Goal: Task Accomplishment & Management: Manage account settings

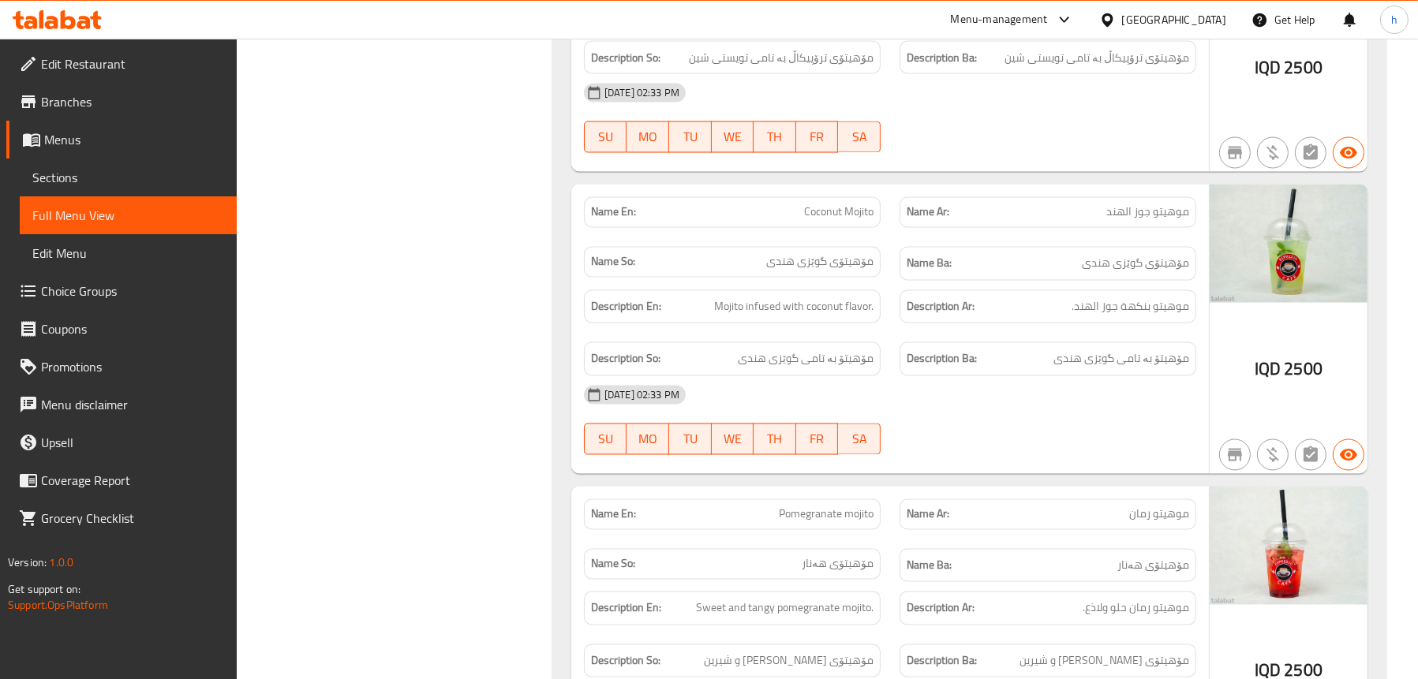
scroll to position [4074, 0]
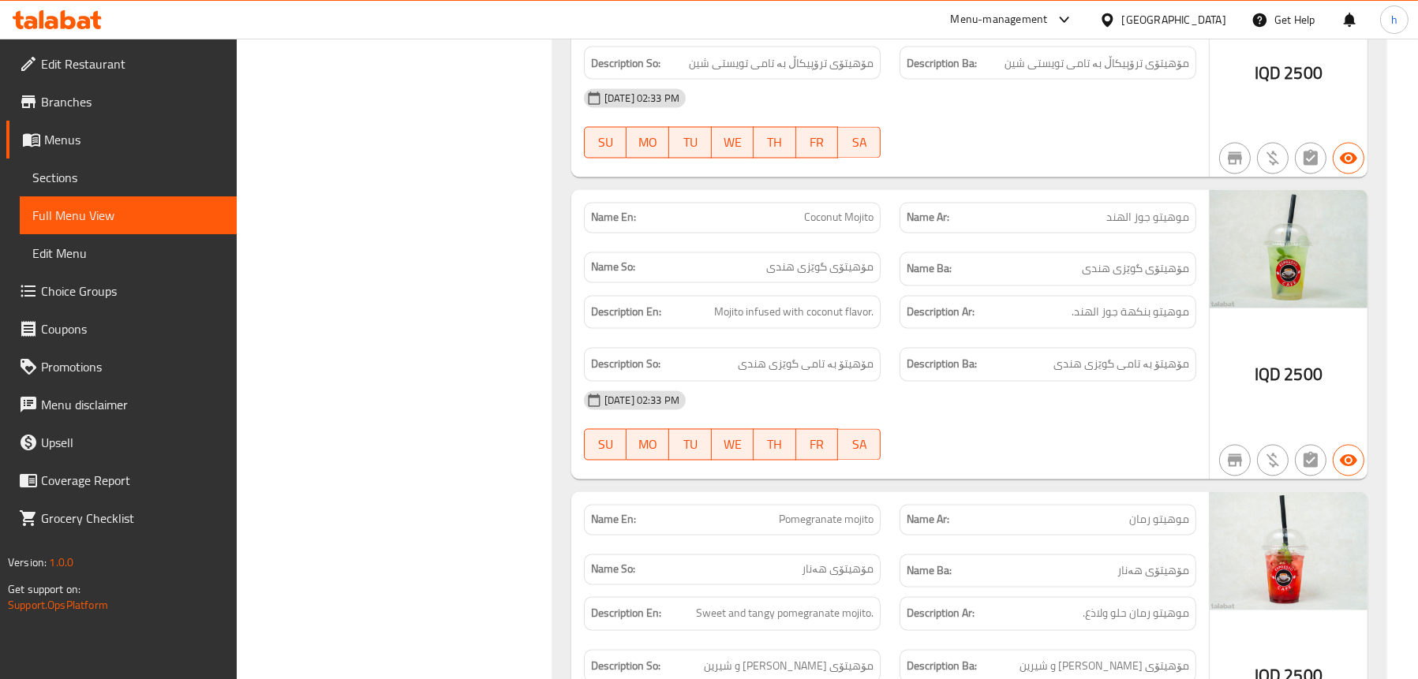
click at [68, 1] on div "Menu-management [GEOGRAPHIC_DATA] Get Help h" at bounding box center [709, 20] width 1418 height 38
click at [62, 17] on icon at bounding box center [68, 19] width 15 height 19
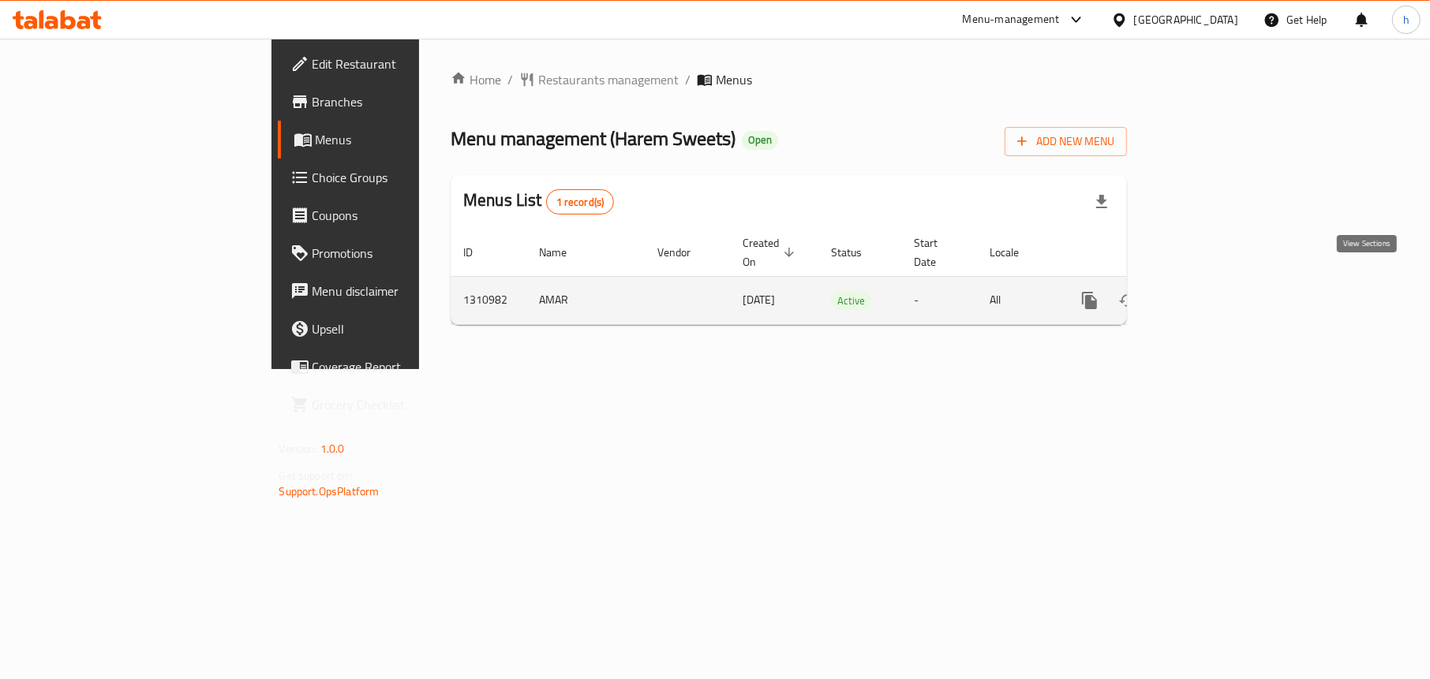
click at [1213, 291] on icon "enhanced table" at bounding box center [1203, 300] width 19 height 19
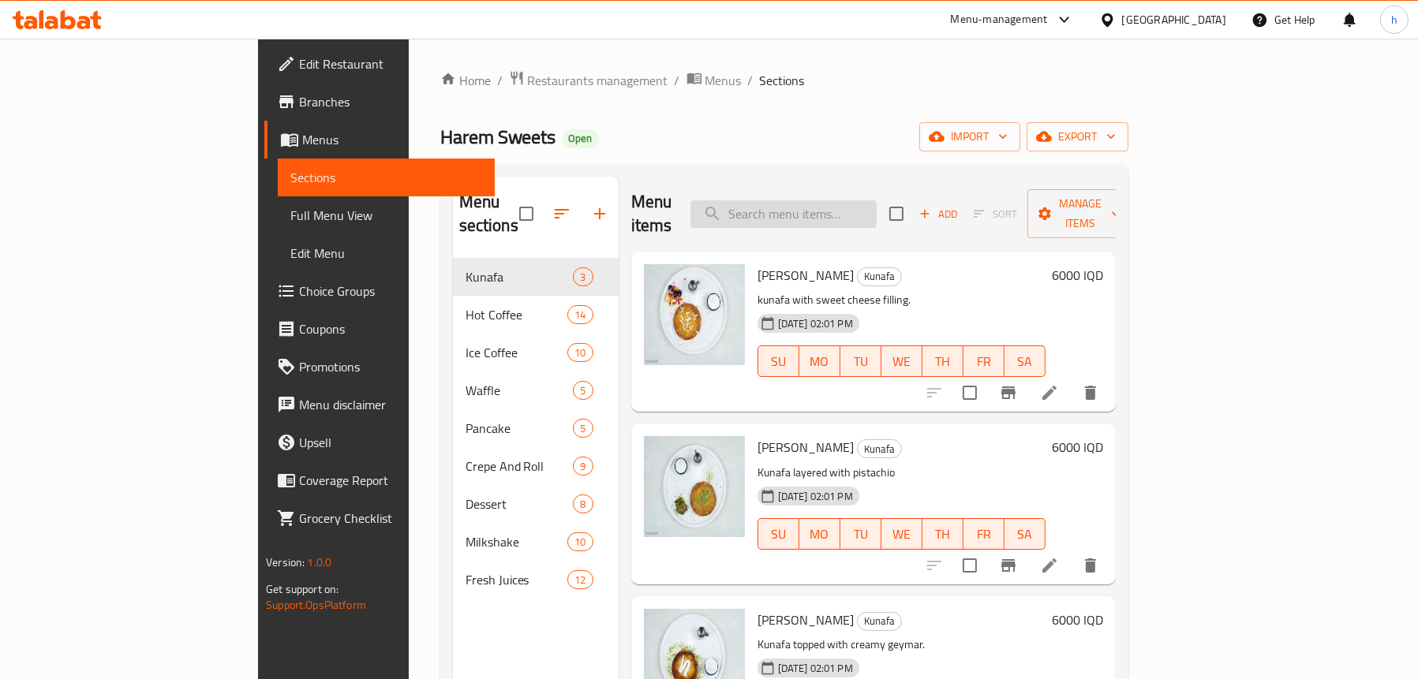
click at [851, 204] on input "search" at bounding box center [783, 214] width 186 height 28
paste input "Mixed Turkish ice cream"
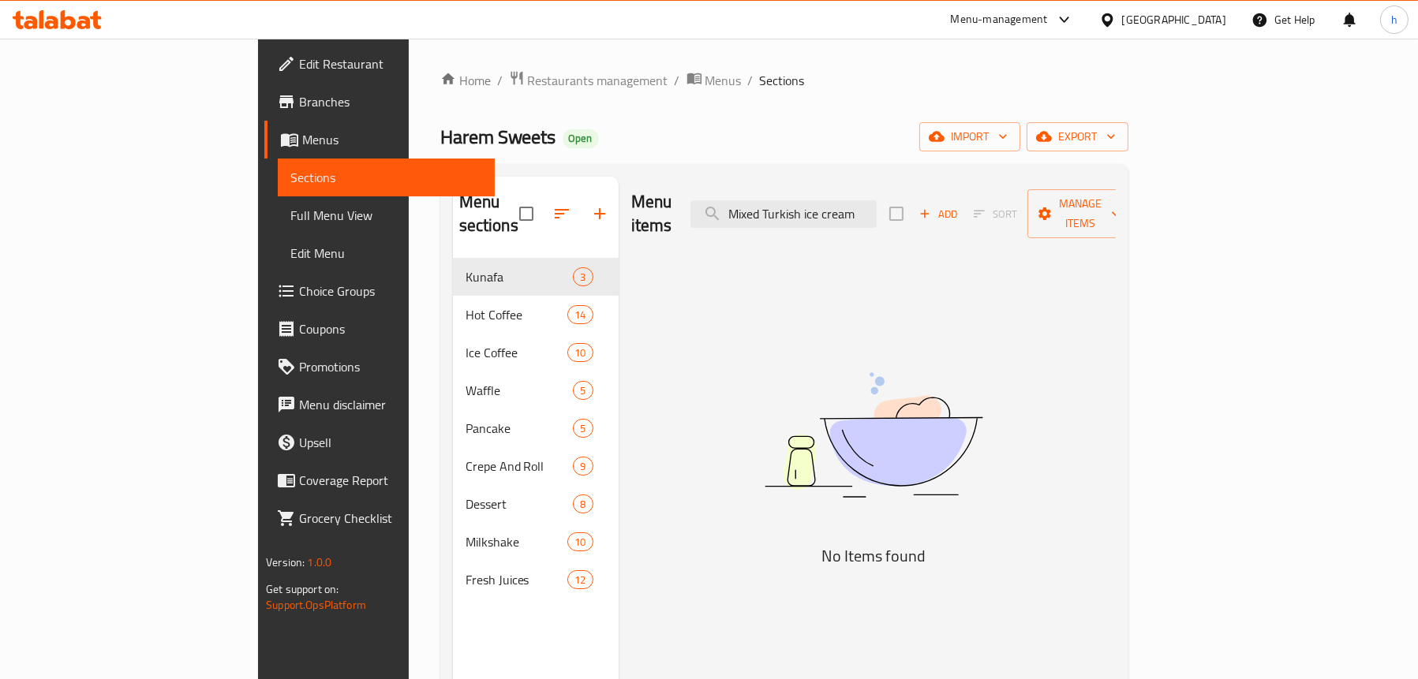
type input "Mixed Turkish ice cream"
drag, startPoint x: 145, startPoint y: 204, endPoint x: 250, endPoint y: 166, distance: 111.8
click at [278, 204] on link "Full Menu View" at bounding box center [386, 215] width 217 height 38
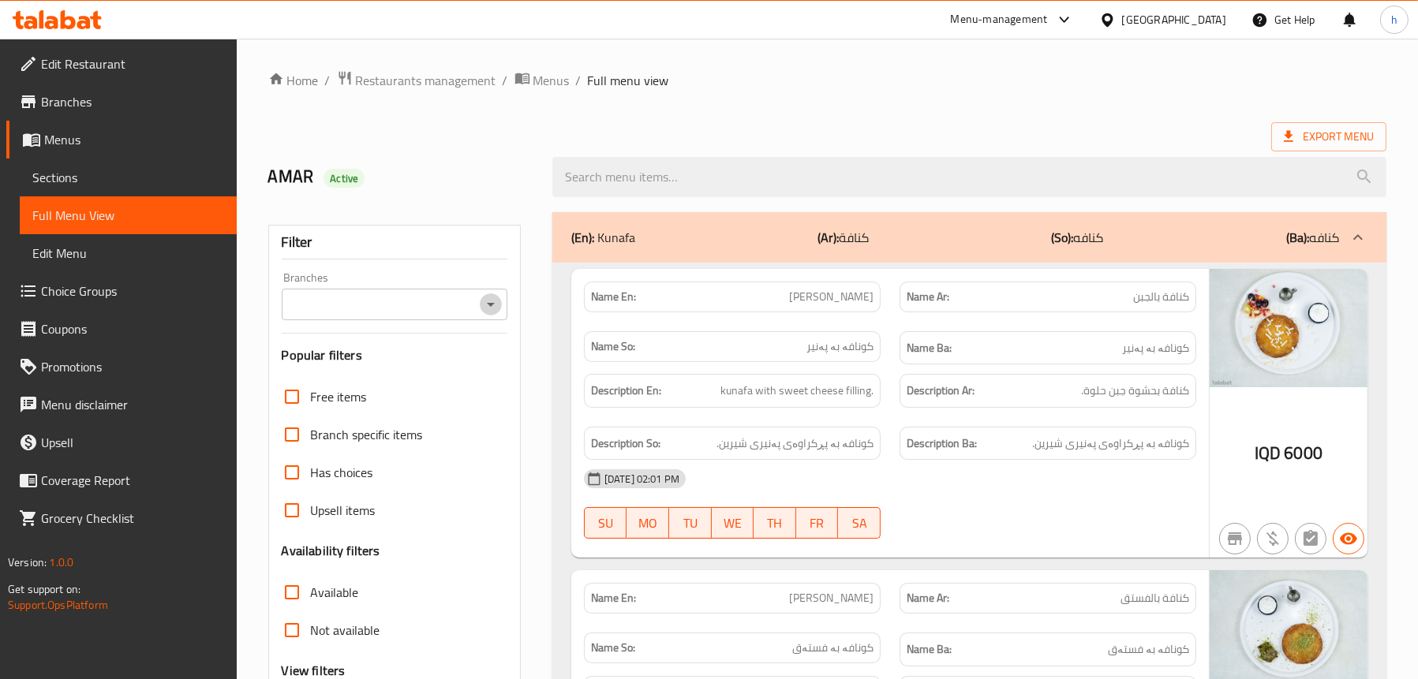
click at [490, 311] on icon "Open" at bounding box center [490, 304] width 19 height 19
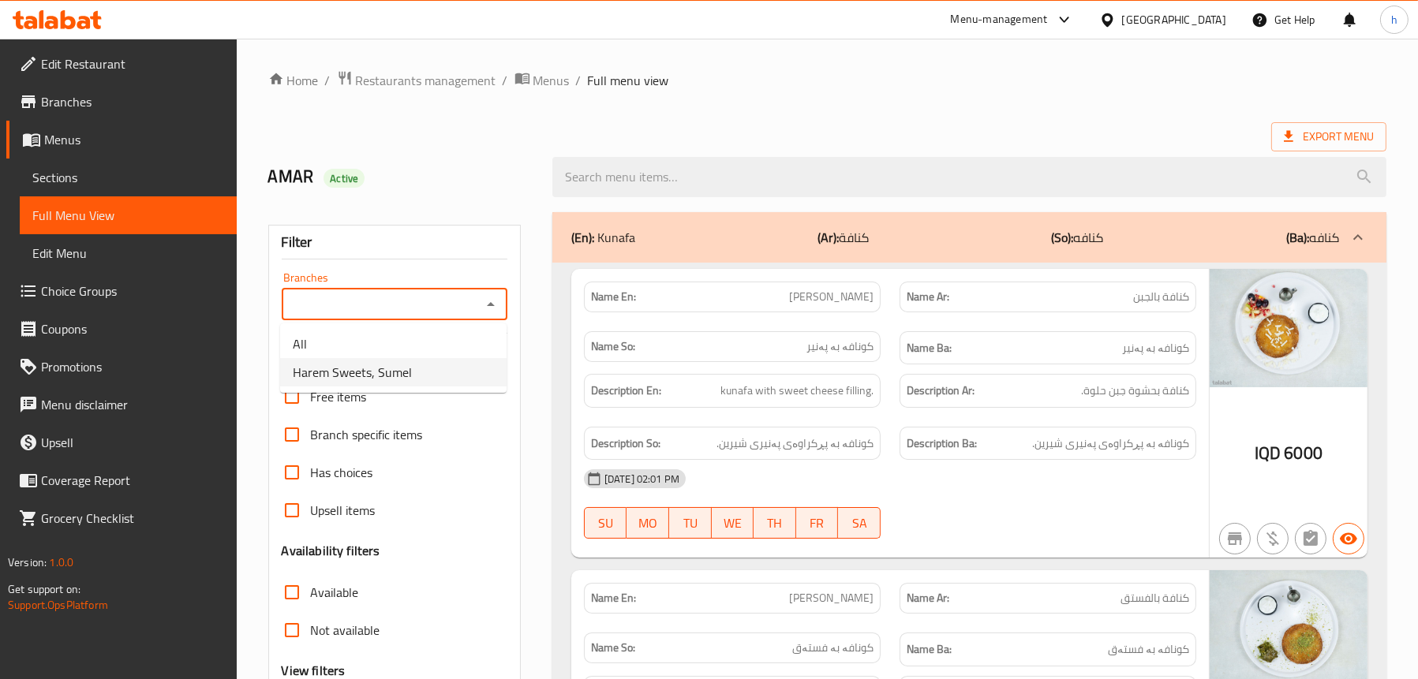
click at [415, 374] on li "Harem Sweets, Sumel" at bounding box center [393, 372] width 226 height 28
type input "Harem Sweets, Sumel"
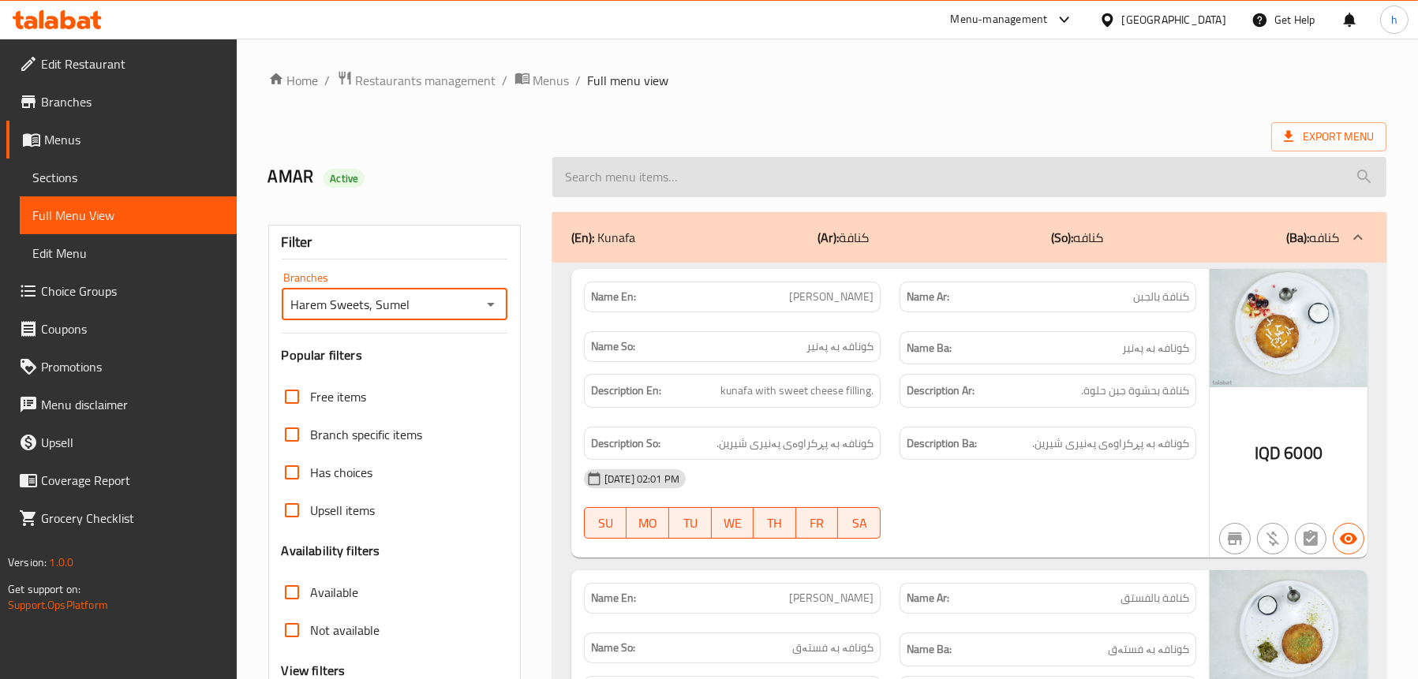
click at [728, 174] on input "search" at bounding box center [969, 177] width 834 height 40
paste input "Tashrib Turkish Ice Cream - whole"
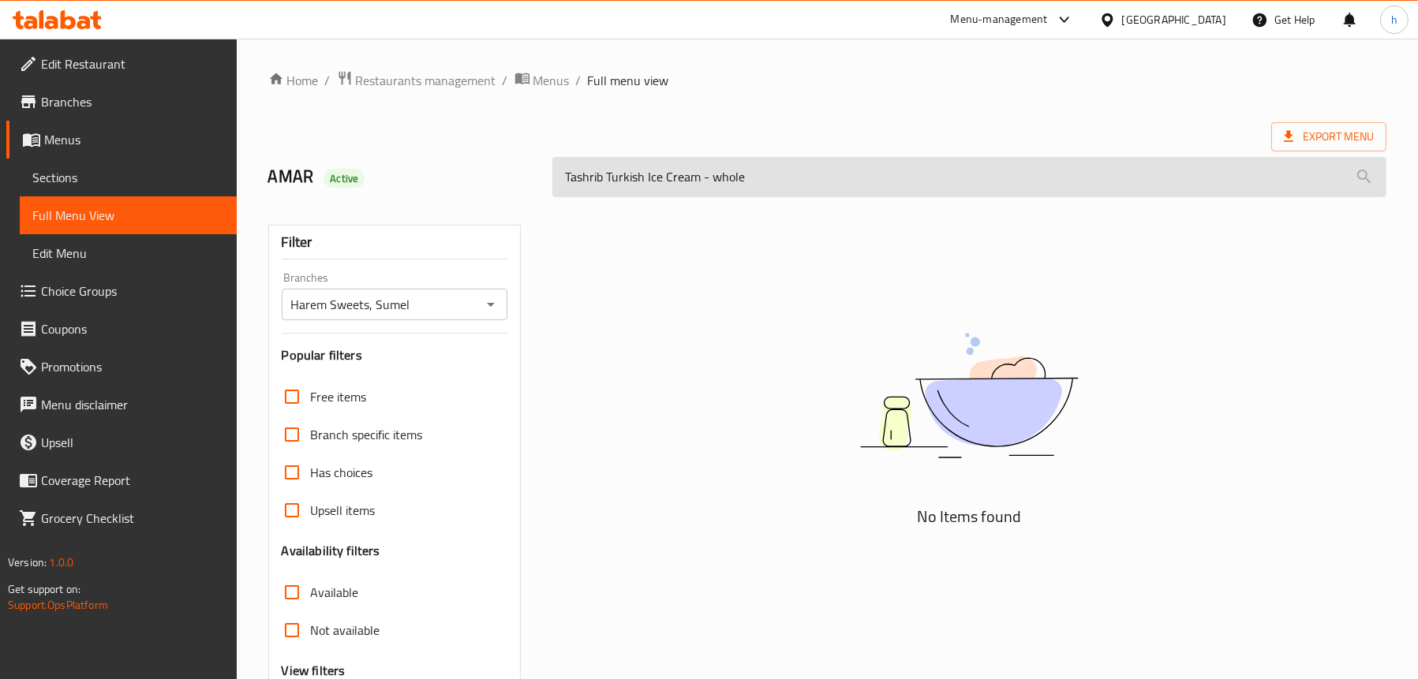
click at [760, 175] on input "Tashrib Turkish Ice Cream - whole" at bounding box center [969, 177] width 834 height 40
paste input "Half"
click at [795, 170] on input "Tashrib Turkish Ice Cream" at bounding box center [969, 177] width 834 height 40
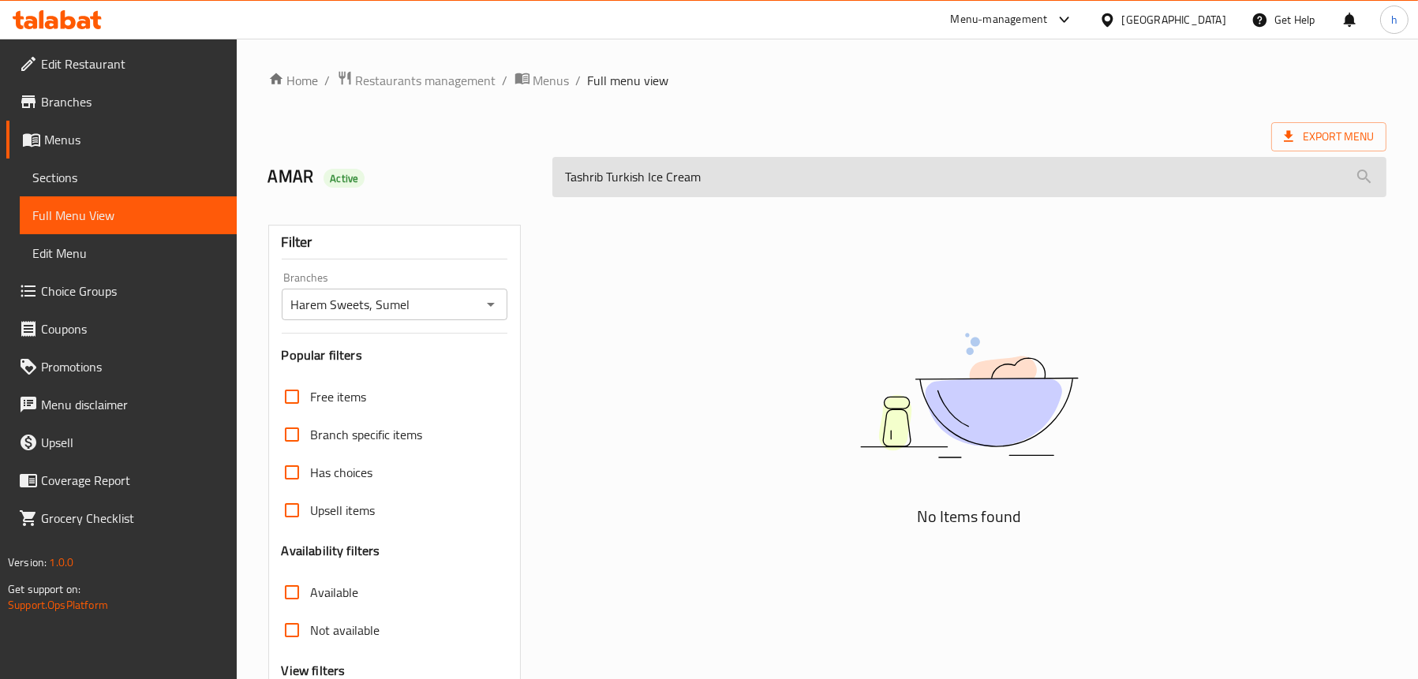
click at [795, 170] on input "Tashrib Turkish Ice Cream" at bounding box center [969, 177] width 834 height 40
paste input "Special Kunafa"
type input "Special Kunafa"
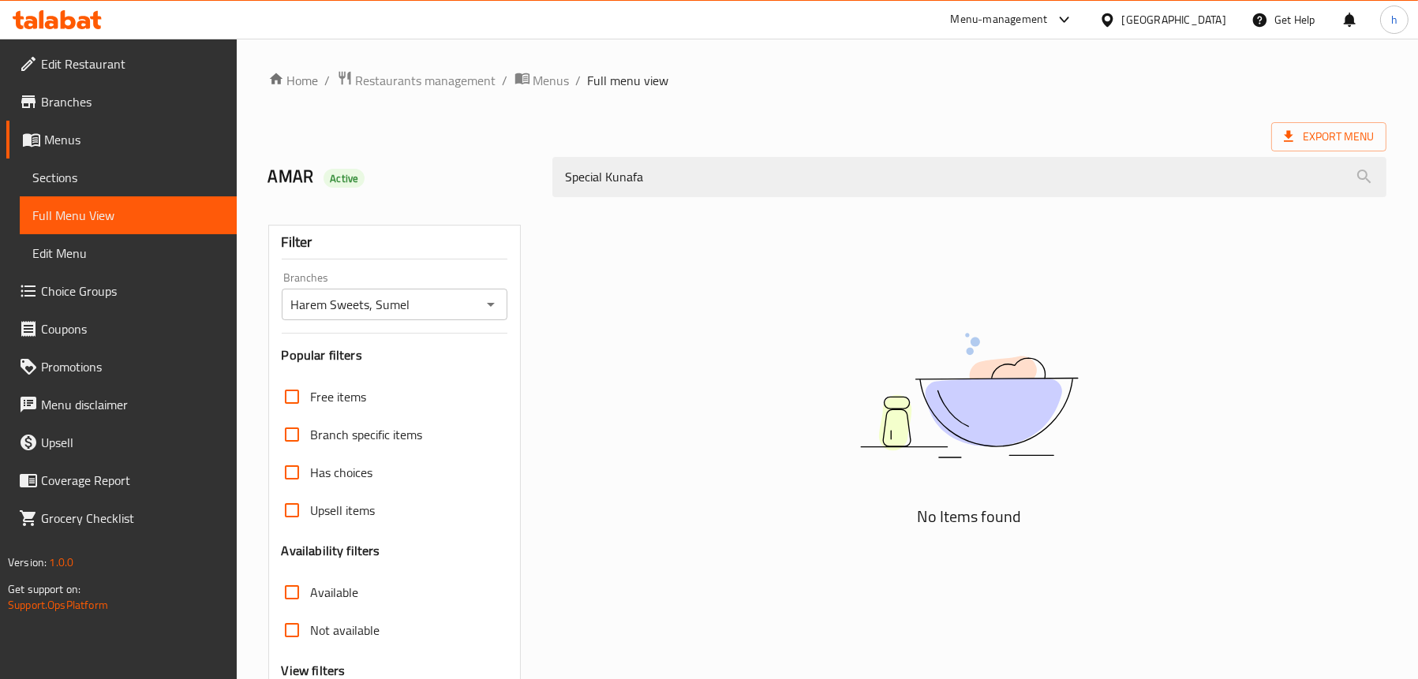
click at [95, 174] on span "Sections" at bounding box center [128, 177] width 192 height 19
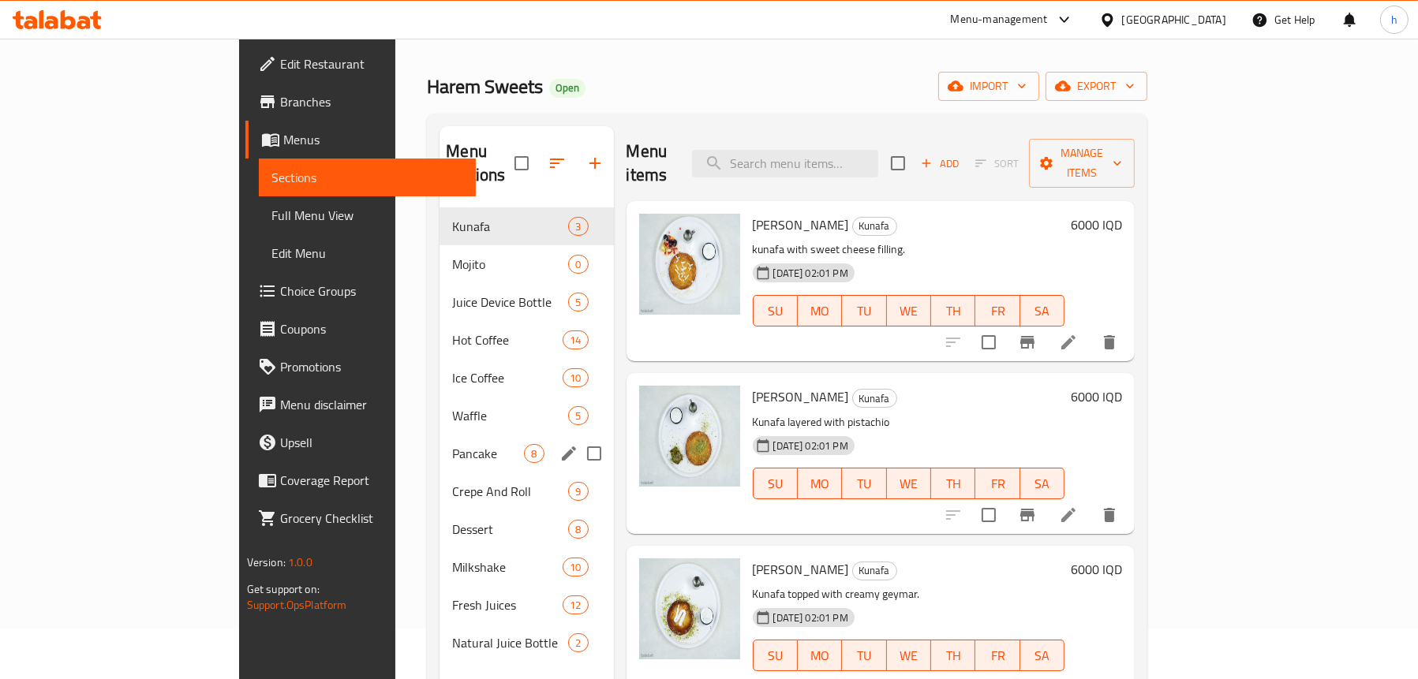
scroll to position [79, 0]
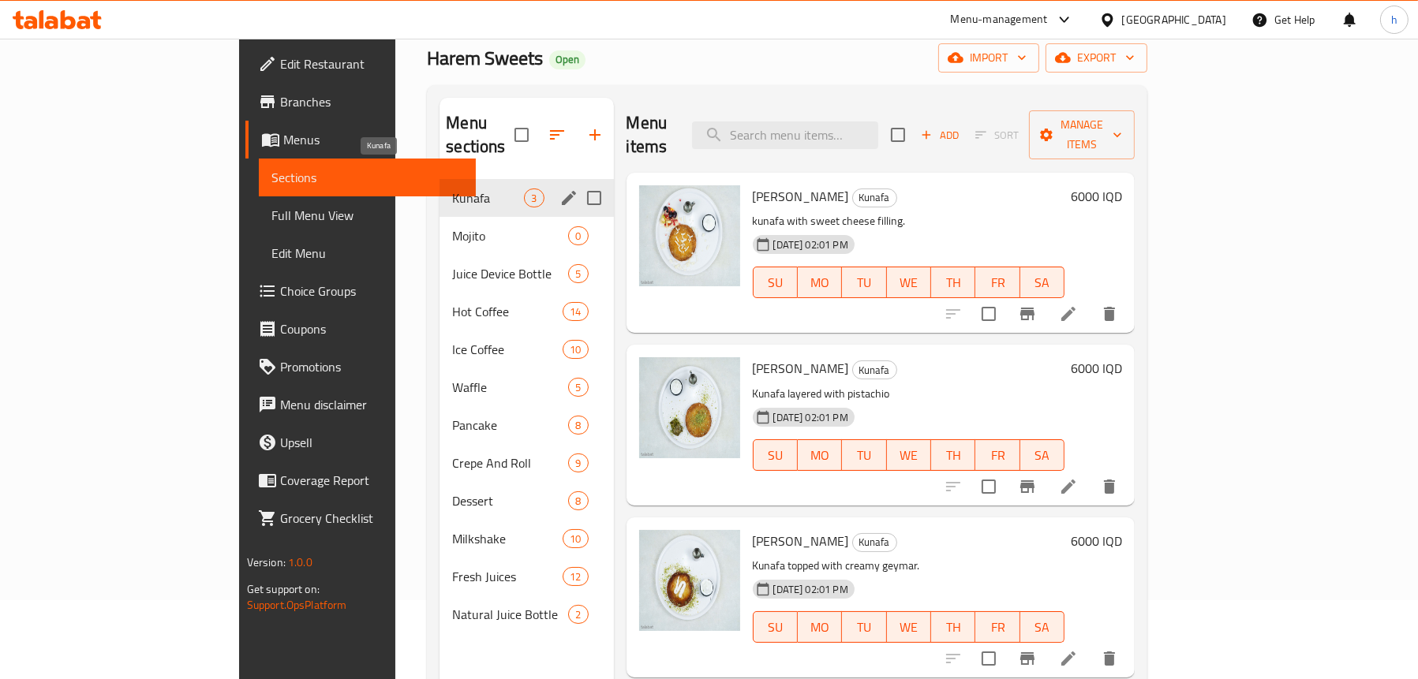
click at [452, 189] on span "Kunafa" at bounding box center [488, 198] width 72 height 19
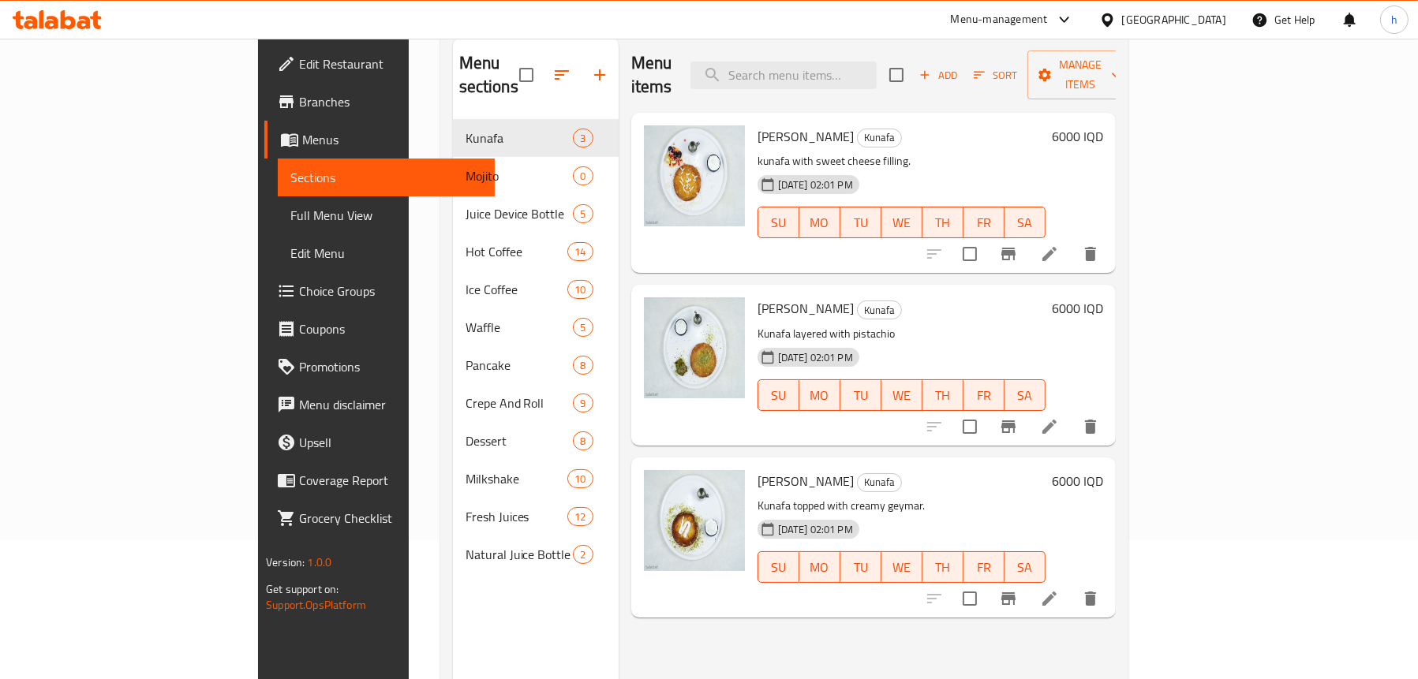
scroll to position [64, 0]
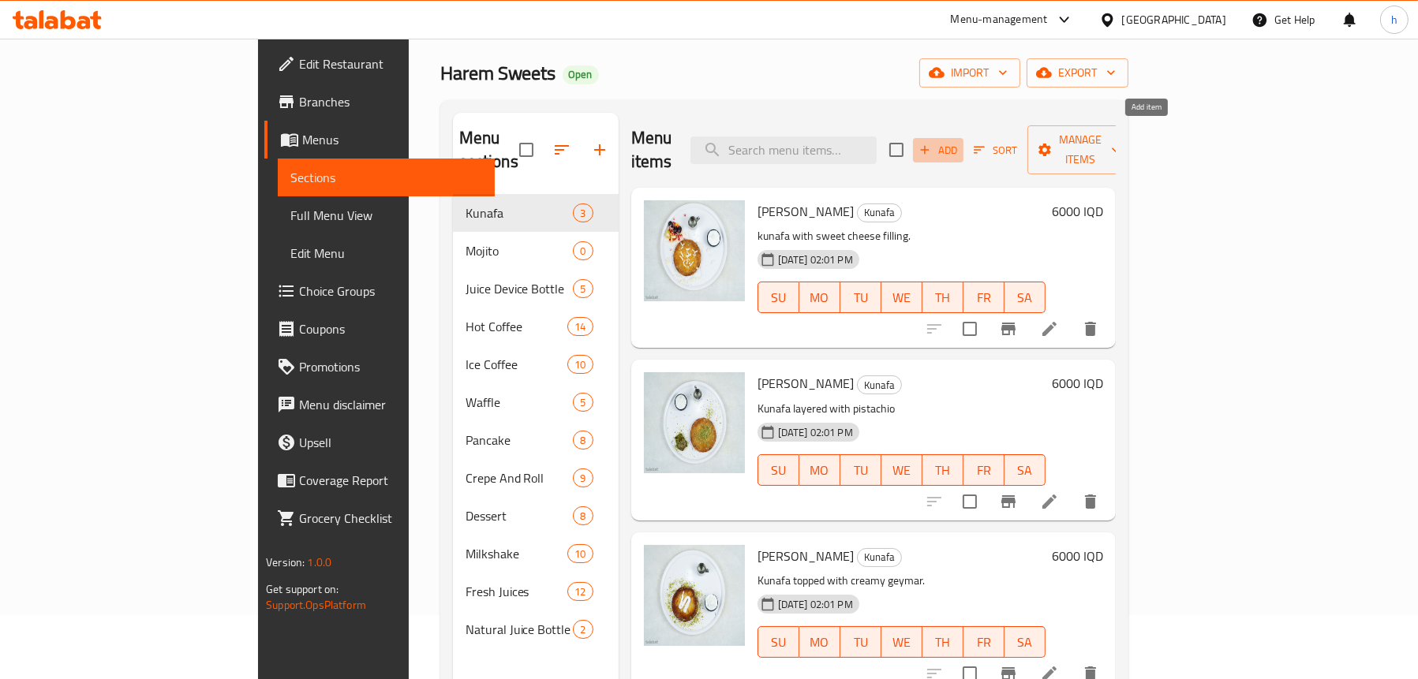
click at [932, 143] on icon "button" at bounding box center [925, 150] width 14 height 14
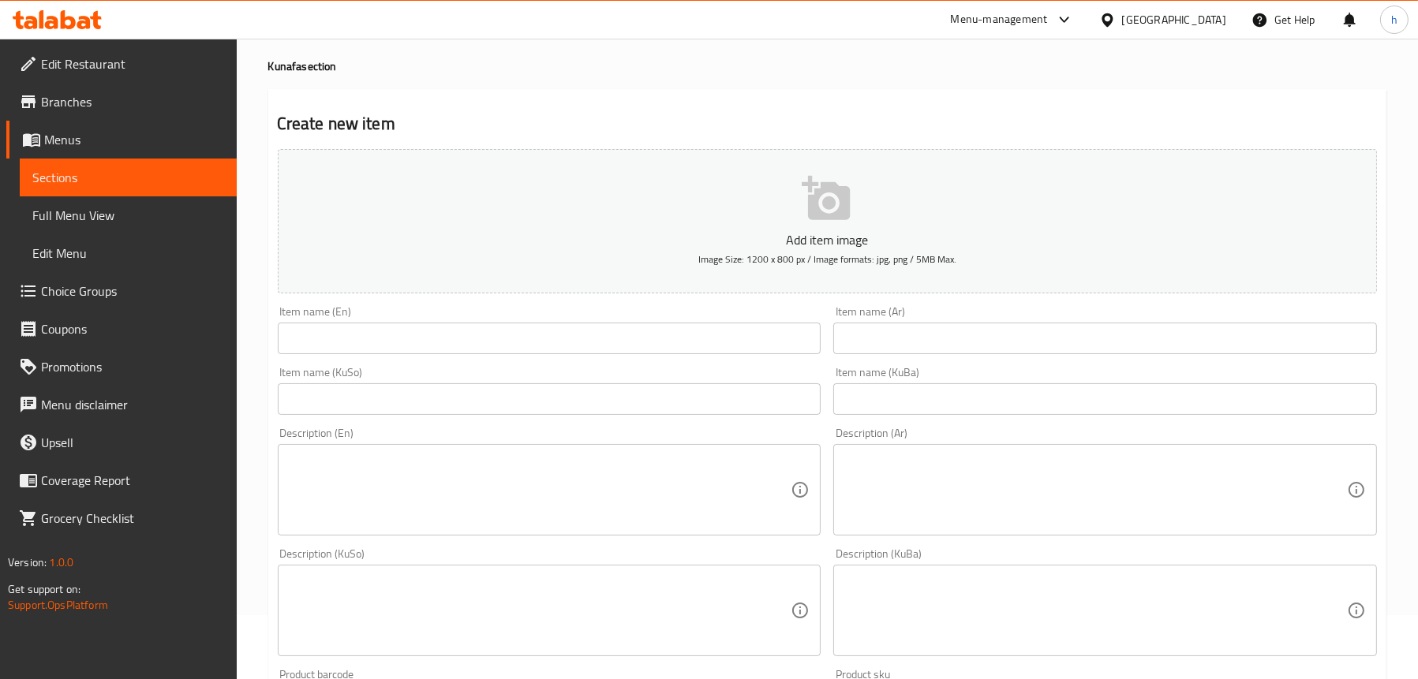
click at [409, 332] on input "text" at bounding box center [550, 339] width 544 height 32
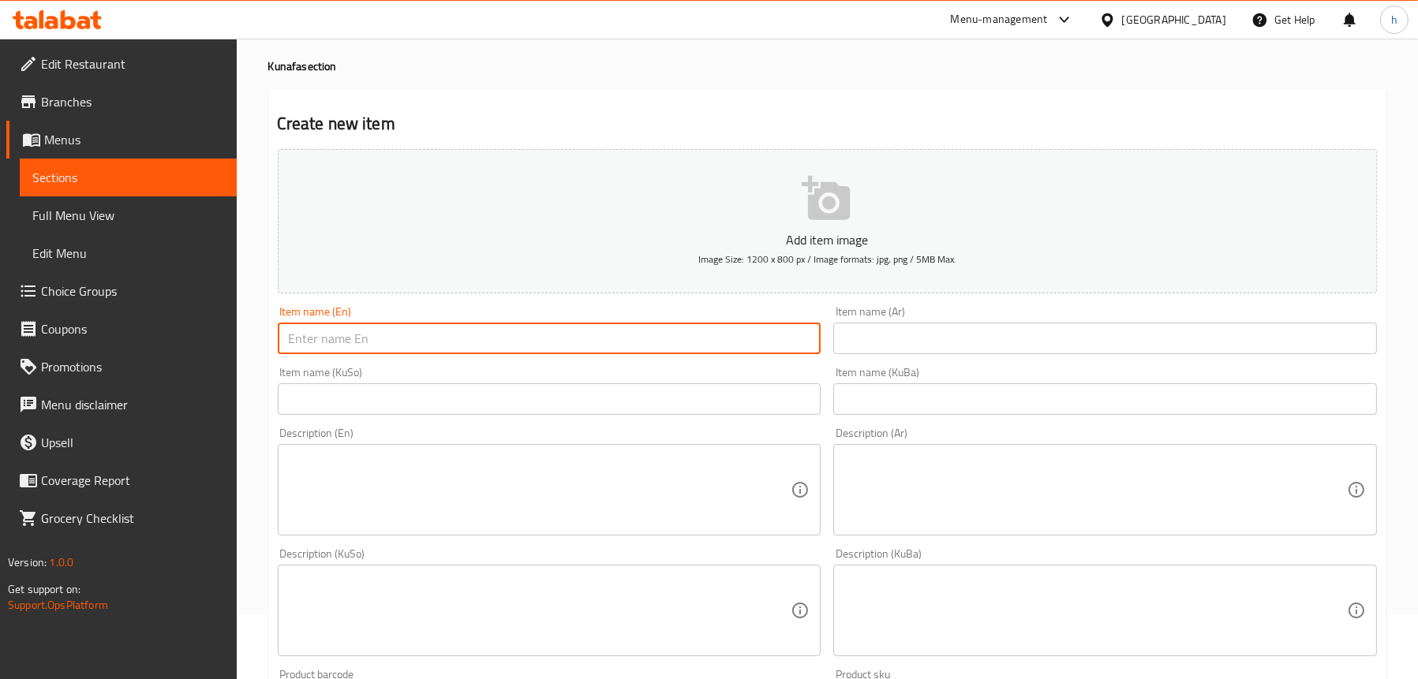
click at [402, 336] on input "text" at bounding box center [550, 339] width 544 height 32
paste input "Special Kunafa"
type input "Special Kunafa"
click at [902, 338] on input "text" at bounding box center [1105, 339] width 544 height 32
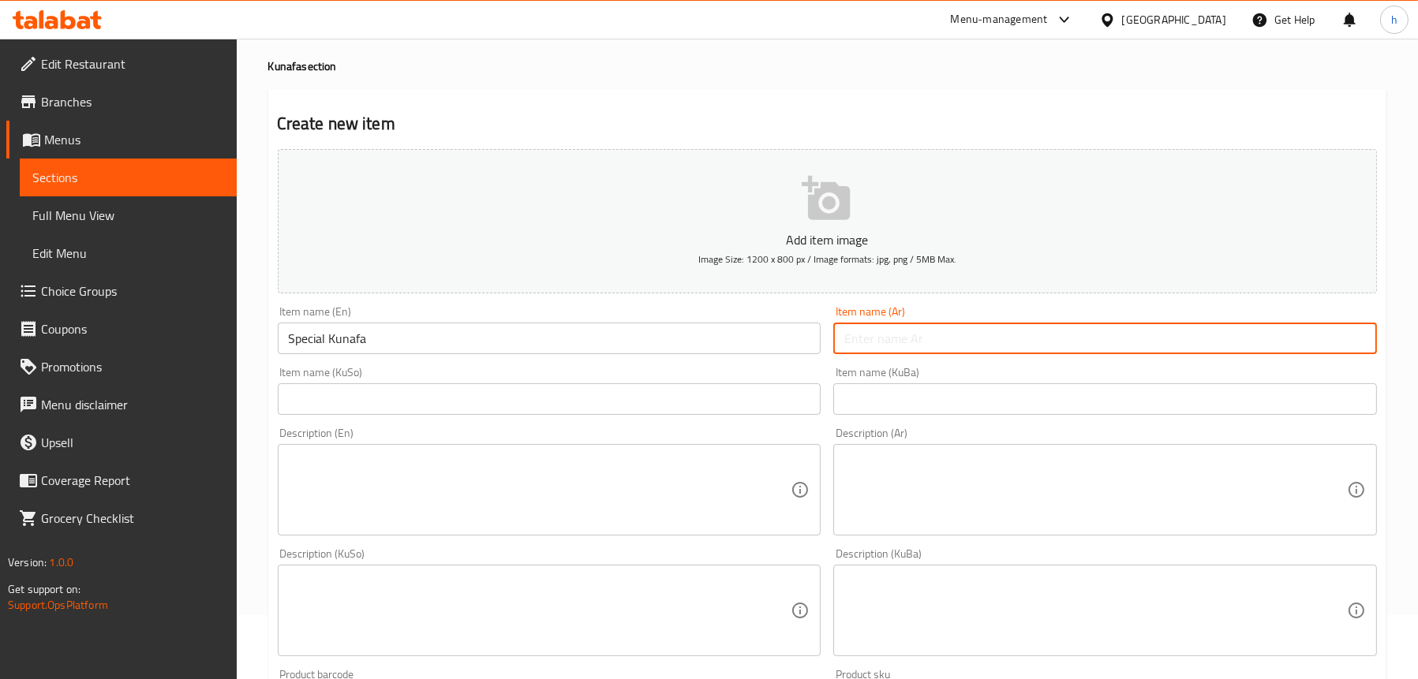
paste input "كنافة خاصة"
type input "كنافة خاصة"
click at [437, 393] on input "text" at bounding box center [550, 399] width 544 height 32
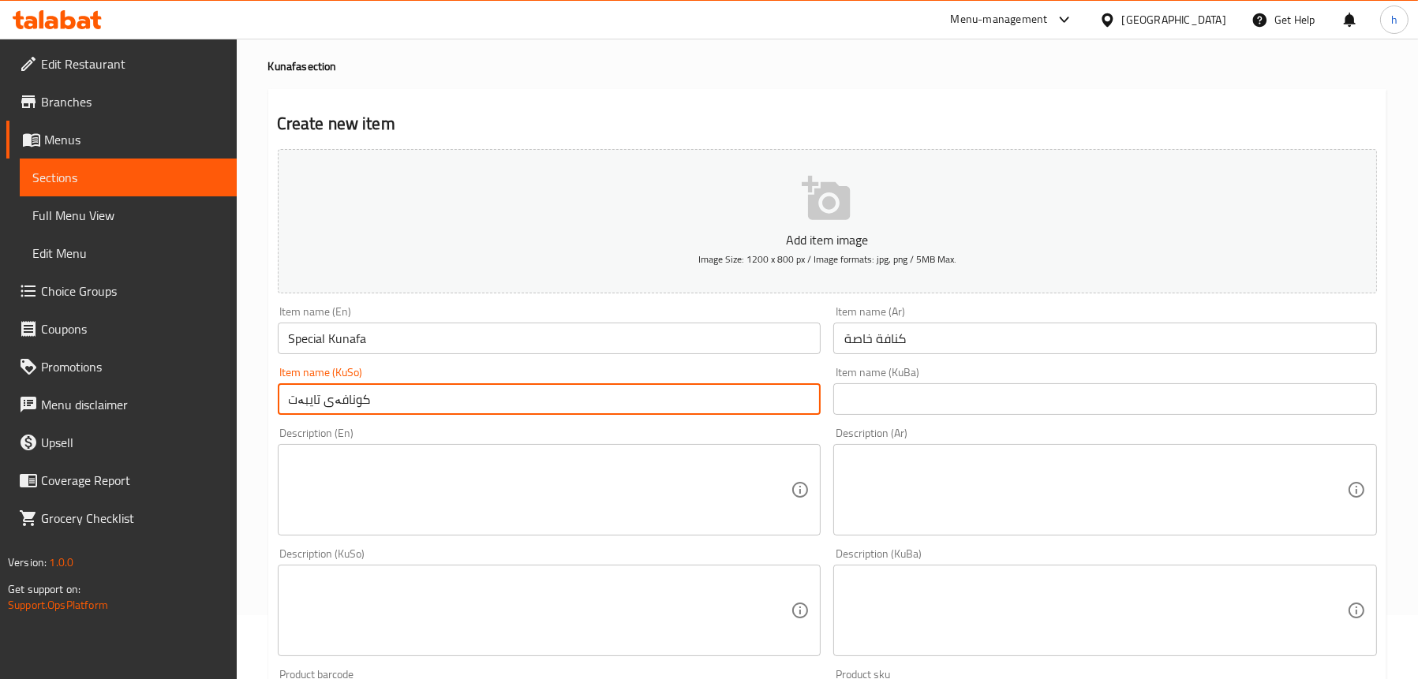
type input "کونافەی تایبەت"
click at [485, 487] on textarea at bounding box center [540, 490] width 503 height 75
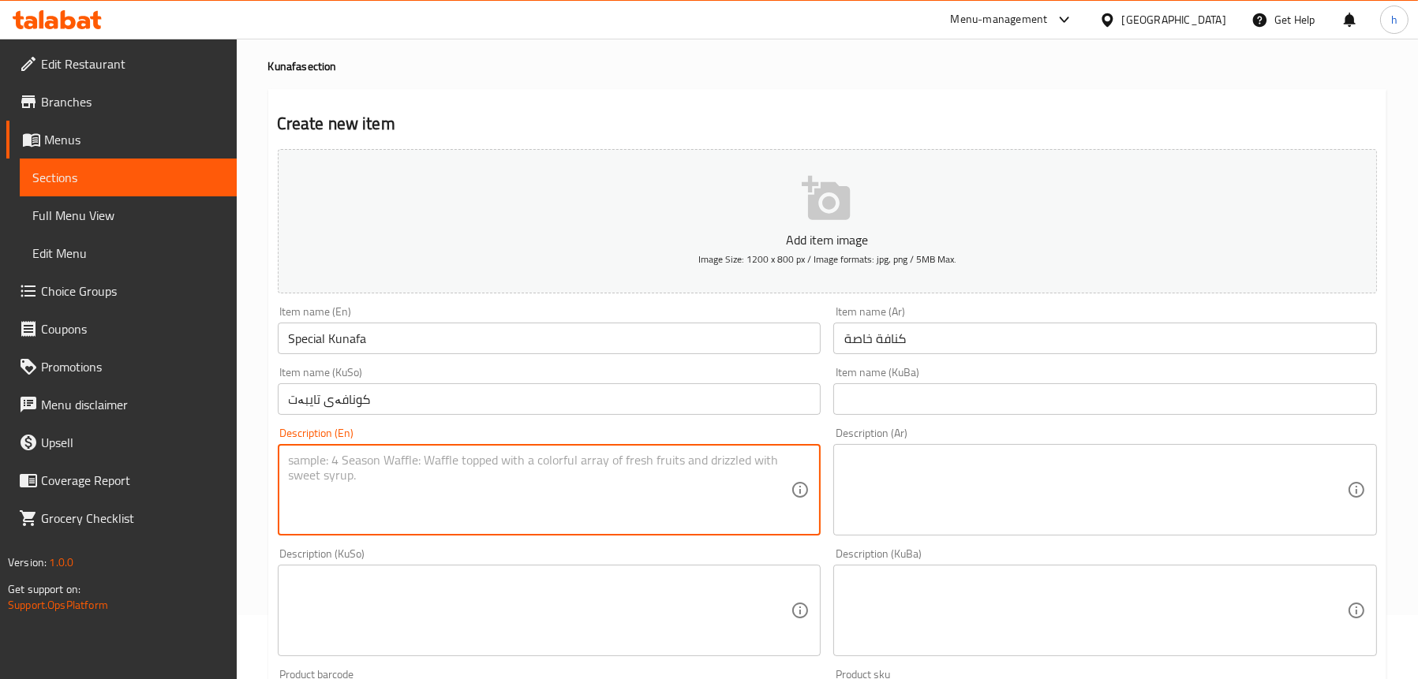
click at [954, 480] on textarea at bounding box center [1095, 490] width 503 height 75
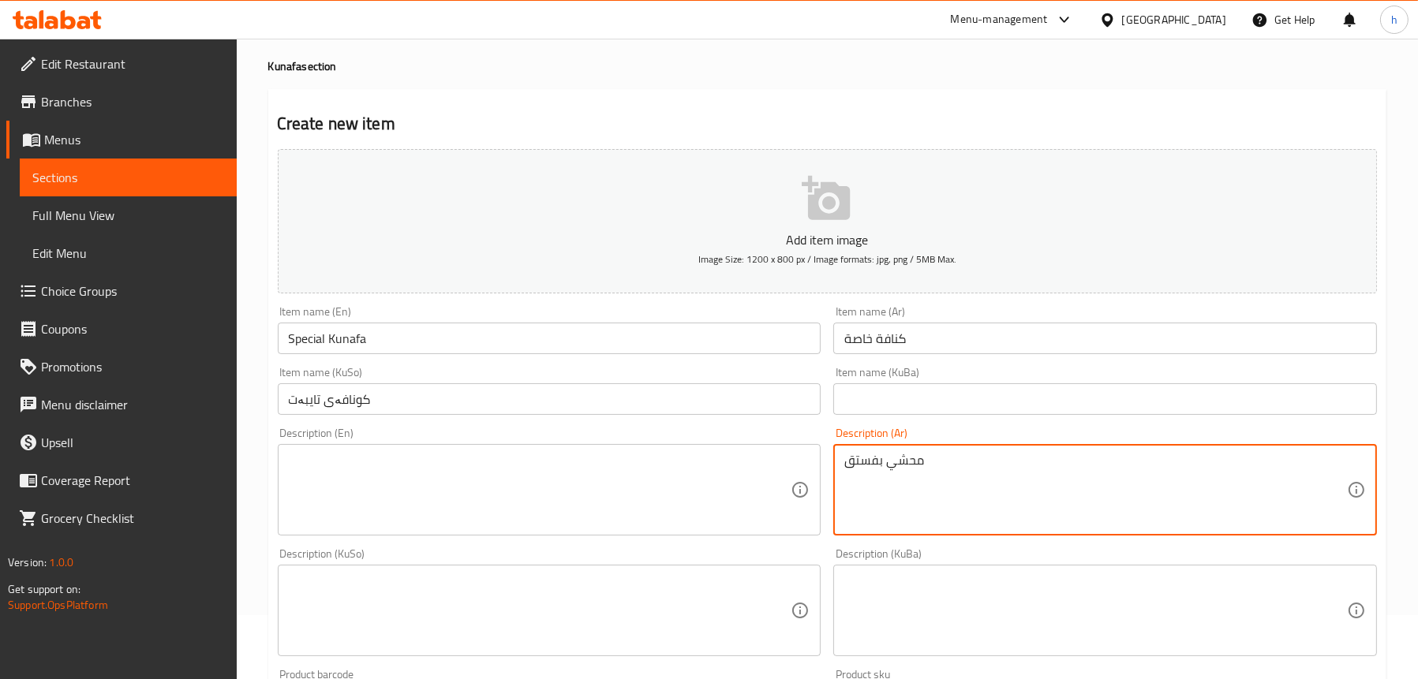
type textarea "محشي بفستق"
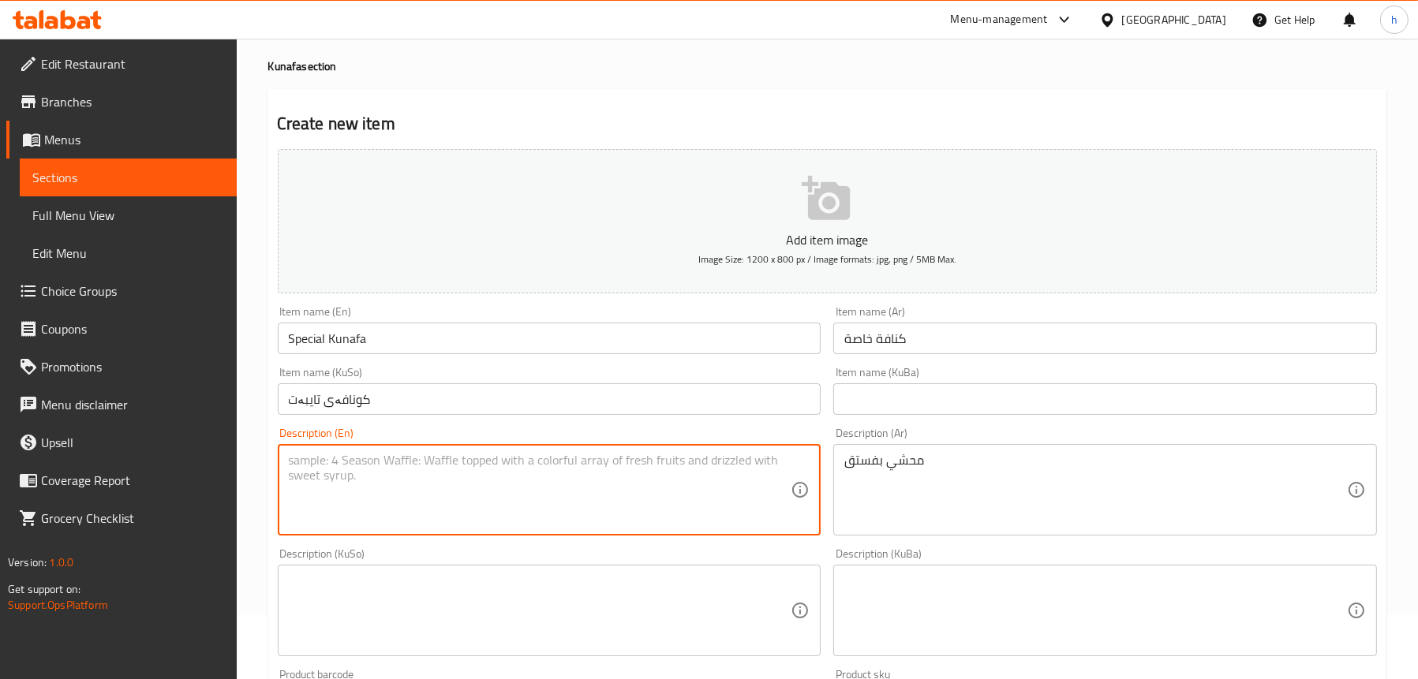
click at [723, 462] on textarea at bounding box center [540, 490] width 503 height 75
type textarea "Stuffed with pistachios"
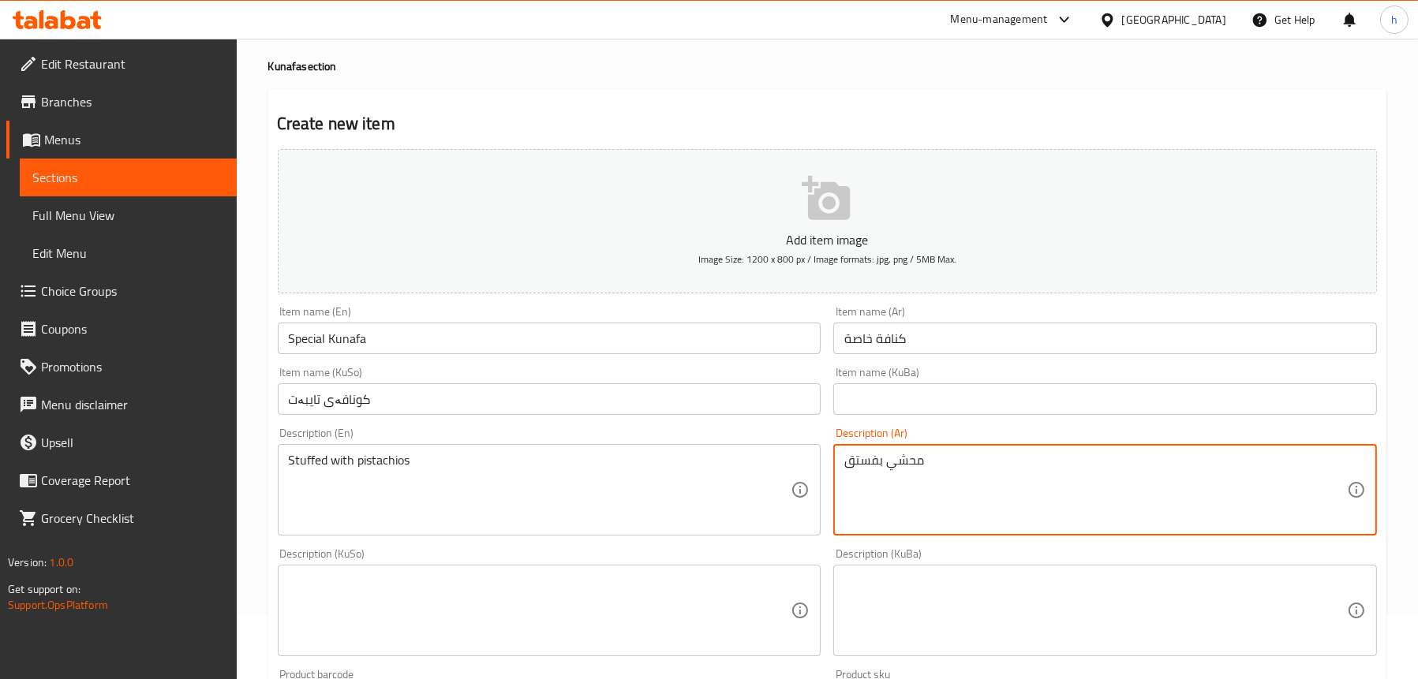
click at [903, 462] on textarea "محشي بفستق" at bounding box center [1095, 490] width 503 height 75
click at [372, 462] on textarea "Stuffed with pistachios" at bounding box center [540, 490] width 503 height 75
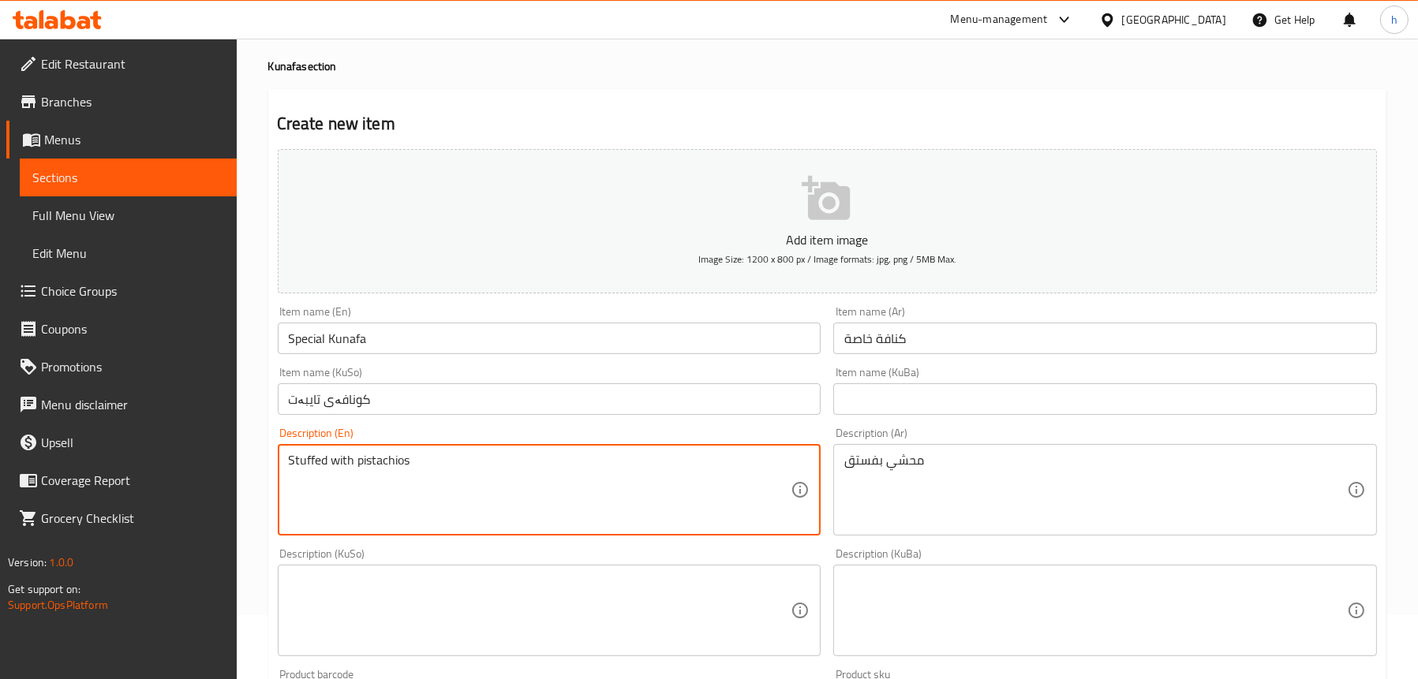
click at [372, 462] on textarea "Stuffed with pistachios" at bounding box center [540, 490] width 503 height 75
click at [404, 560] on div "Description (KuSo) Description (KuSo)" at bounding box center [550, 602] width 544 height 108
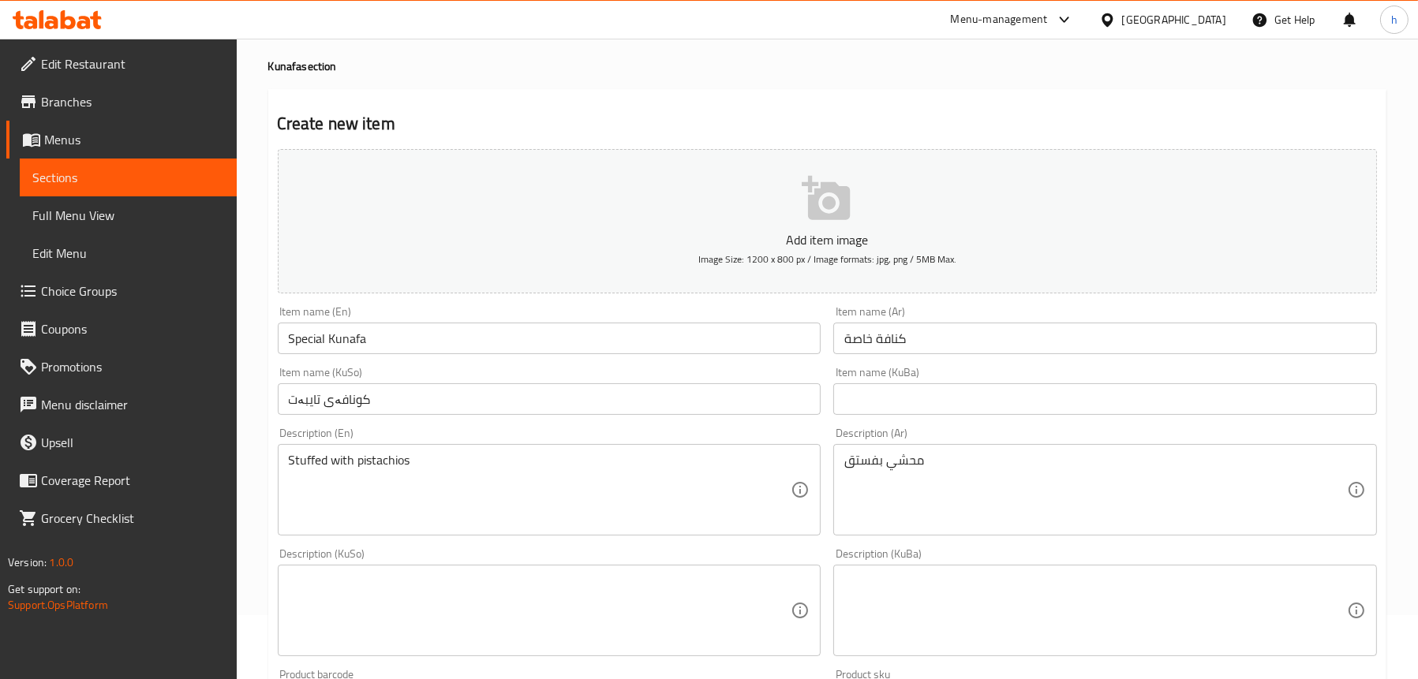
click at [403, 574] on textarea at bounding box center [540, 611] width 503 height 75
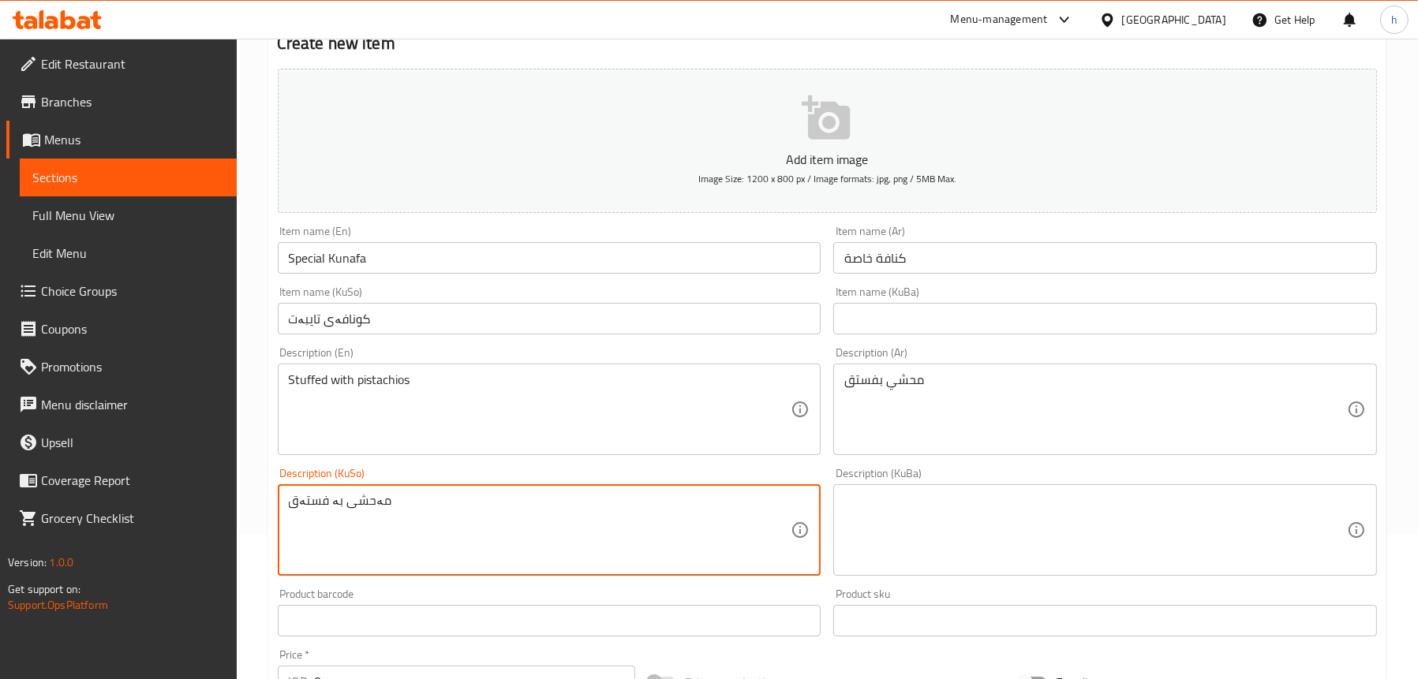
scroll to position [380, 0]
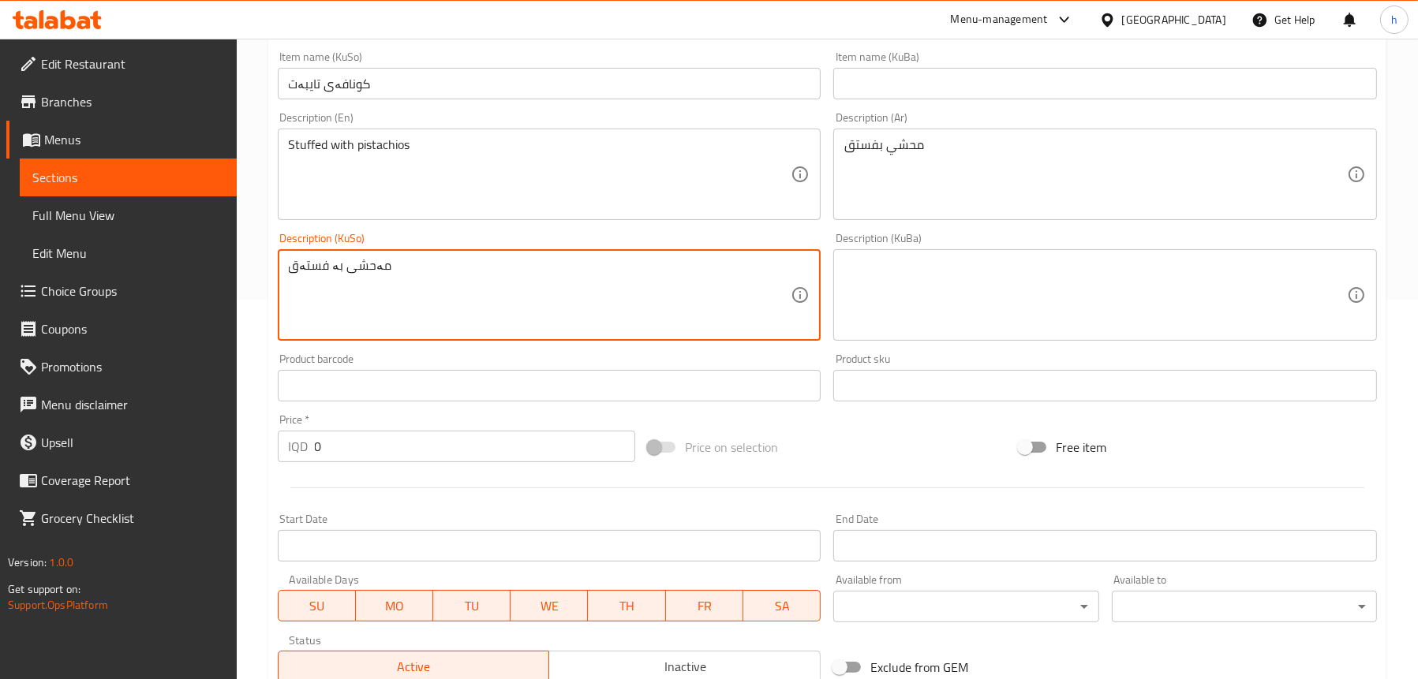
type textarea "مەحشی بە فستەق"
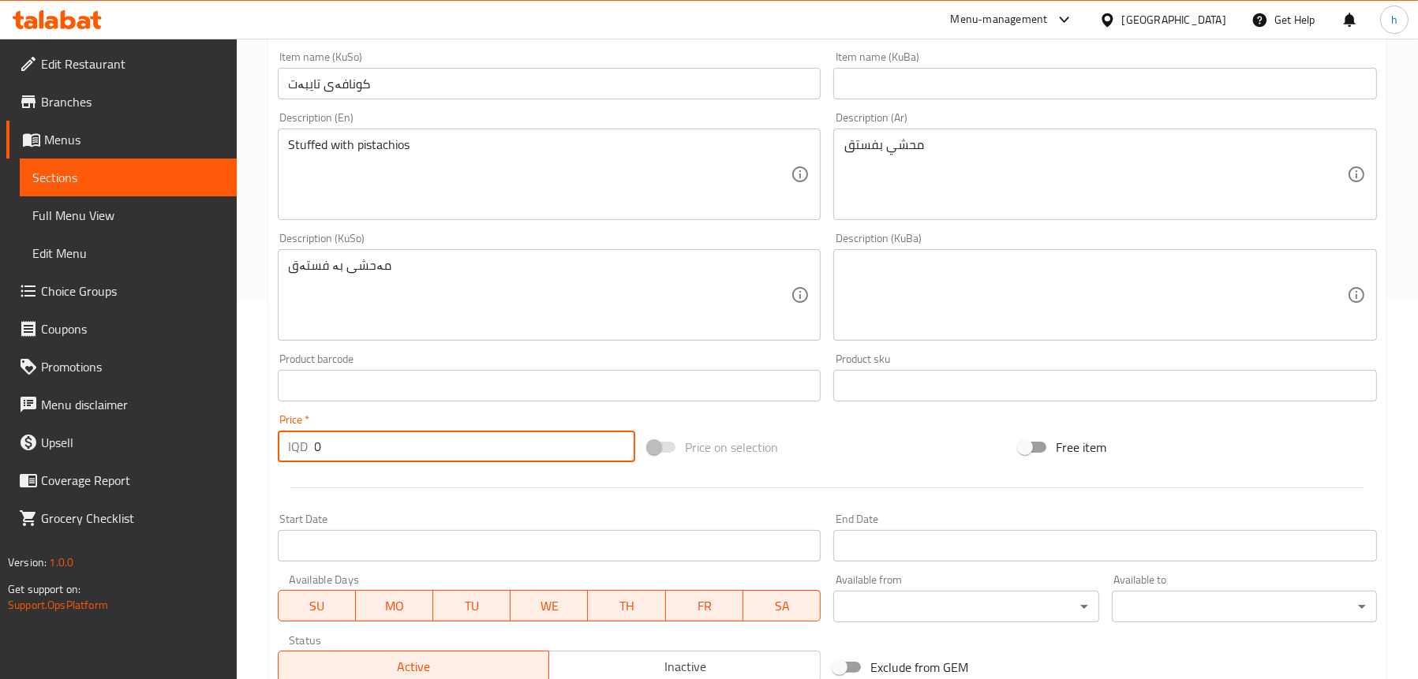
drag, startPoint x: 341, startPoint y: 443, endPoint x: 255, endPoint y: 443, distance: 86.0
click at [255, 443] on div "Home / Restaurants management / Menus / Sections / item / create Kunafa section…" at bounding box center [827, 288] width 1181 height 1258
paste input "800"
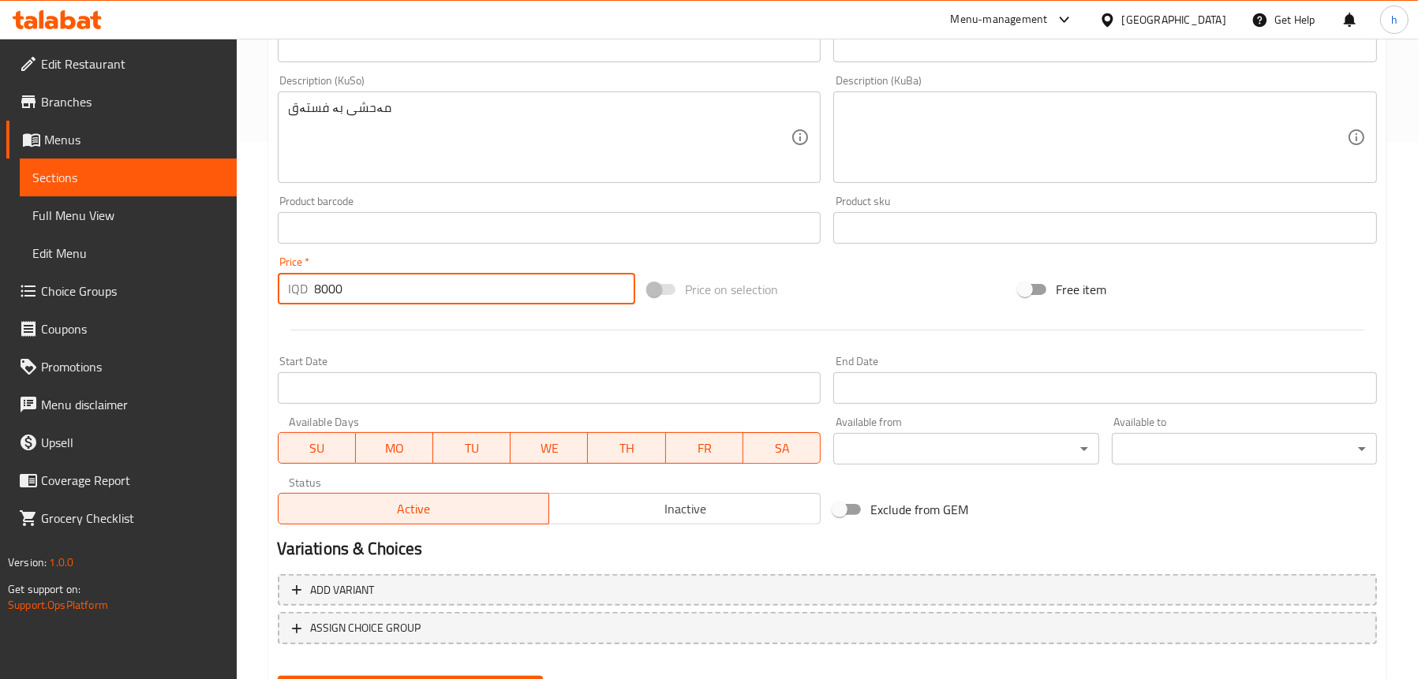
scroll to position [616, 0]
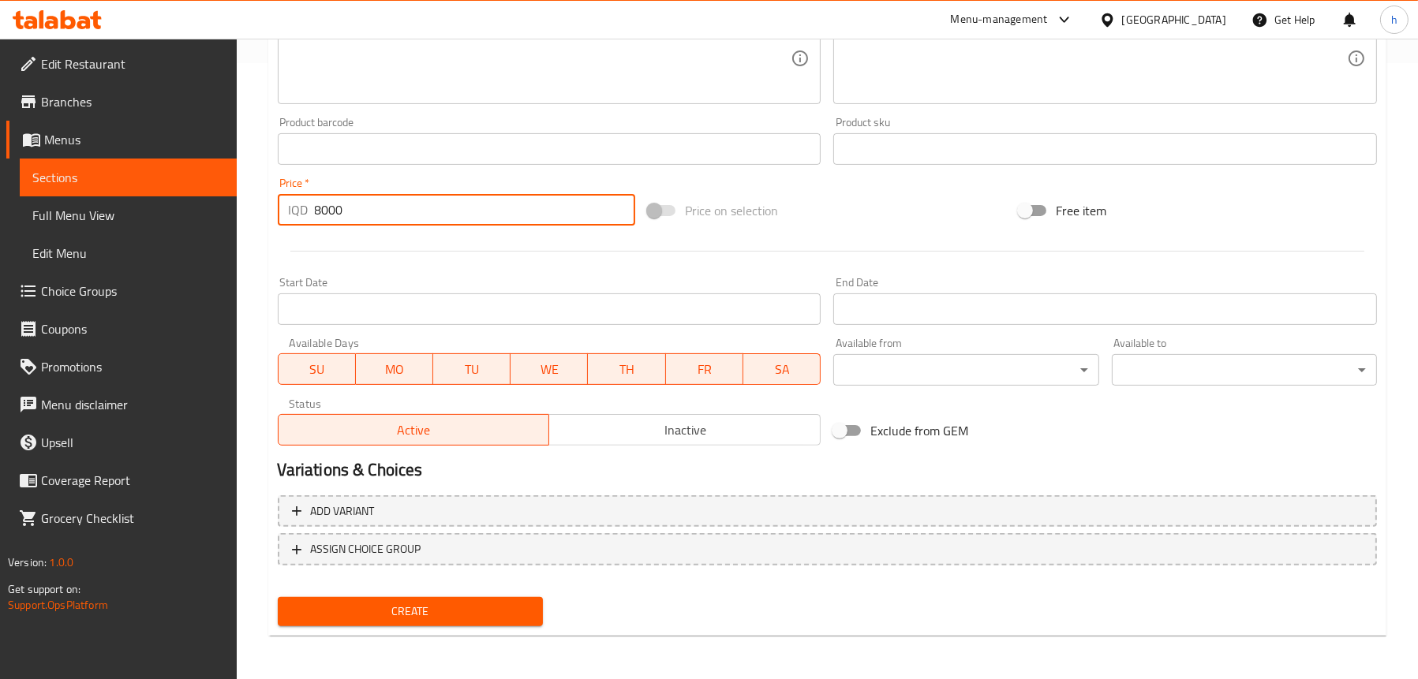
type input "8000"
click at [452, 613] on span "Create" at bounding box center [410, 612] width 240 height 20
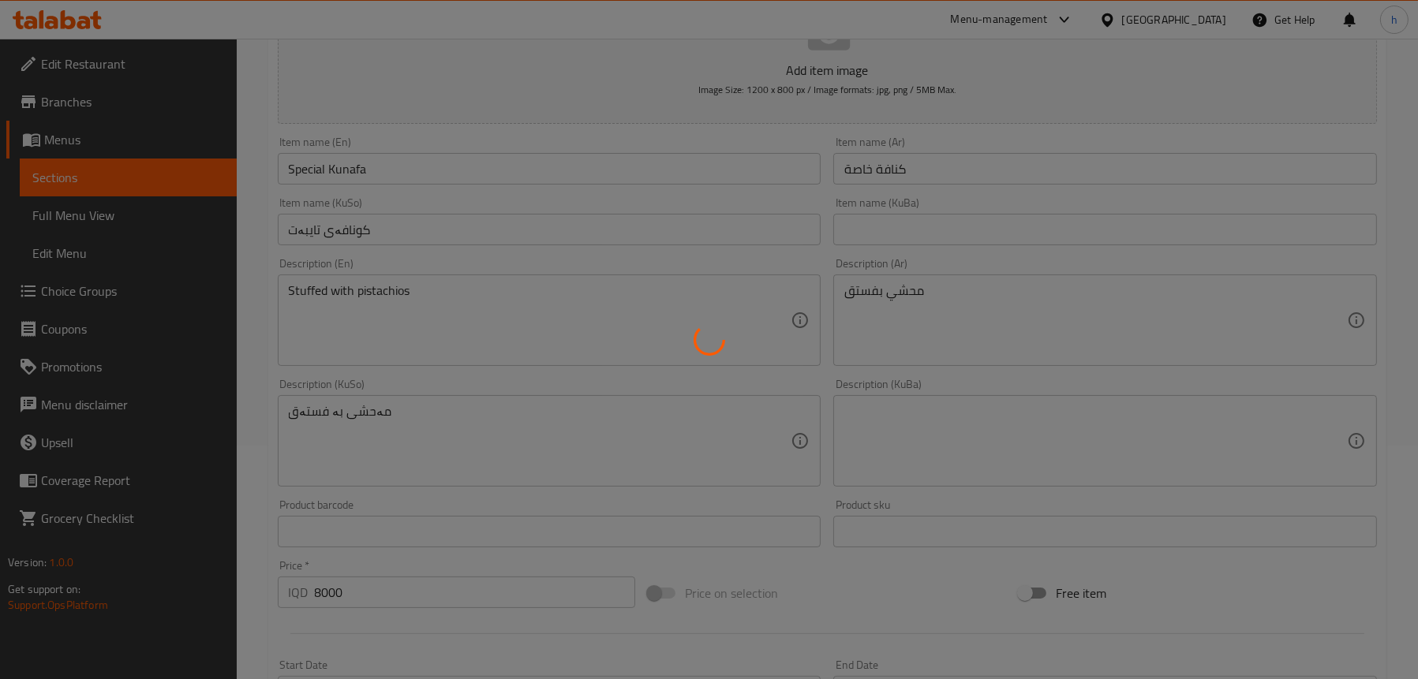
scroll to position [222, 0]
type input "0"
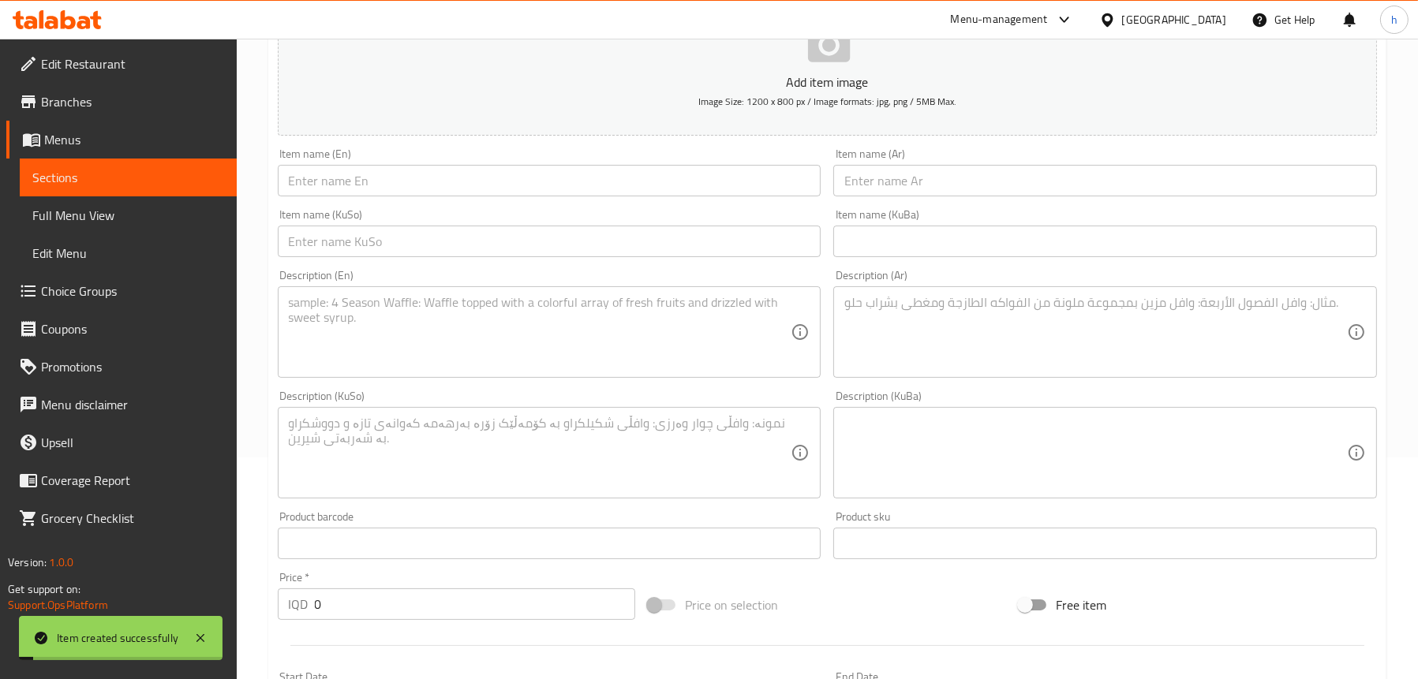
click at [114, 170] on span "Sections" at bounding box center [128, 177] width 192 height 19
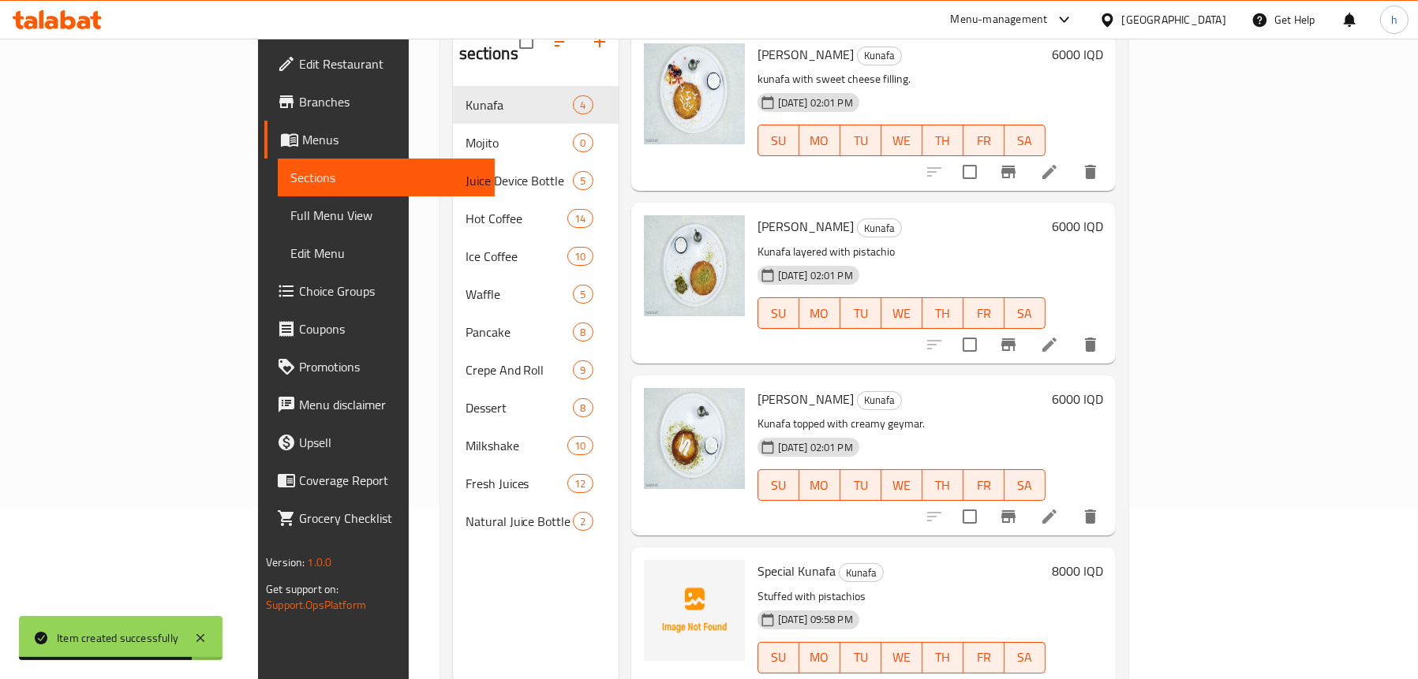
scroll to position [222, 0]
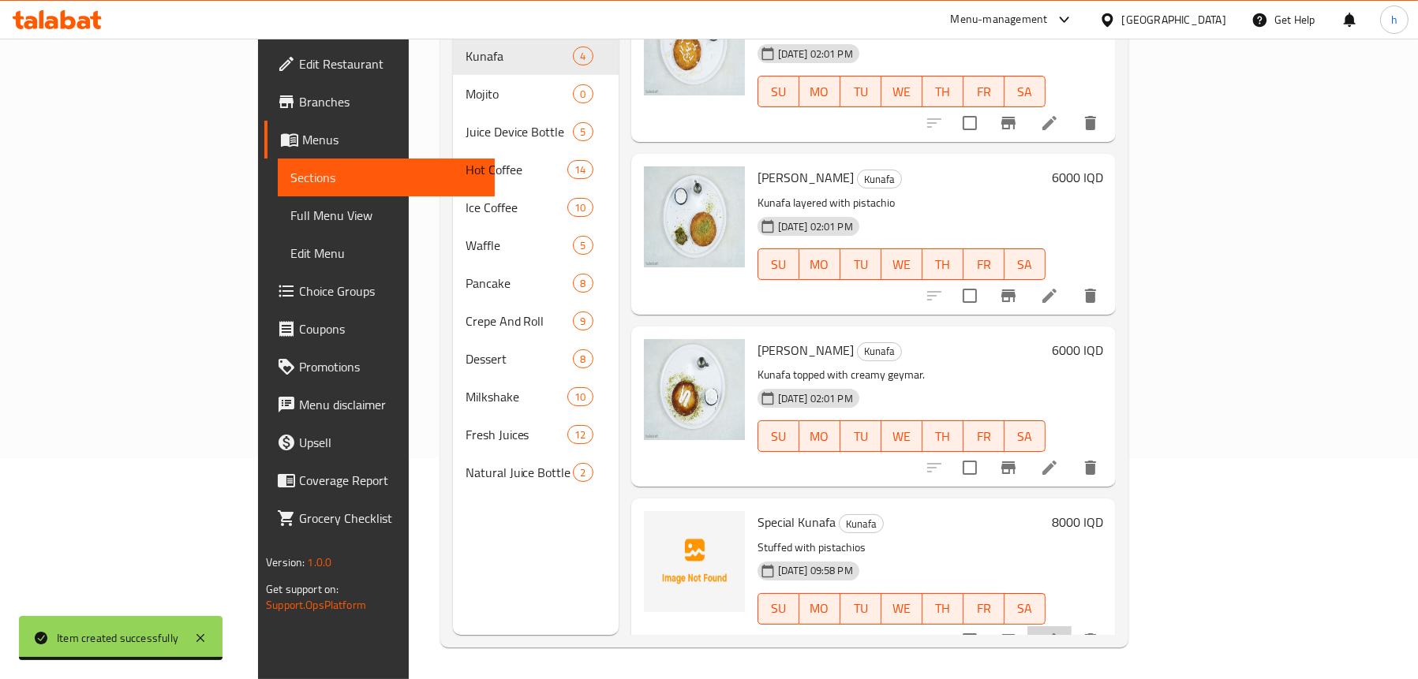
click at [1071, 626] on li at bounding box center [1049, 640] width 44 height 28
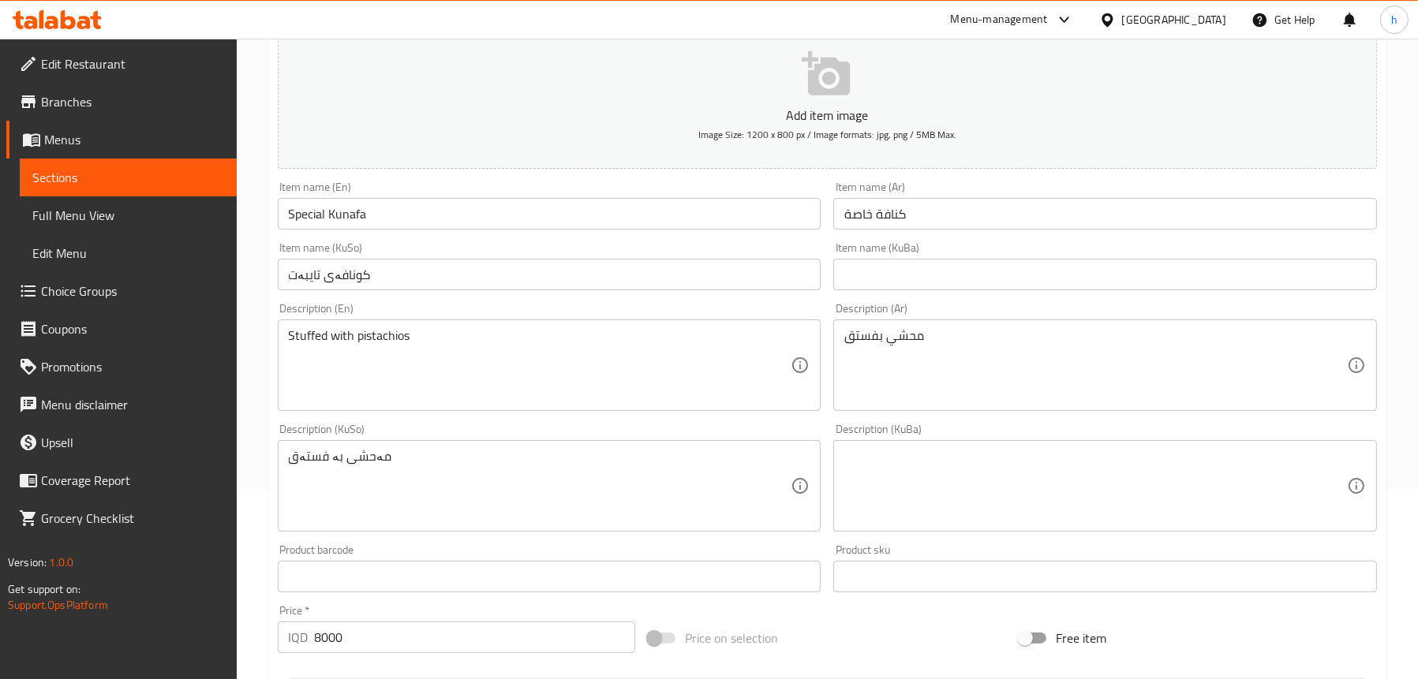
scroll to position [237, 0]
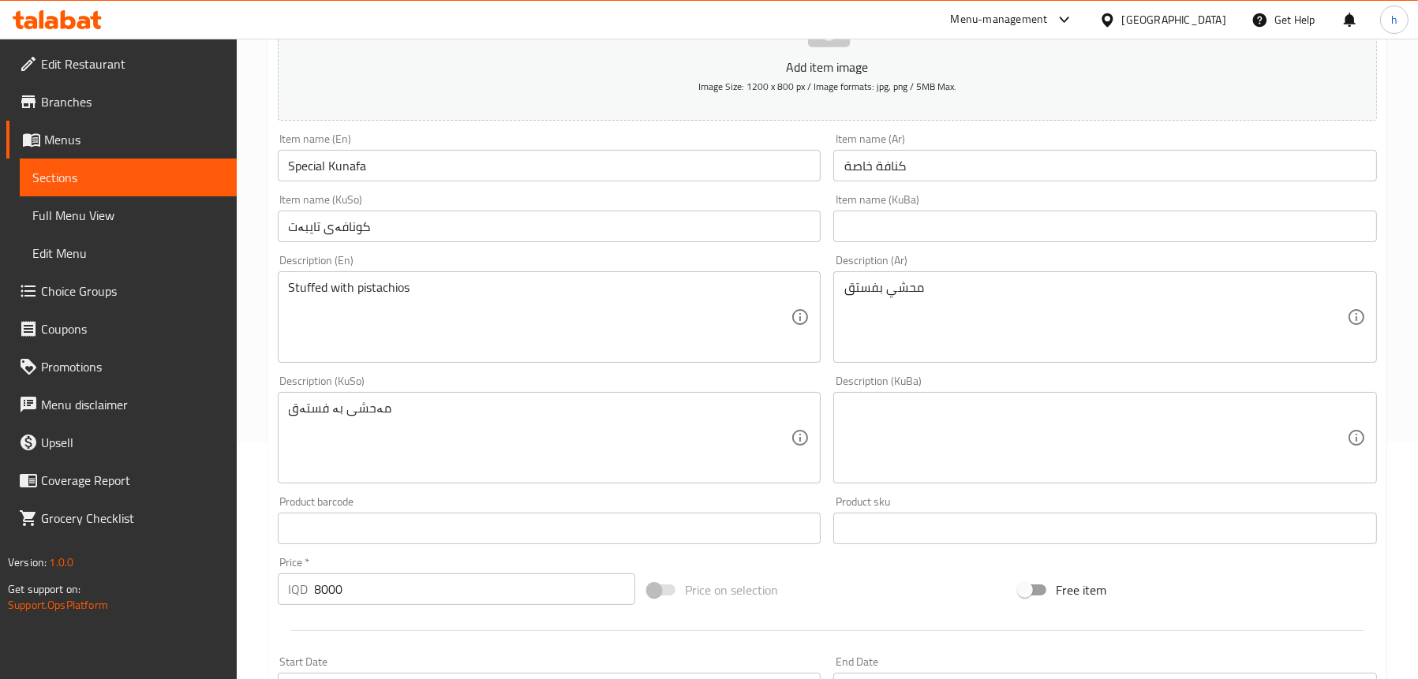
click at [88, 185] on span "Sections" at bounding box center [128, 177] width 192 height 19
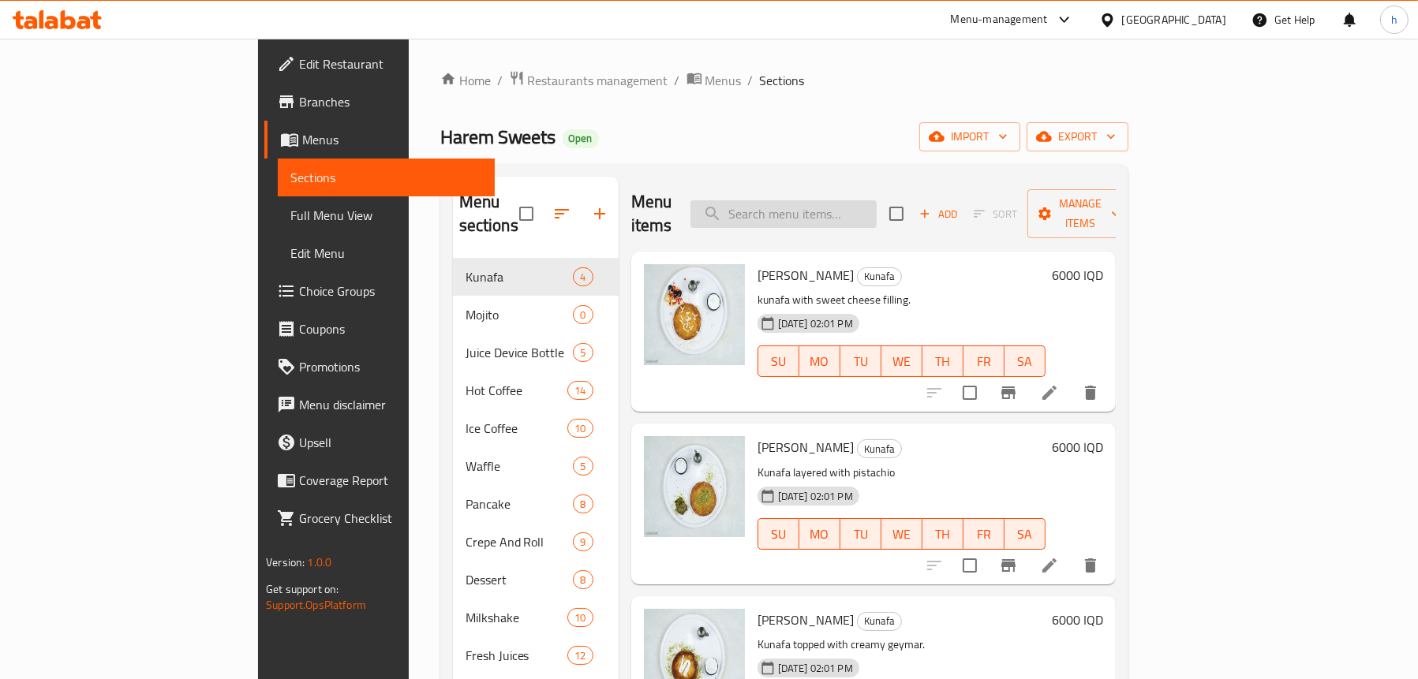
click at [841, 204] on input "search" at bounding box center [783, 214] width 186 height 28
paste input "special Mixed Pastries"
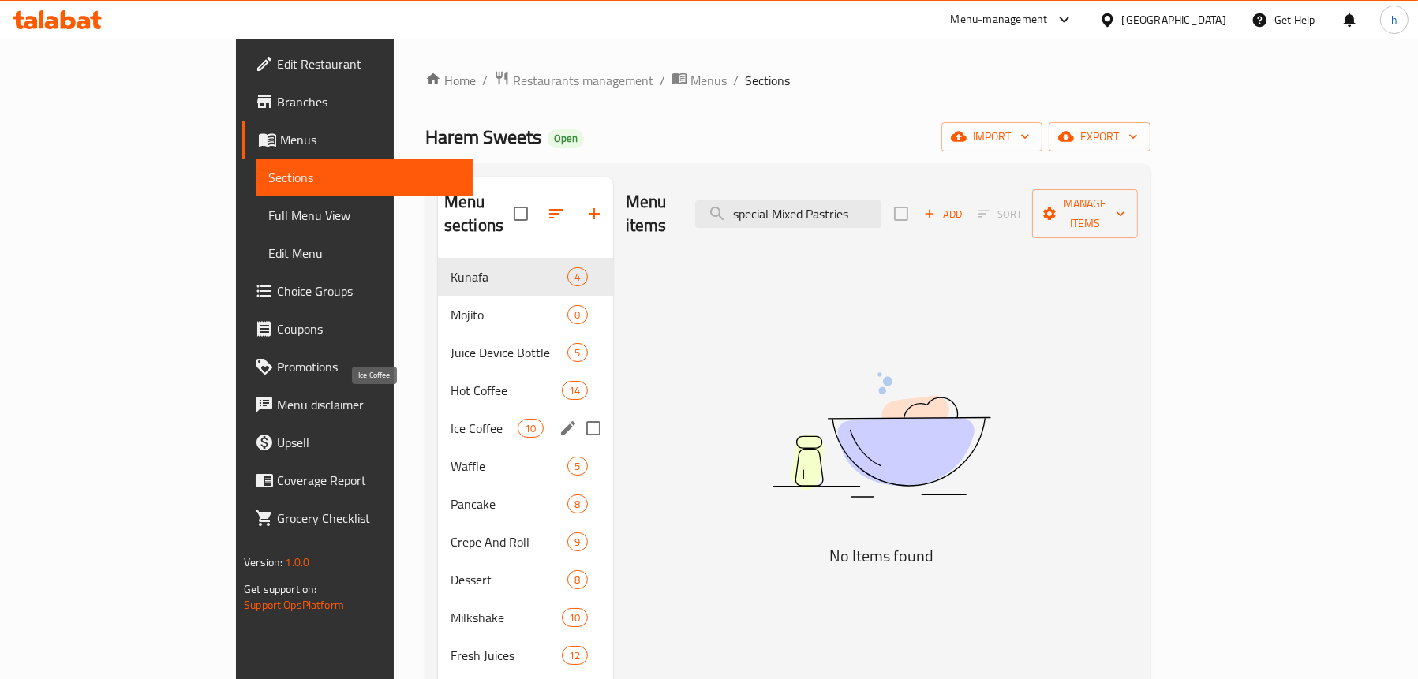
scroll to position [79, 0]
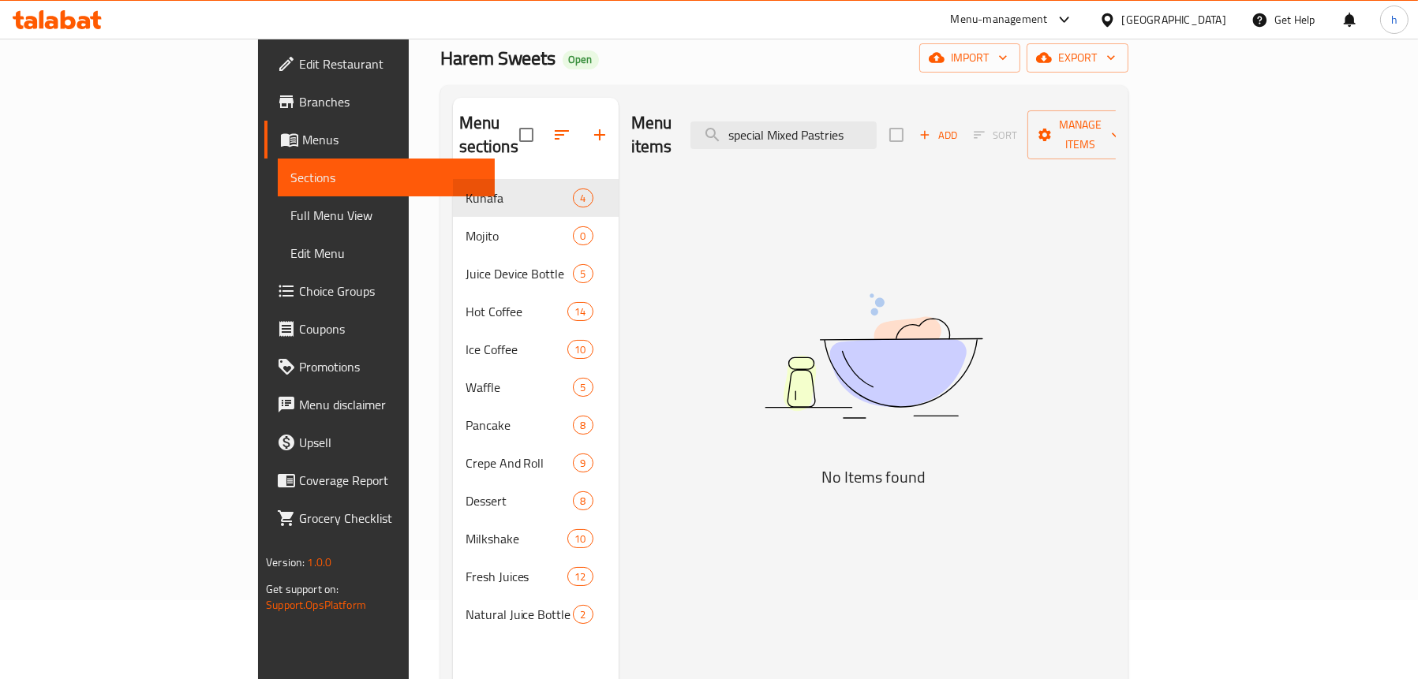
type input "special Mixed Pastries"
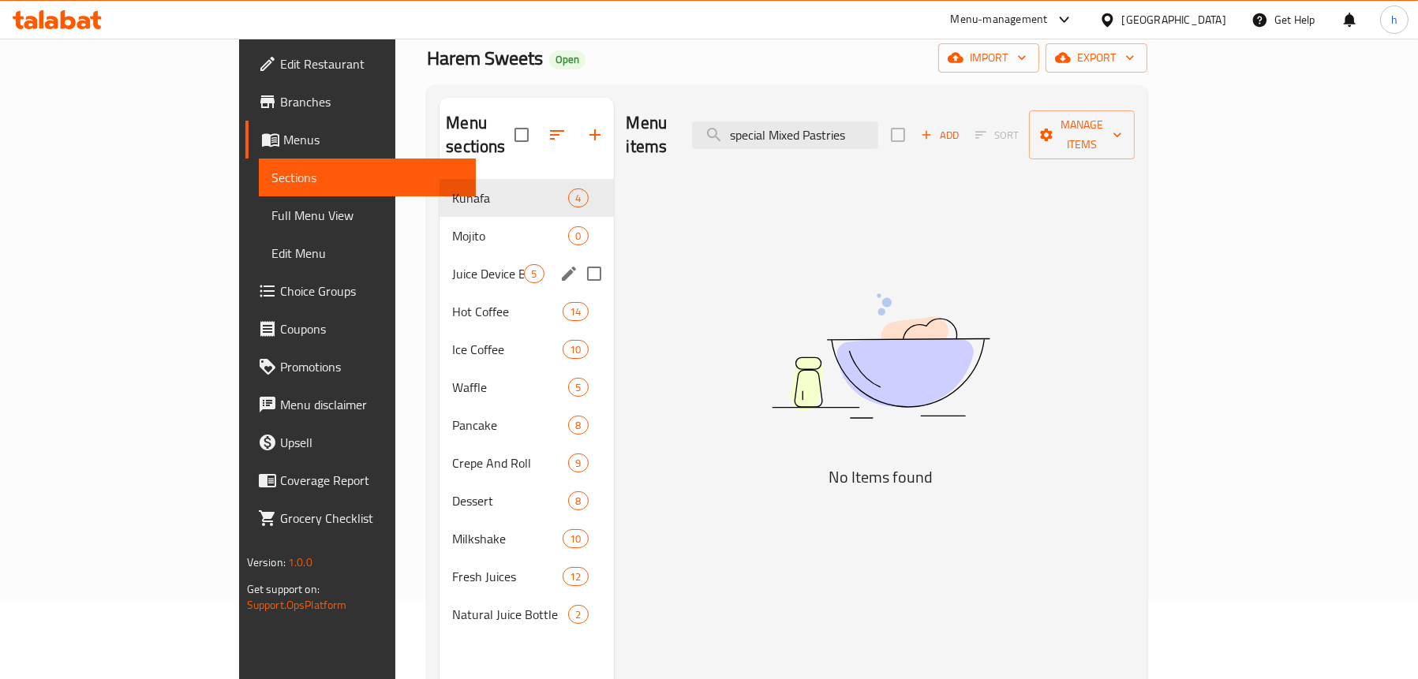
click at [439, 260] on div "Juice Device Bottle 5" at bounding box center [526, 274] width 174 height 38
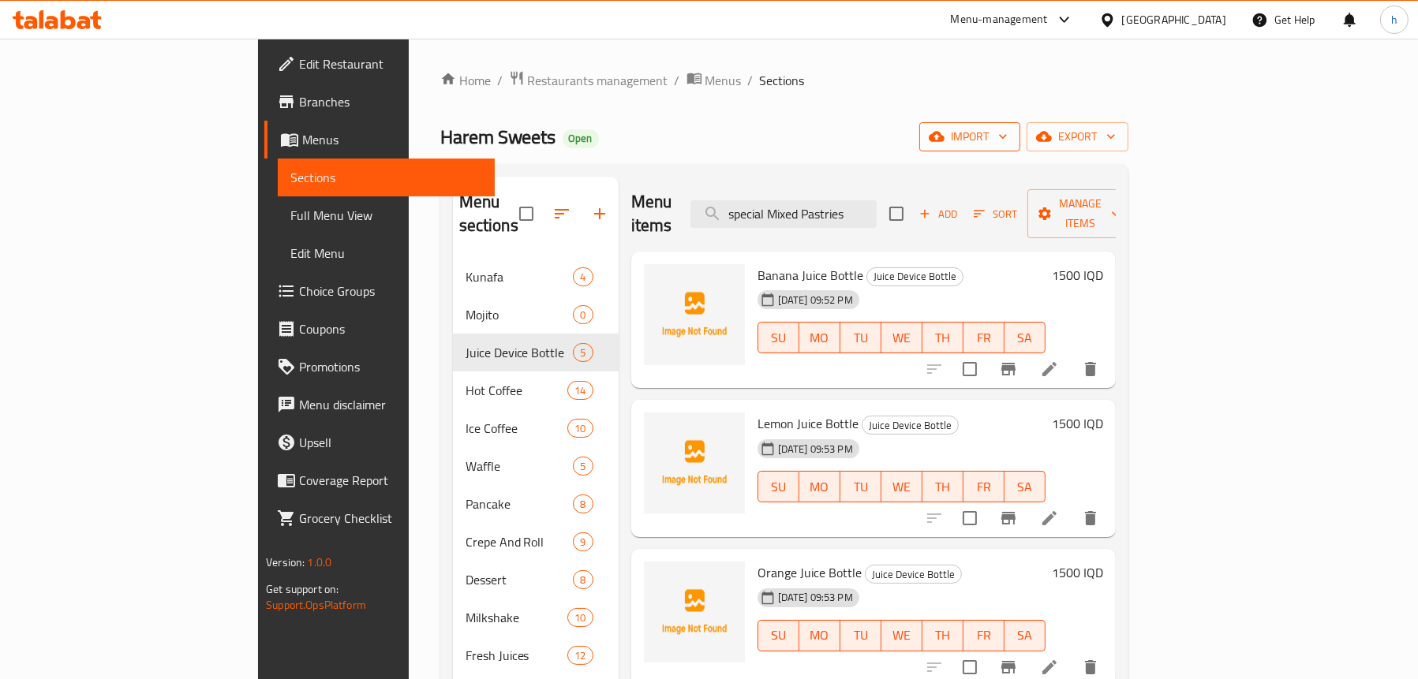
click at [1020, 126] on button "import" at bounding box center [969, 136] width 101 height 29
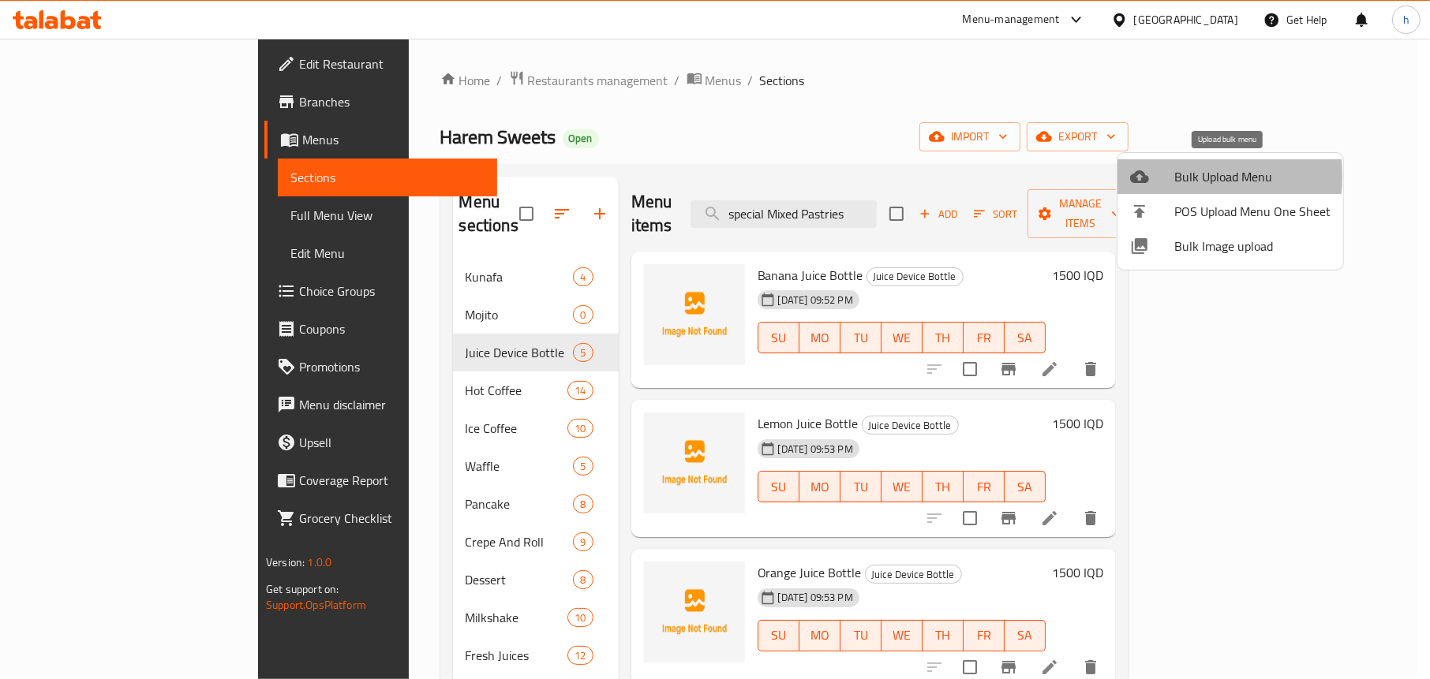
click at [1149, 177] on div at bounding box center [1152, 176] width 44 height 19
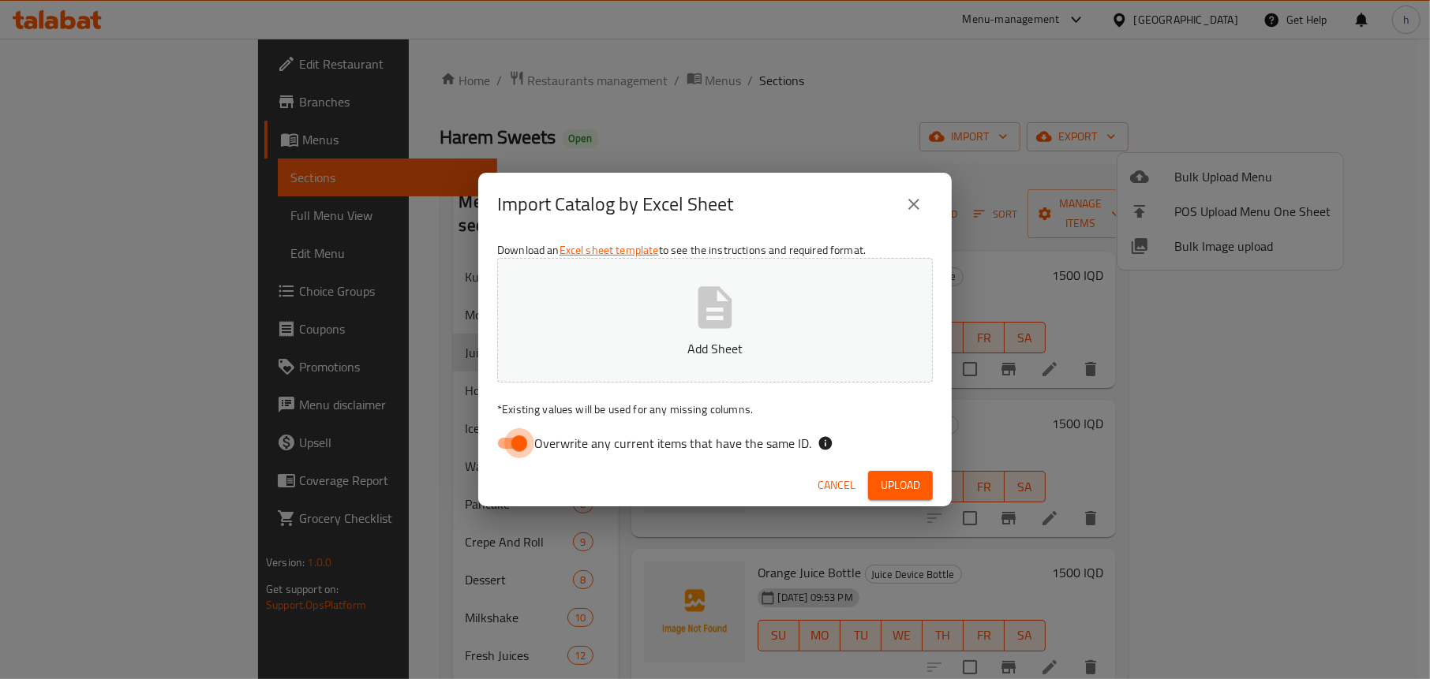
click at [513, 439] on input "Overwrite any current items that have the same ID." at bounding box center [519, 443] width 90 height 30
checkbox input "false"
click at [658, 342] on p "Add Sheet" at bounding box center [715, 348] width 387 height 19
click at [893, 483] on span "Upload" at bounding box center [900, 486] width 39 height 20
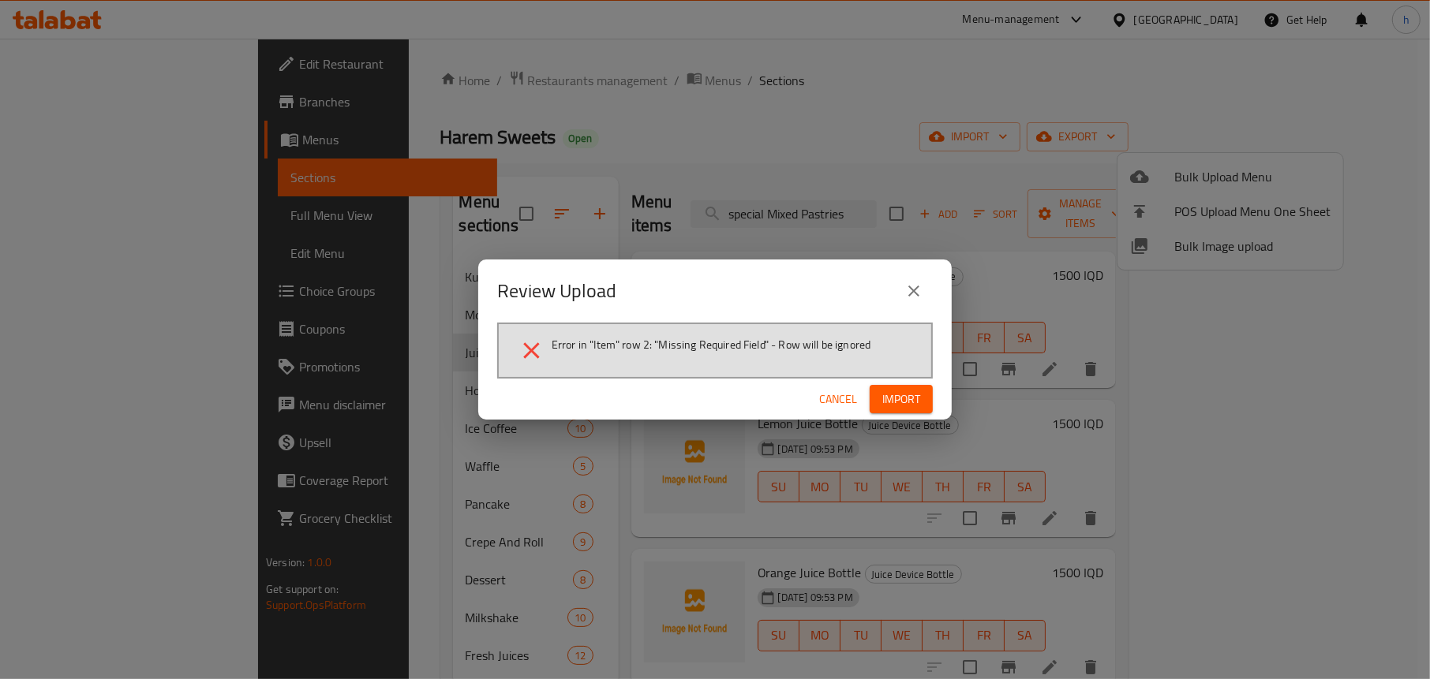
click at [846, 400] on span "Cancel" at bounding box center [838, 400] width 38 height 20
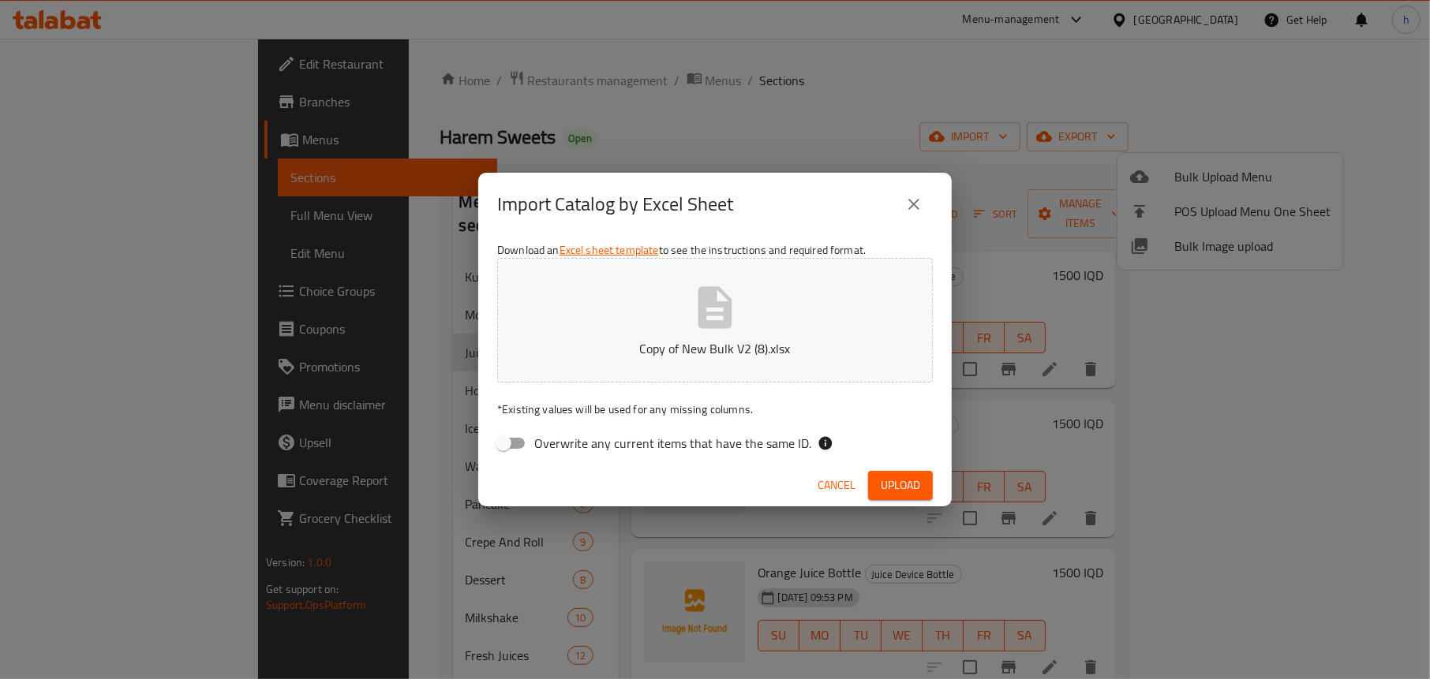
click at [709, 316] on icon "button" at bounding box center [715, 307] width 50 height 50
click at [918, 473] on button "Upload" at bounding box center [900, 485] width 65 height 29
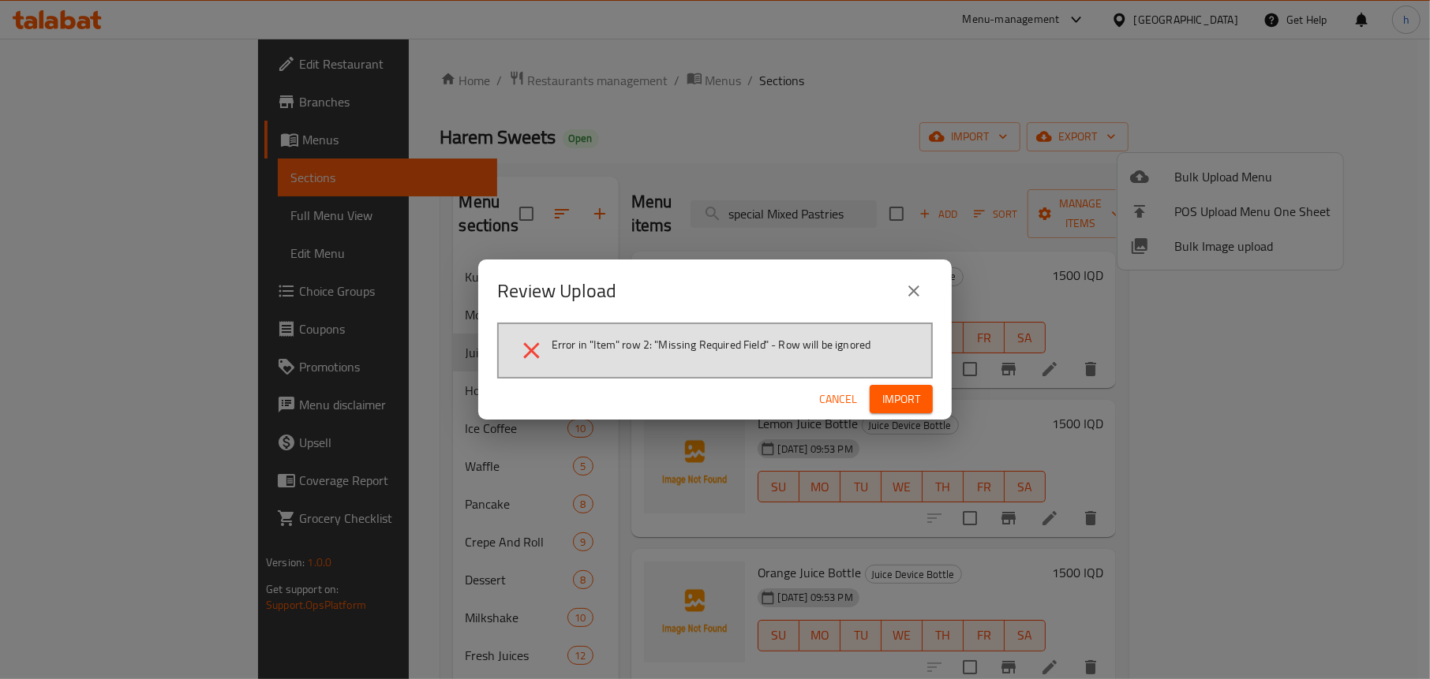
click at [895, 402] on span "Import" at bounding box center [901, 400] width 38 height 20
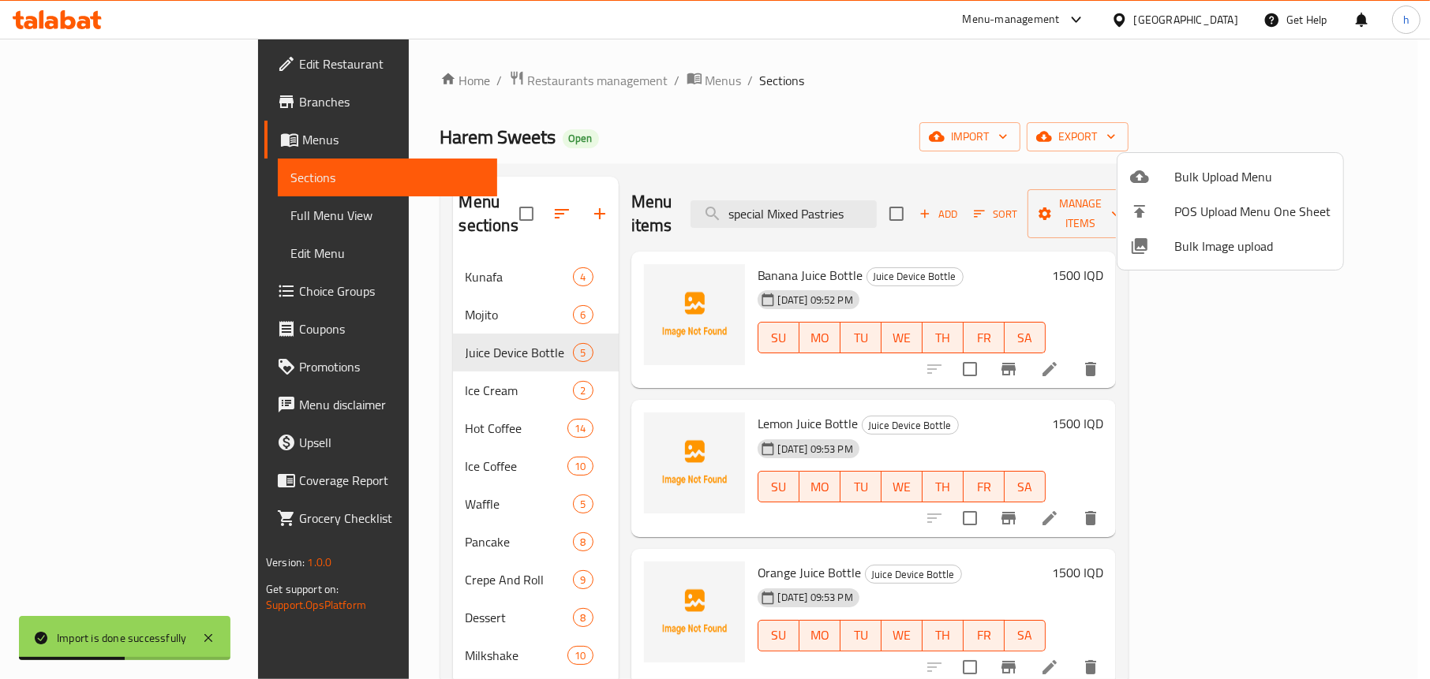
click at [428, 368] on div at bounding box center [715, 339] width 1430 height 679
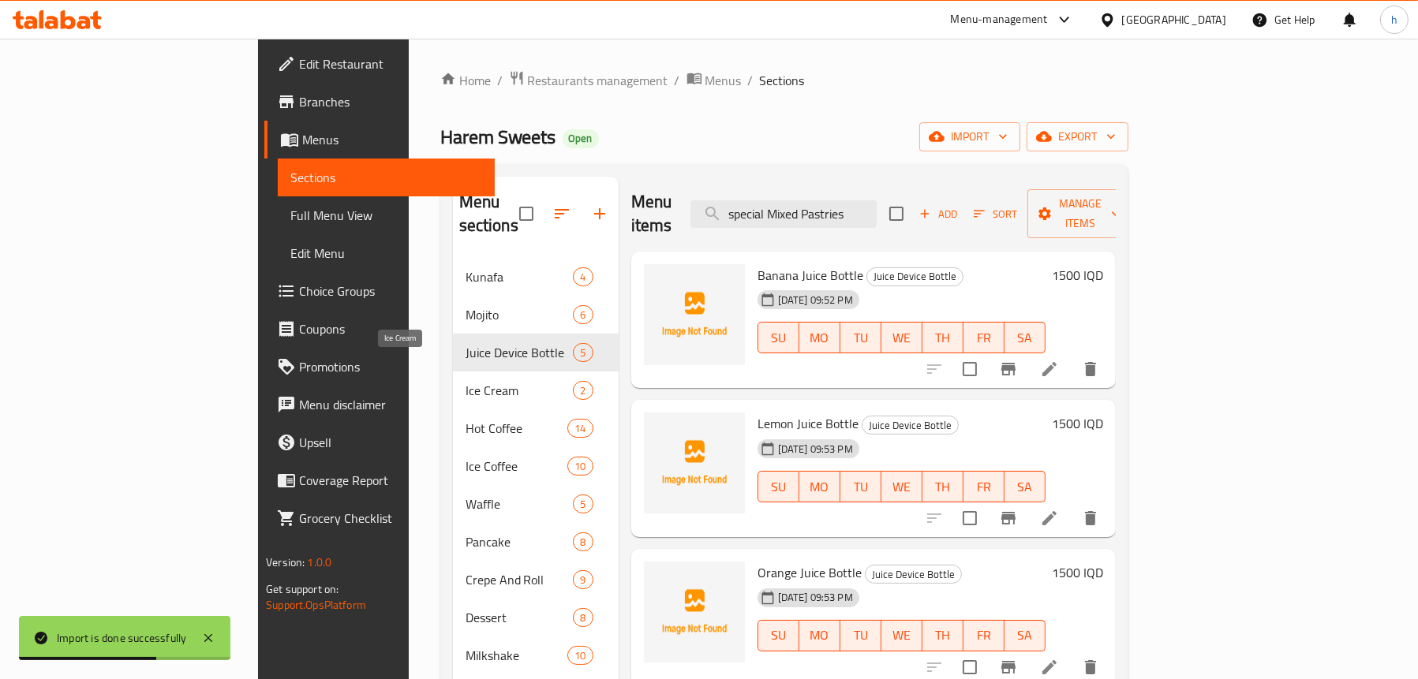
click at [466, 381] on span "Ice Cream" at bounding box center [520, 390] width 108 height 19
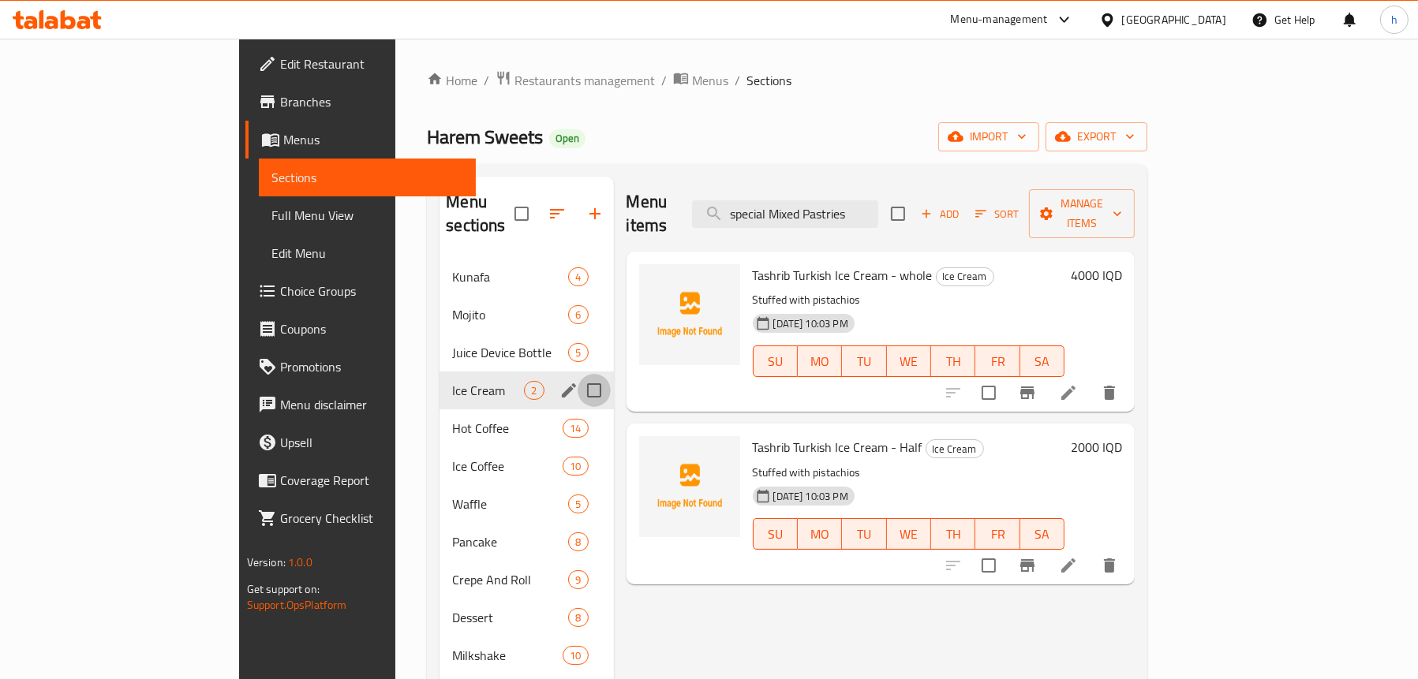
click at [578, 374] on input "Menu sections" at bounding box center [594, 390] width 33 height 33
checkbox input "true"
click at [529, 199] on button "button" at bounding box center [548, 214] width 38 height 38
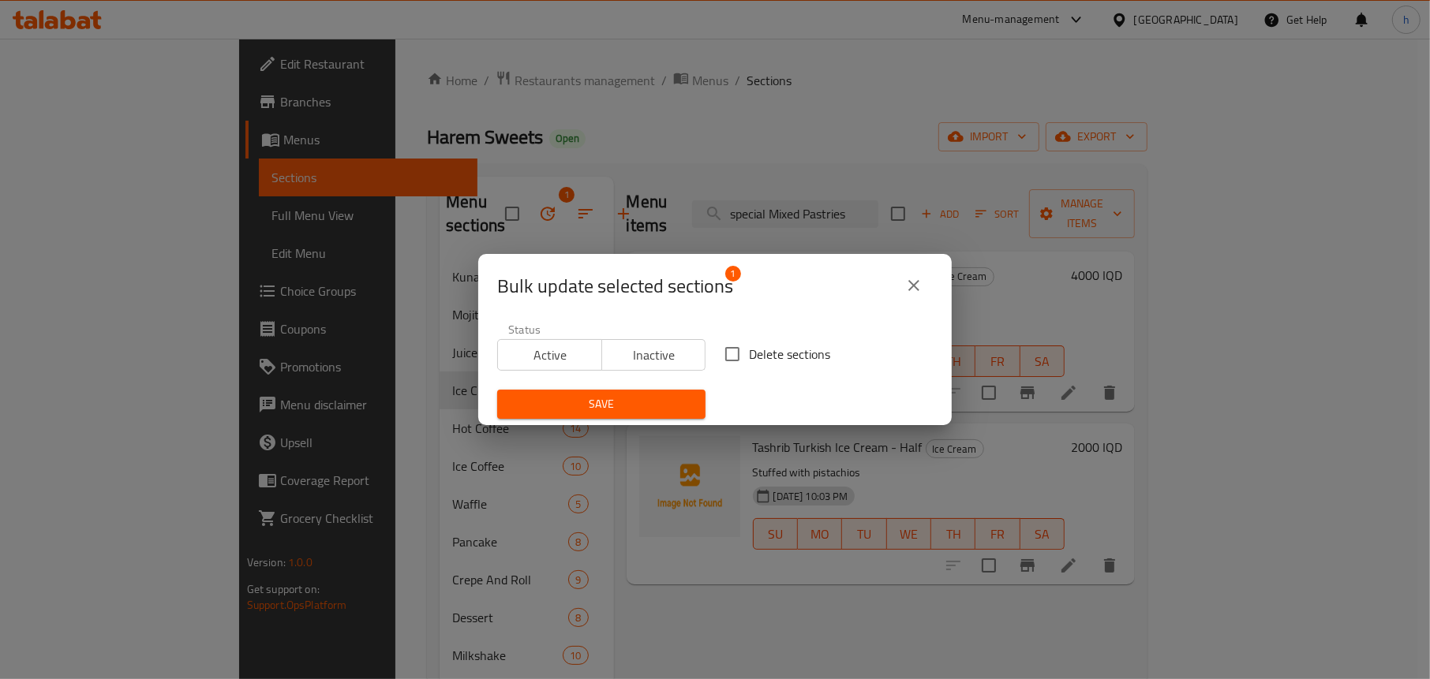
click at [727, 350] on input "Delete sections" at bounding box center [732, 354] width 33 height 33
checkbox input "true"
click at [578, 396] on span "Save" at bounding box center [601, 404] width 183 height 20
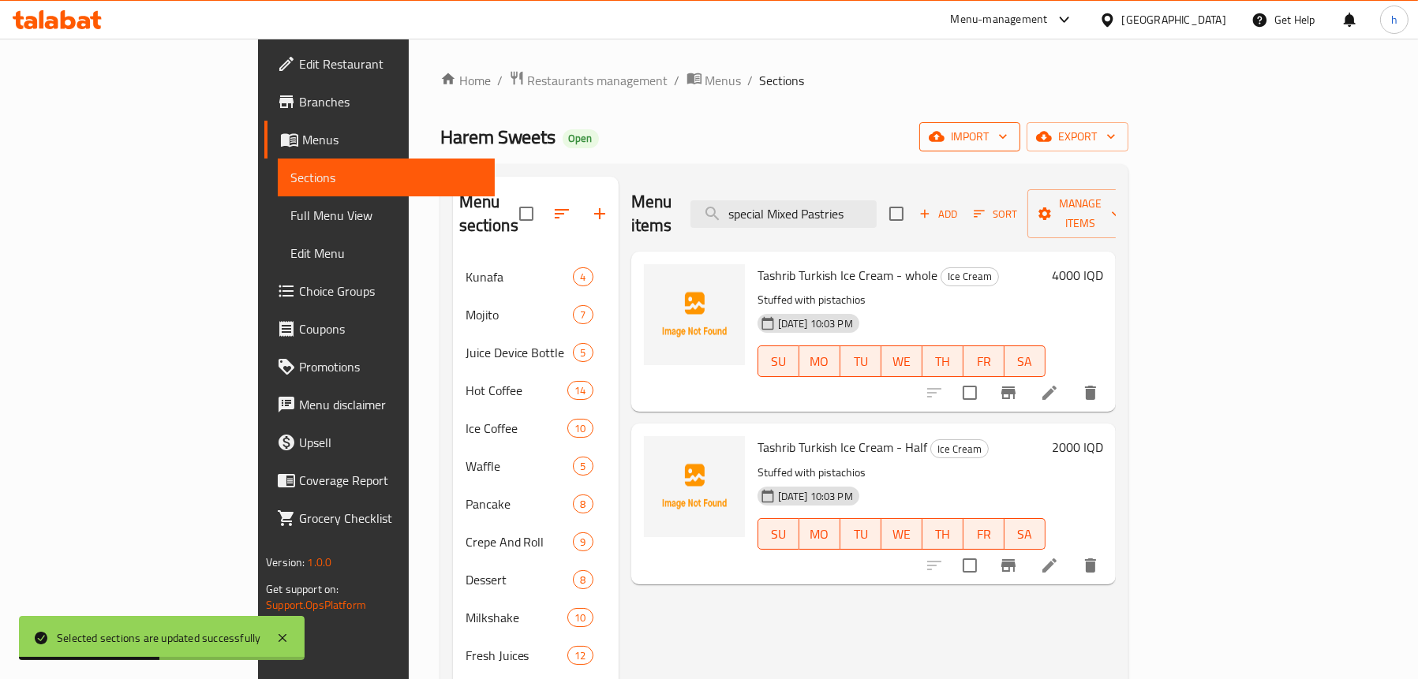
click at [944, 143] on icon "button" at bounding box center [937, 137] width 16 height 16
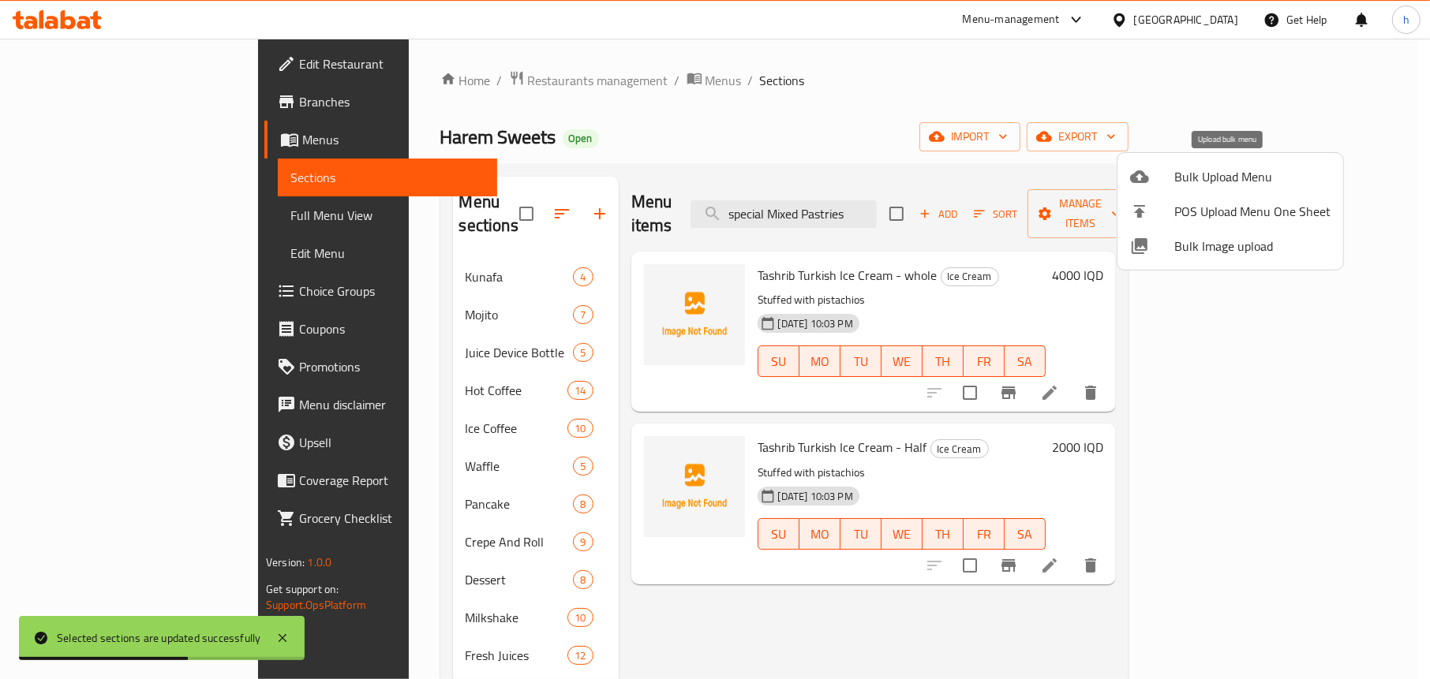
click at [1157, 179] on div at bounding box center [1152, 176] width 44 height 19
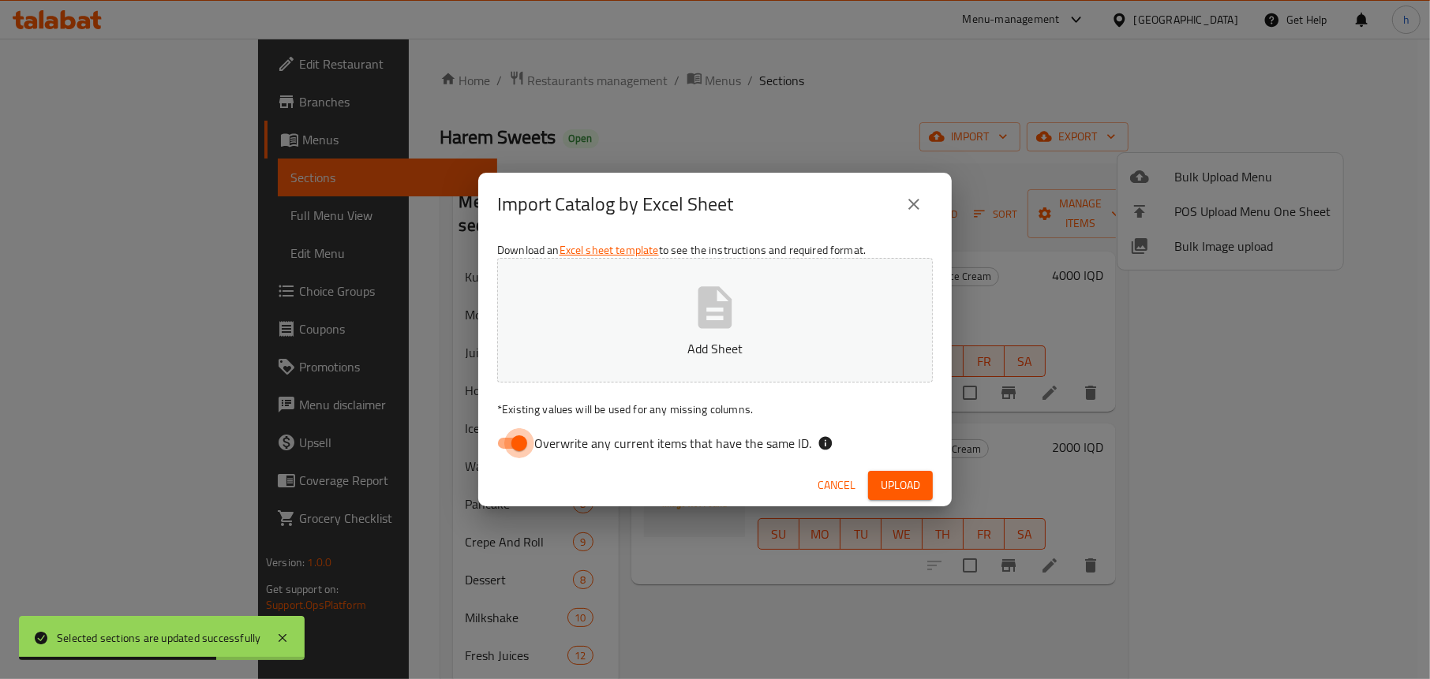
click at [513, 438] on input "Overwrite any current items that have the same ID." at bounding box center [519, 443] width 90 height 30
checkbox input "false"
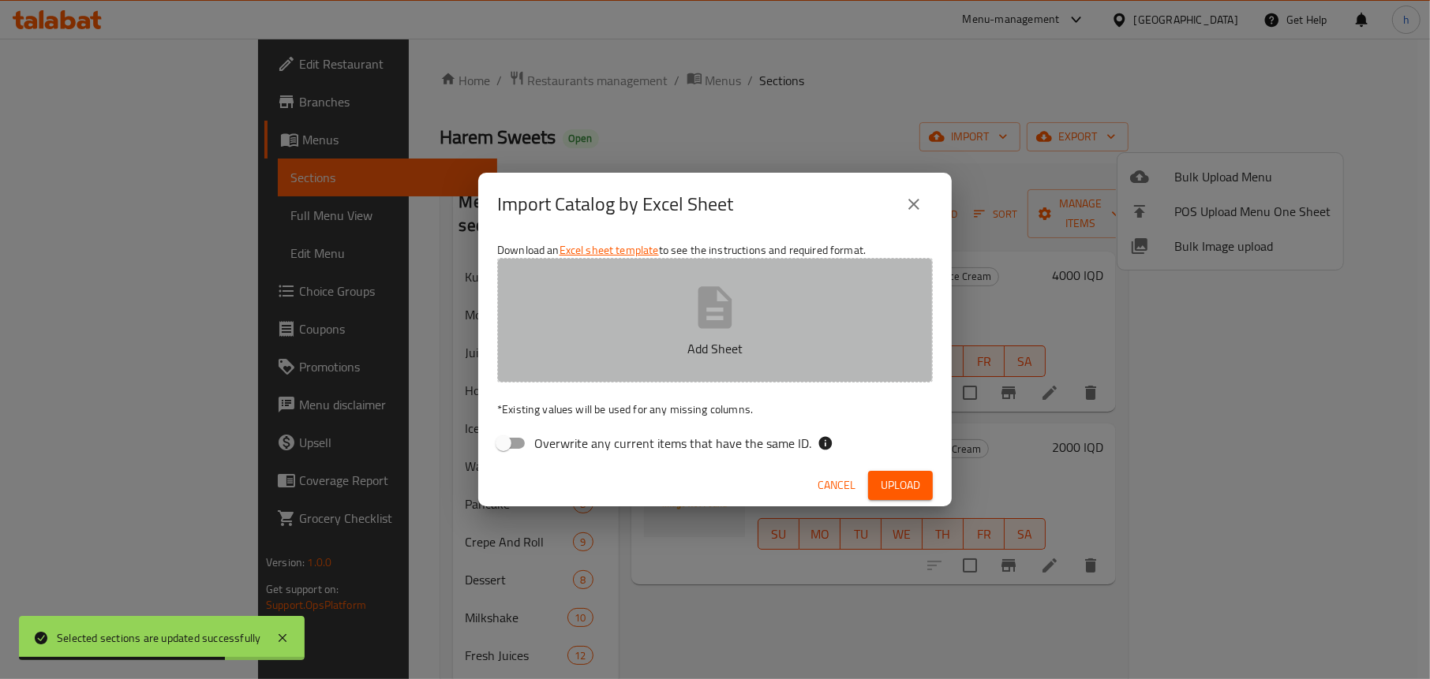
click at [712, 320] on icon "button" at bounding box center [715, 307] width 50 height 50
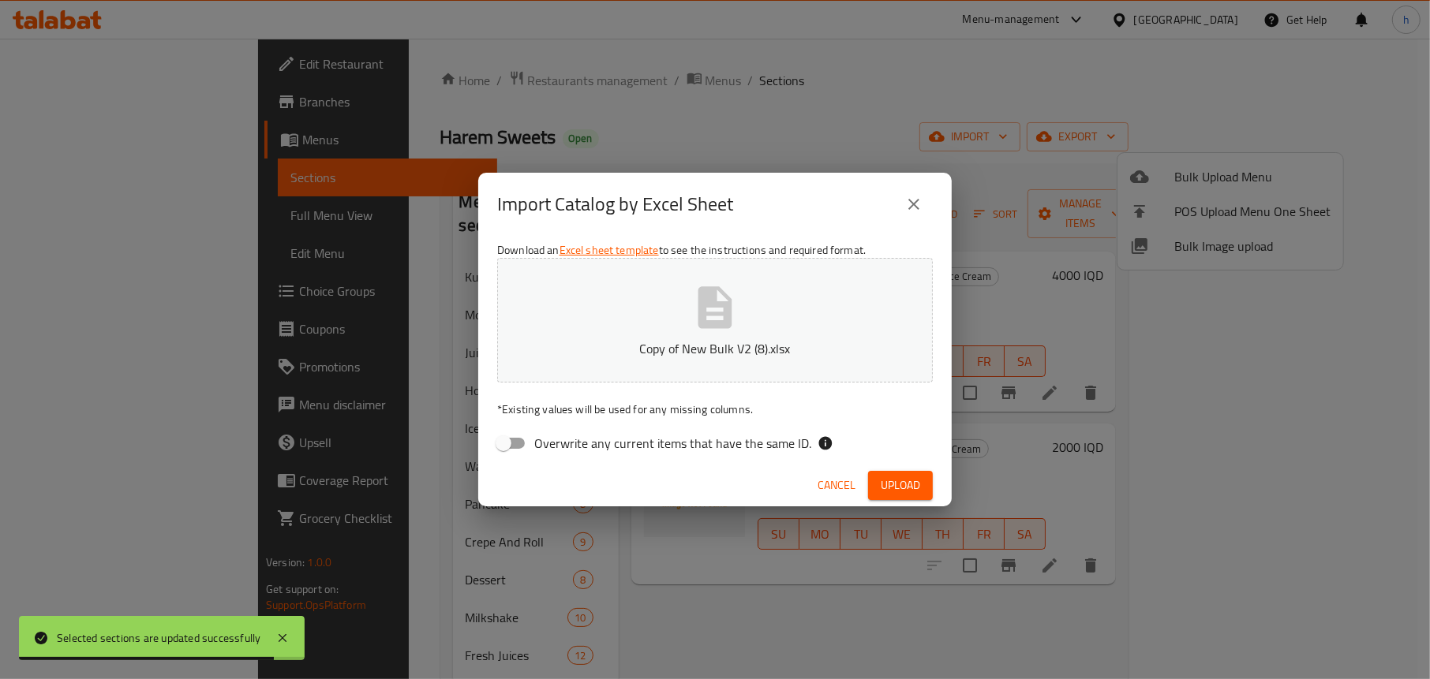
click at [895, 481] on span "Upload" at bounding box center [900, 486] width 39 height 20
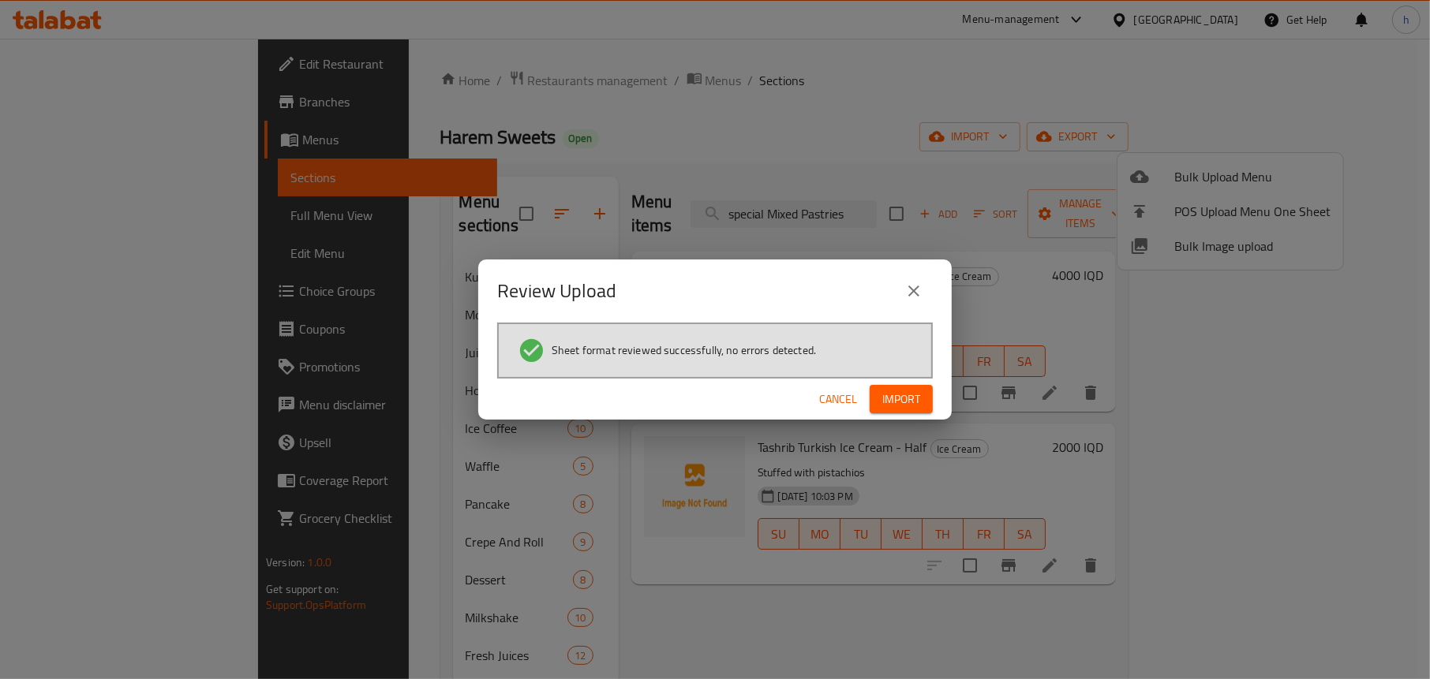
click at [881, 394] on button "Import" at bounding box center [900, 399] width 63 height 29
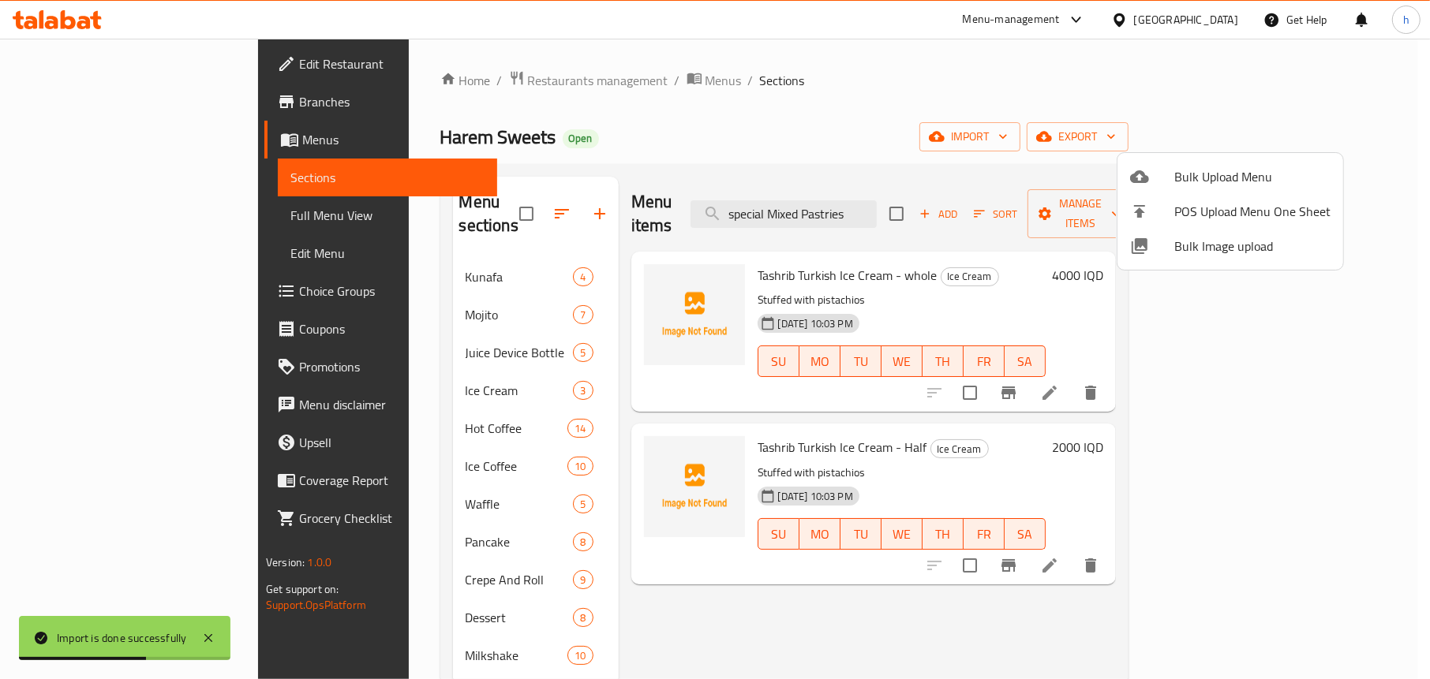
click at [705, 88] on div at bounding box center [715, 339] width 1430 height 679
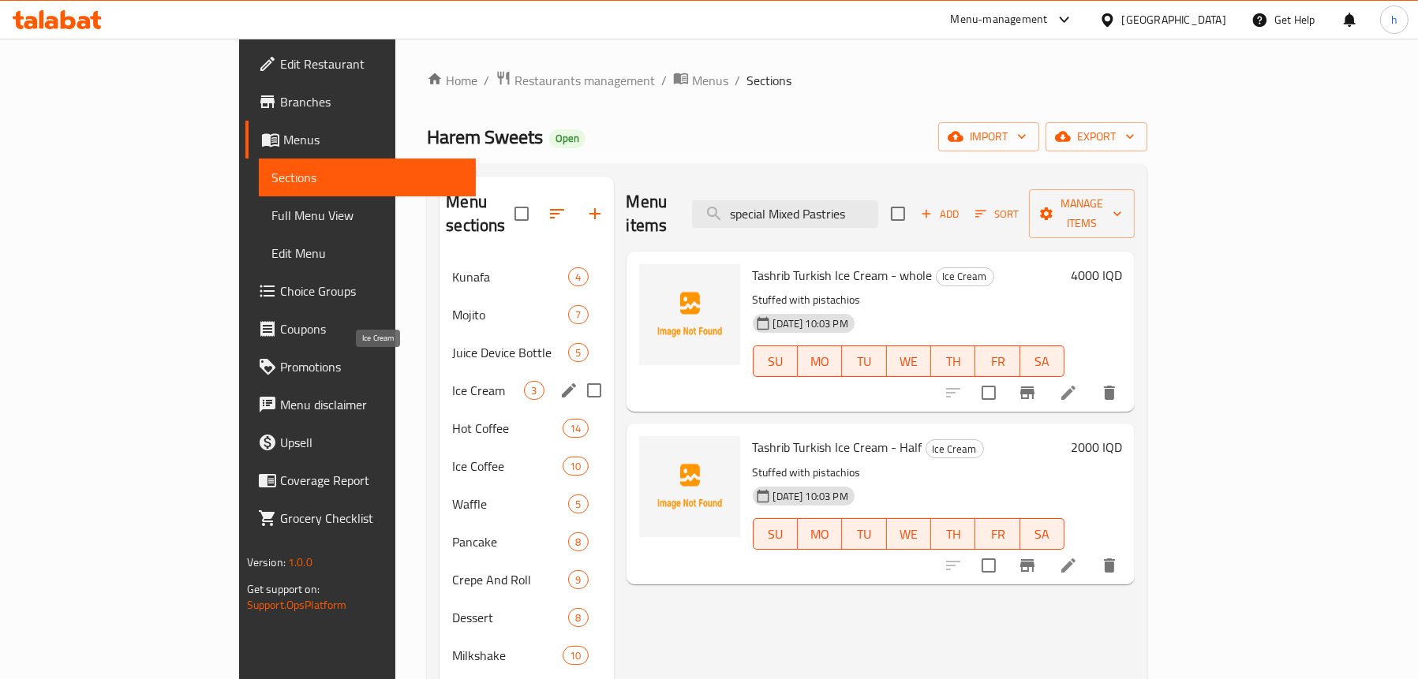
click at [452, 381] on span "Ice Cream" at bounding box center [488, 390] width 72 height 19
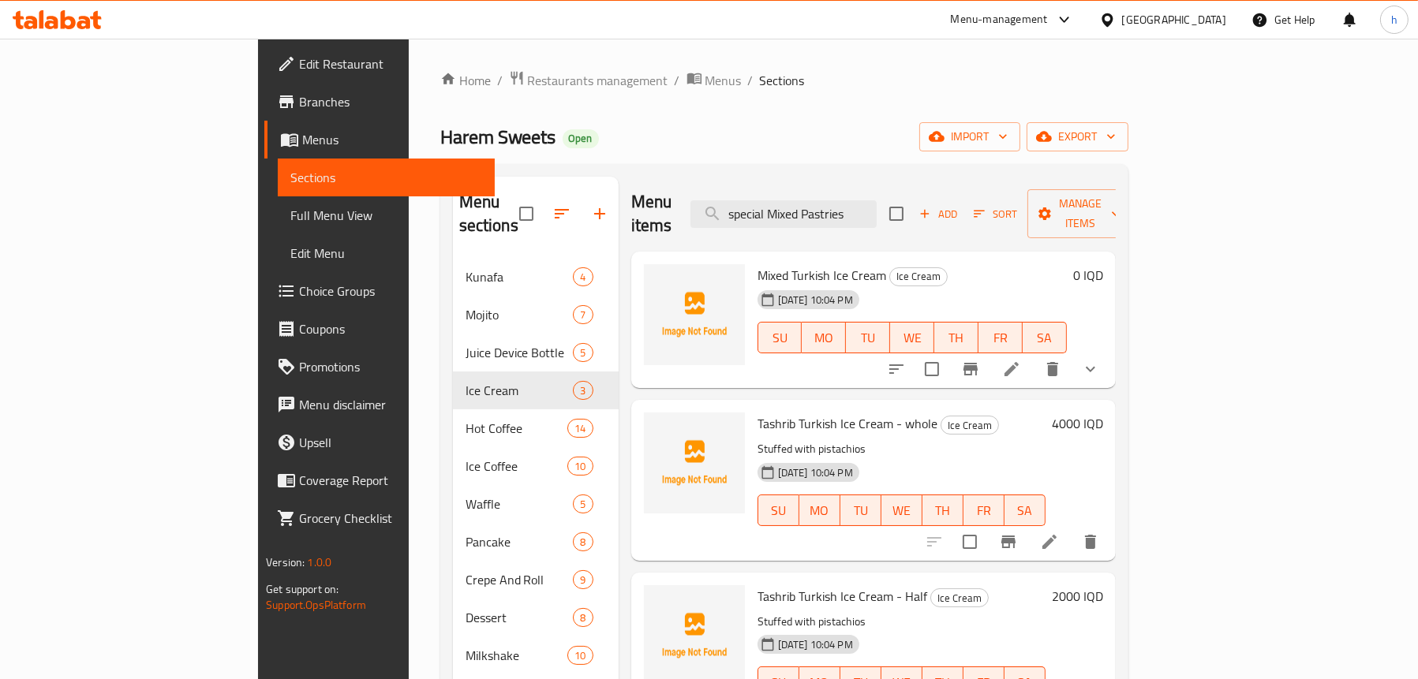
click at [767, 264] on span "Mixed Turkish Ice Cream" at bounding box center [821, 276] width 129 height 24
copy h6 "Mixed Turkish Ice Cream"
click at [864, 201] on input "special Mixed Pastries" at bounding box center [783, 214] width 186 height 28
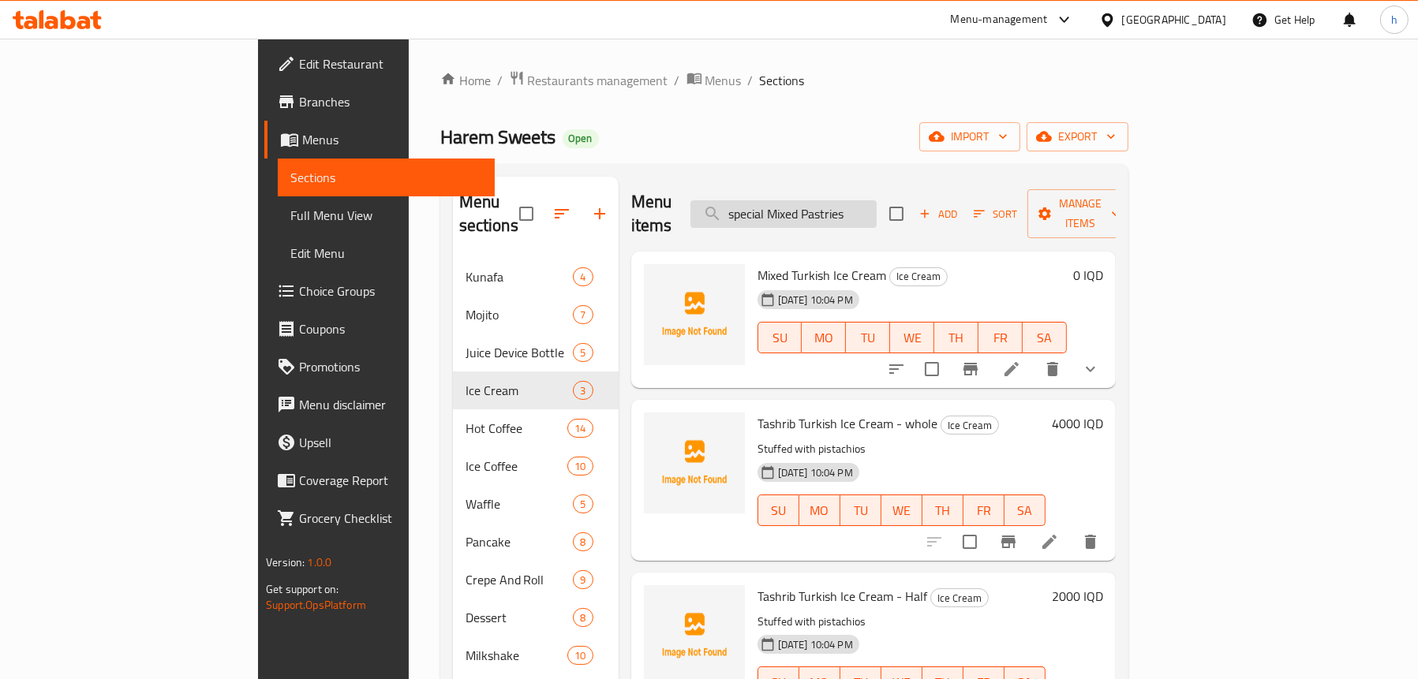
click at [864, 201] on input "special Mixed Pastries" at bounding box center [783, 214] width 186 height 28
paste input "Mixed Turkish Ice Cream"
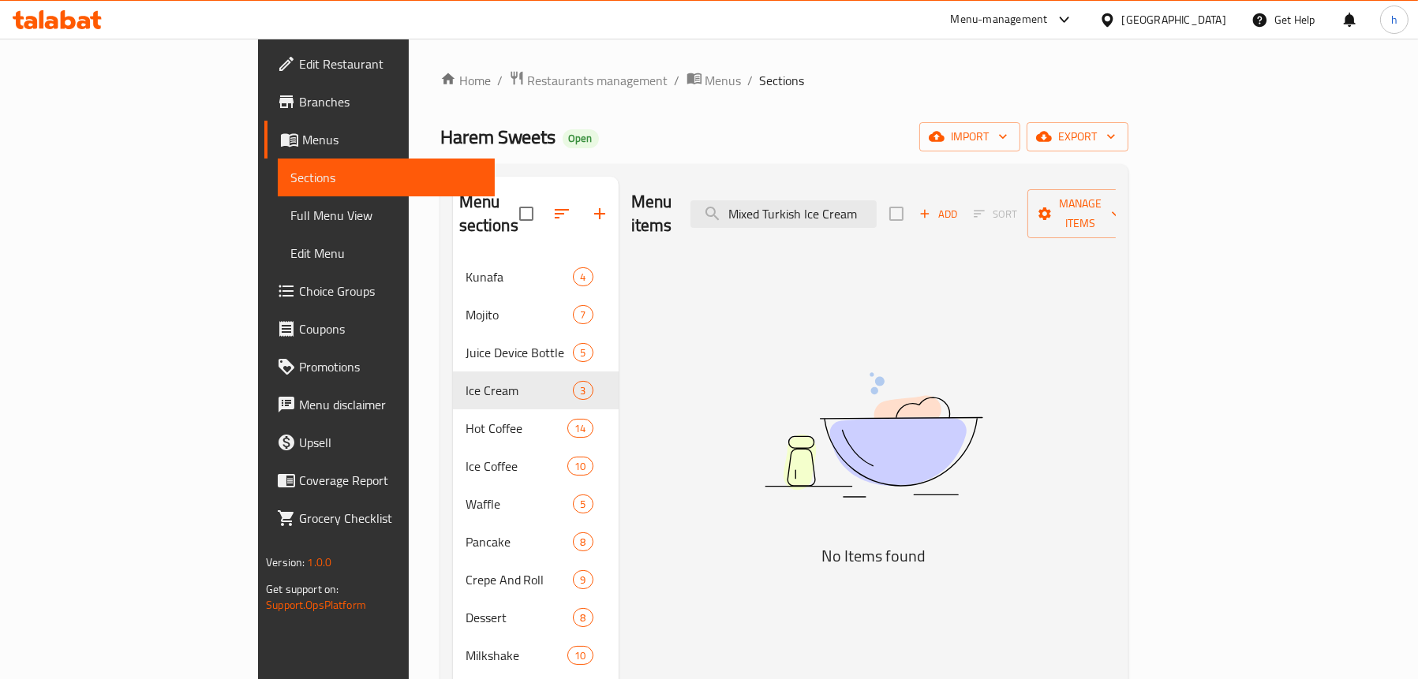
type input "Mixed Turkish Ice Cream"
click at [290, 206] on span "Full Menu View" at bounding box center [386, 215] width 192 height 19
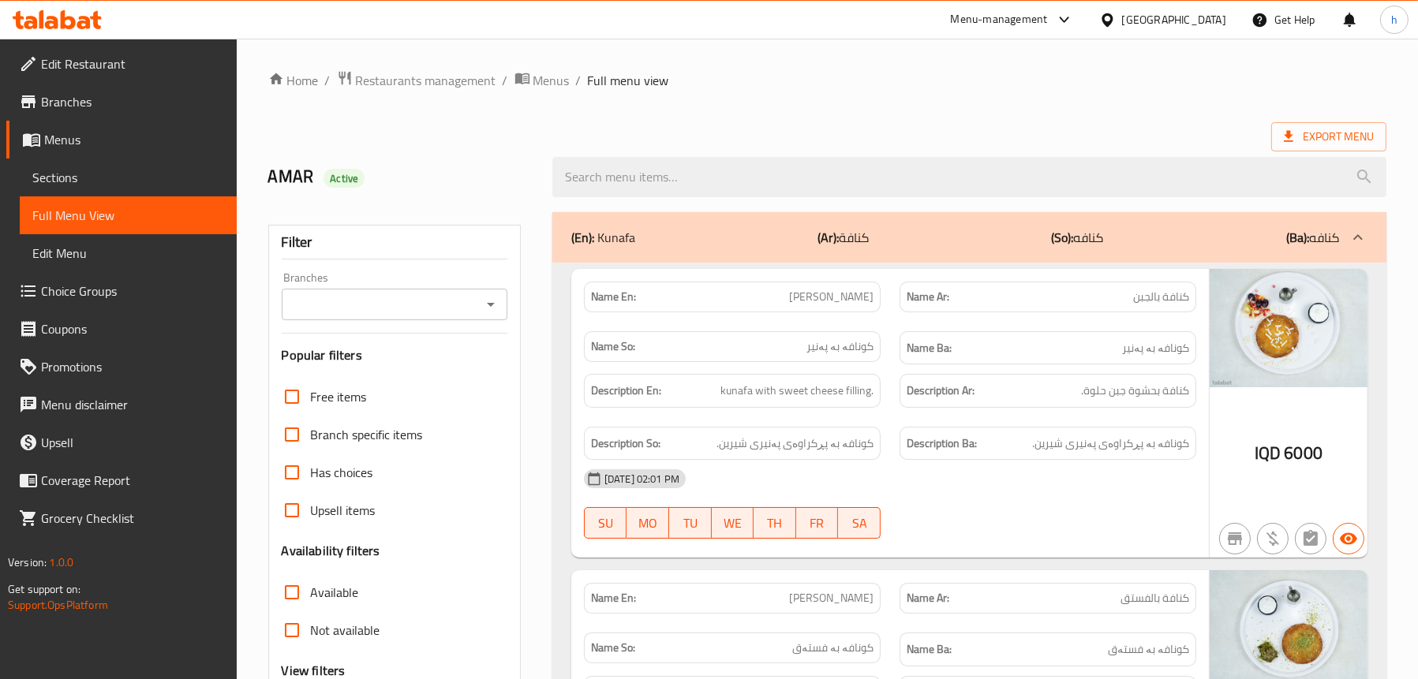
click at [494, 310] on icon "Open" at bounding box center [490, 304] width 19 height 19
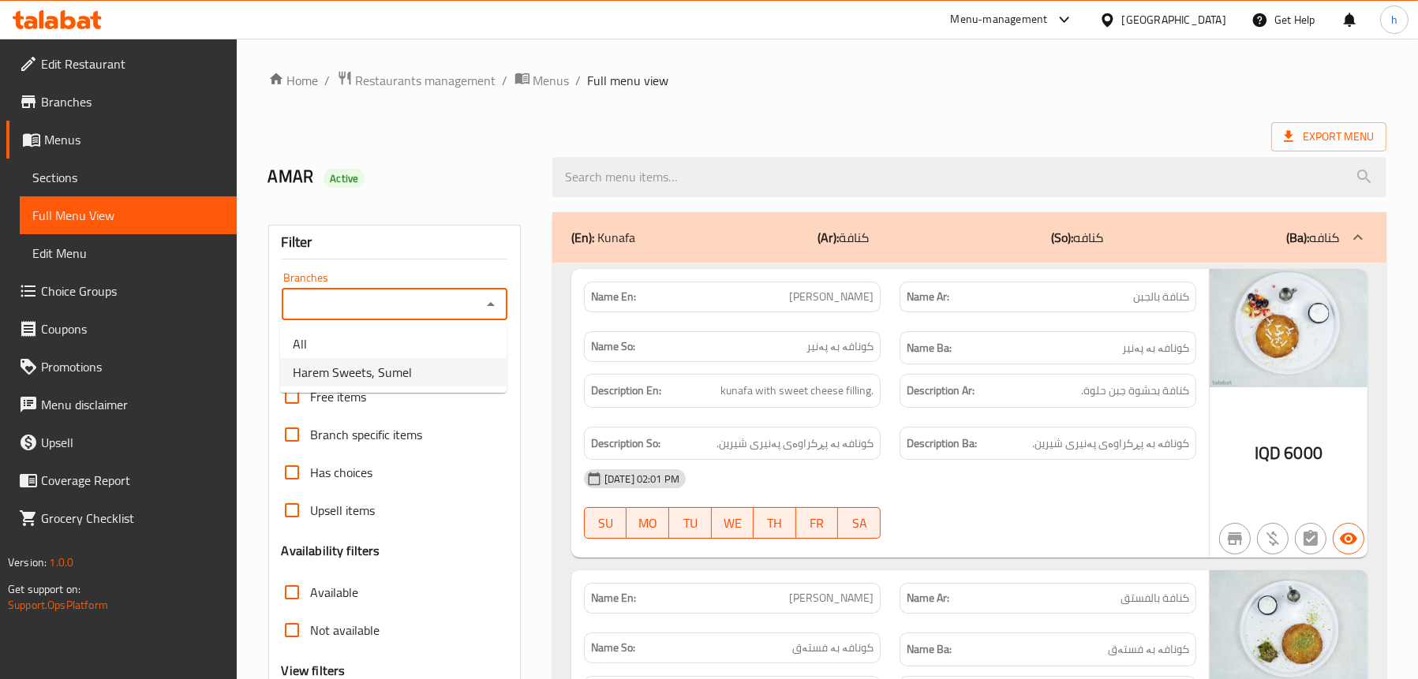
click at [439, 369] on li "Harem Sweets, Sumel" at bounding box center [393, 372] width 226 height 28
type input "Harem Sweets, Sumel"
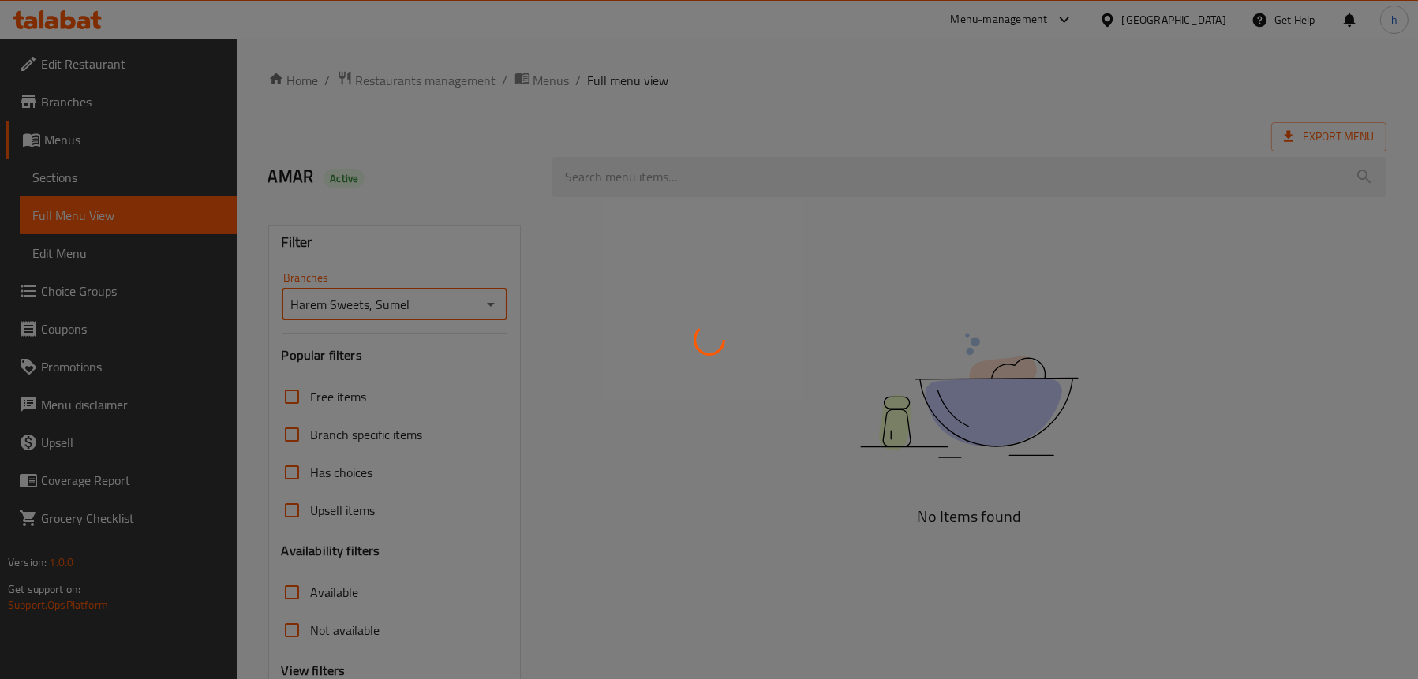
click at [690, 170] on div at bounding box center [709, 339] width 1418 height 679
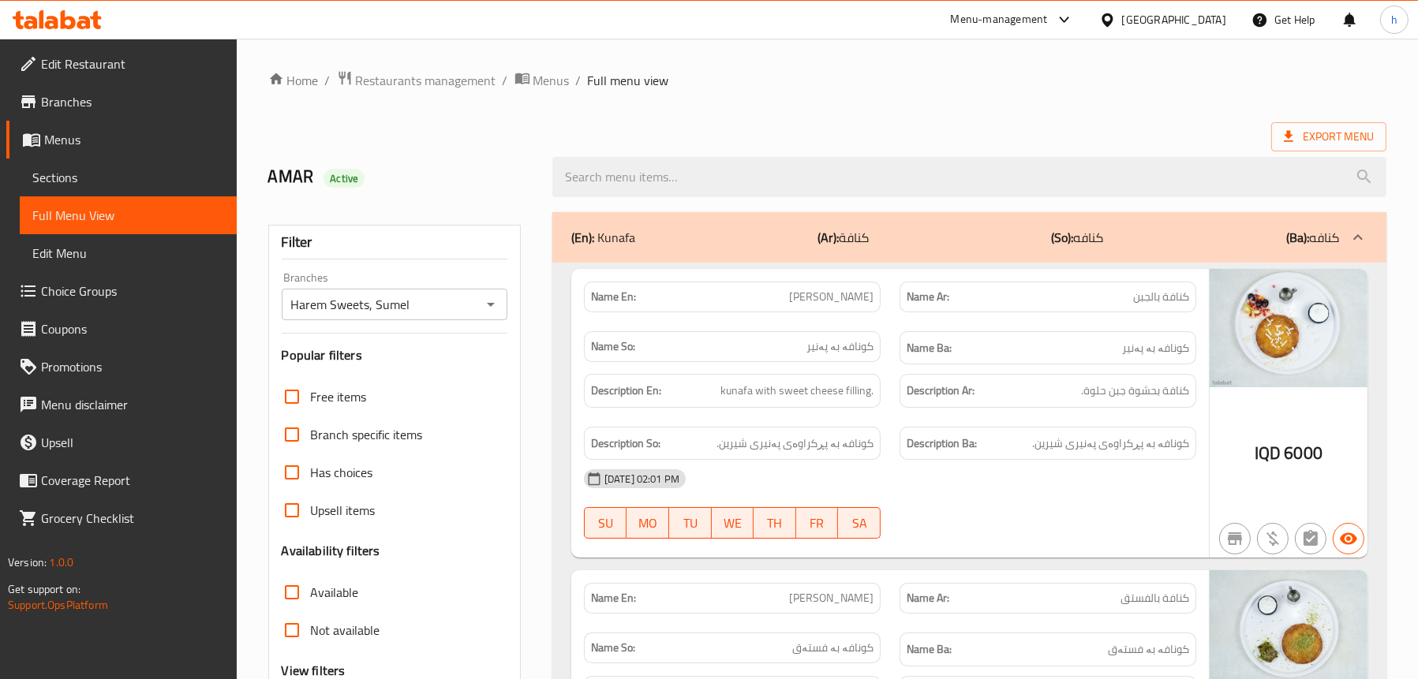
click at [690, 170] on input "search" at bounding box center [969, 177] width 834 height 40
paste input "Mixed Turkish Ice Cream"
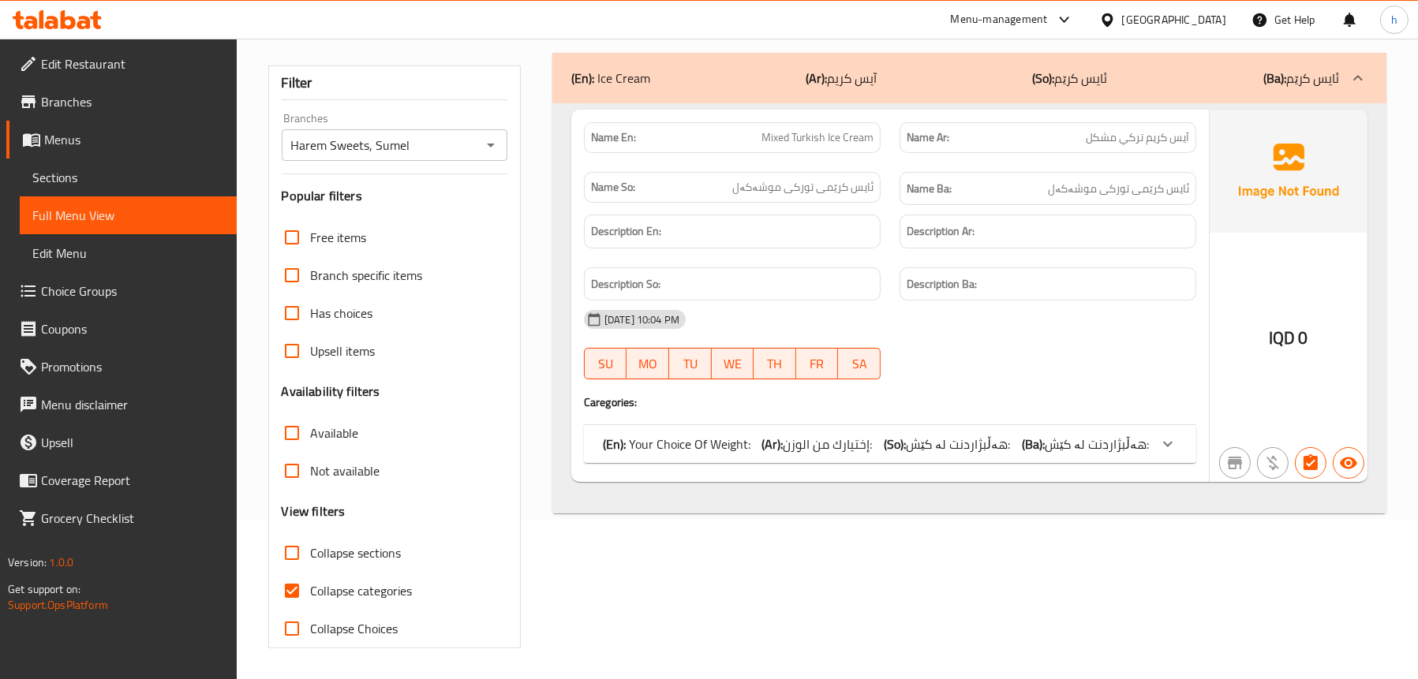
scroll to position [160, 0]
click at [977, 434] on span "هەڵبژاردنت لە کێش:" at bounding box center [958, 444] width 104 height 24
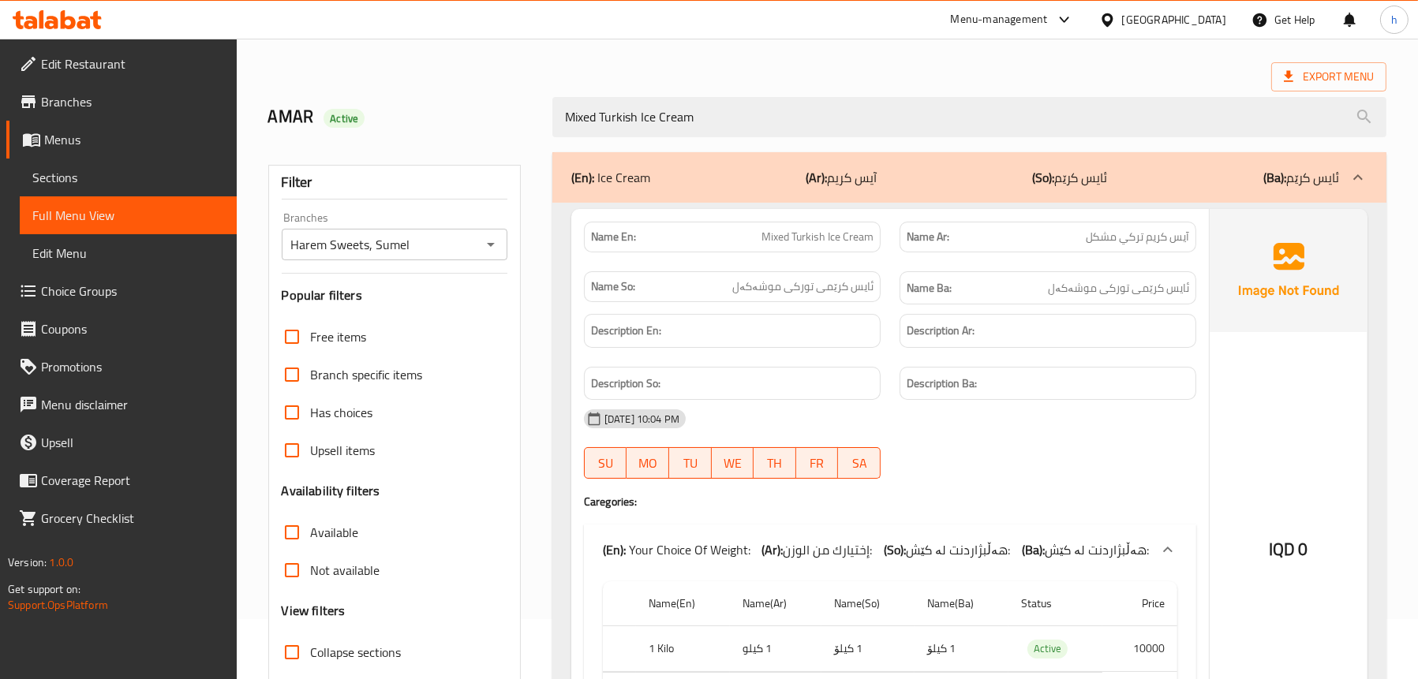
scroll to position [2, 0]
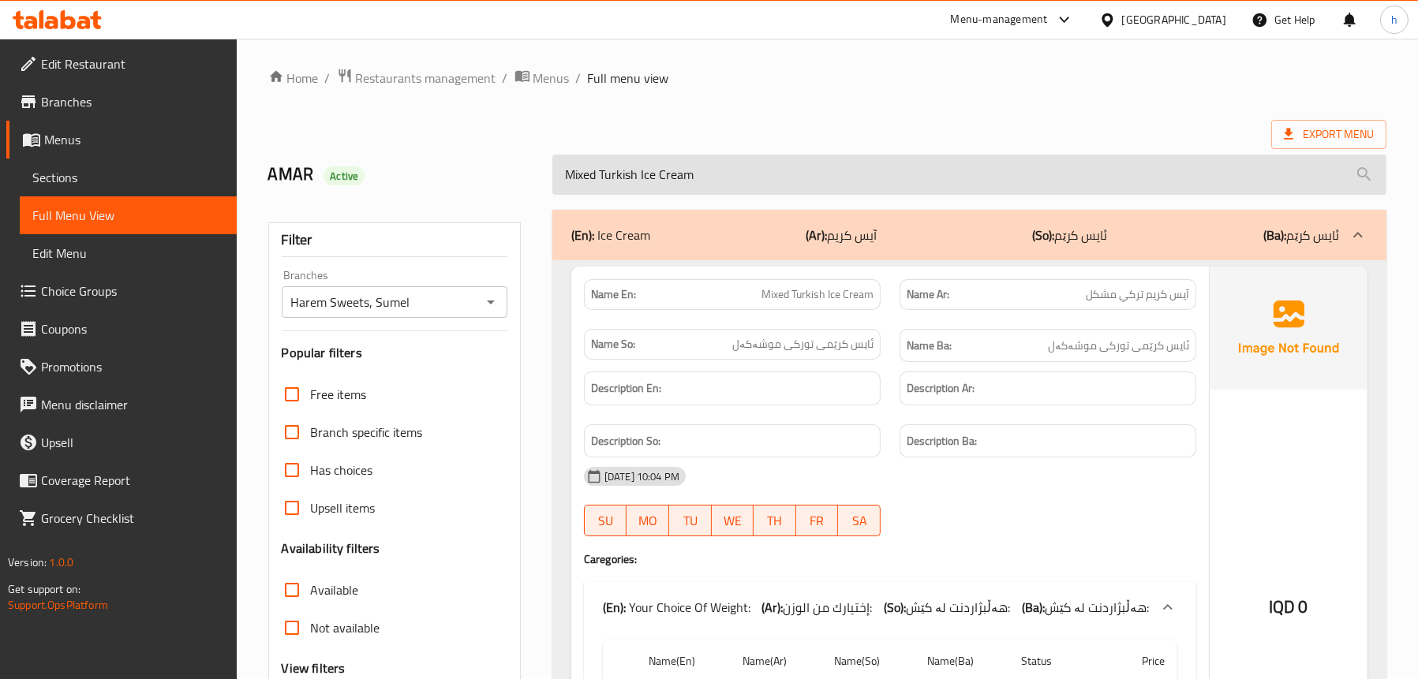
click at [745, 193] on input "Mixed Turkish Ice Cream" at bounding box center [969, 175] width 834 height 40
paste input "Tashrib Turkish Ice Cream - whole"
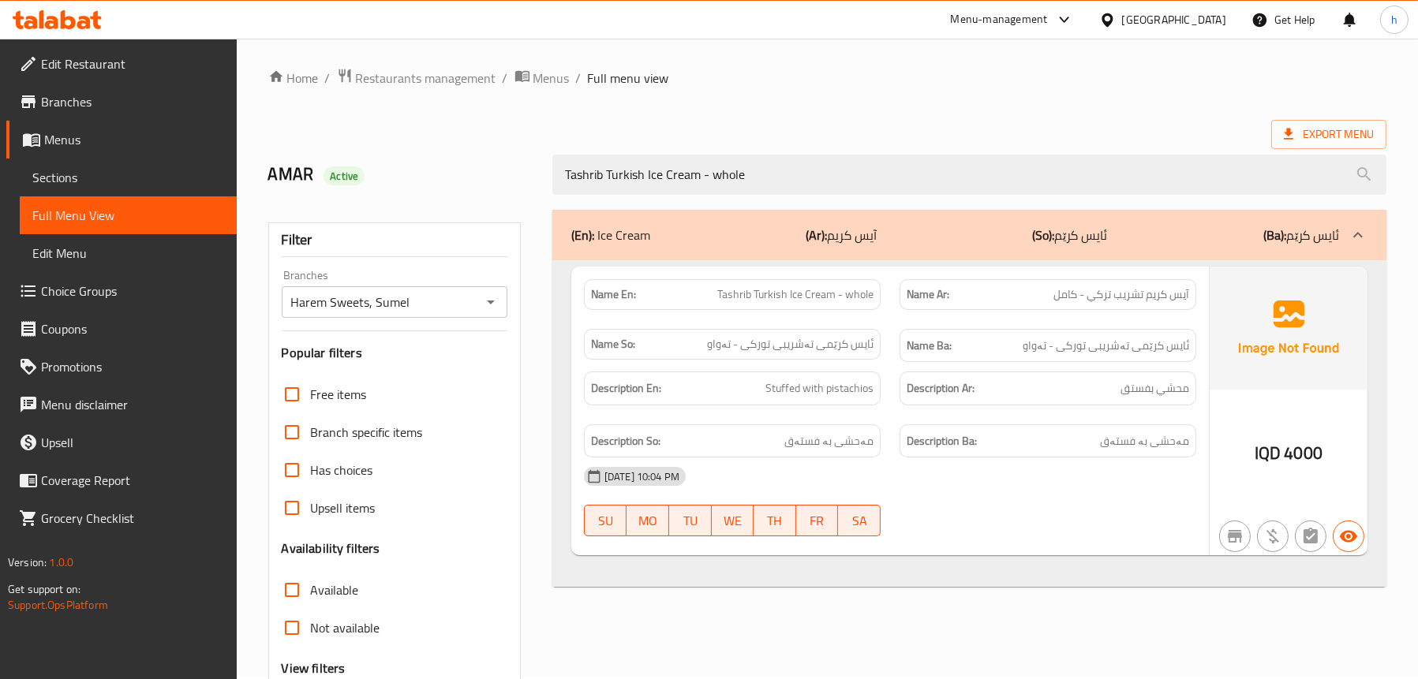
scroll to position [160, 0]
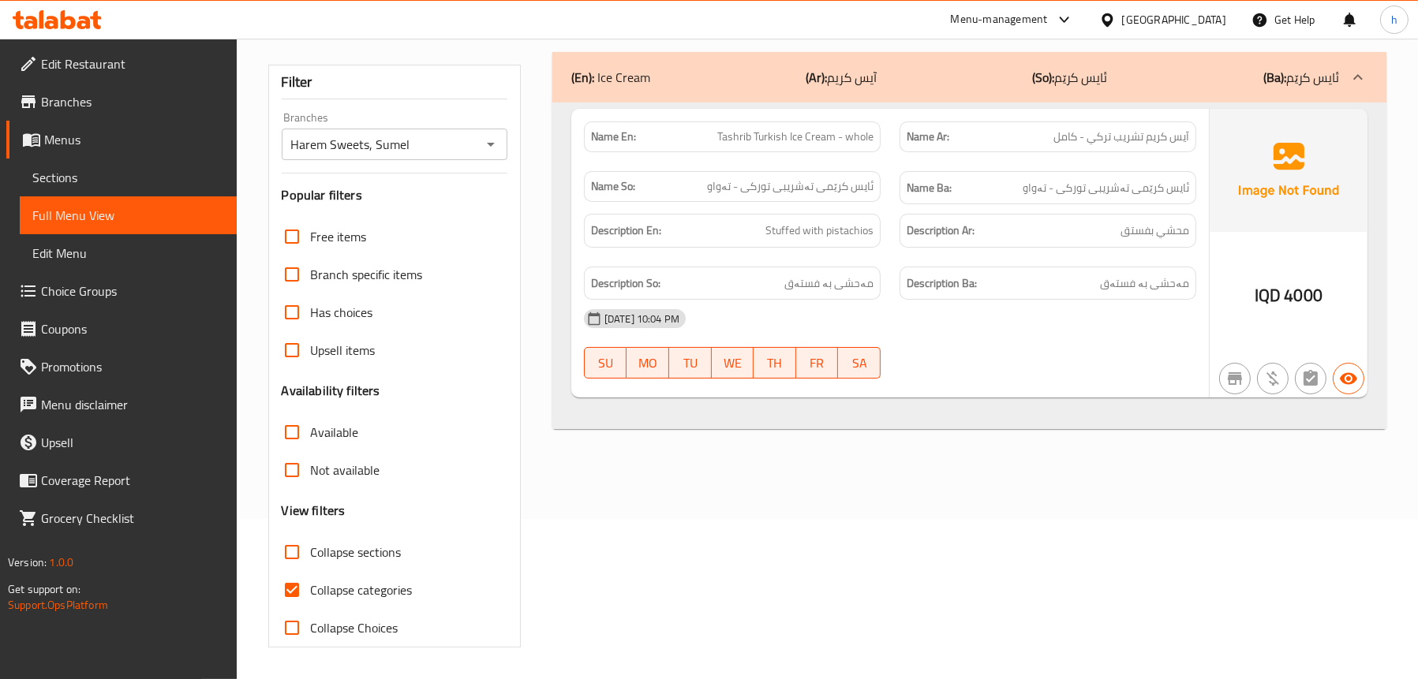
type input "Tashrib Turkish Ice Cream - whole"
click at [95, 170] on span "Sections" at bounding box center [128, 177] width 192 height 19
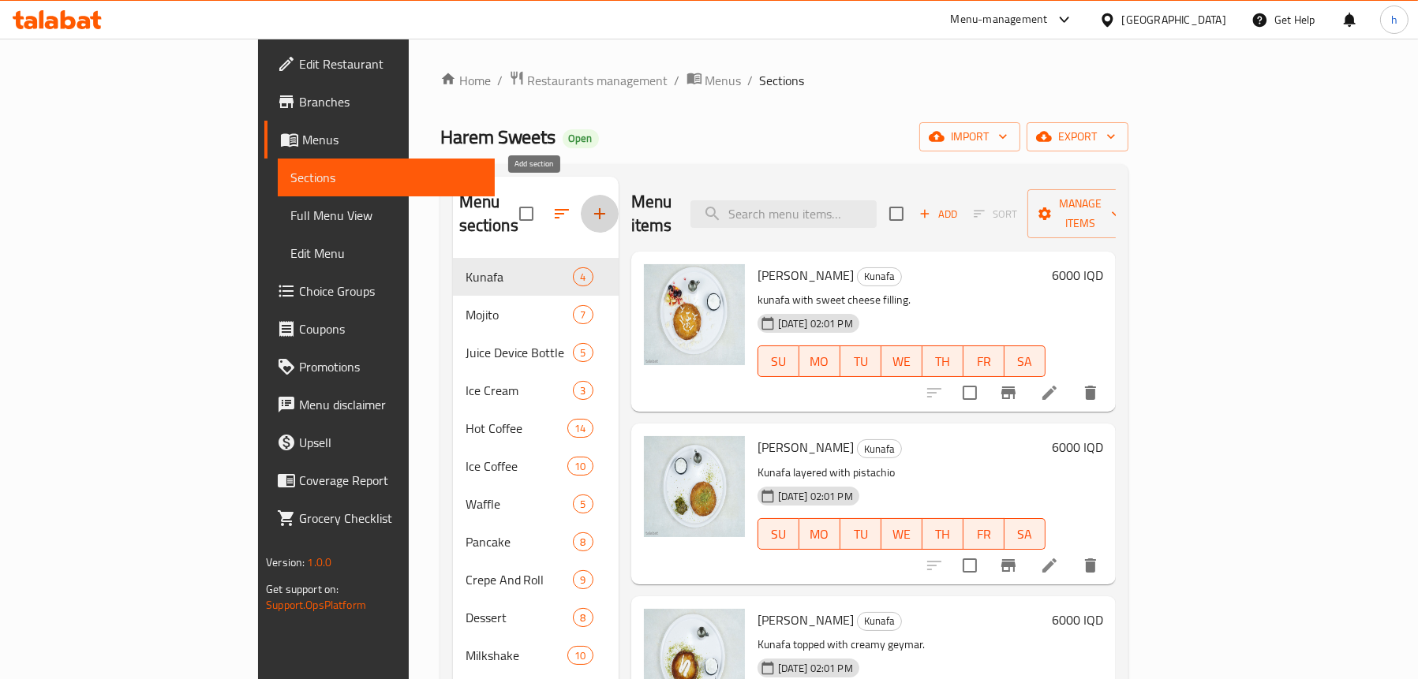
click at [594, 208] on icon "button" at bounding box center [599, 213] width 11 height 11
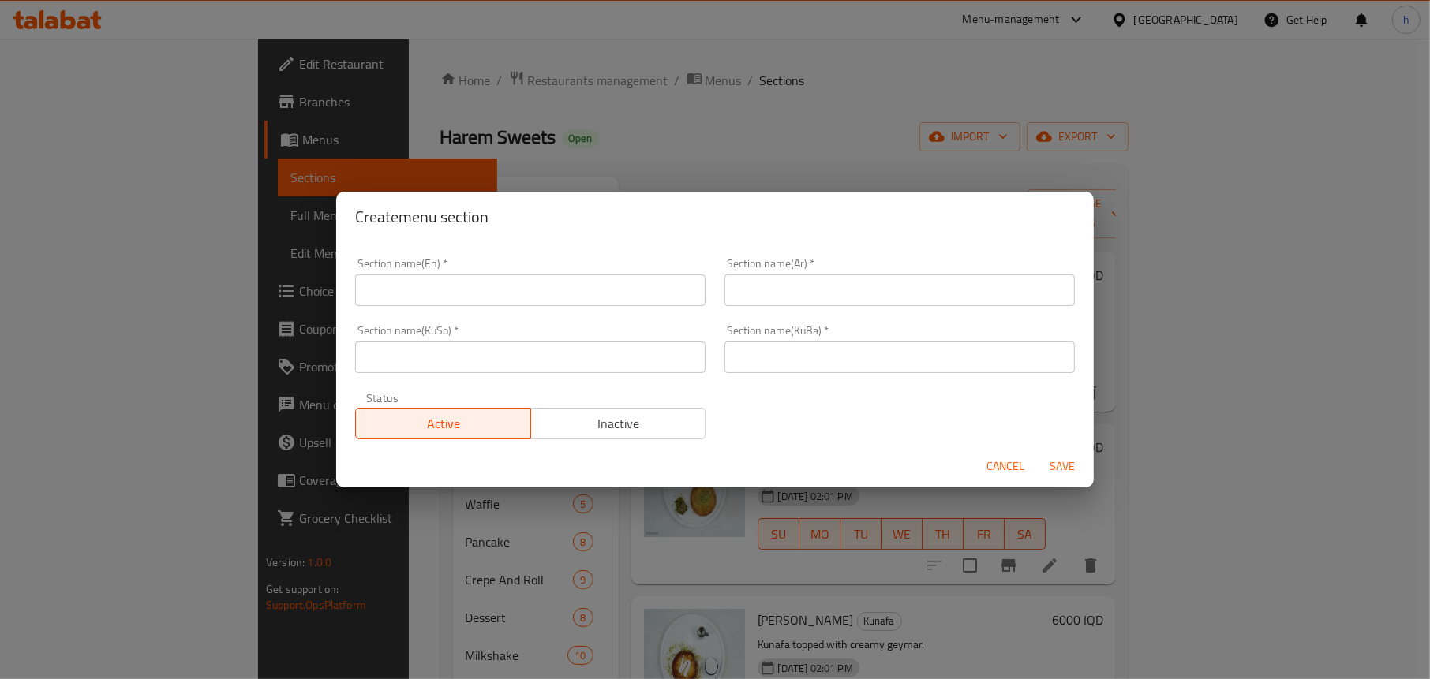
click at [853, 286] on input "text" at bounding box center [899, 291] width 350 height 32
paste input "خلطة مشروب طاقة"
type input "خلطة مشروب طاقة"
click at [543, 293] on input "text" at bounding box center [530, 291] width 350 height 32
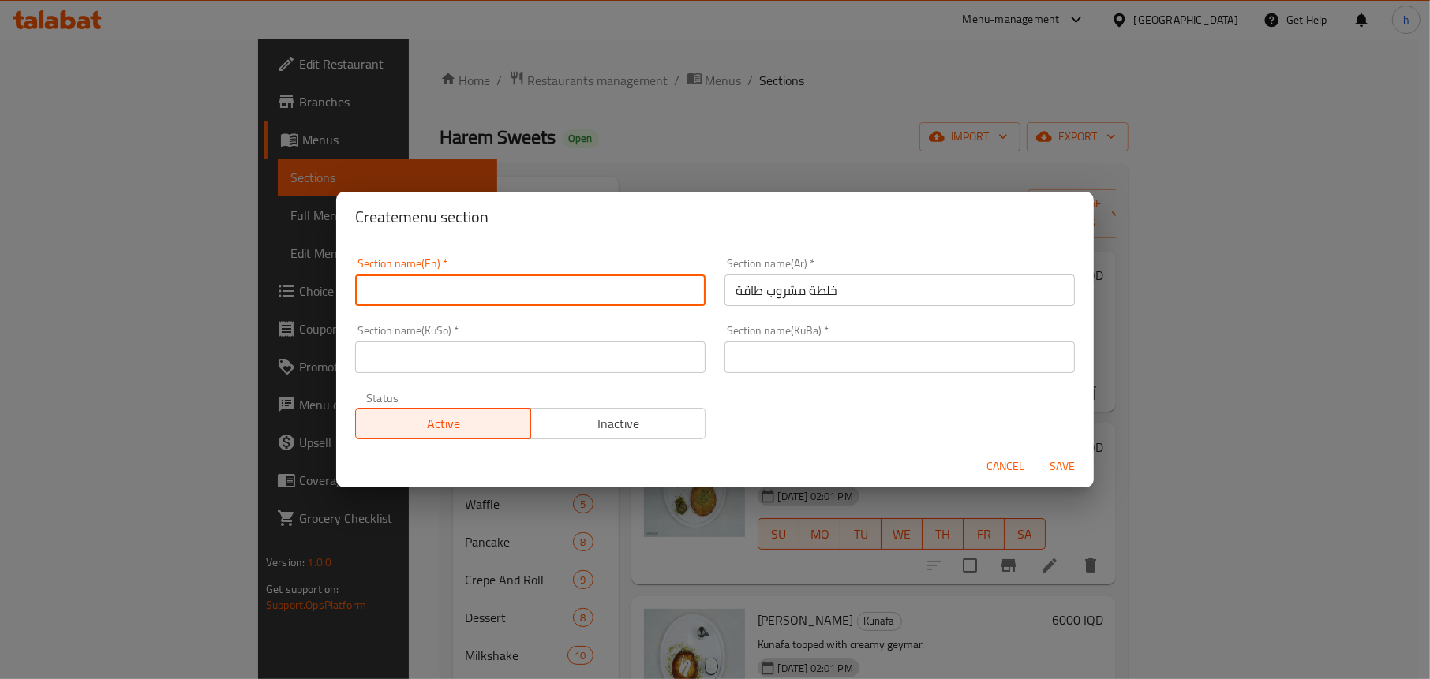
paste input "Energy Drink Mix"
type input "Energy Drink Mix"
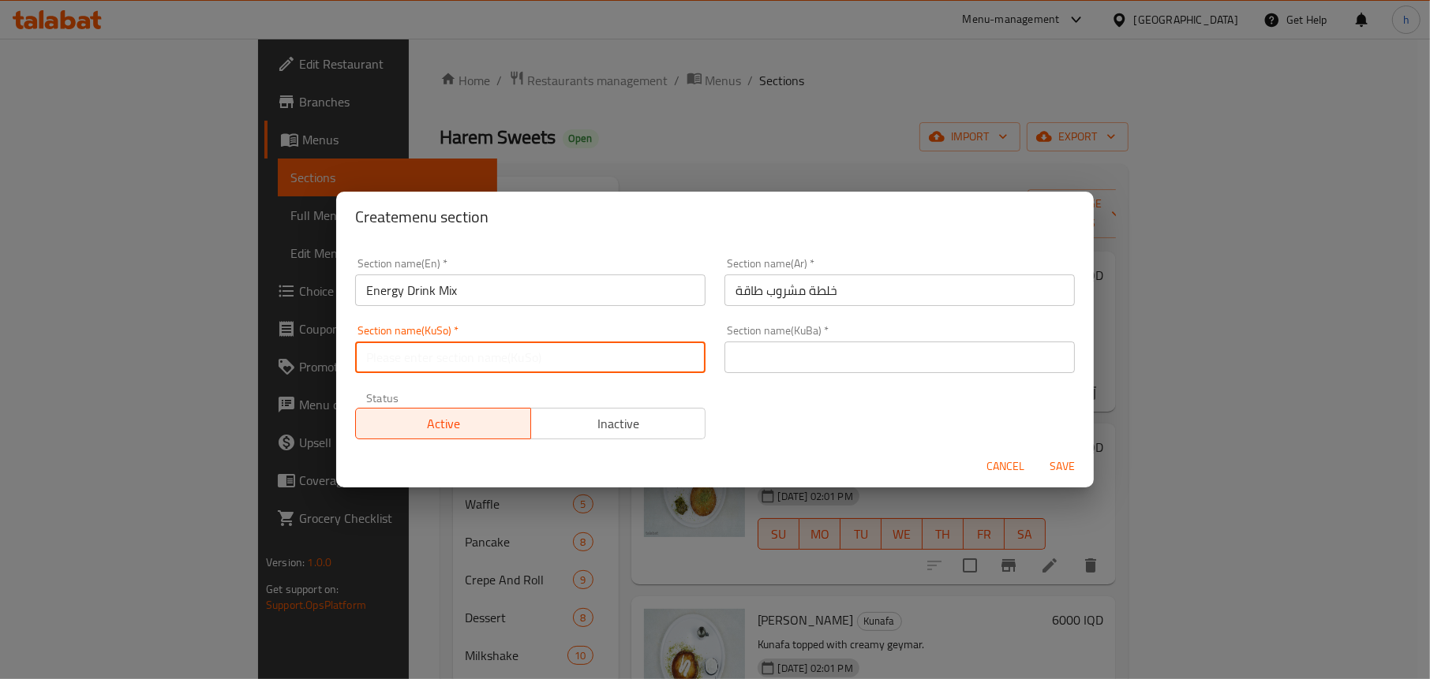
click at [544, 359] on input "text" at bounding box center [530, 358] width 350 height 32
type input "خ"
drag, startPoint x: 556, startPoint y: 361, endPoint x: 339, endPoint y: 370, distance: 217.2
click at [339, 370] on div "Section name(En)   * Energy Drink Mix Section name(En) * Section name(Ar)   * خ…" at bounding box center [714, 344] width 757 height 204
type input "تێکەڵەی خواردنەوەی وزە بەخش"
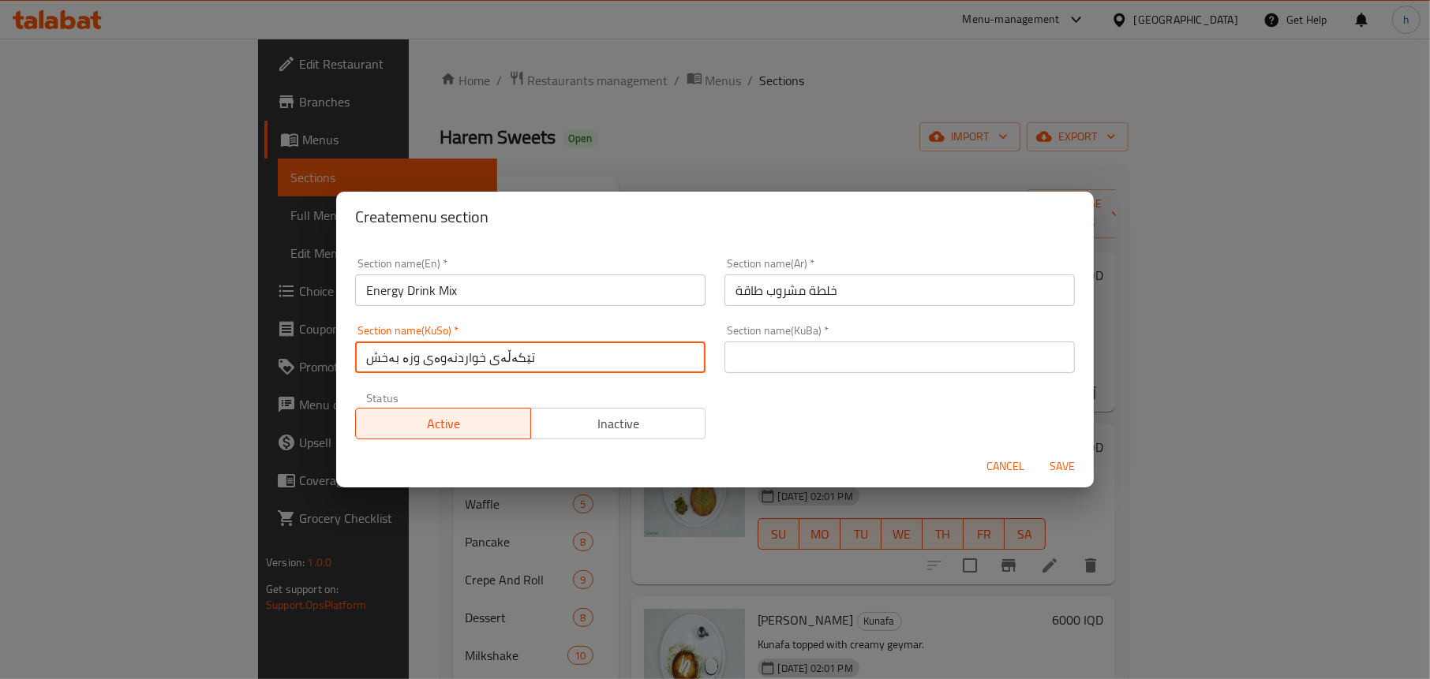
click at [913, 345] on input "text" at bounding box center [899, 358] width 350 height 32
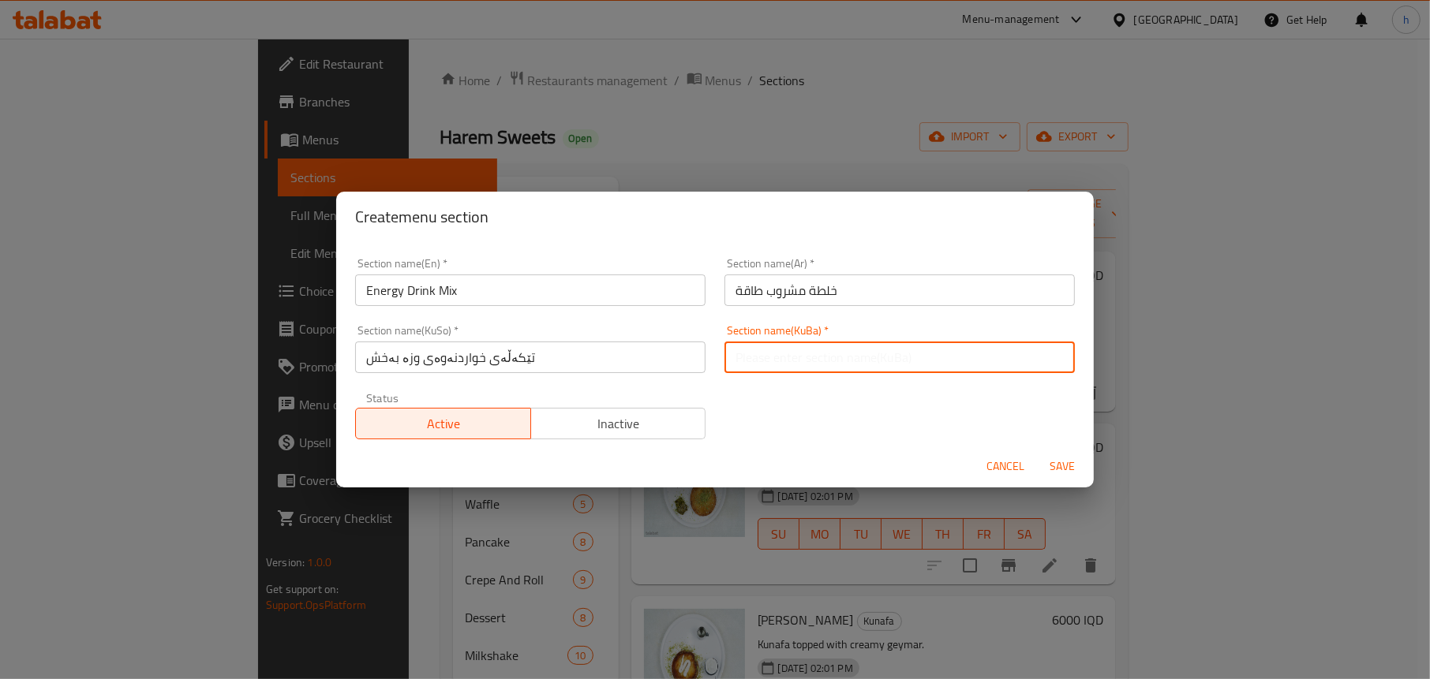
paste input "تێکەڵەی خواردنەوەی وزە بەخش"
type input "تێکەڵەی خواردنەوەی وزە بەخش"
click at [1069, 471] on span "Save" at bounding box center [1062, 467] width 38 height 20
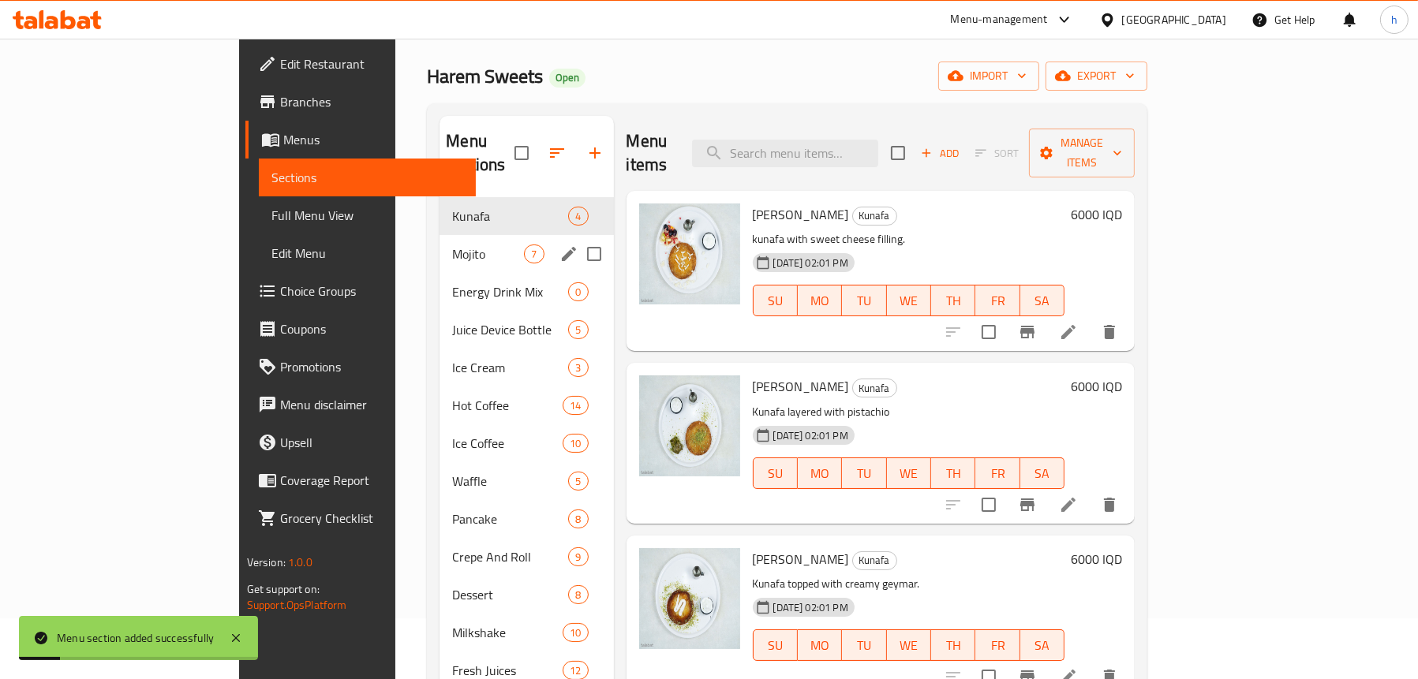
scroll to position [79, 0]
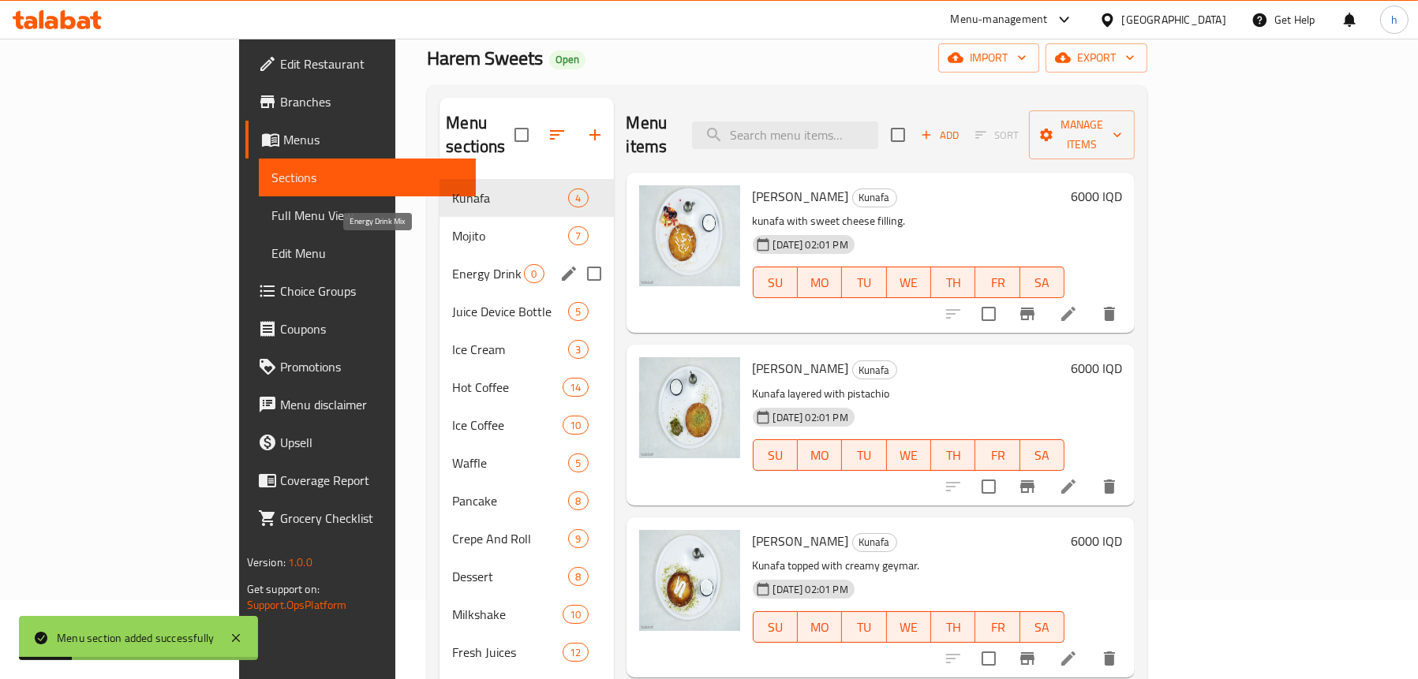
click at [452, 264] on span "Energy Drink Mix" at bounding box center [488, 273] width 72 height 19
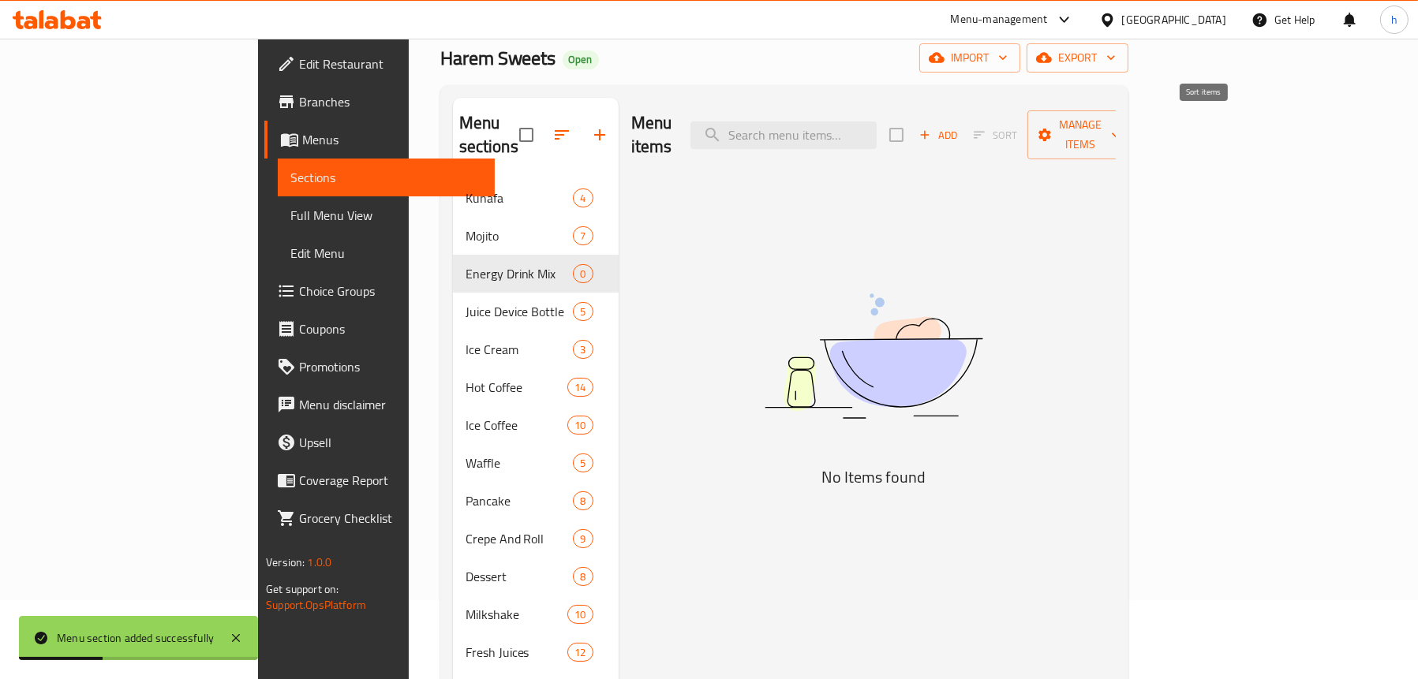
click at [959, 129] on span "Add" at bounding box center [938, 135] width 43 height 18
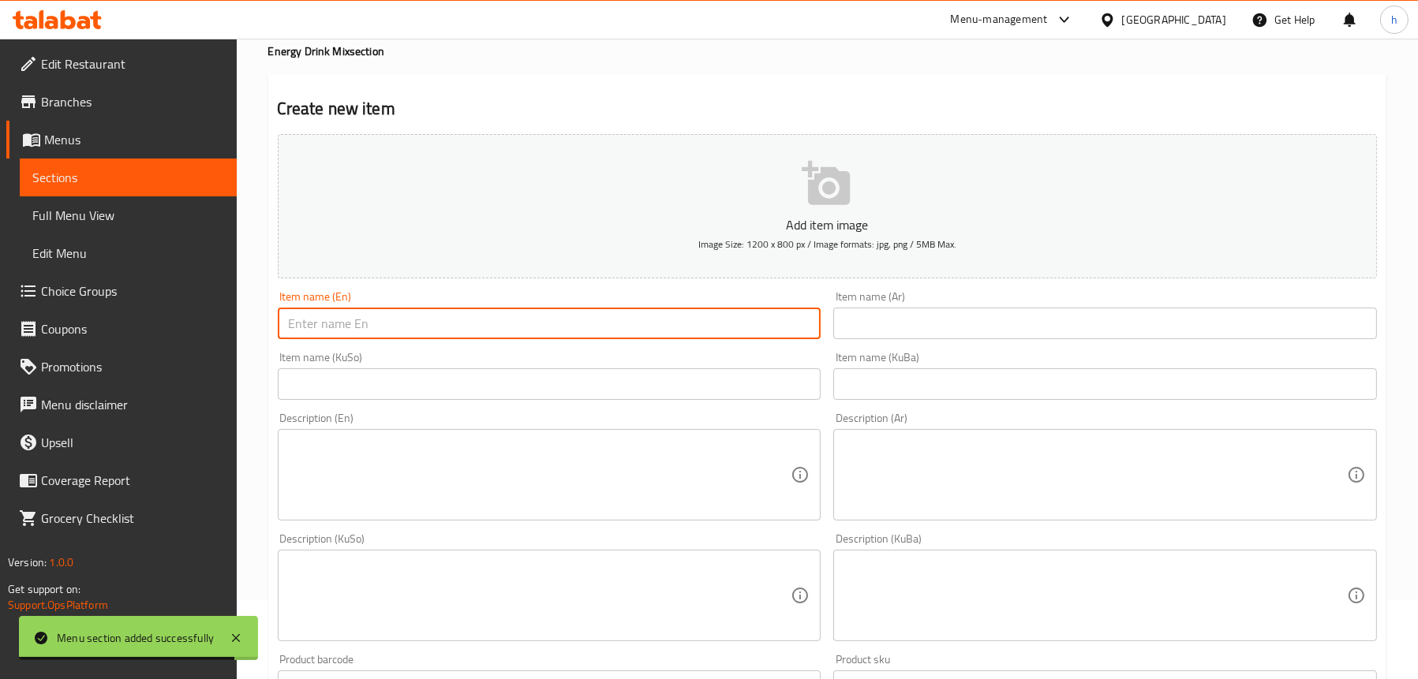
click at [604, 319] on input "text" at bounding box center [550, 324] width 544 height 32
paste input "Blueberry"
type input "Blueberry"
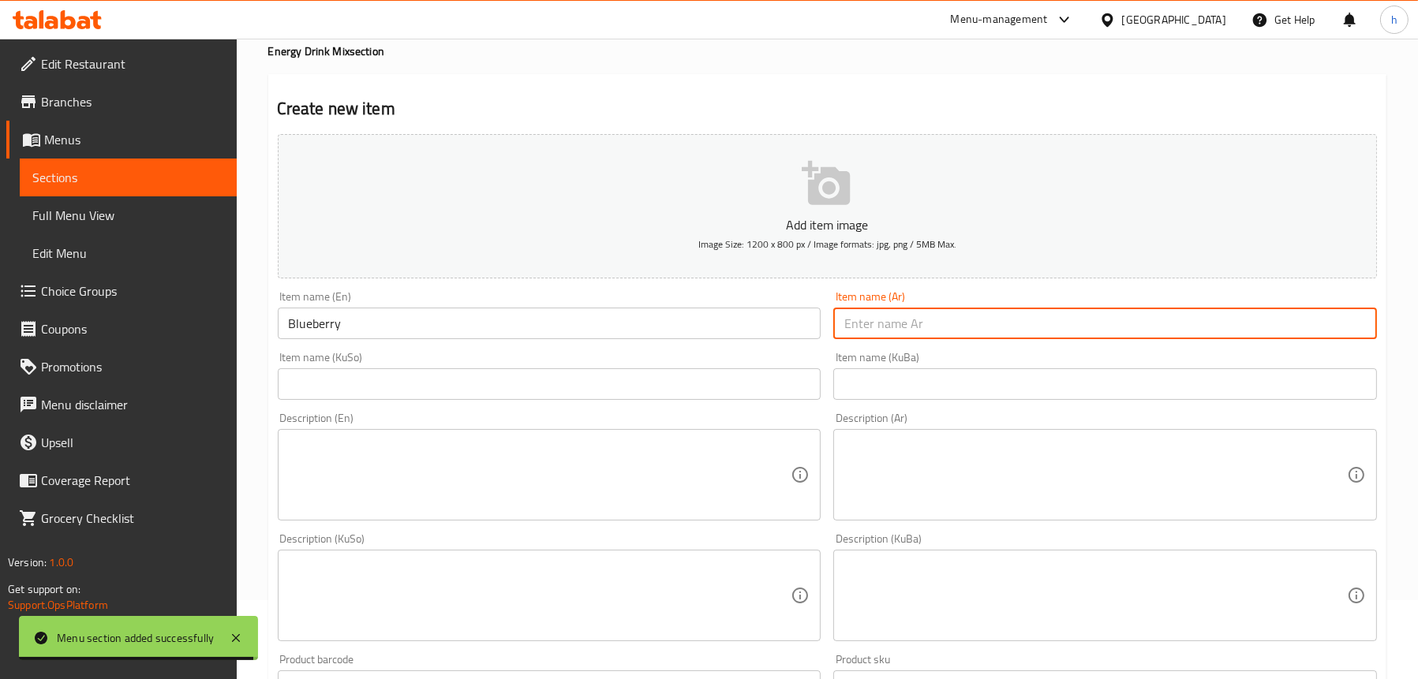
click at [877, 316] on input "text" at bounding box center [1105, 324] width 544 height 32
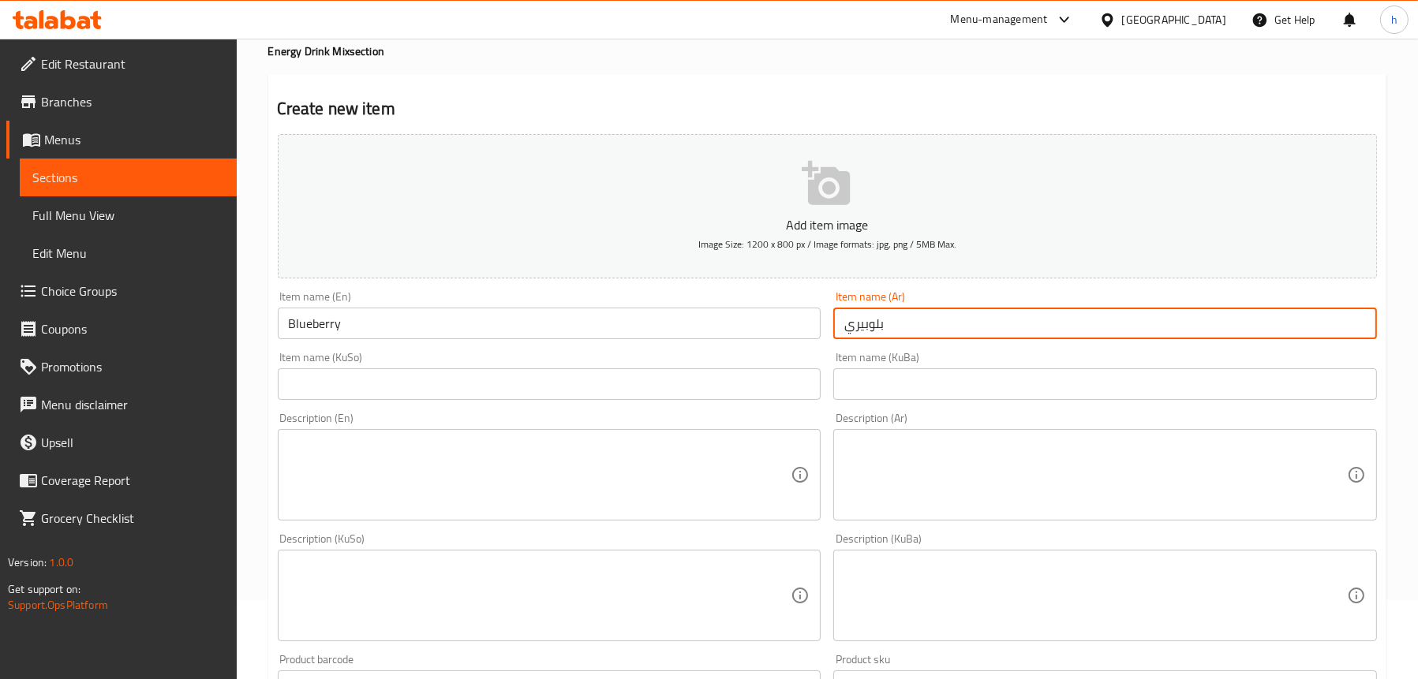
type input "بلوبيري"
click at [671, 393] on input "text" at bounding box center [550, 384] width 544 height 32
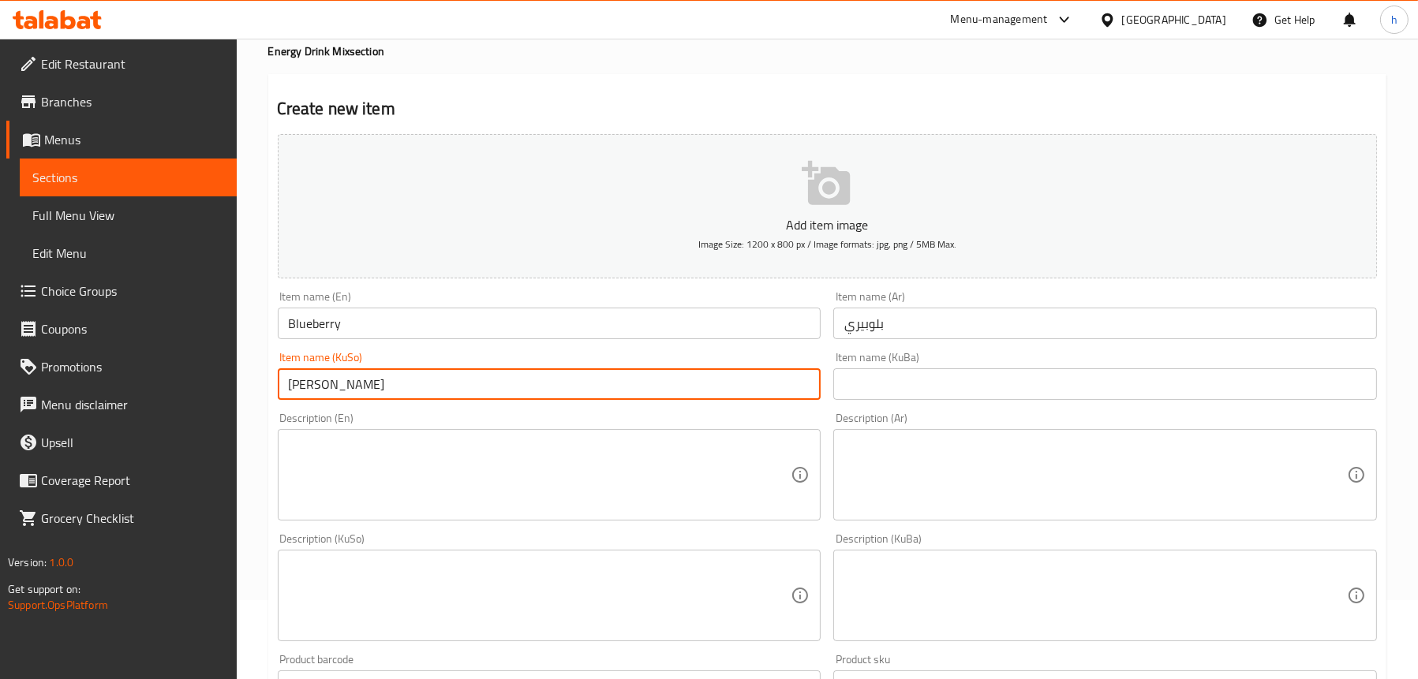
type input "تووی شین"
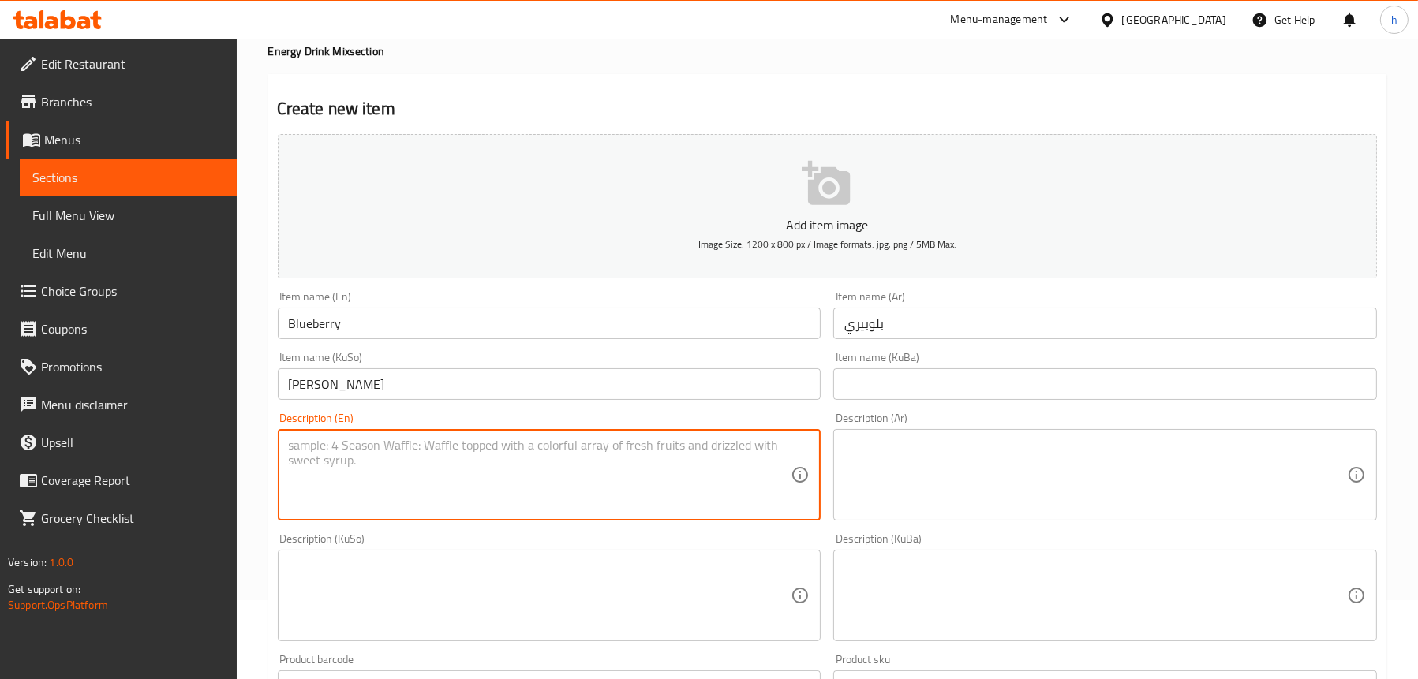
click at [699, 484] on textarea at bounding box center [540, 475] width 503 height 75
type textarea "1 Cup"
click at [1011, 482] on textarea at bounding box center [1095, 475] width 503 height 75
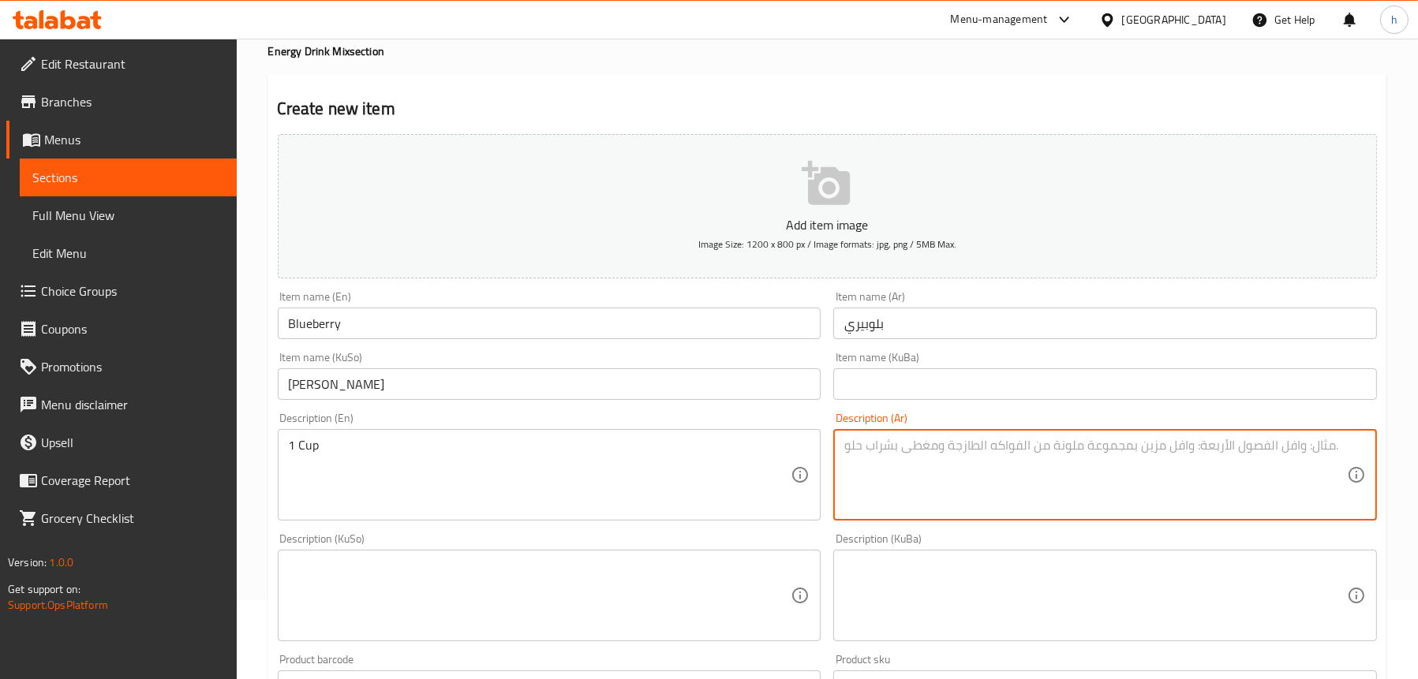
click at [306, 443] on textarea "1 Cup" at bounding box center [540, 475] width 503 height 75
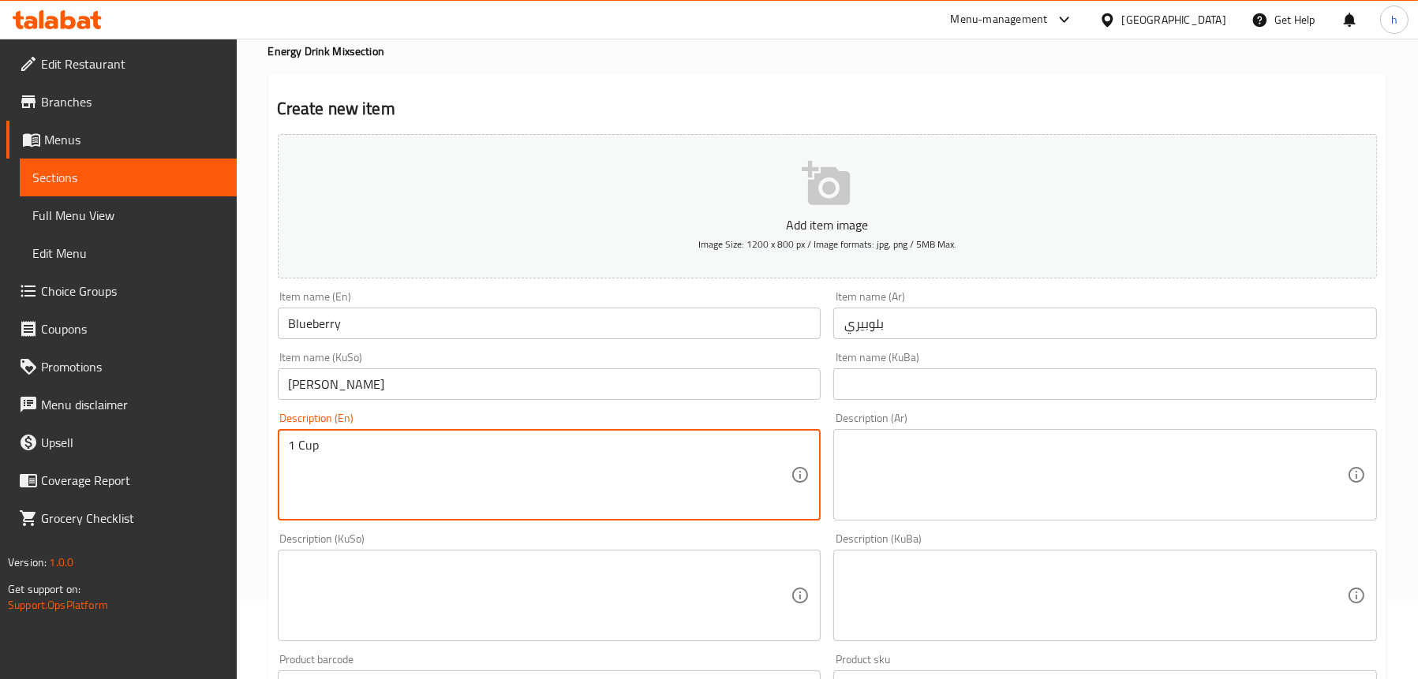
click at [1074, 469] on textarea at bounding box center [1095, 475] width 503 height 75
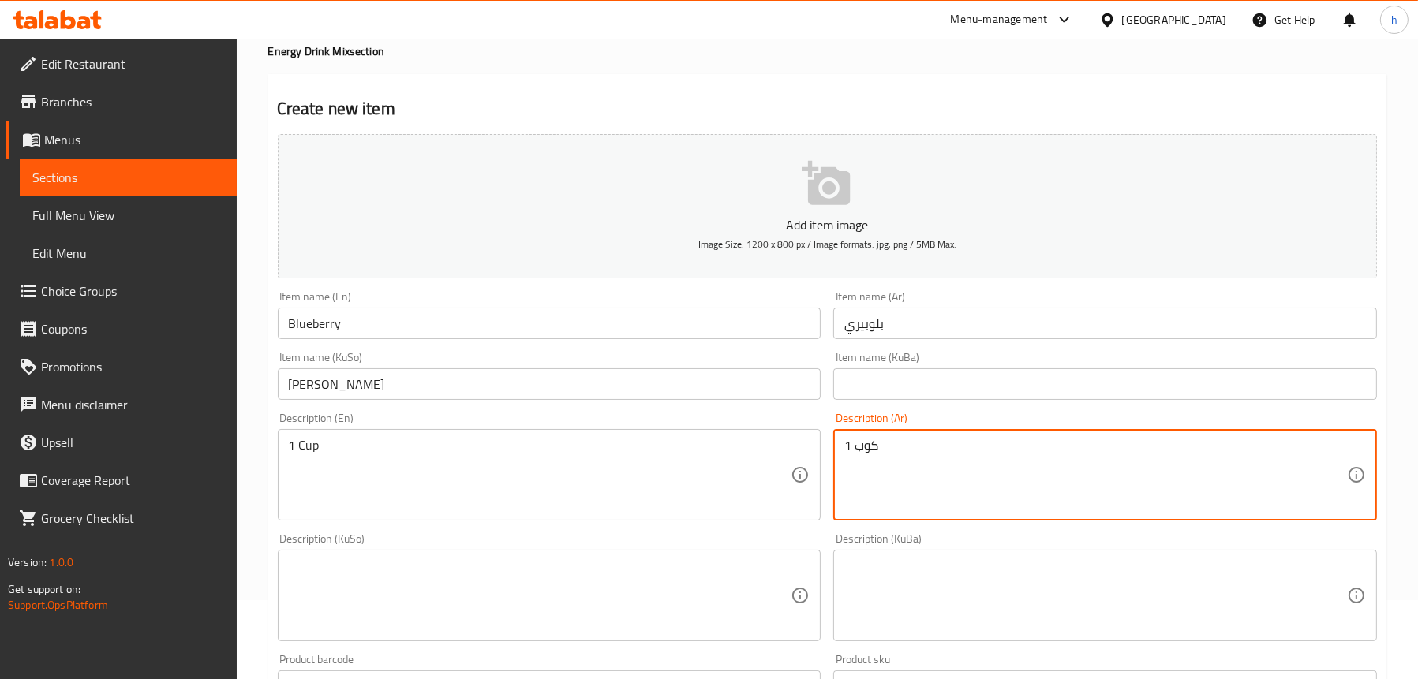
type textarea "1 كوب"
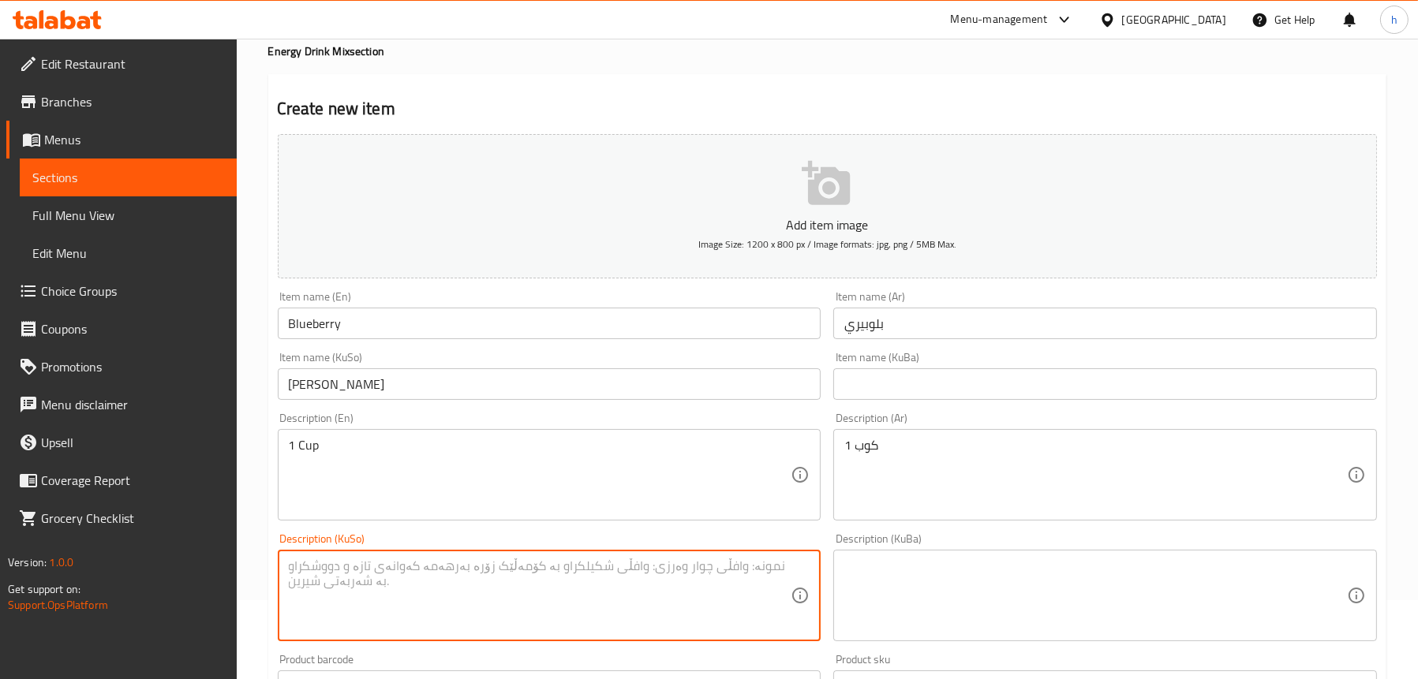
click at [386, 598] on textarea at bounding box center [540, 596] width 503 height 75
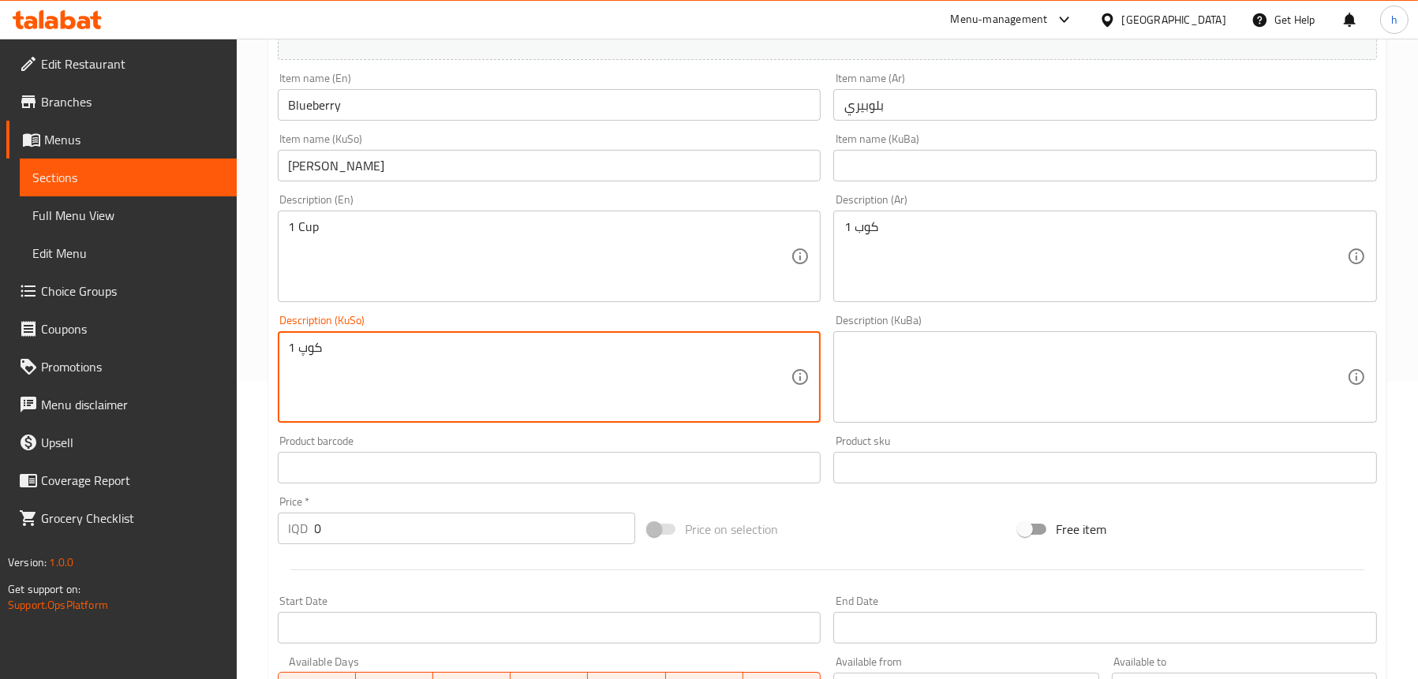
scroll to position [316, 0]
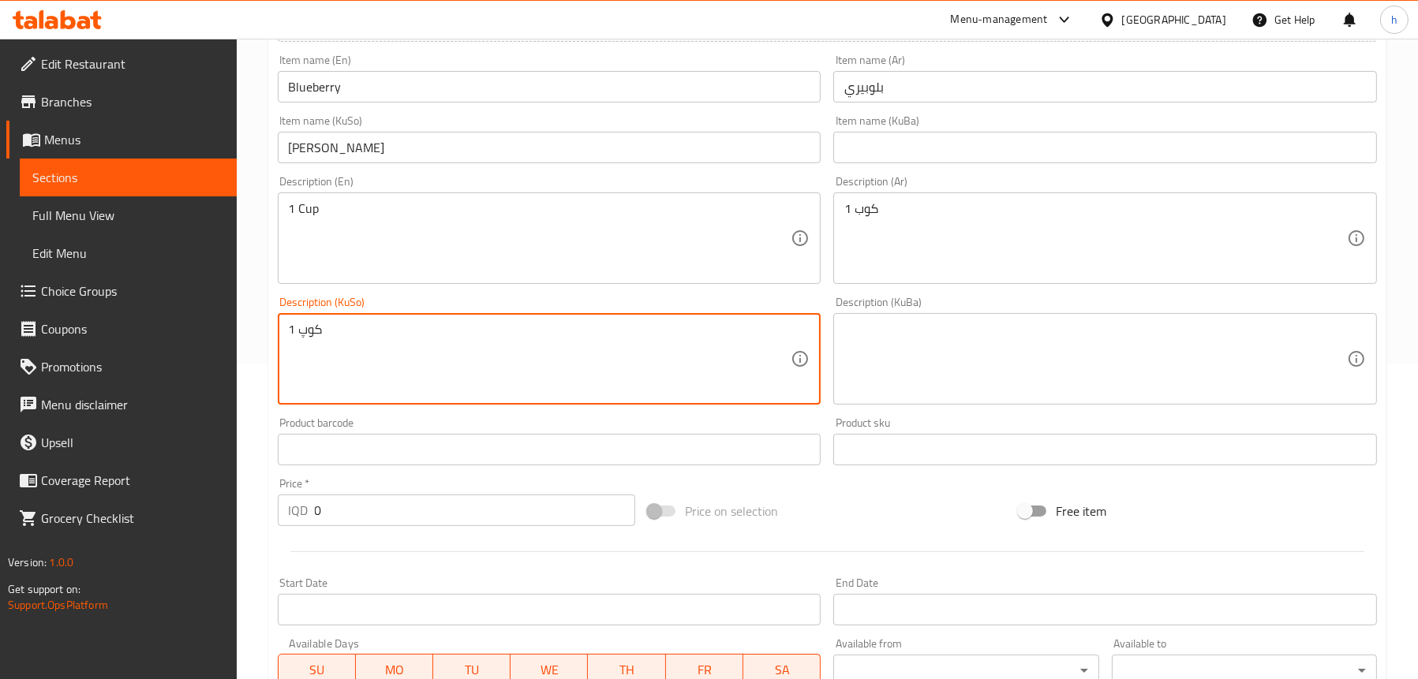
type textarea "1 کوپ"
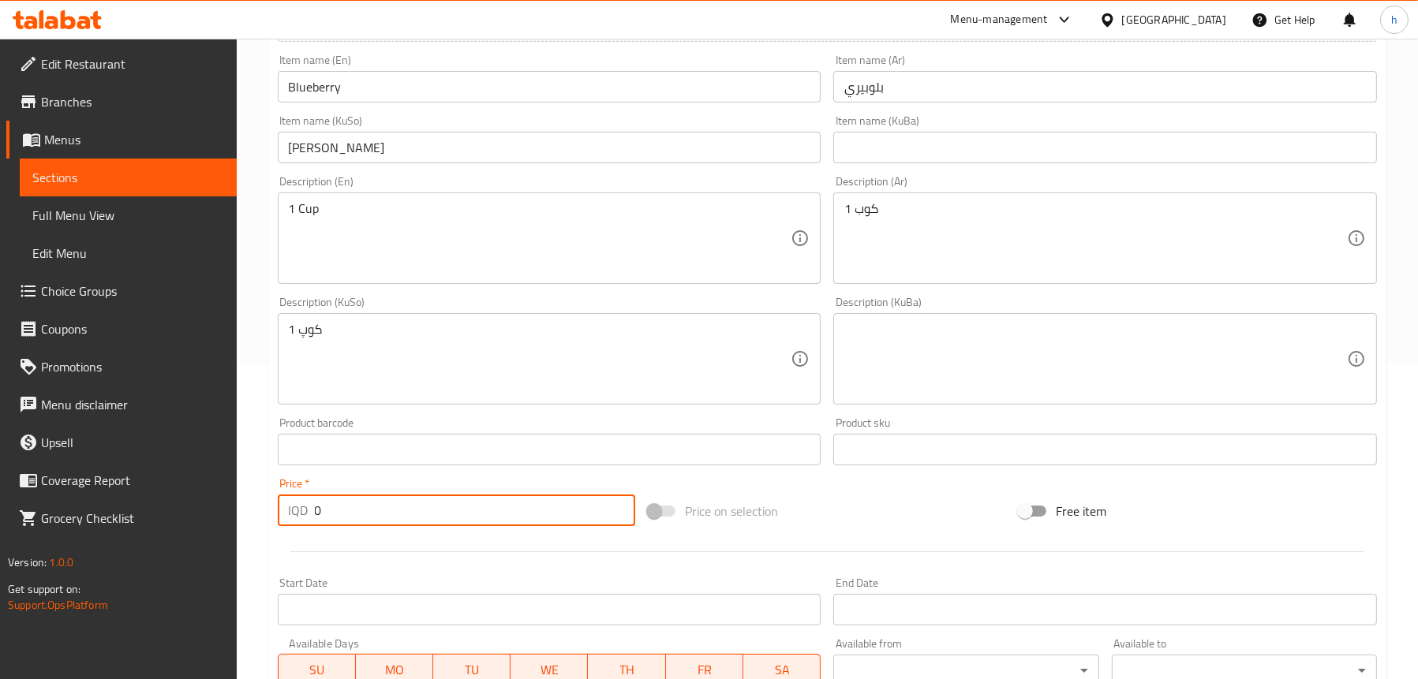
drag, startPoint x: 396, startPoint y: 499, endPoint x: 289, endPoint y: 512, distance: 108.0
click at [289, 512] on div "IQD 0 Price *" at bounding box center [457, 511] width 358 height 32
paste input "500"
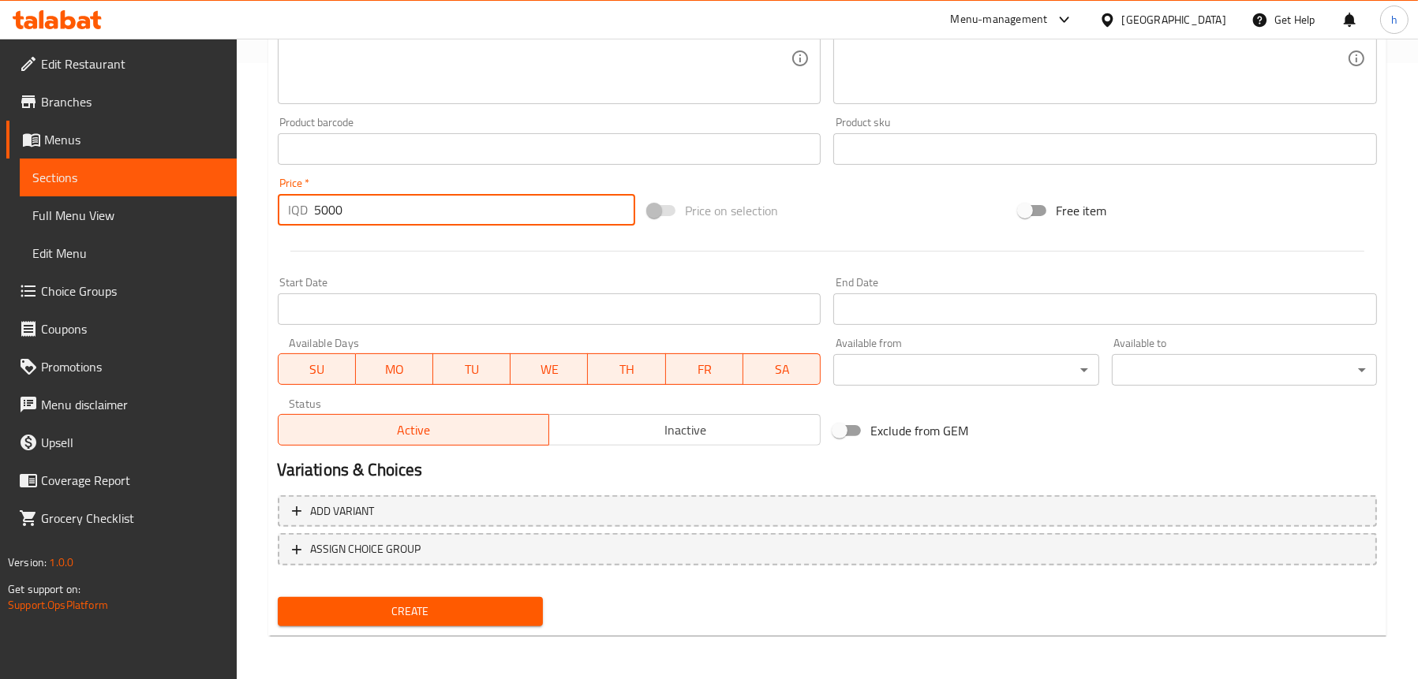
type input "5000"
click at [441, 619] on span "Create" at bounding box center [410, 612] width 240 height 20
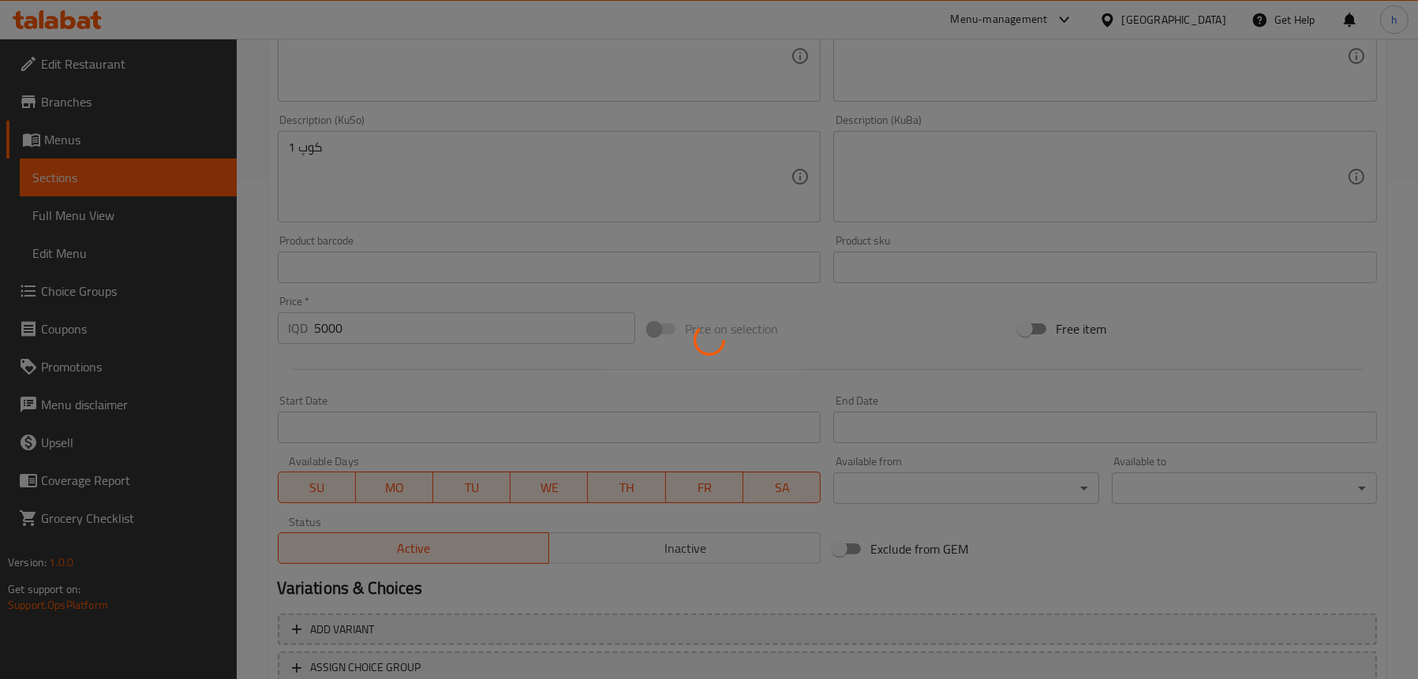
scroll to position [301, 0]
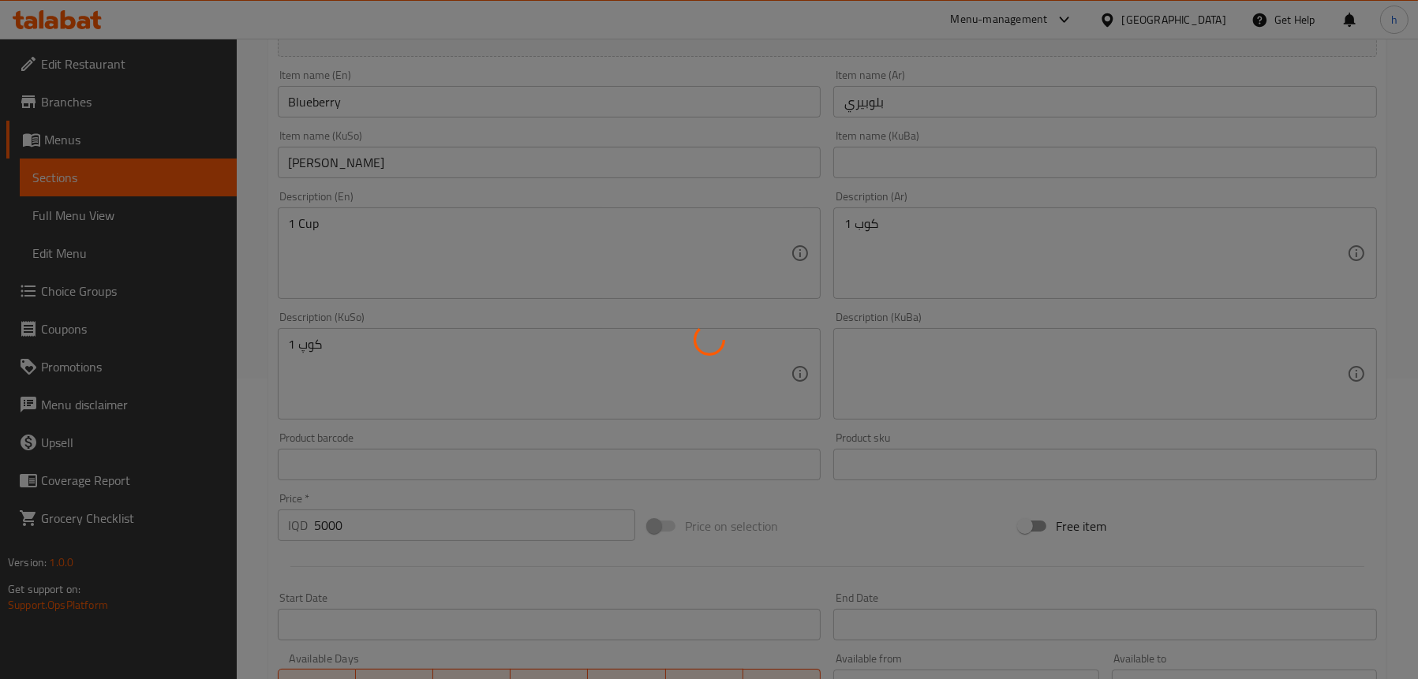
type input "0"
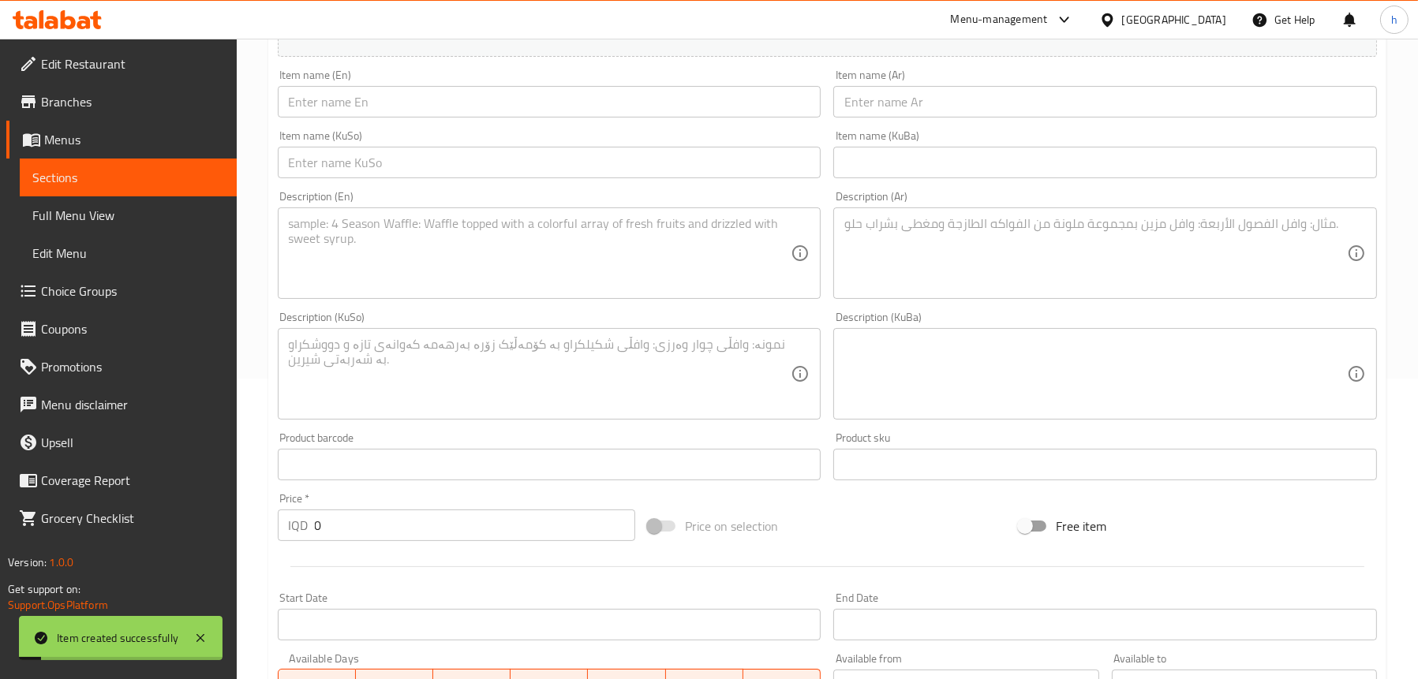
click at [60, 184] on span "Sections" at bounding box center [128, 177] width 192 height 19
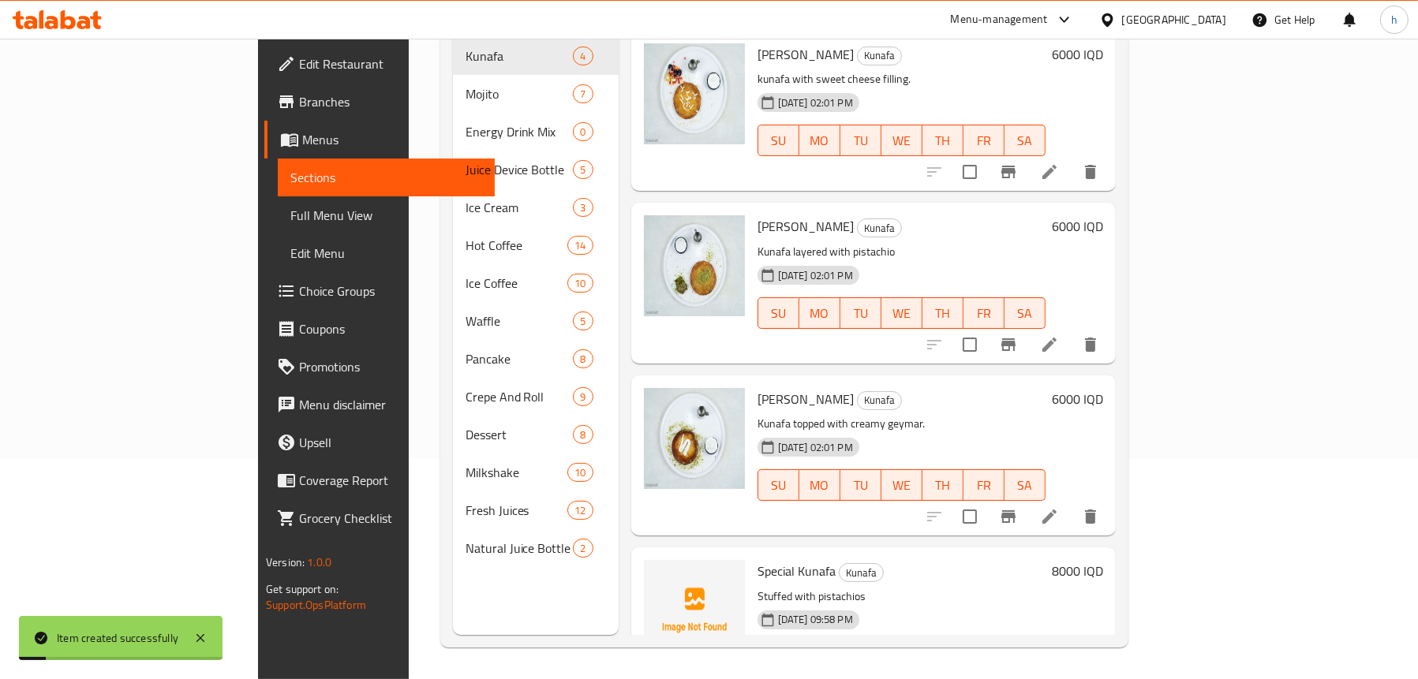
scroll to position [222, 0]
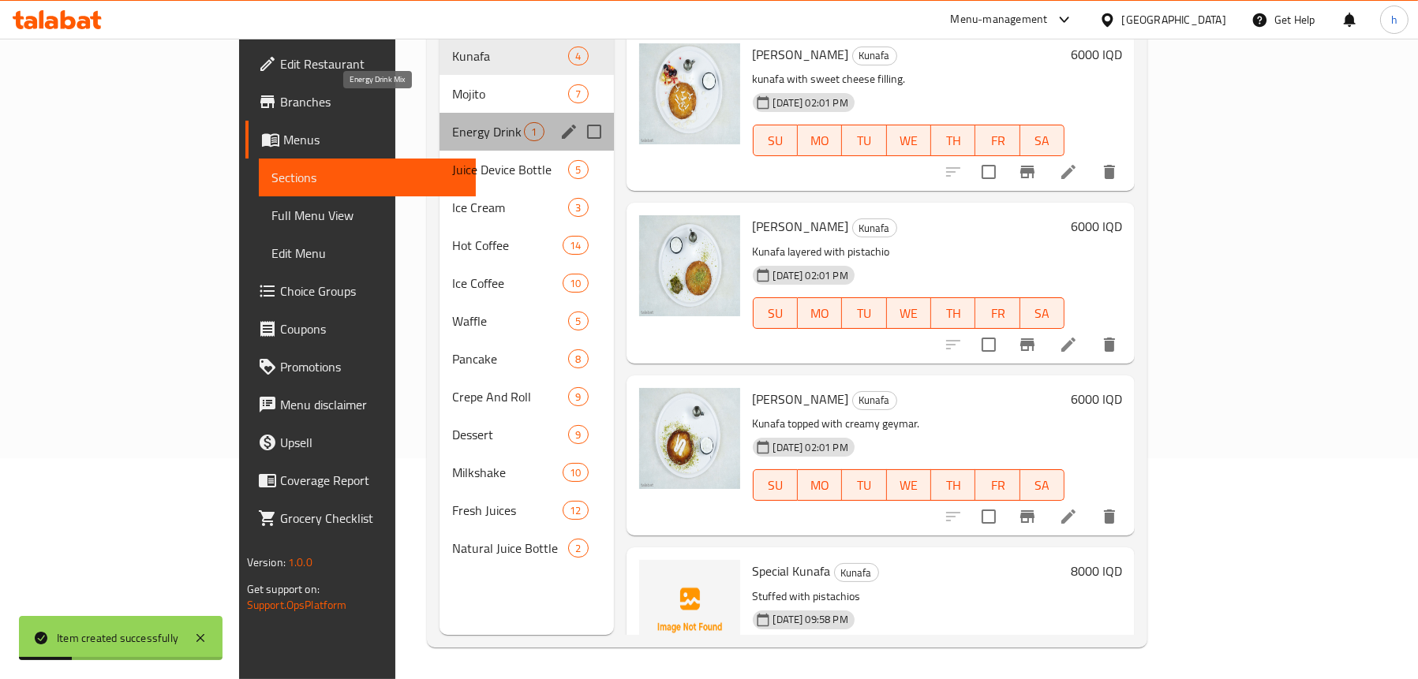
click at [452, 122] on span "Energy Drink Mix" at bounding box center [488, 131] width 72 height 19
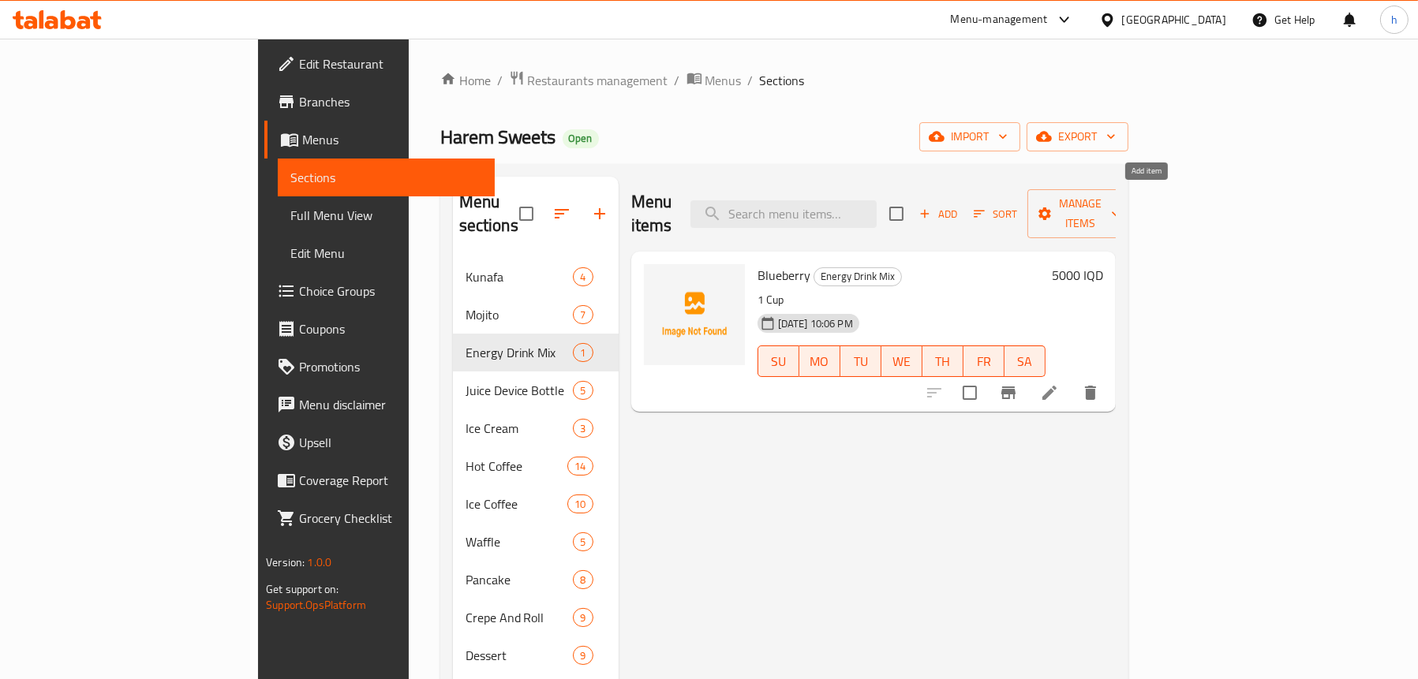
click at [959, 211] on span "Add" at bounding box center [938, 214] width 43 height 18
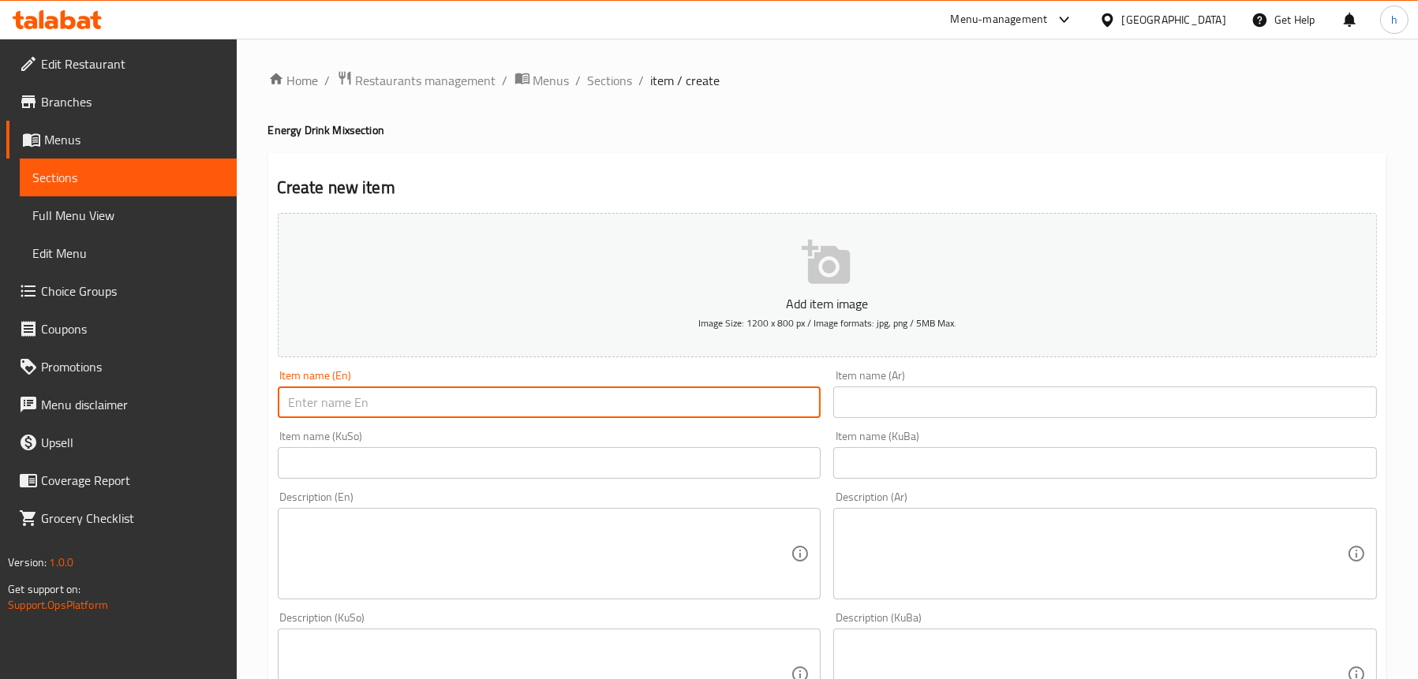
click at [470, 395] on input "text" at bounding box center [550, 403] width 544 height 32
click at [884, 390] on input "text" at bounding box center [1105, 403] width 544 height 32
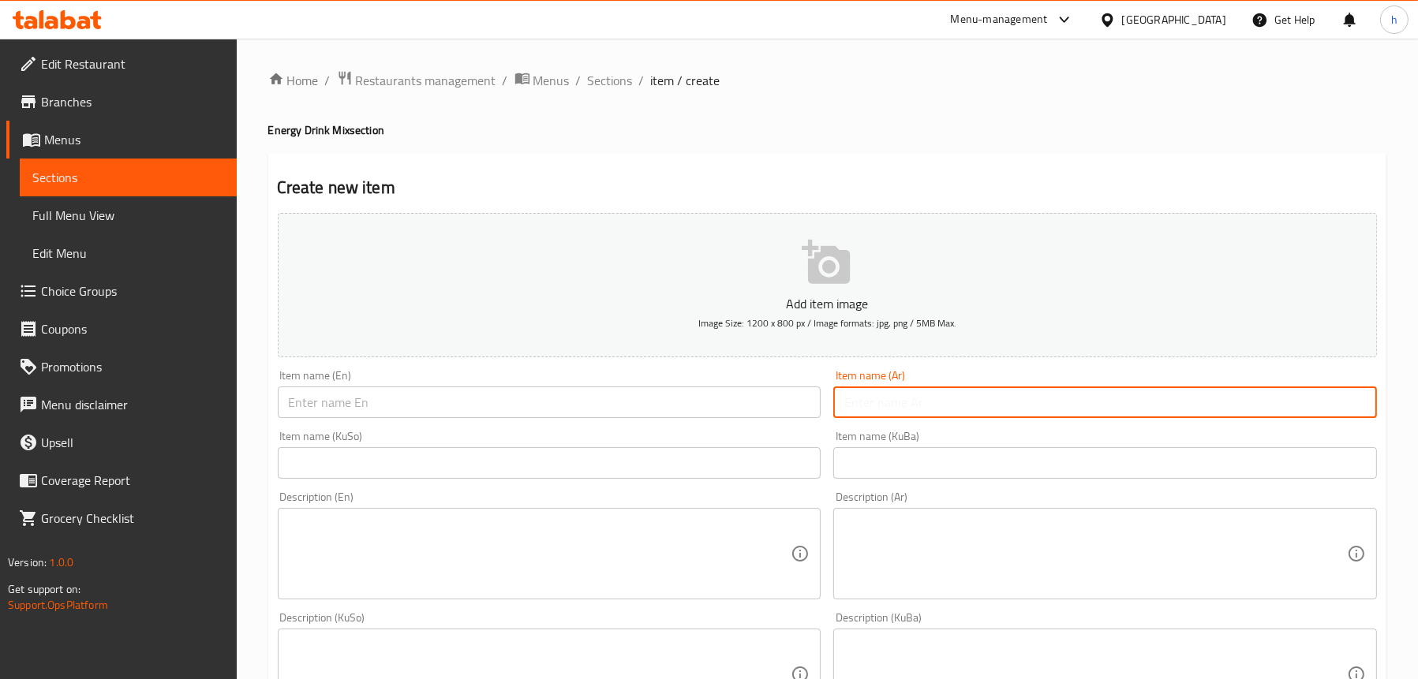
paste input "كلاس"
click at [854, 403] on input "كلاس" at bounding box center [1105, 403] width 544 height 32
type input "كلاس"
click at [398, 398] on input "text" at bounding box center [550, 403] width 544 height 32
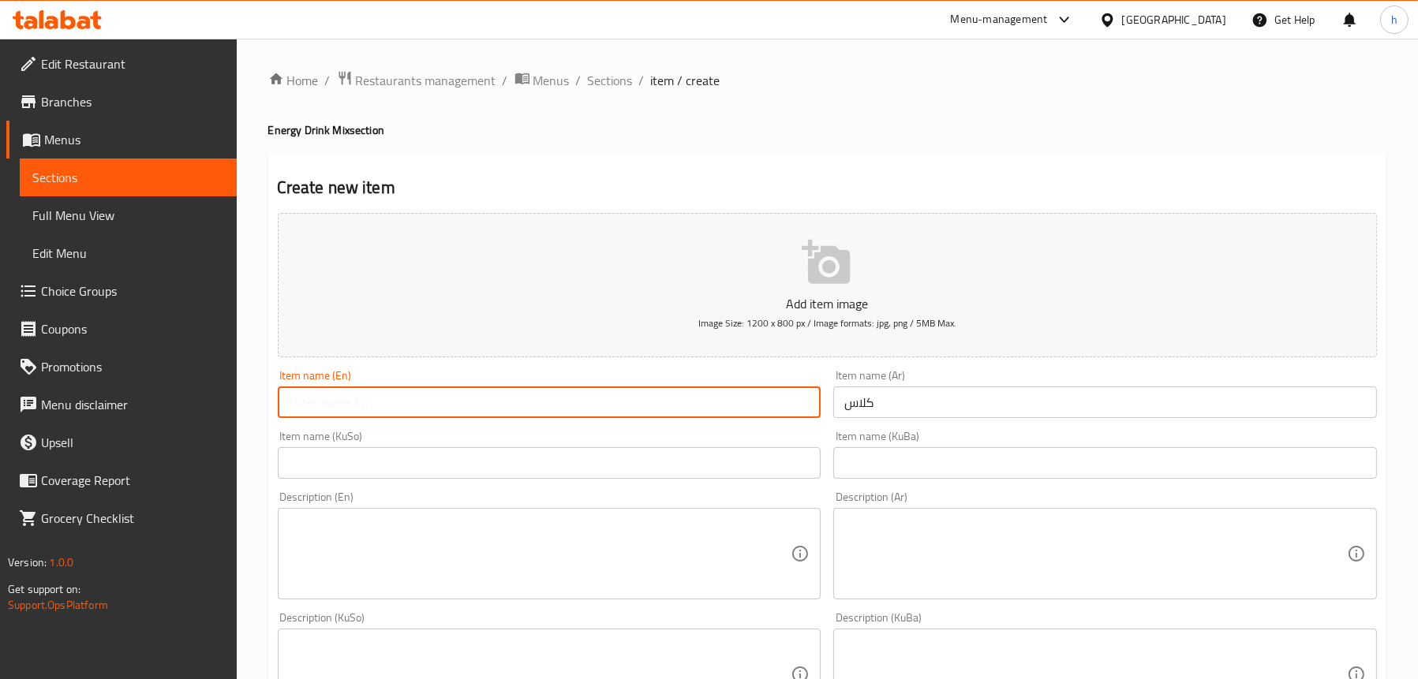
paste input "كلاس"
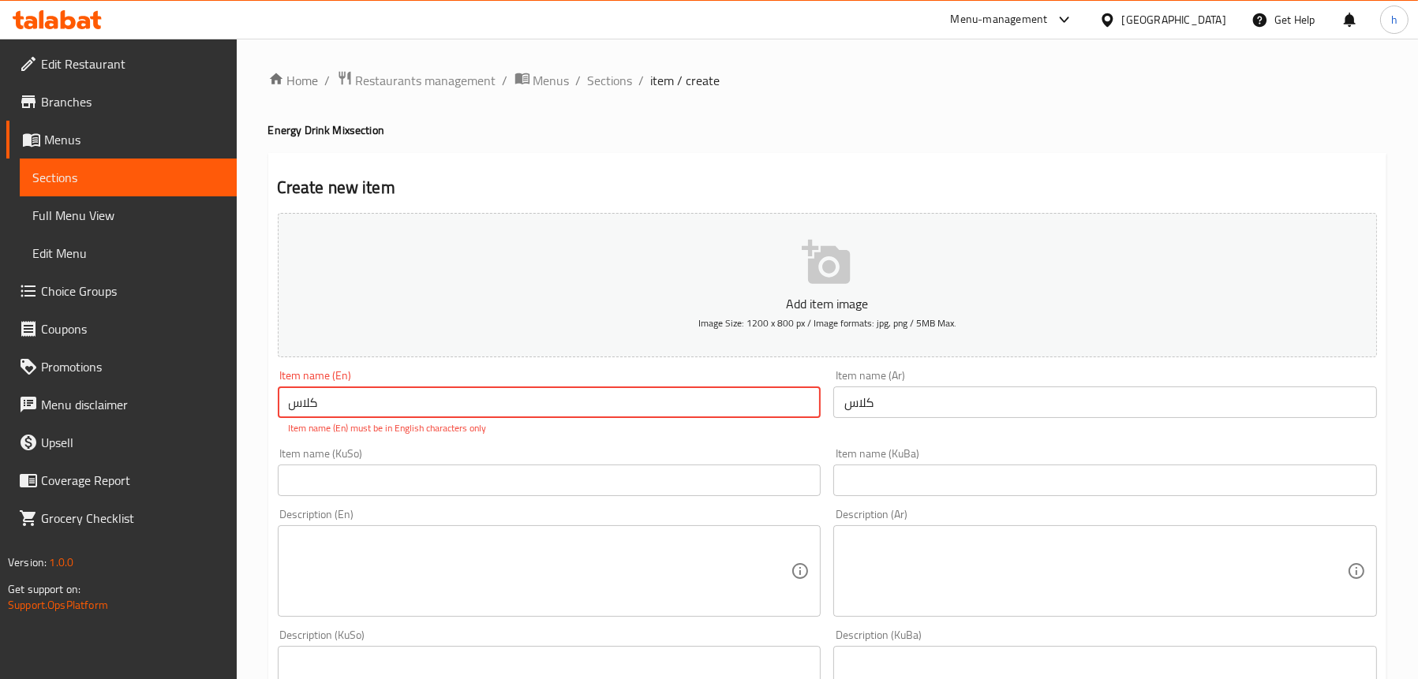
click at [515, 413] on input "كلاس" at bounding box center [550, 403] width 544 height 32
type input "Class"
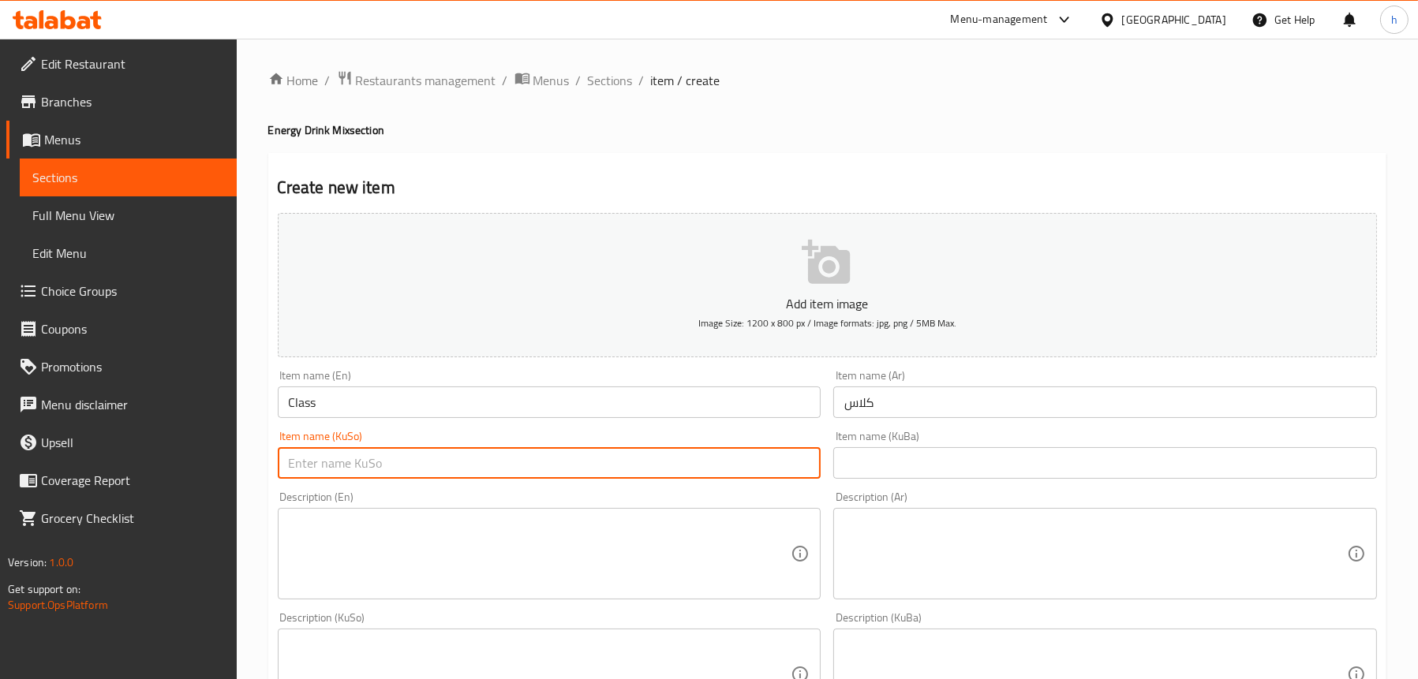
click at [544, 492] on div "Add item image Image Size: 1200 x 800 px / Image formats: jpg, png / 5MB Max. I…" at bounding box center [827, 638] width 1112 height 862
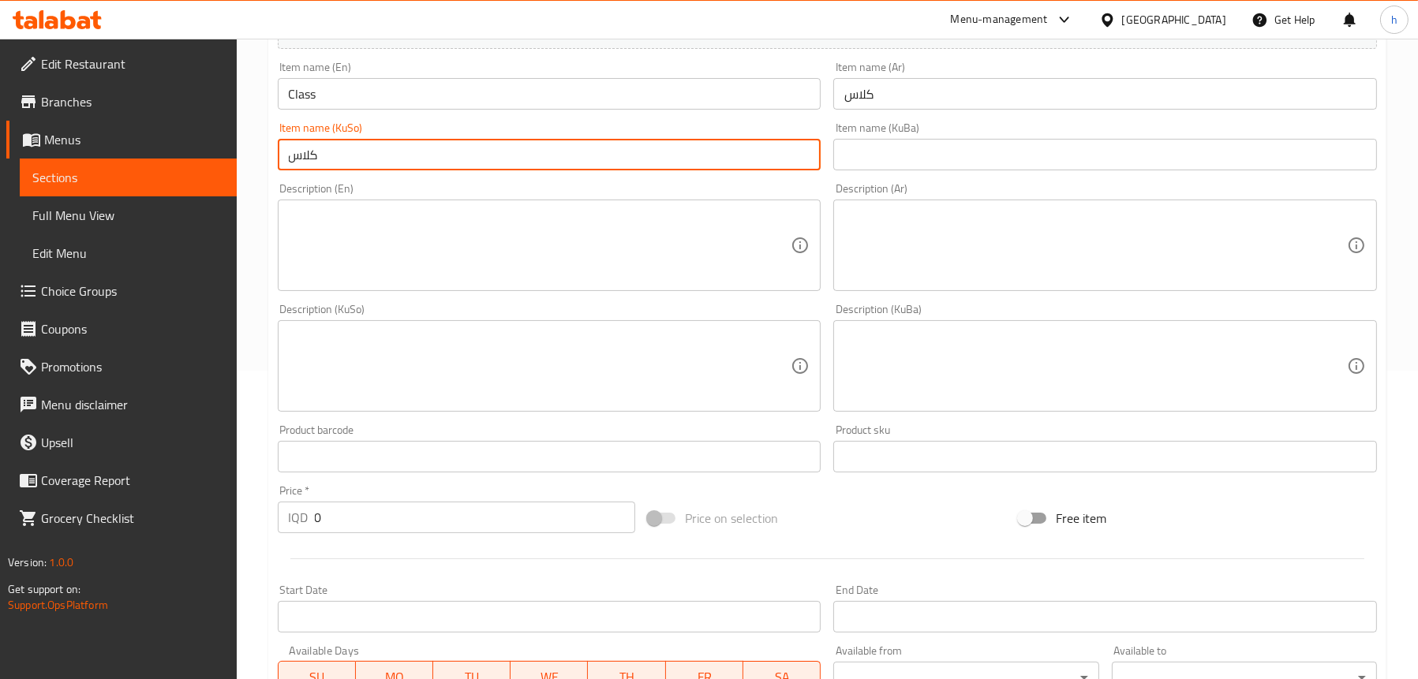
scroll to position [316, 0]
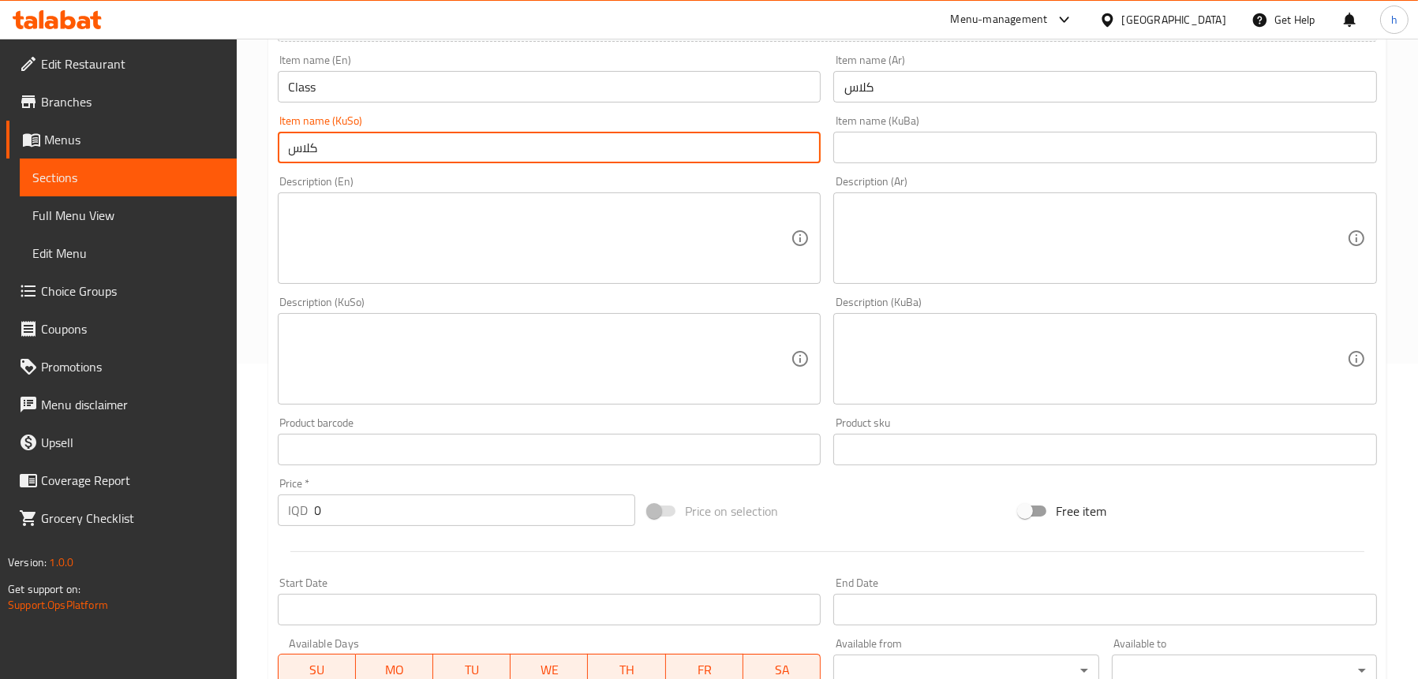
type input "کلاس"
click at [369, 235] on textarea at bounding box center [540, 238] width 503 height 75
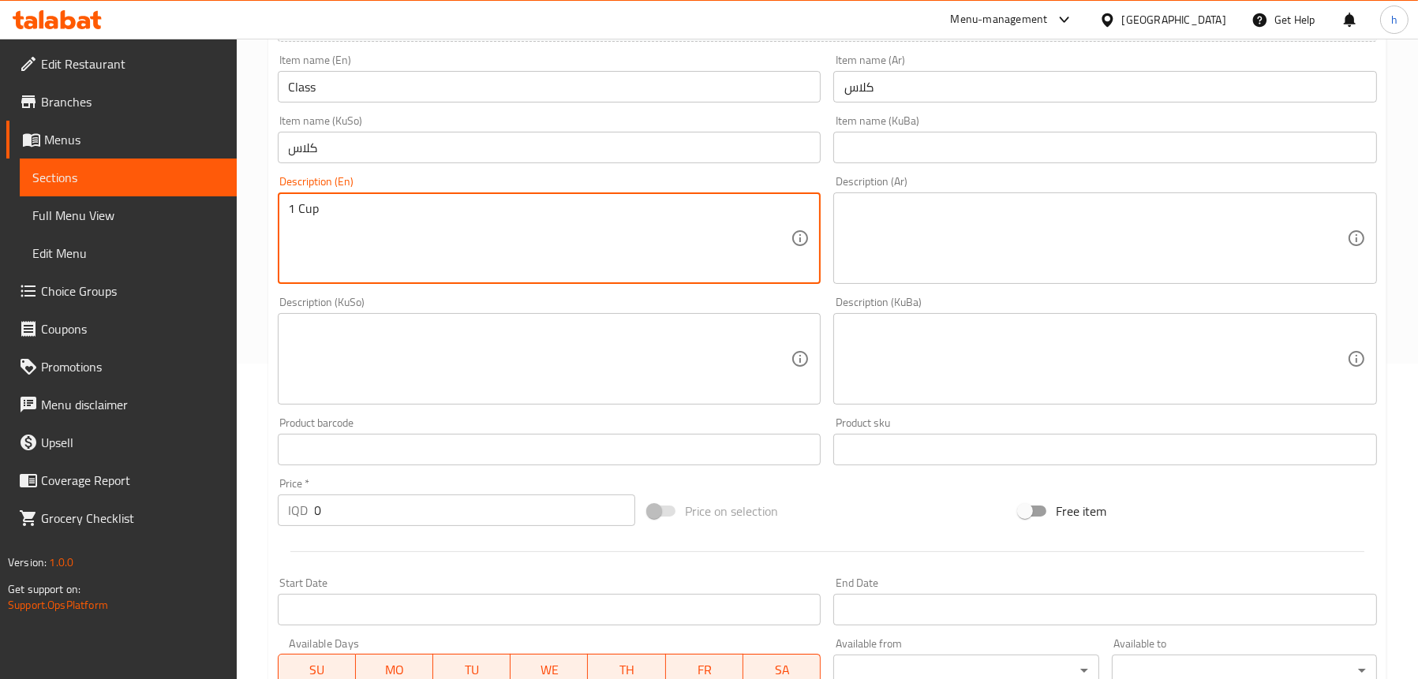
type textarea "1 Cup"
click at [978, 233] on textarea at bounding box center [1095, 238] width 503 height 75
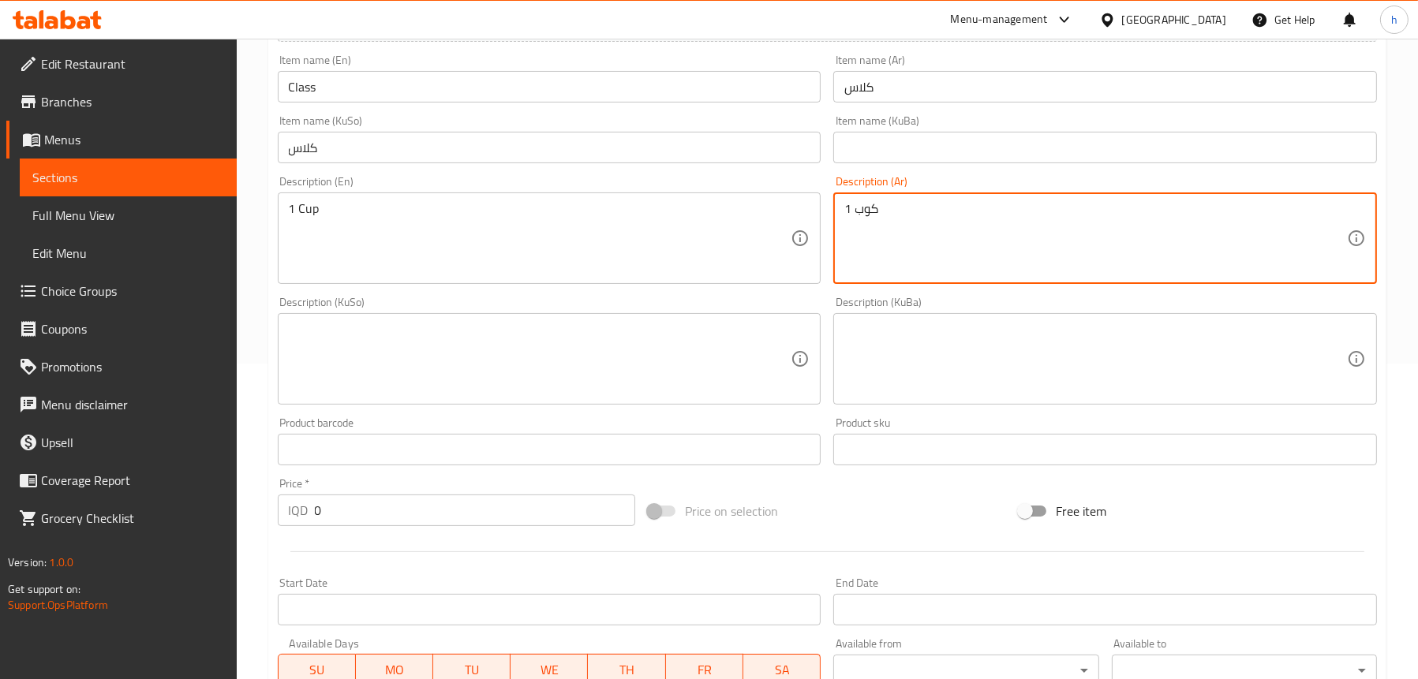
type textarea "1 كوب"
click at [467, 336] on textarea at bounding box center [540, 359] width 503 height 75
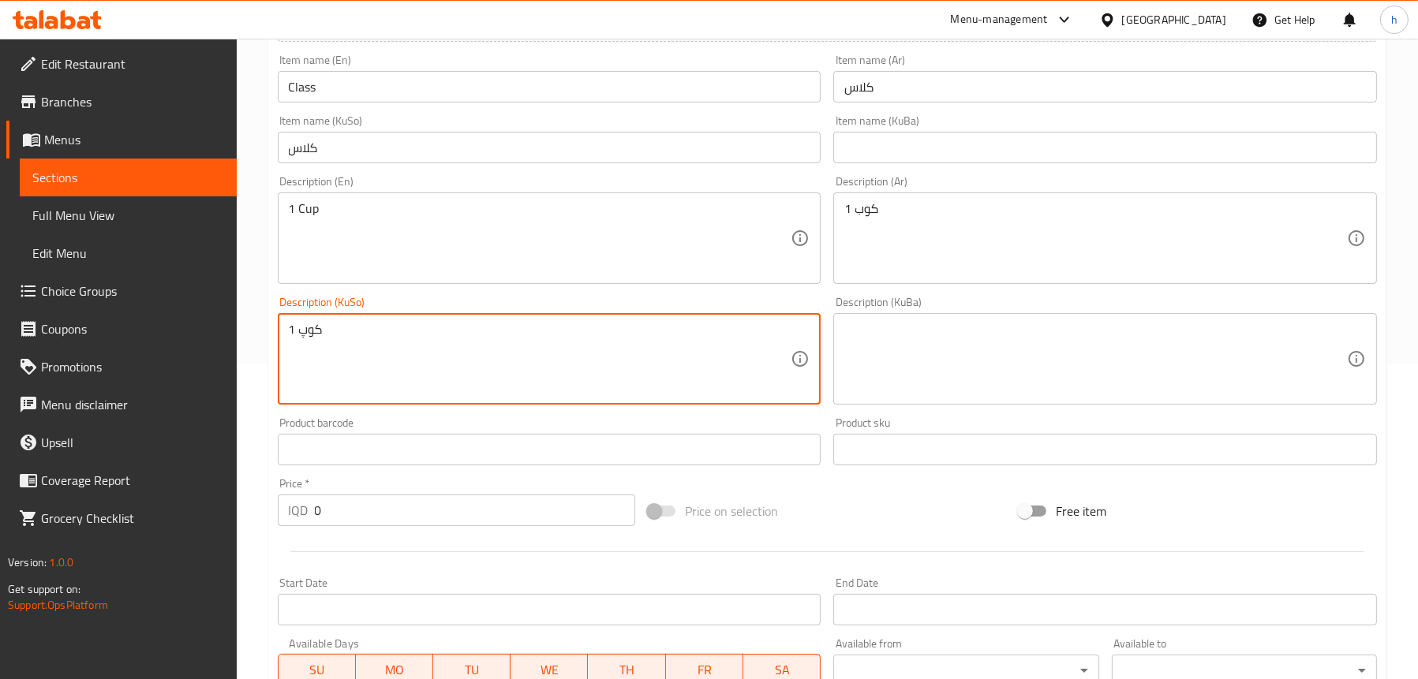
type textarea "1 کوپ"
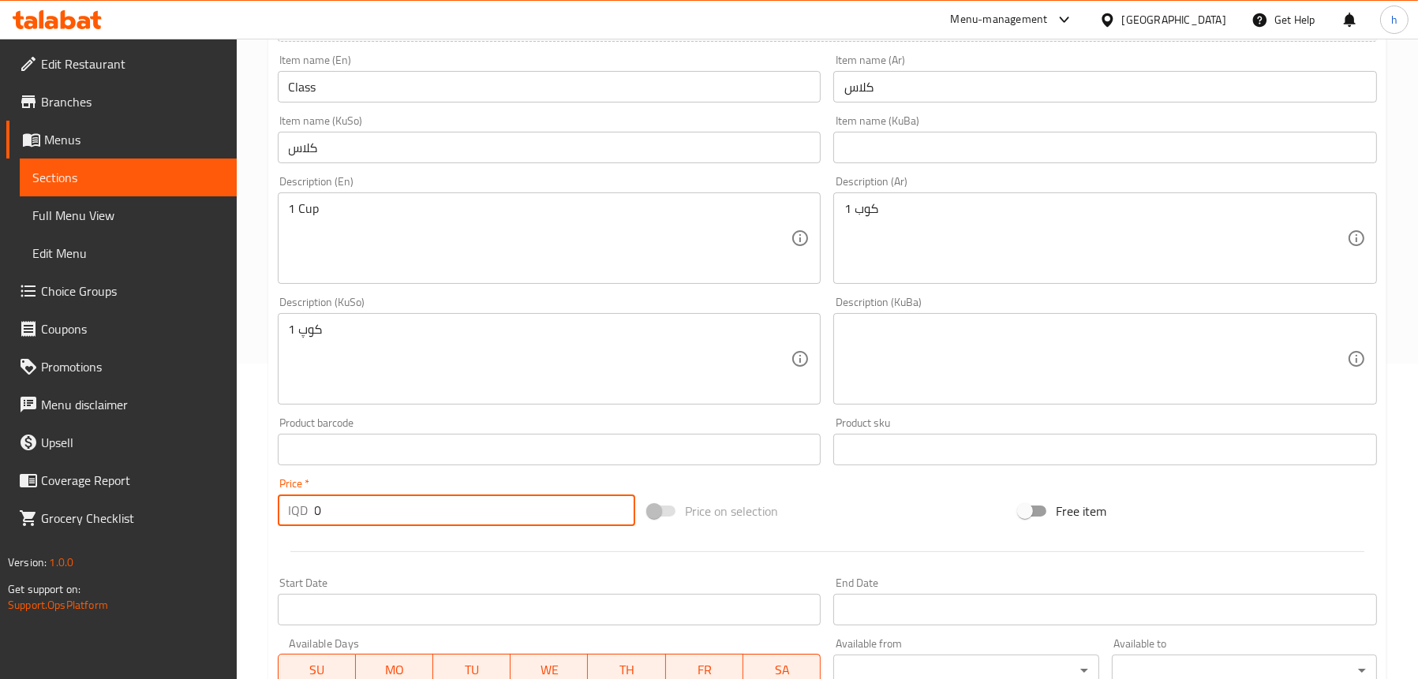
click at [394, 509] on input "0" at bounding box center [475, 511] width 321 height 32
drag, startPoint x: 291, startPoint y: 510, endPoint x: 259, endPoint y: 509, distance: 32.4
click at [259, 509] on div "Home / Restaurants management / Menus / Sections / item / create Energy Drink M…" at bounding box center [827, 352] width 1181 height 1258
paste input "500"
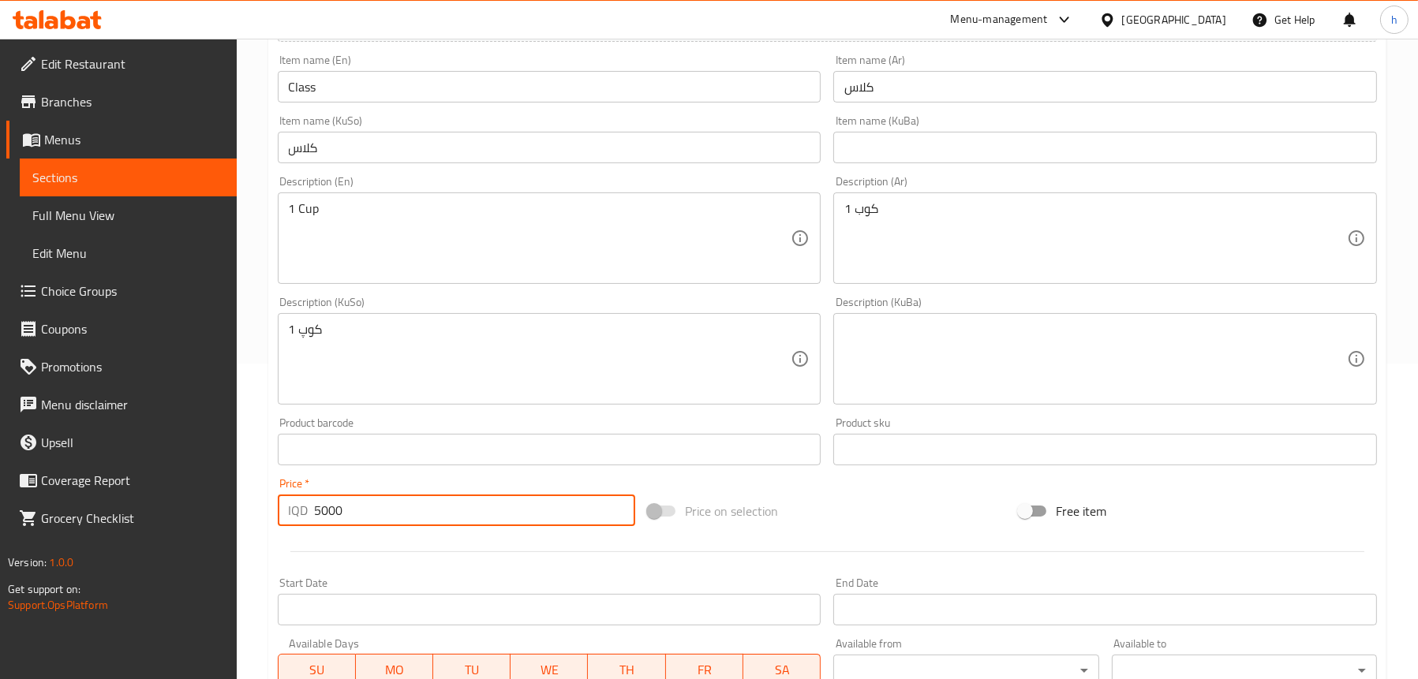
type input "5000"
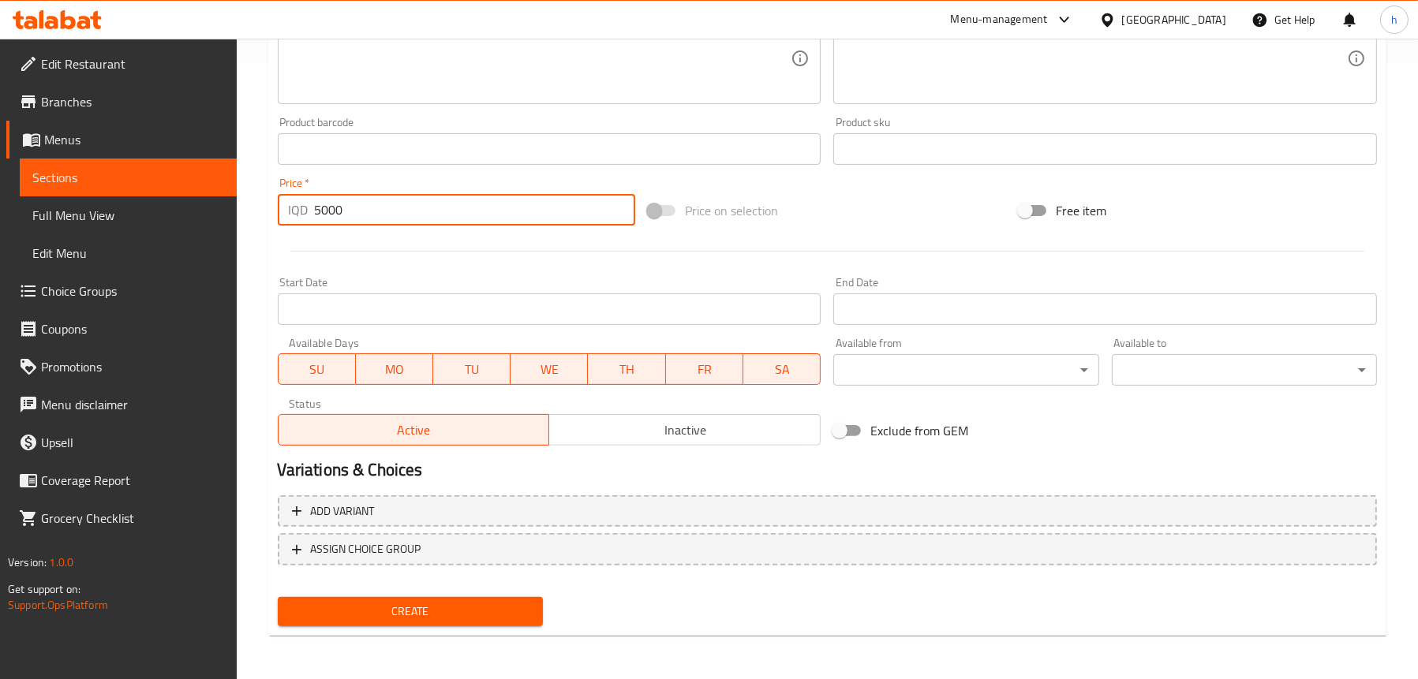
click at [466, 598] on button "Create" at bounding box center [410, 611] width 265 height 29
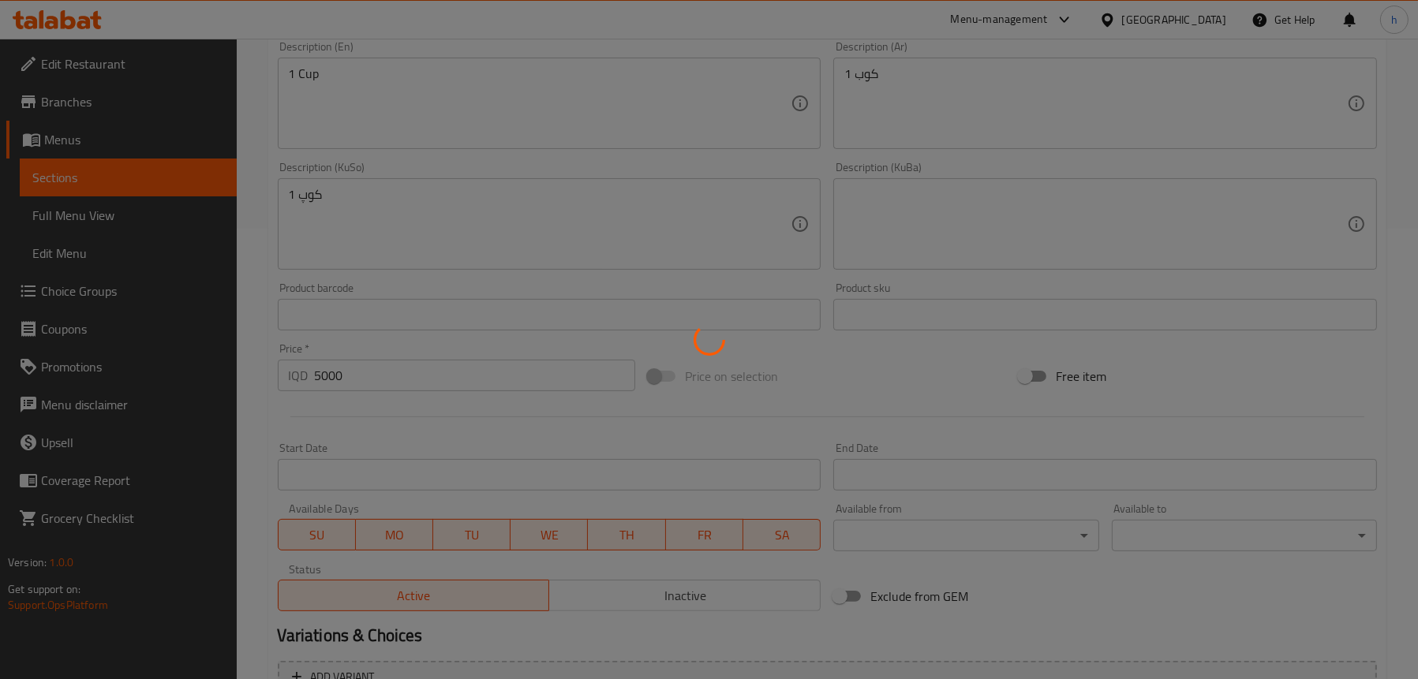
scroll to position [222, 0]
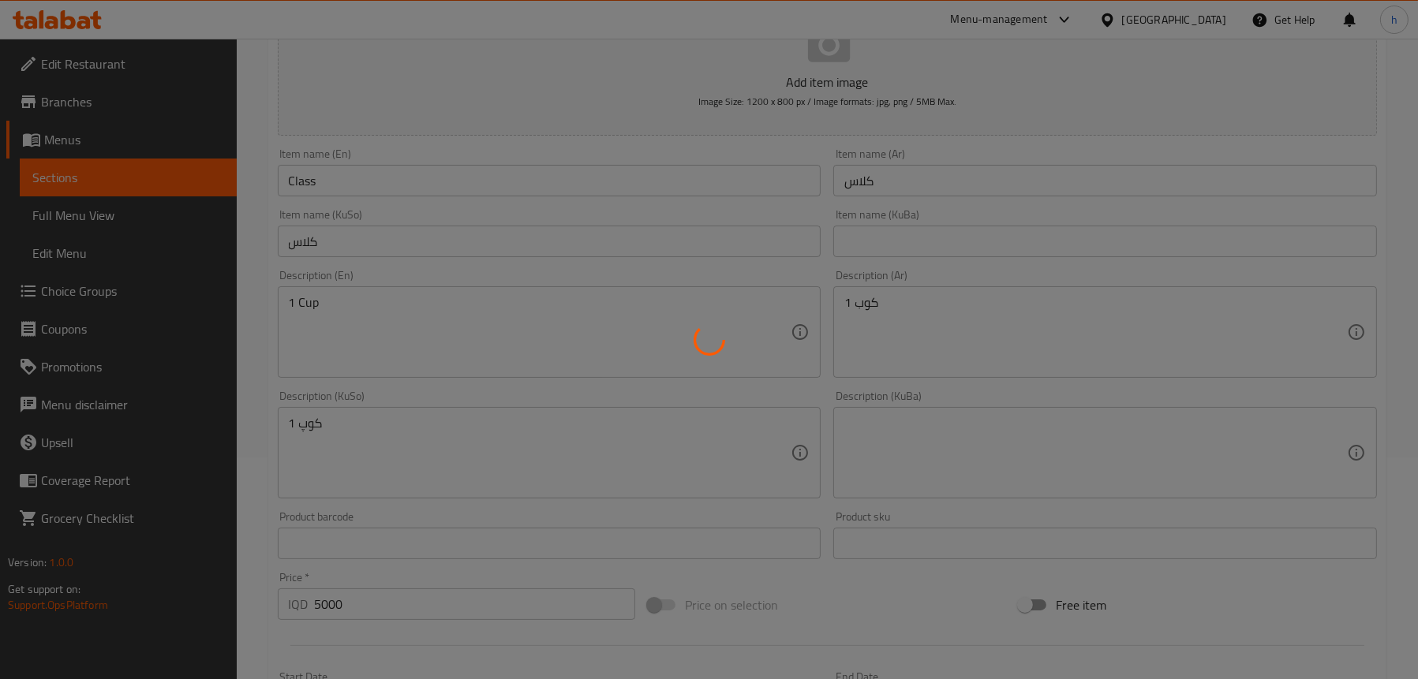
type input "0"
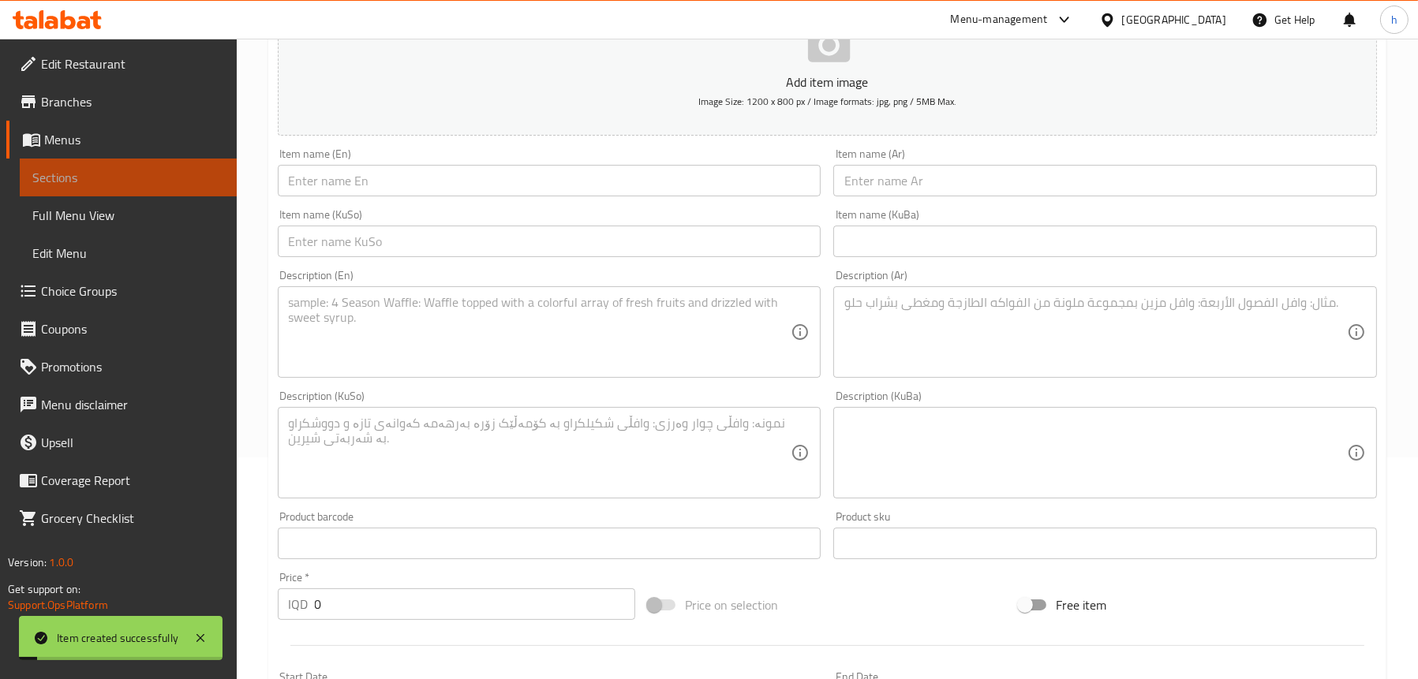
click at [105, 181] on span "Sections" at bounding box center [128, 177] width 192 height 19
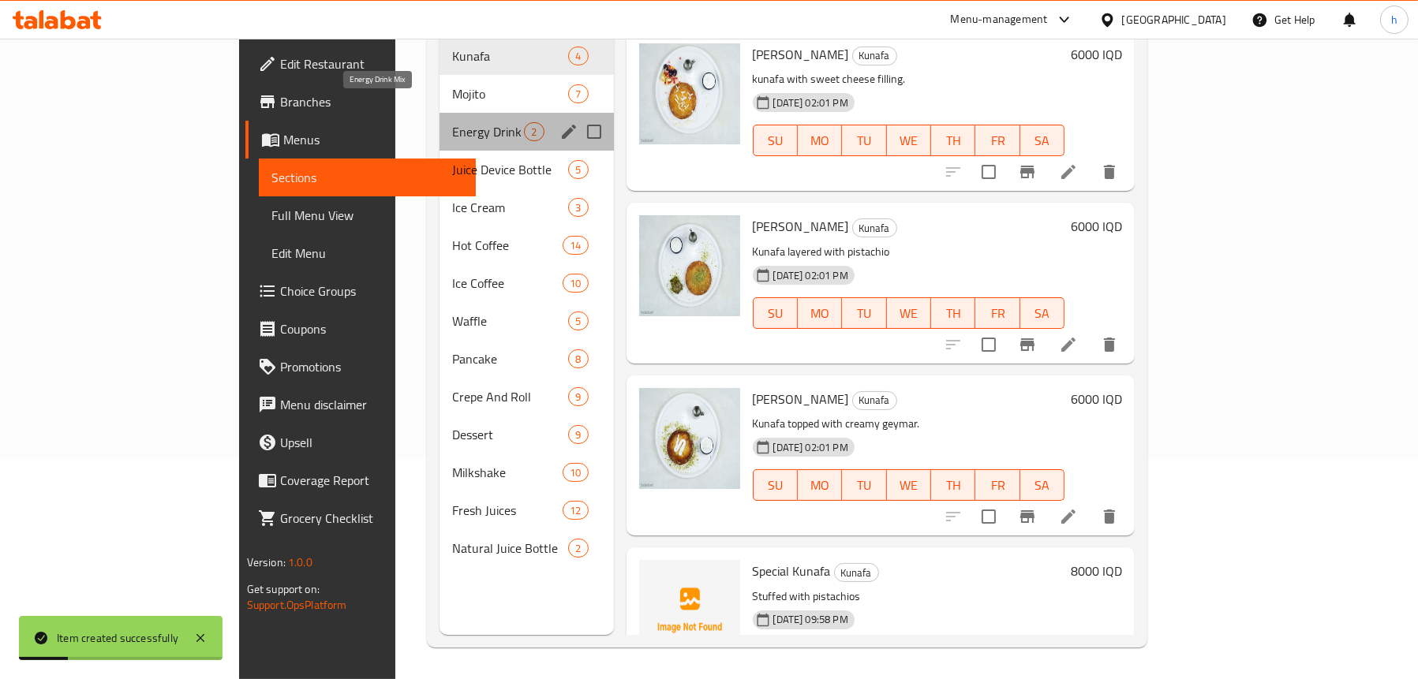
click at [452, 122] on span "Energy Drink Mix" at bounding box center [488, 131] width 72 height 19
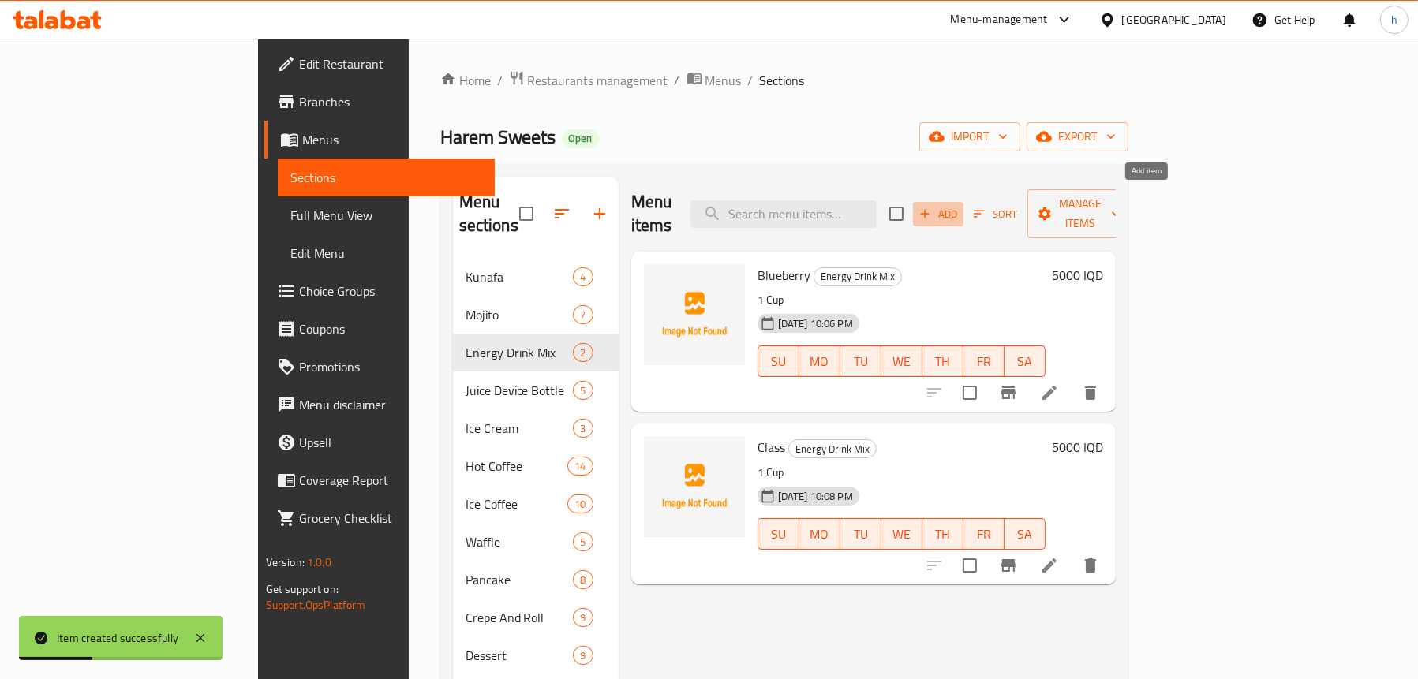
click at [959, 205] on span "Add" at bounding box center [938, 214] width 43 height 18
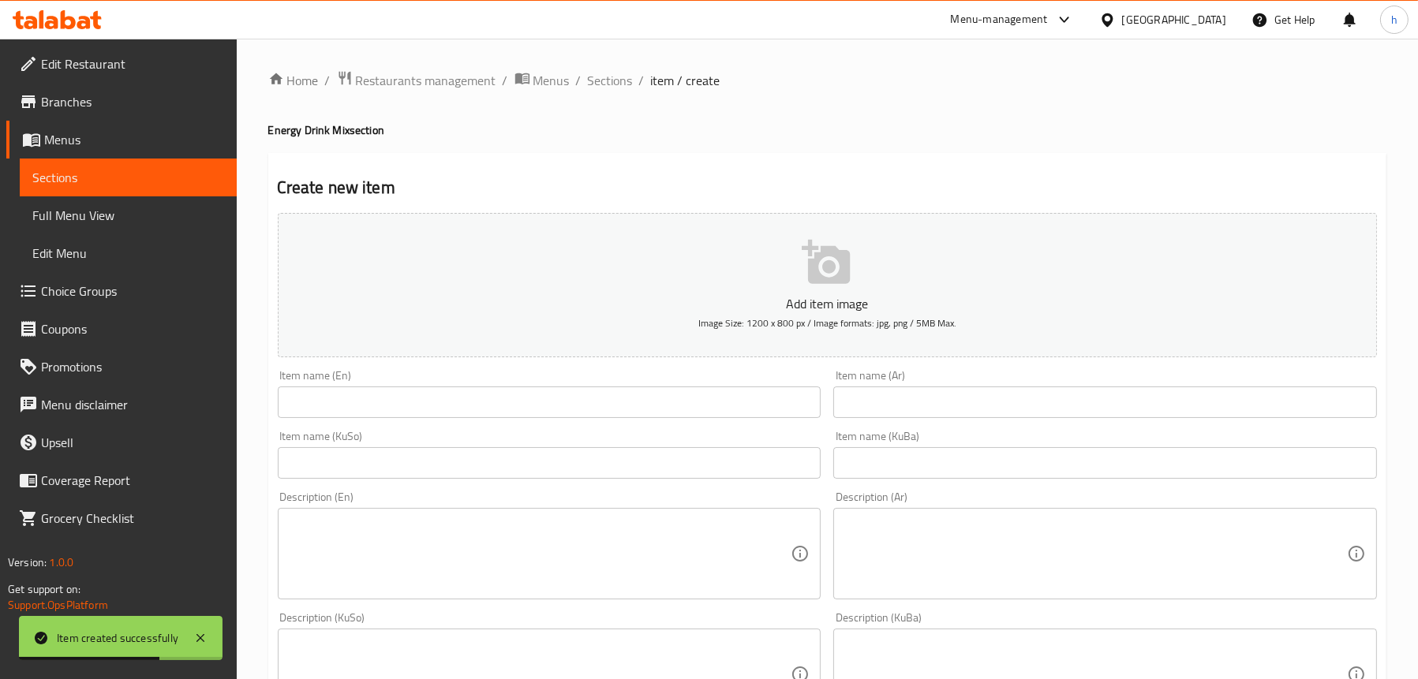
click at [891, 402] on input "text" at bounding box center [1105, 403] width 544 height 32
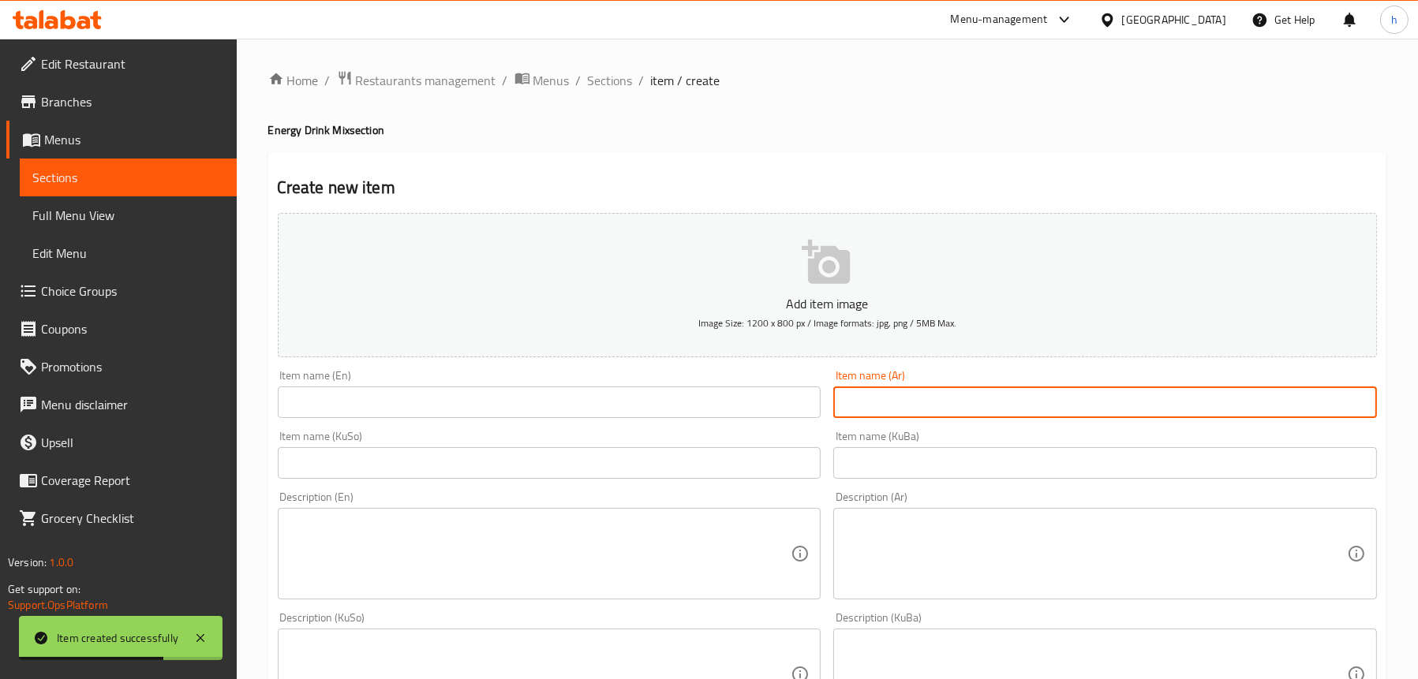
paste input "فراولة"
type input "فراولة"
click at [571, 408] on input "text" at bounding box center [550, 403] width 544 height 32
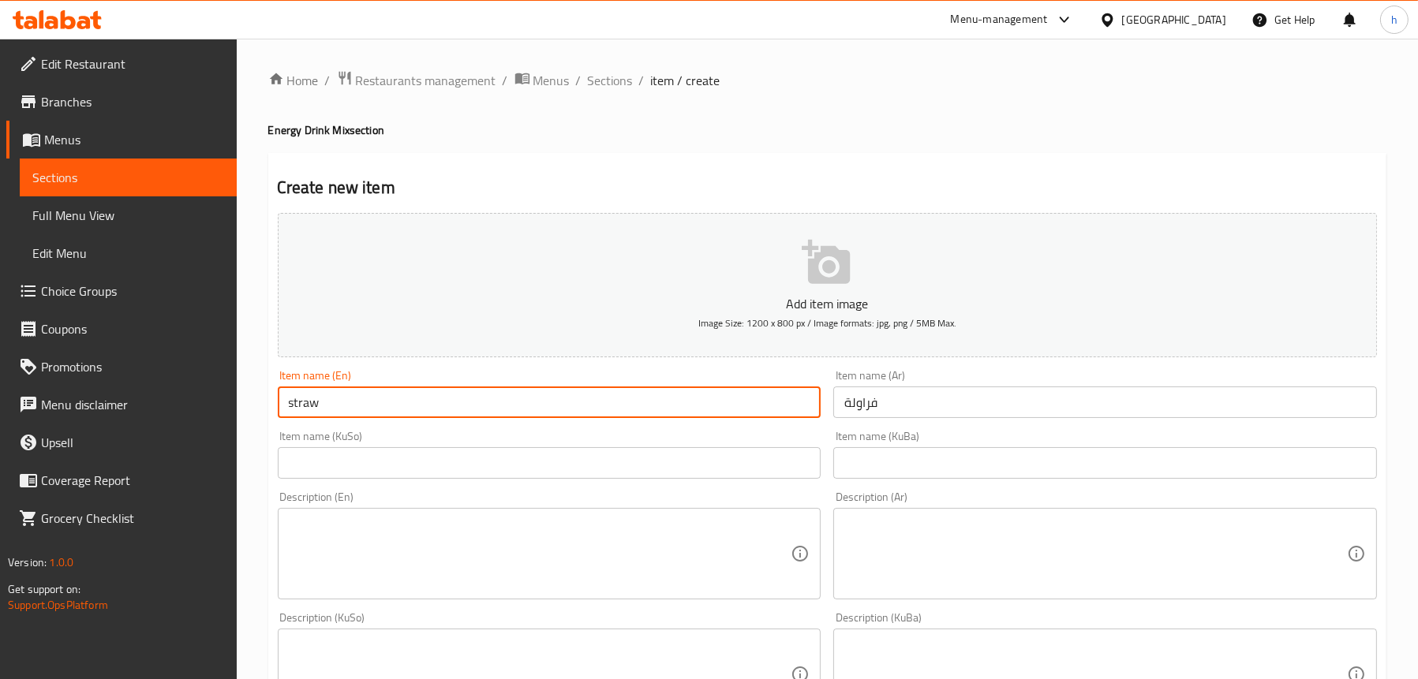
type input "Strawberry"
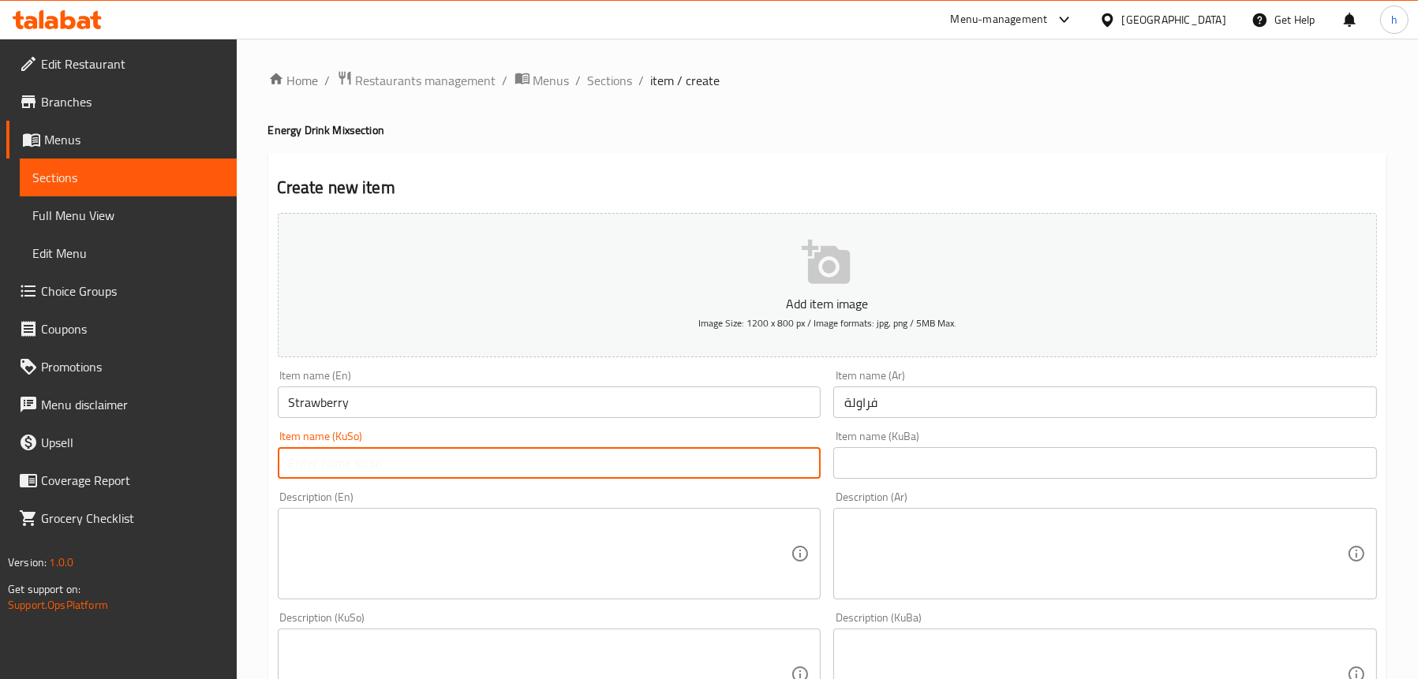
click at [439, 469] on input "text" at bounding box center [550, 463] width 544 height 32
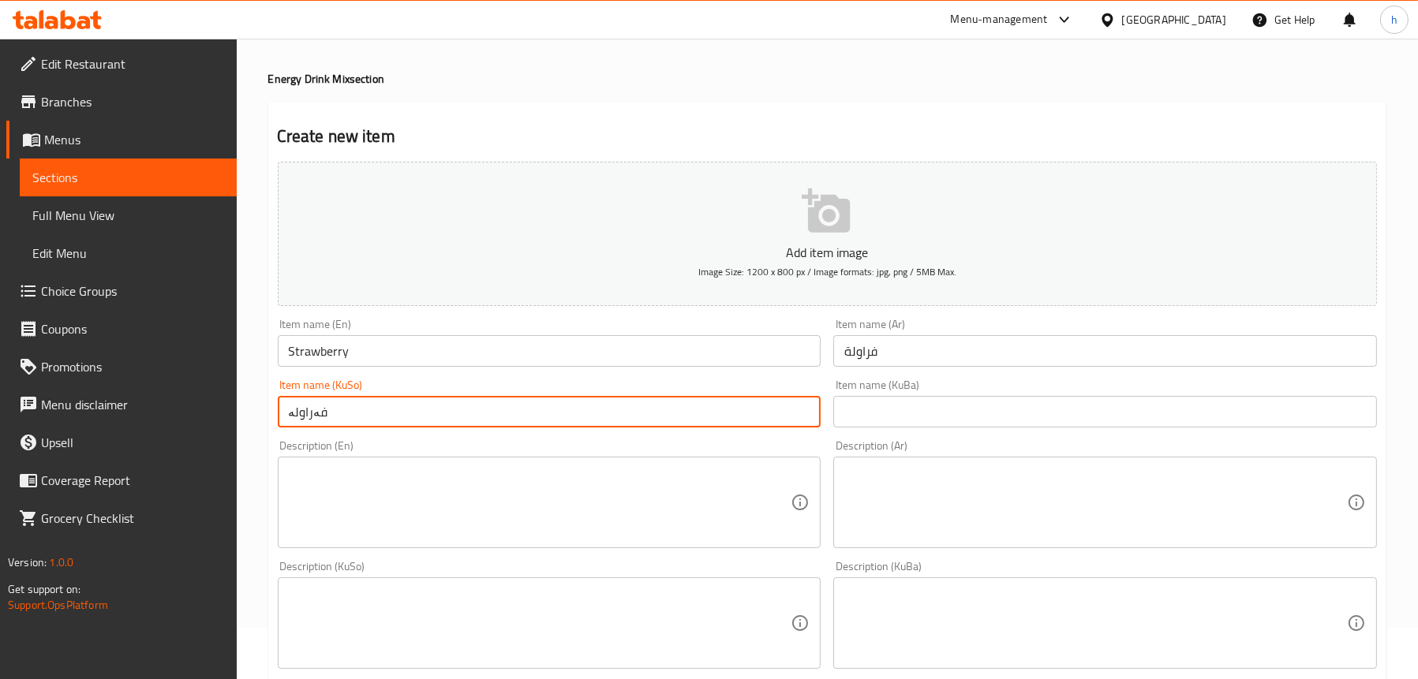
type input "فەراولە"
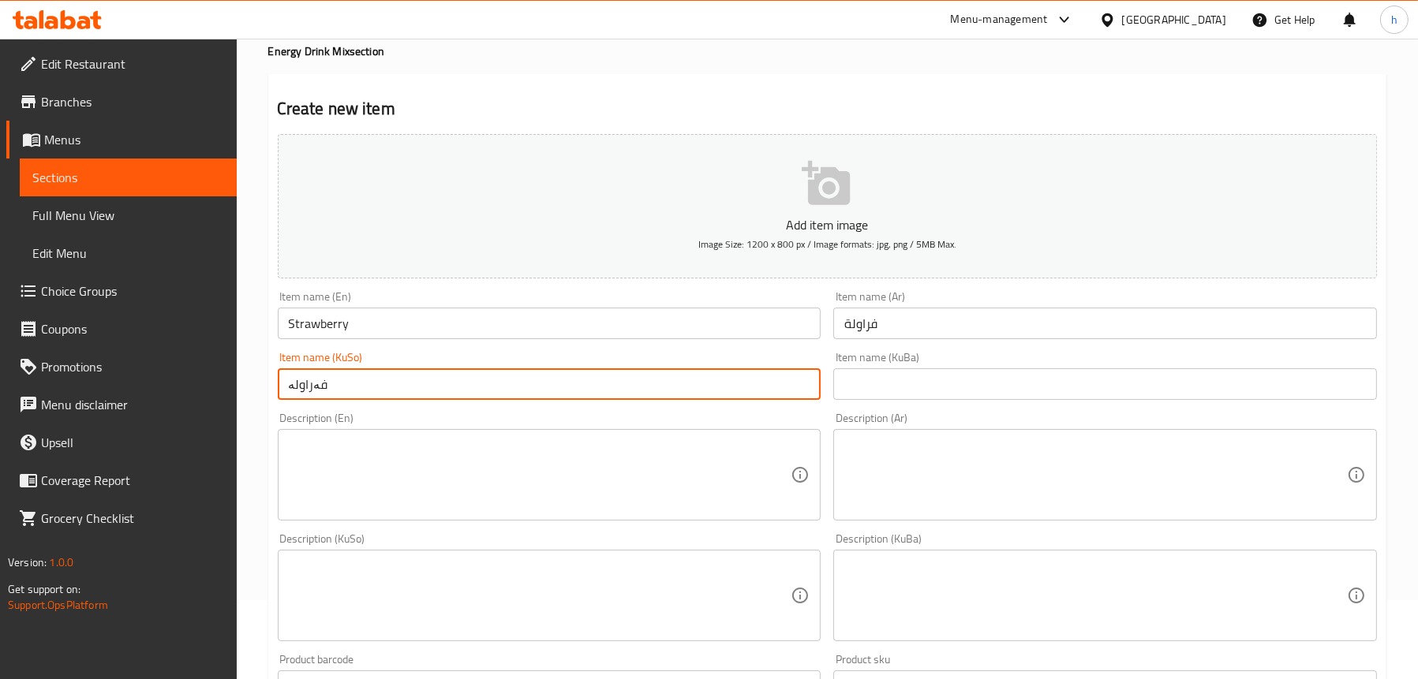
click at [423, 521] on div "Description (En)" at bounding box center [550, 475] width 544 height 92
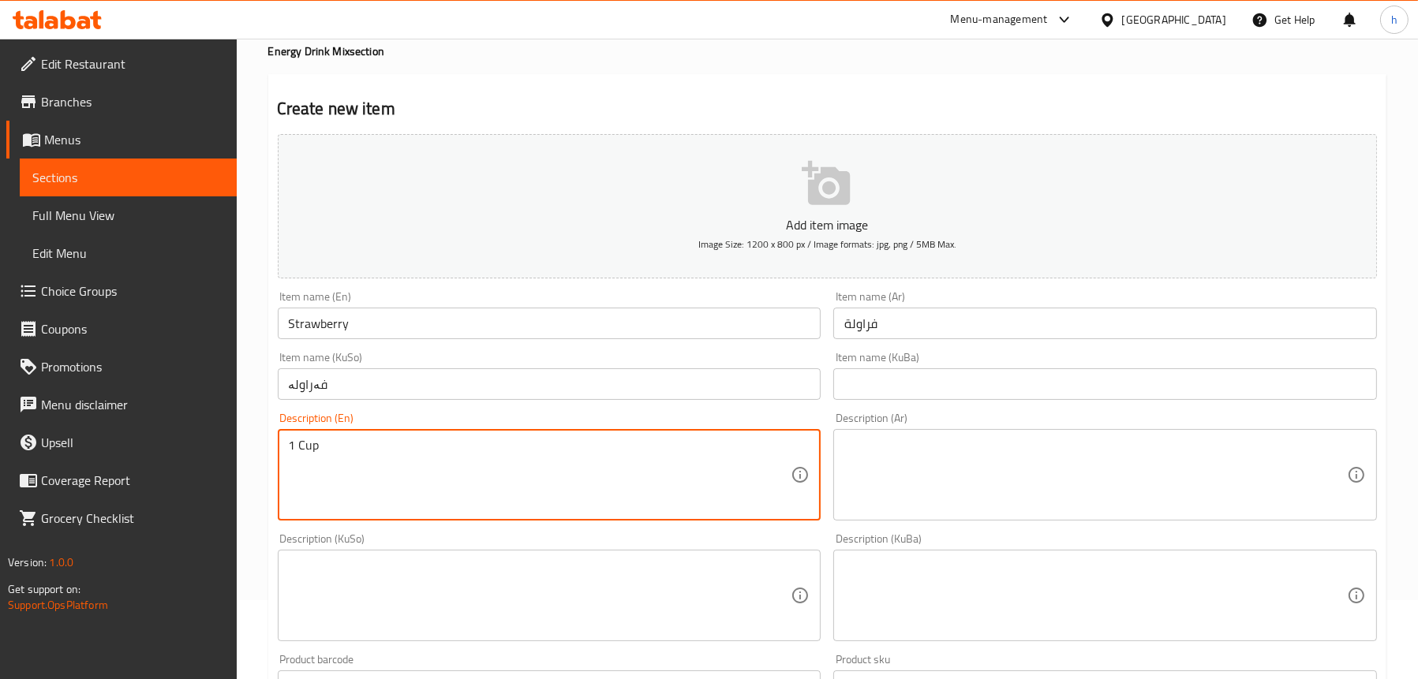
type textarea "1 Cup"
click at [968, 444] on textarea at bounding box center [1095, 475] width 503 height 75
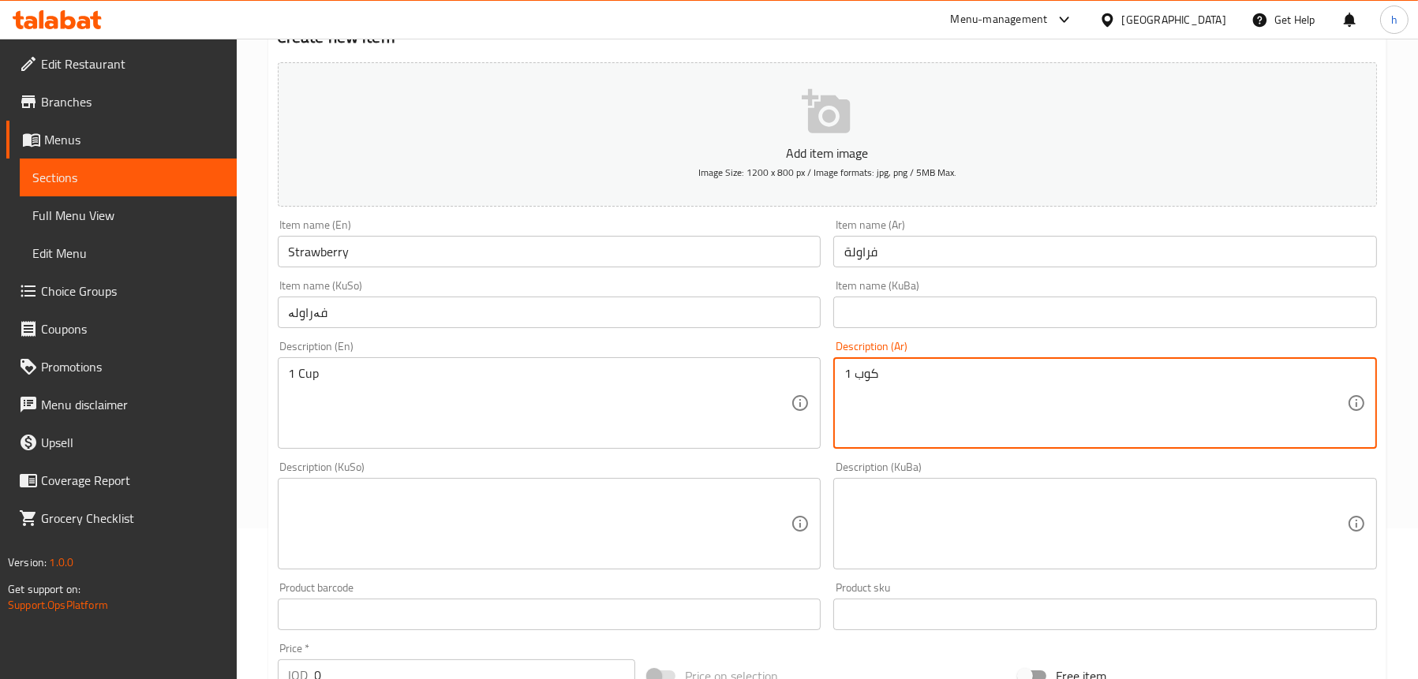
scroll to position [237, 0]
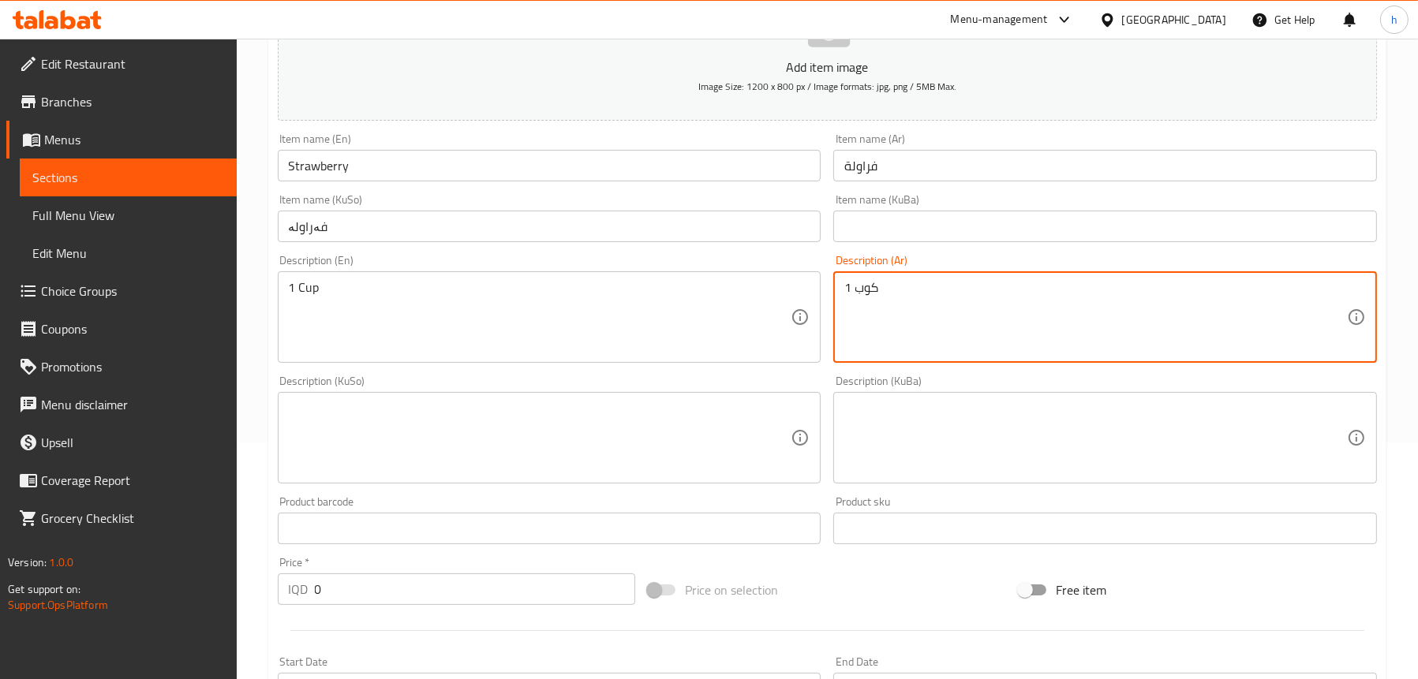
type textarea "1 كوب"
click at [316, 402] on textarea at bounding box center [540, 438] width 503 height 75
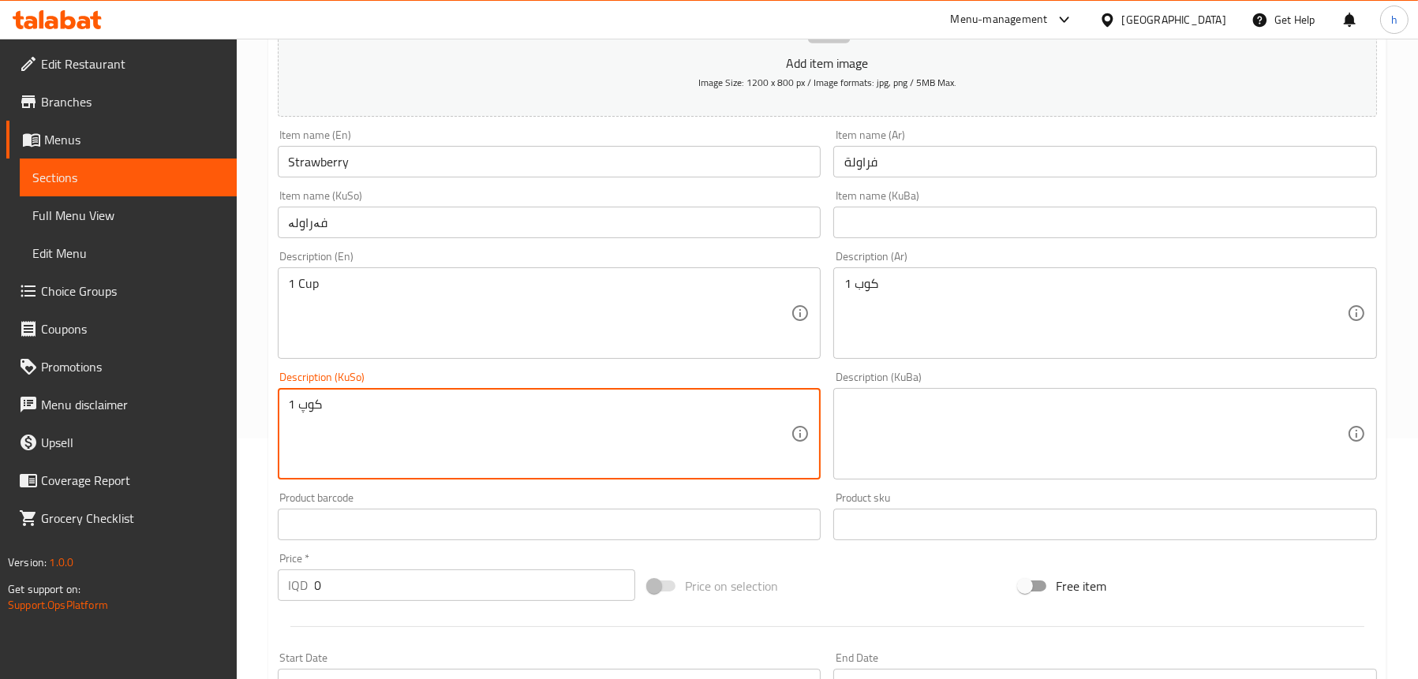
scroll to position [316, 0]
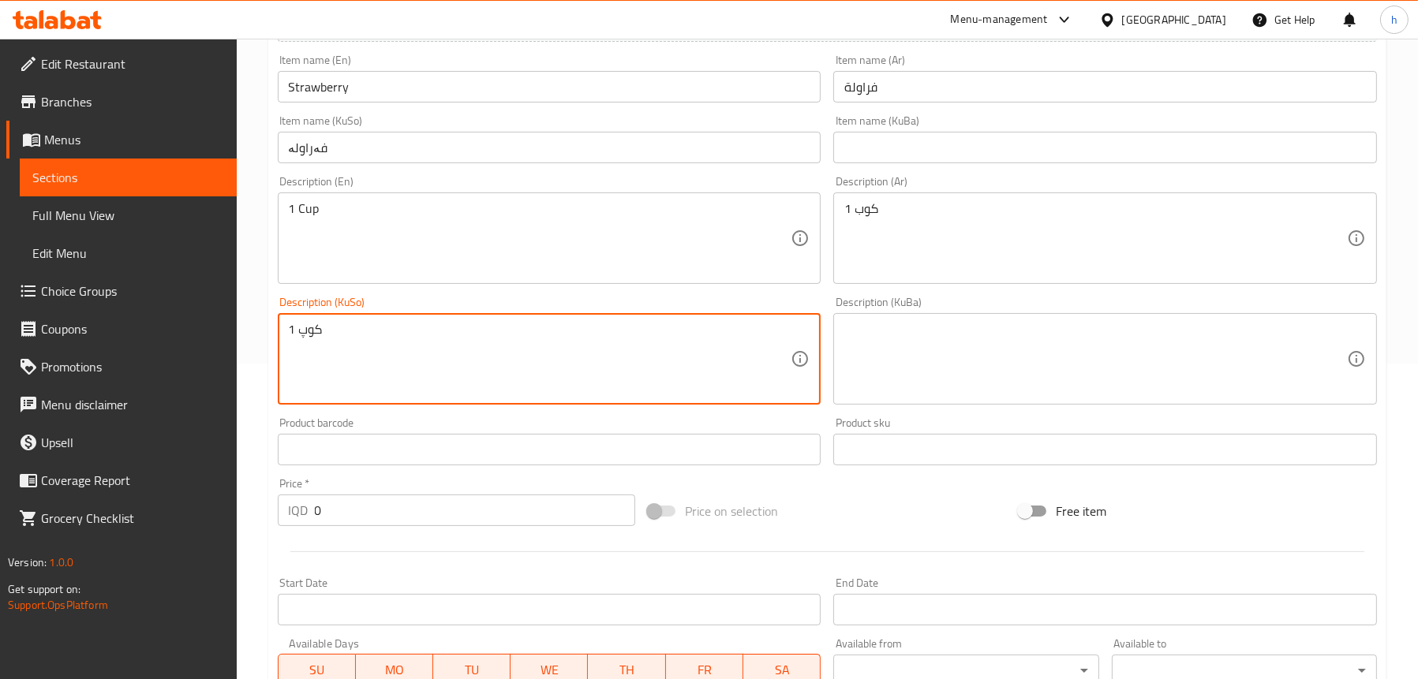
type textarea "1 کوپ"
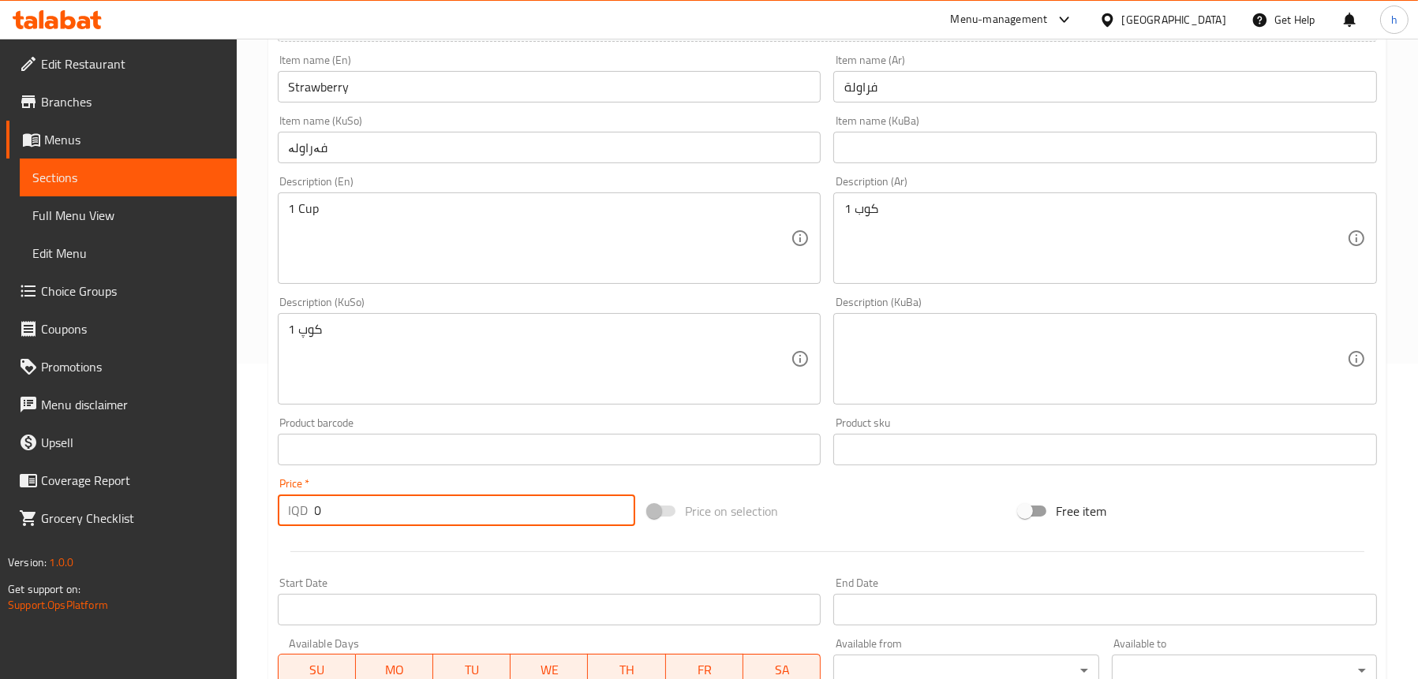
drag, startPoint x: 305, startPoint y: 509, endPoint x: 273, endPoint y: 501, distance: 33.3
click at [274, 502] on div "Price   * IQD 0 Price *" at bounding box center [456, 502] width 371 height 61
paste input "500"
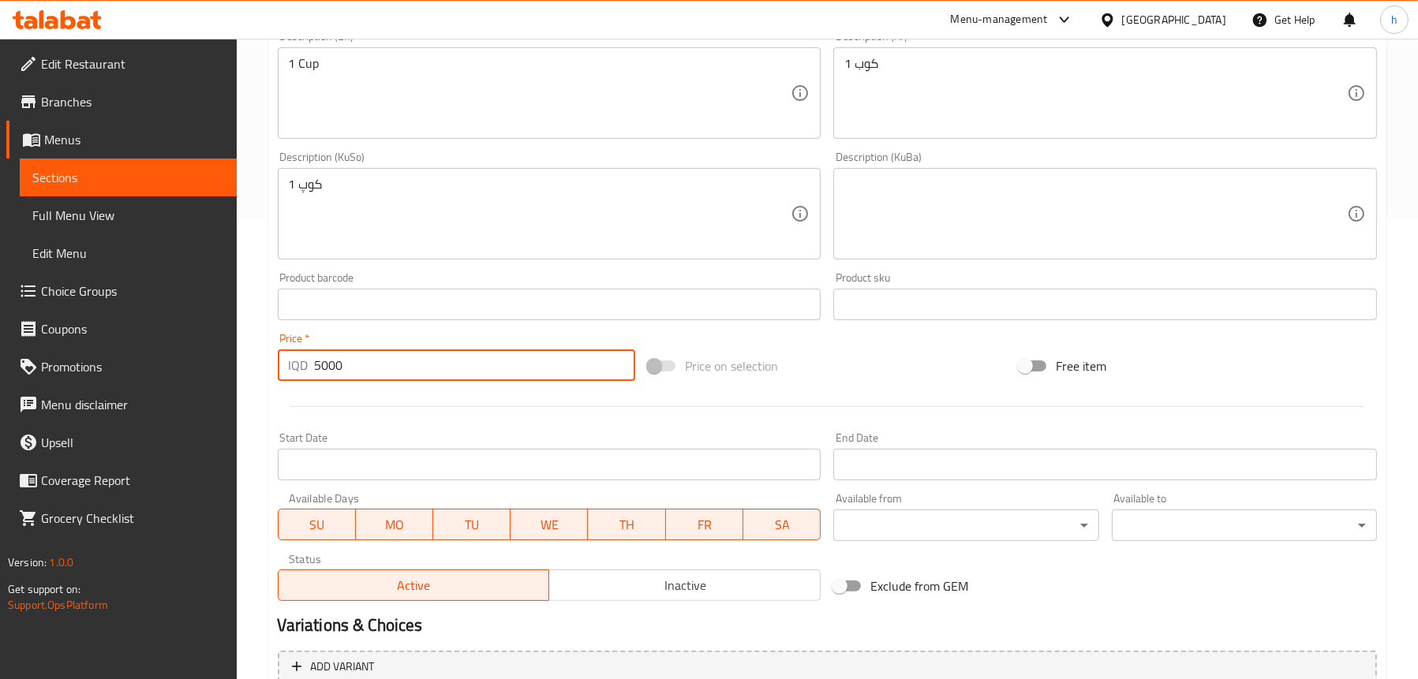
scroll to position [616, 0]
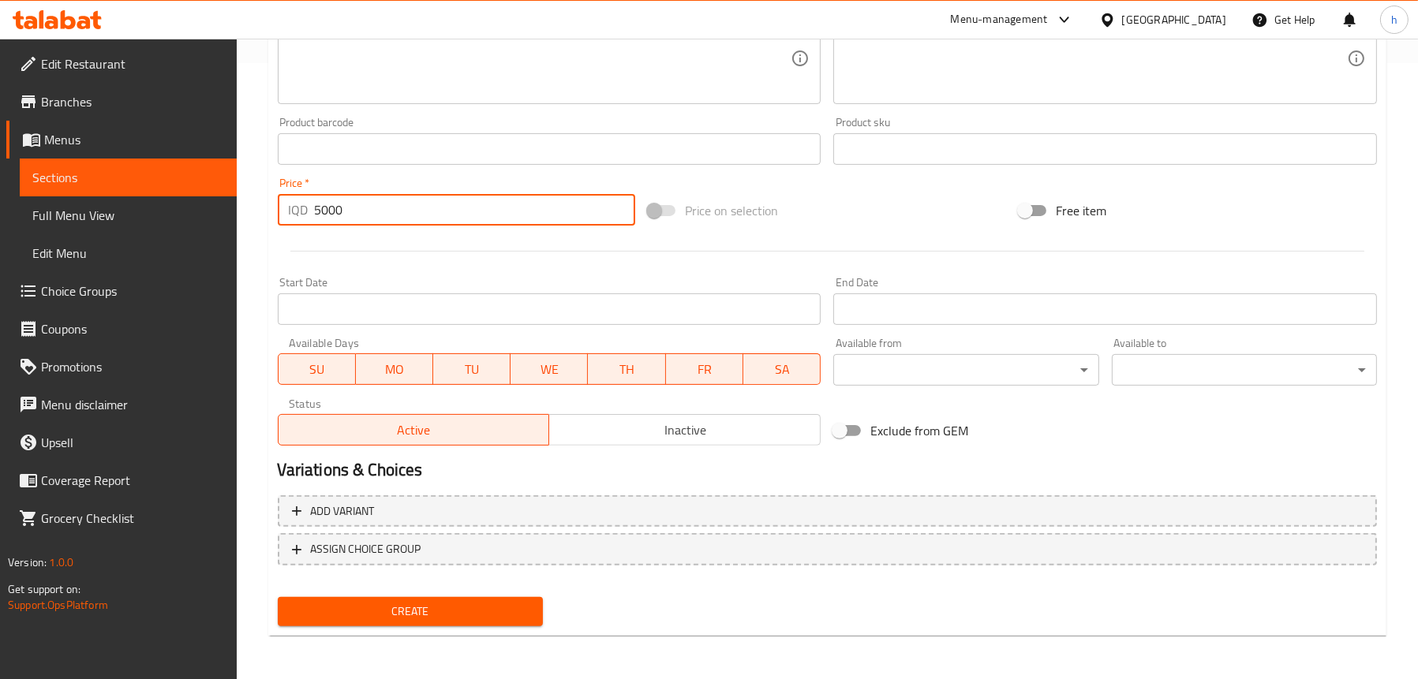
type input "5000"
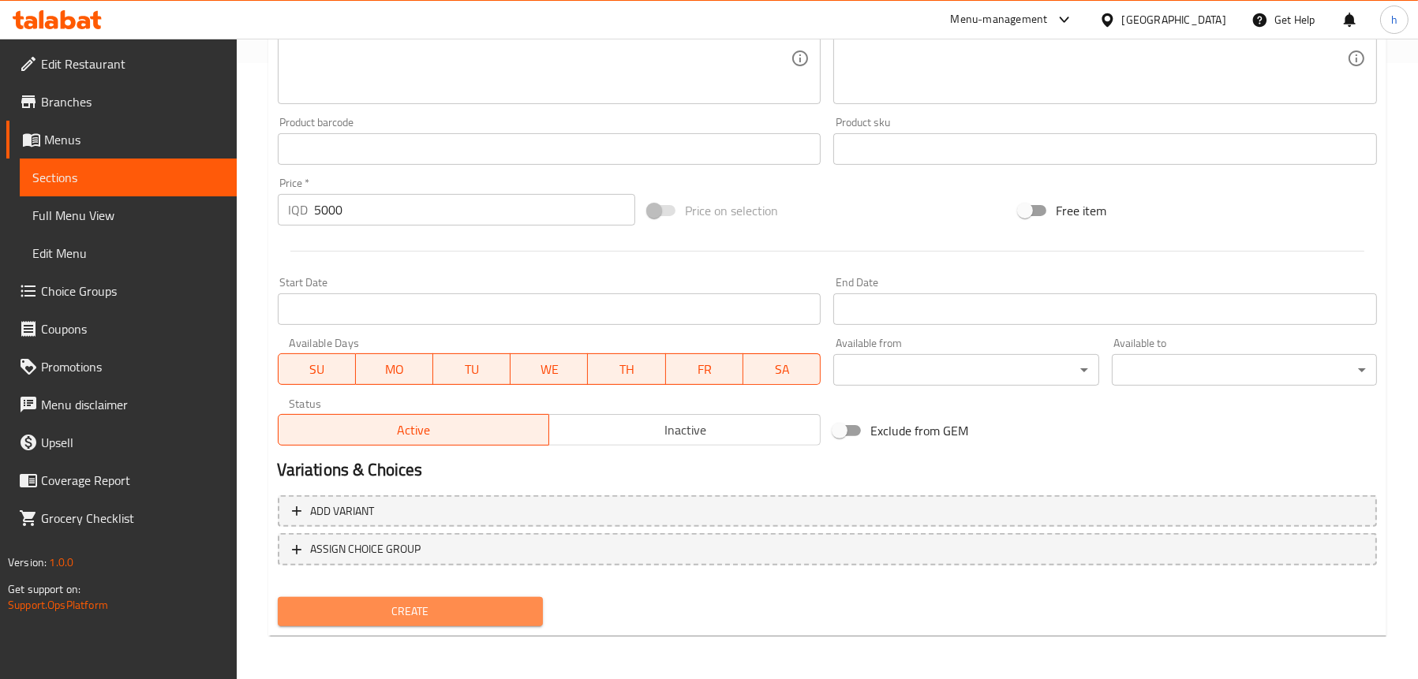
click at [407, 597] on button "Create" at bounding box center [410, 611] width 265 height 29
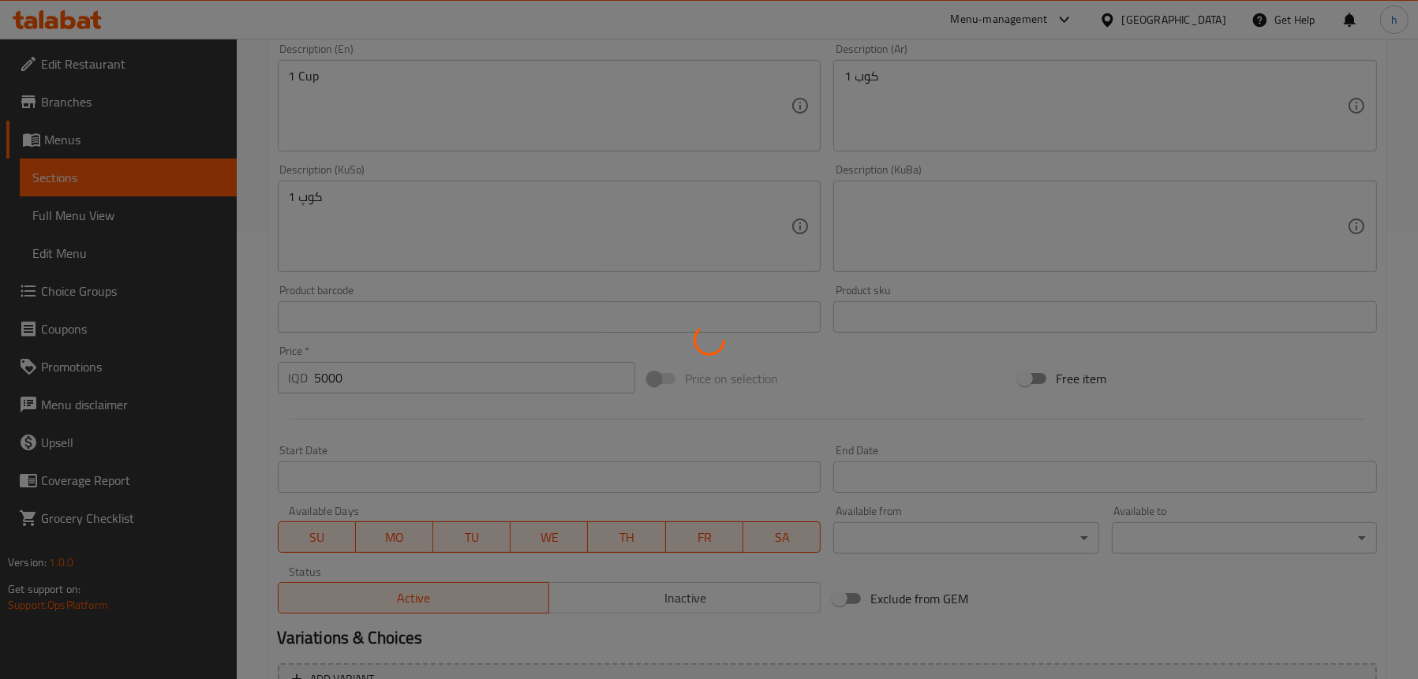
scroll to position [301, 0]
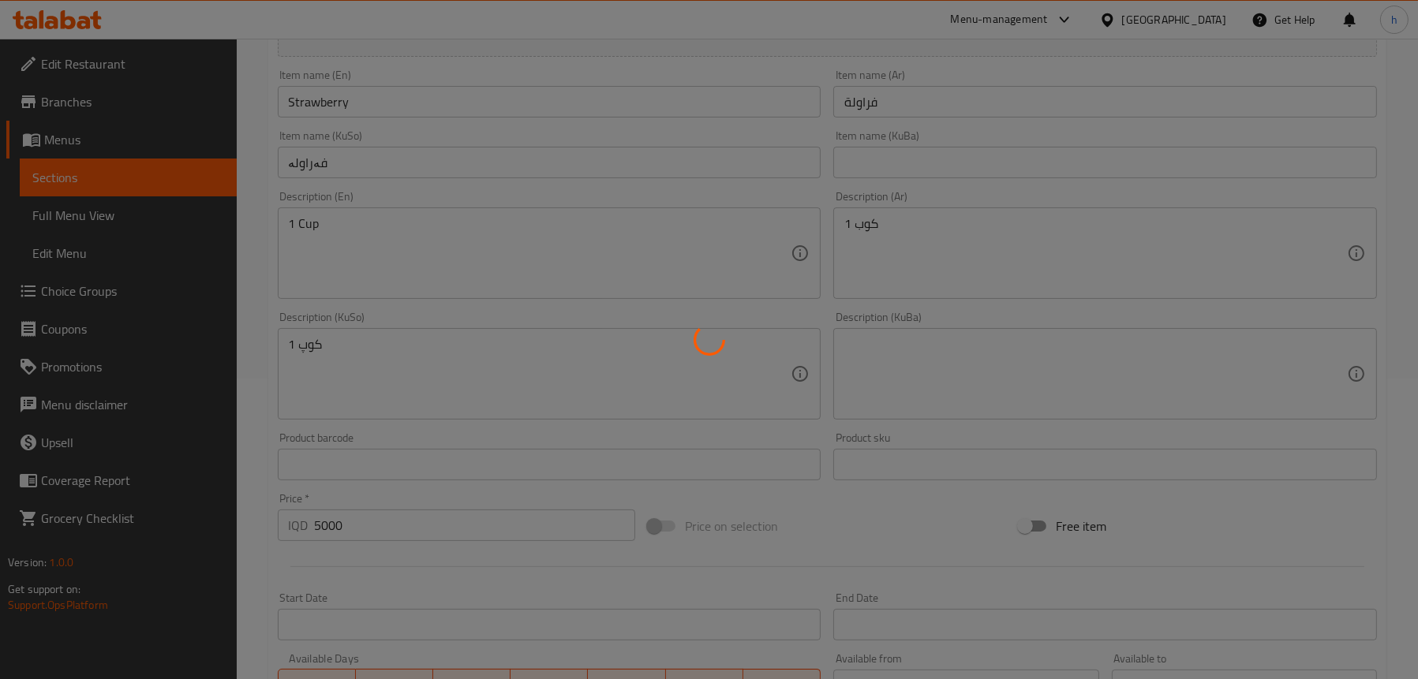
type input "0"
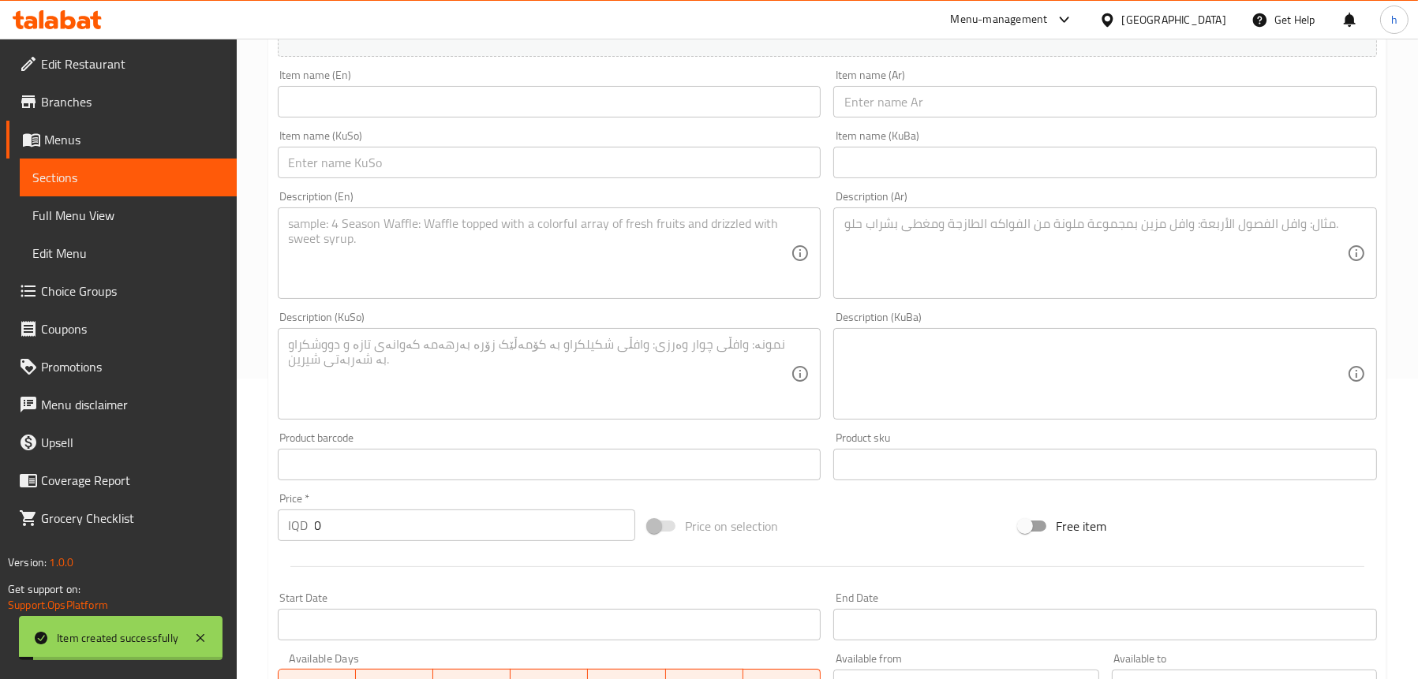
click at [65, 174] on span "Sections" at bounding box center [128, 177] width 192 height 19
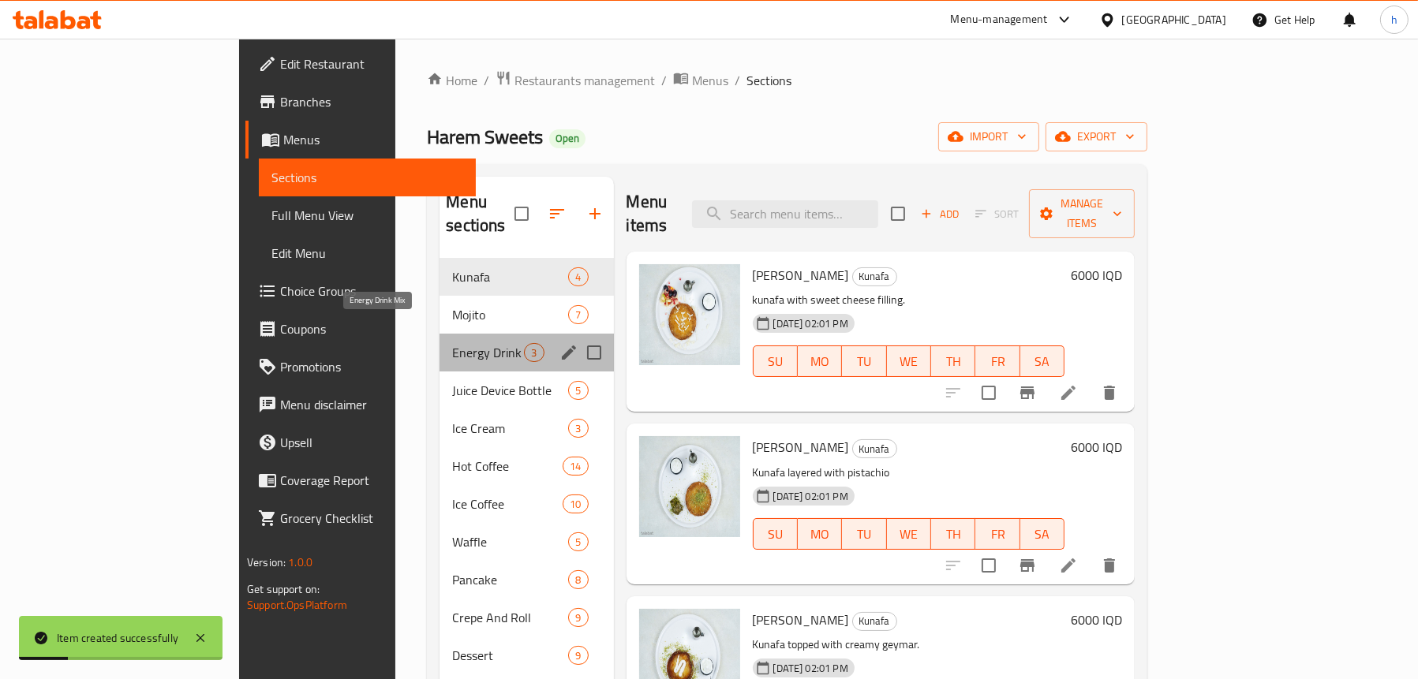
click at [452, 343] on span "Energy Drink Mix" at bounding box center [488, 352] width 72 height 19
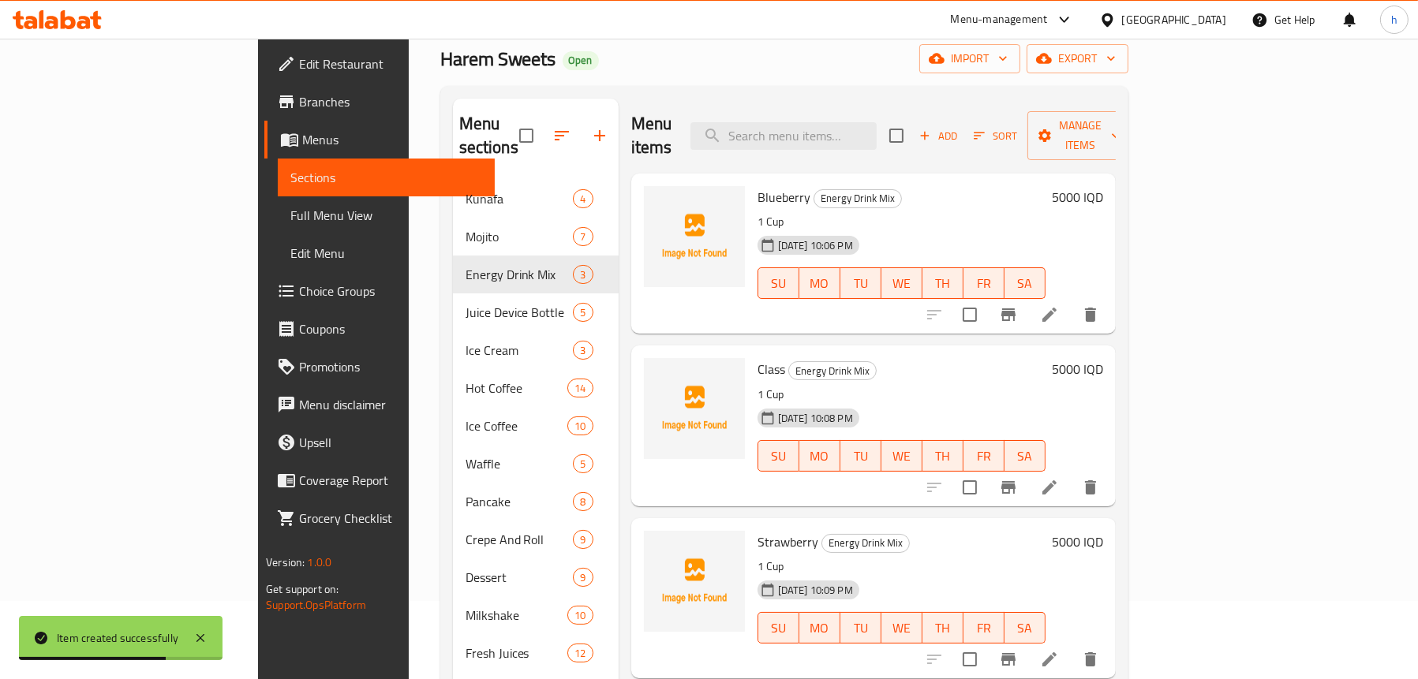
scroll to position [79, 0]
click at [1071, 473] on li at bounding box center [1049, 487] width 44 height 28
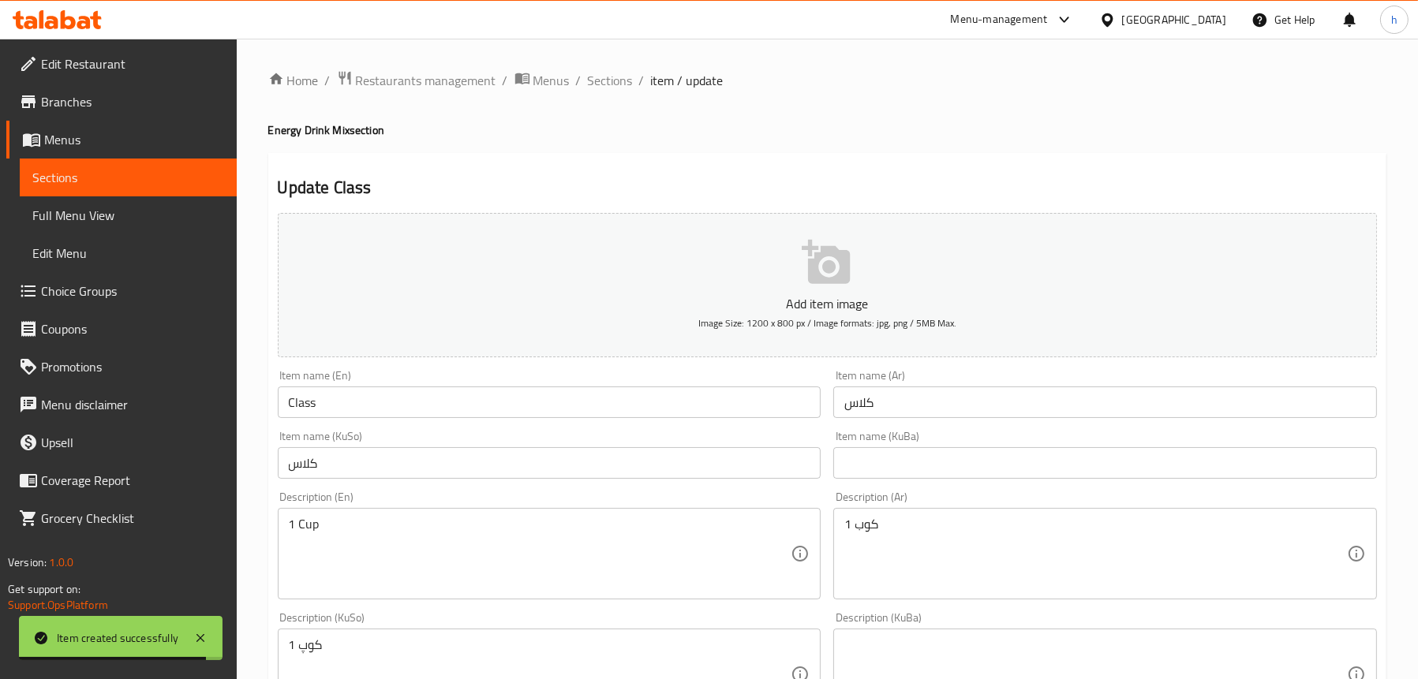
click at [372, 396] on input "Class" at bounding box center [550, 403] width 544 height 32
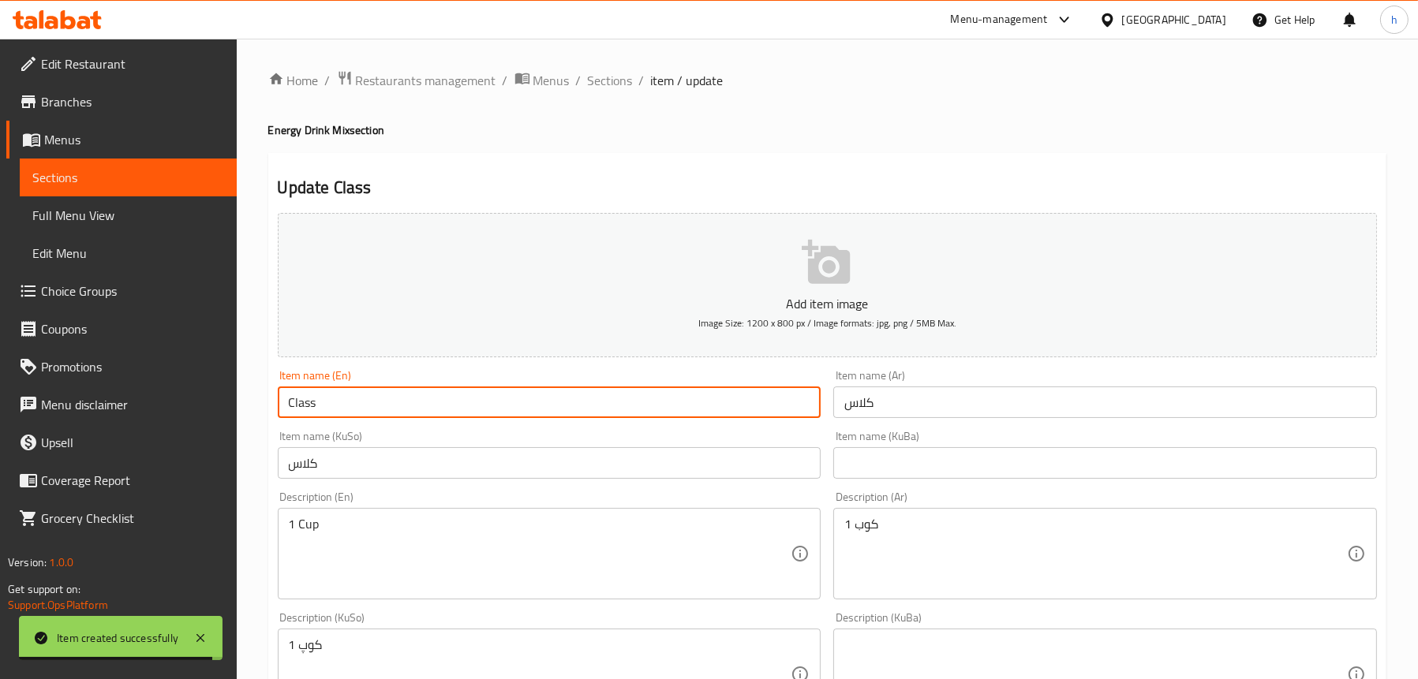
click at [372, 396] on input "Class" at bounding box center [550, 403] width 544 height 32
paste input "Glusse"
type input "Glusse"
click at [310, 462] on input "کلاس" at bounding box center [550, 463] width 544 height 32
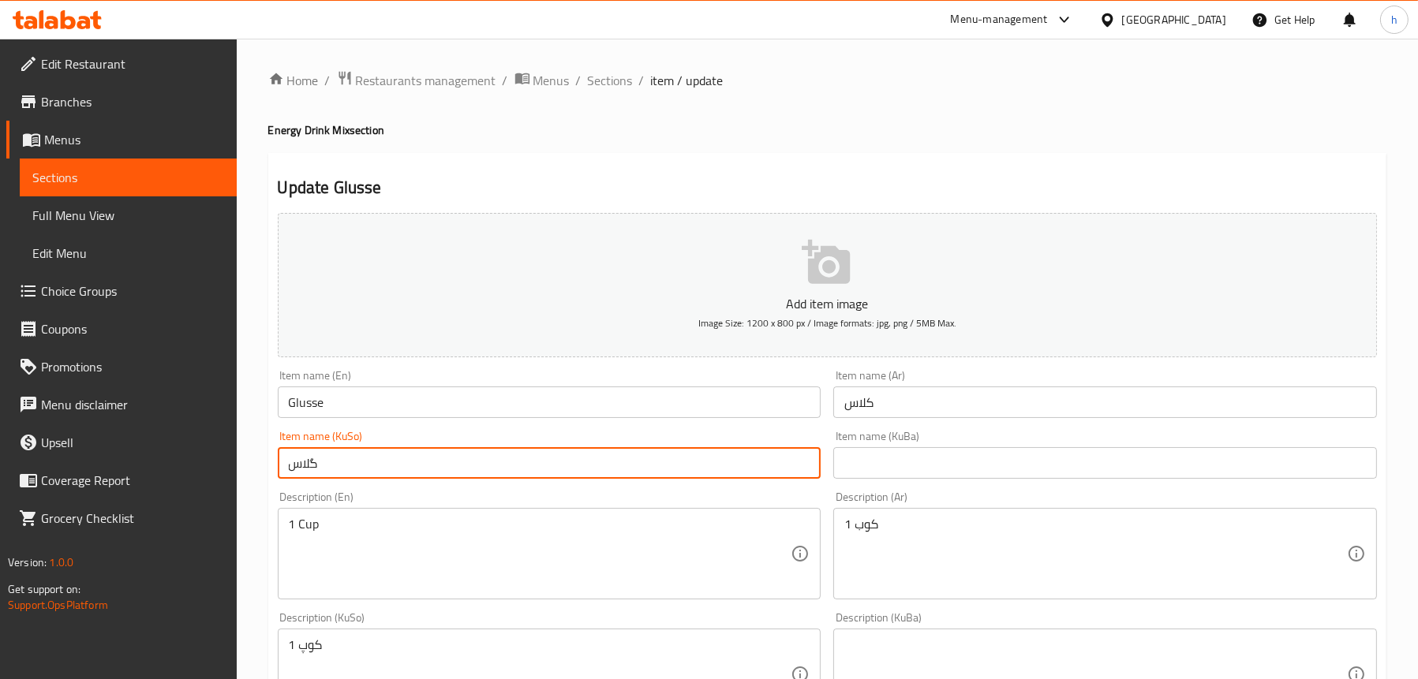
type input "گلاس"
click at [64, 173] on span "Sections" at bounding box center [128, 177] width 192 height 19
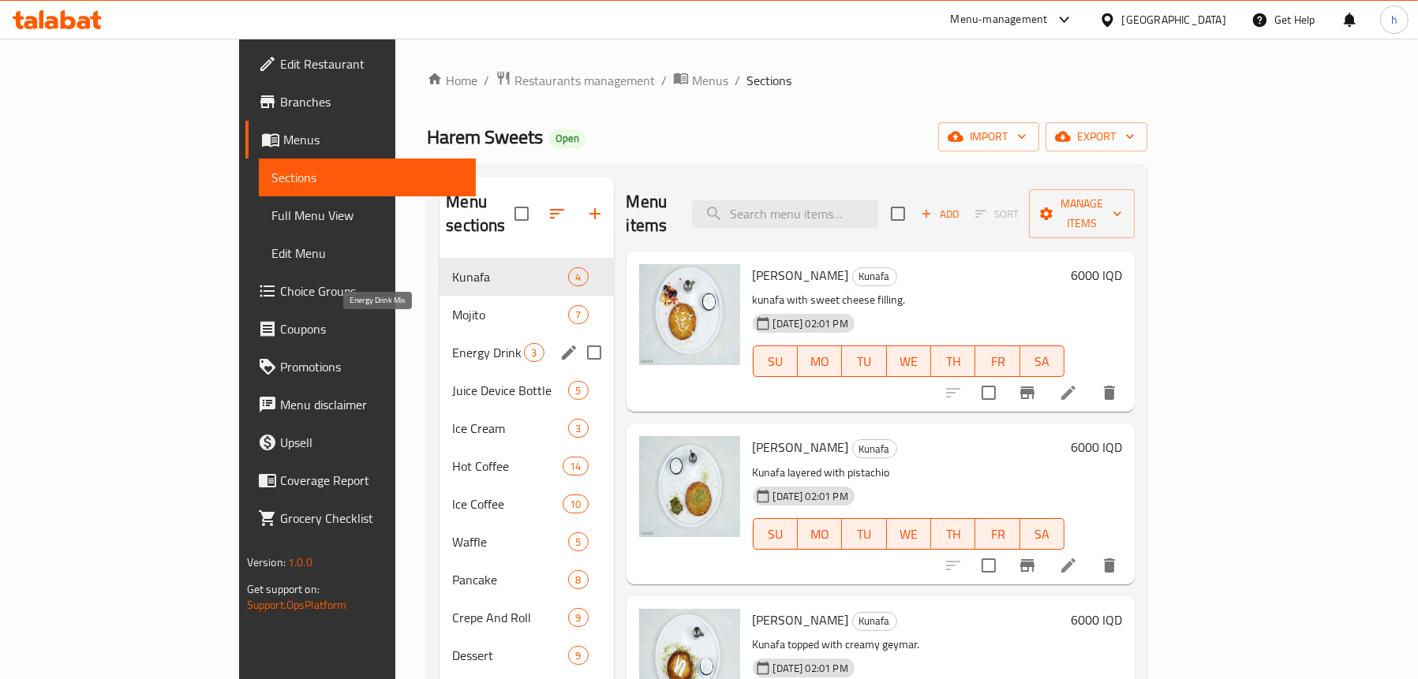
click at [452, 343] on span "Energy Drink Mix" at bounding box center [488, 352] width 72 height 19
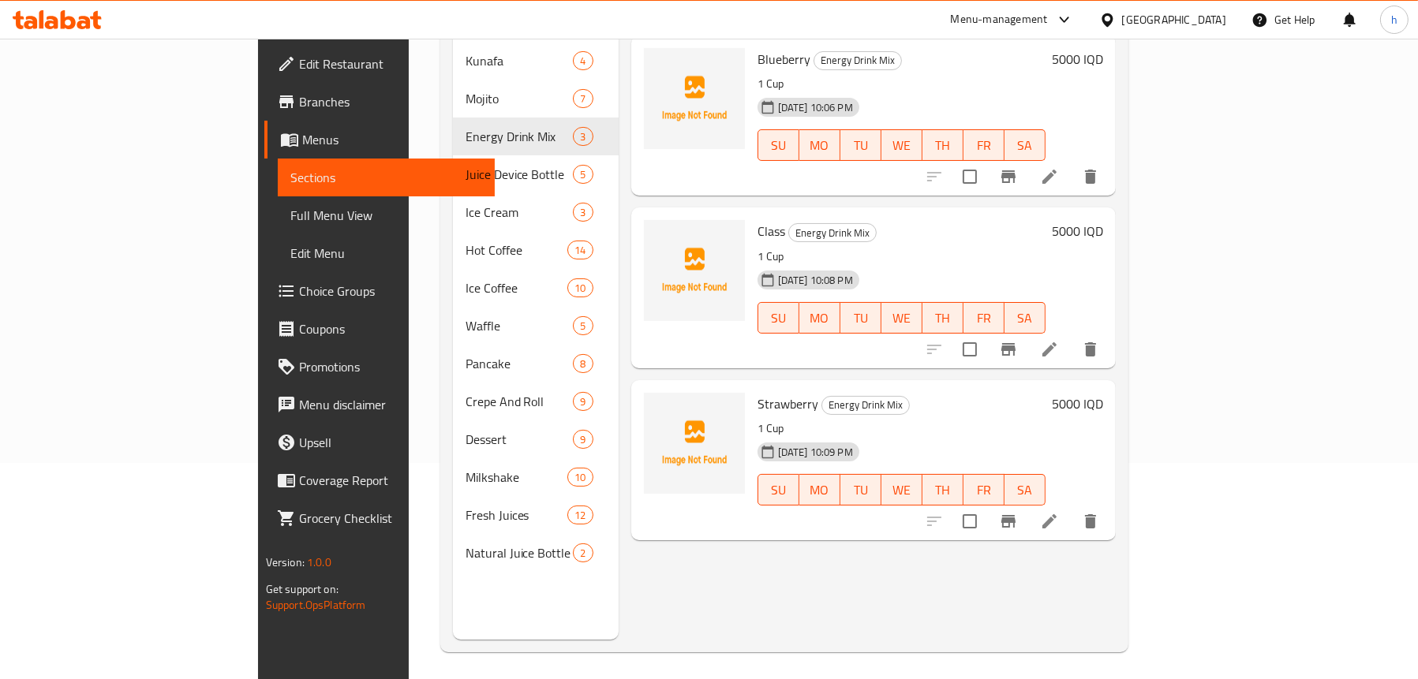
scroll to position [222, 0]
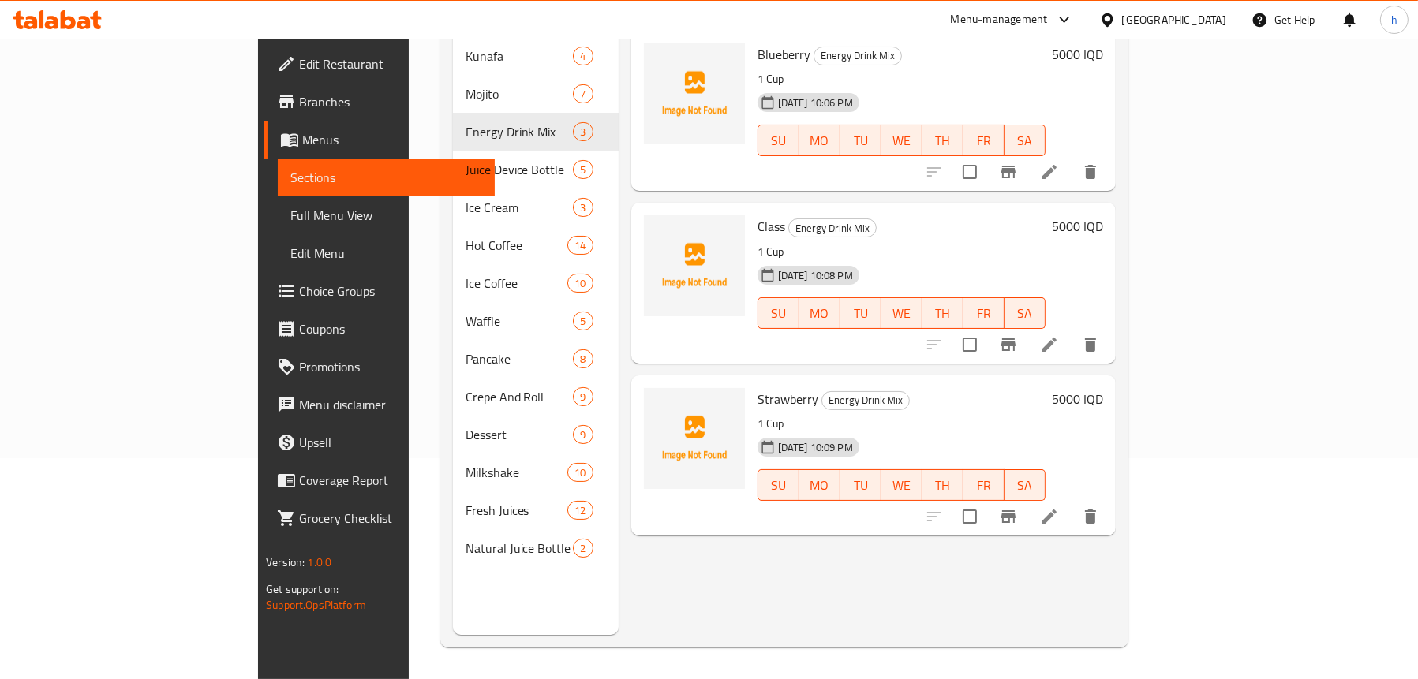
click at [1071, 331] on li at bounding box center [1049, 345] width 44 height 28
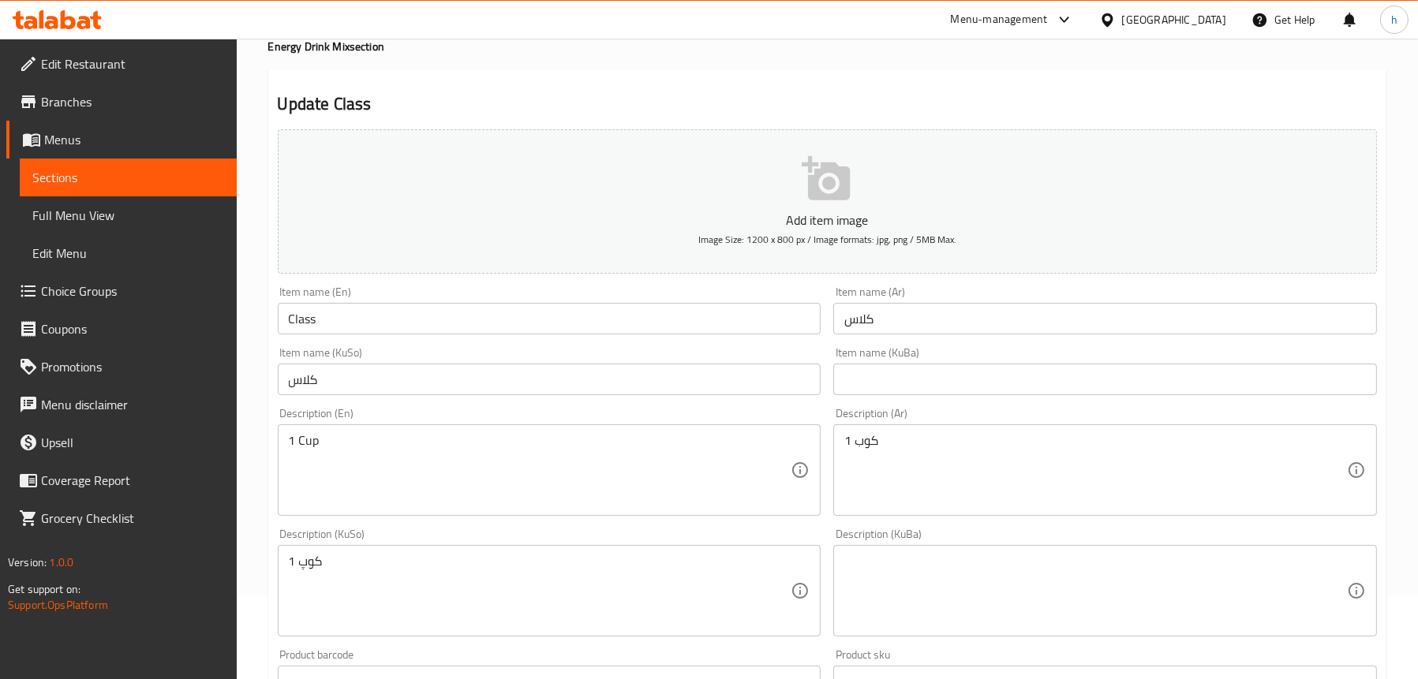
scroll to position [158, 0]
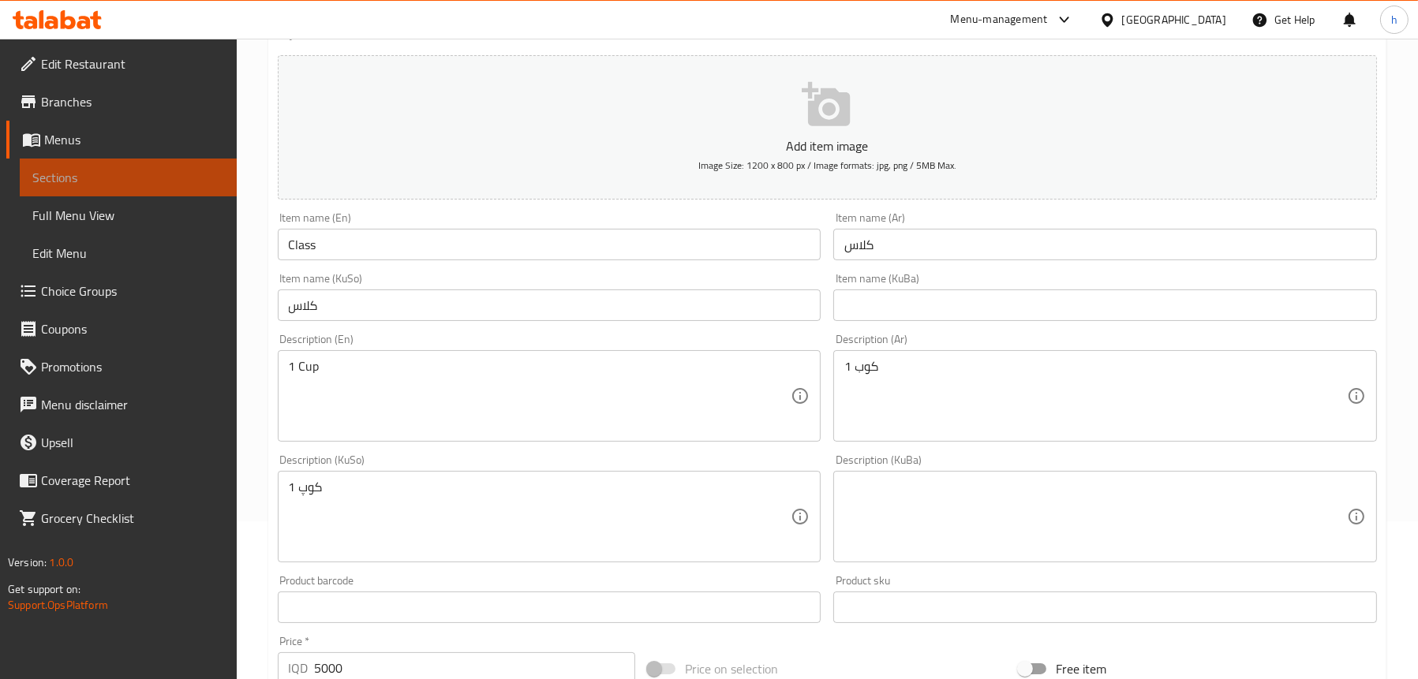
click at [117, 178] on span "Sections" at bounding box center [128, 177] width 192 height 19
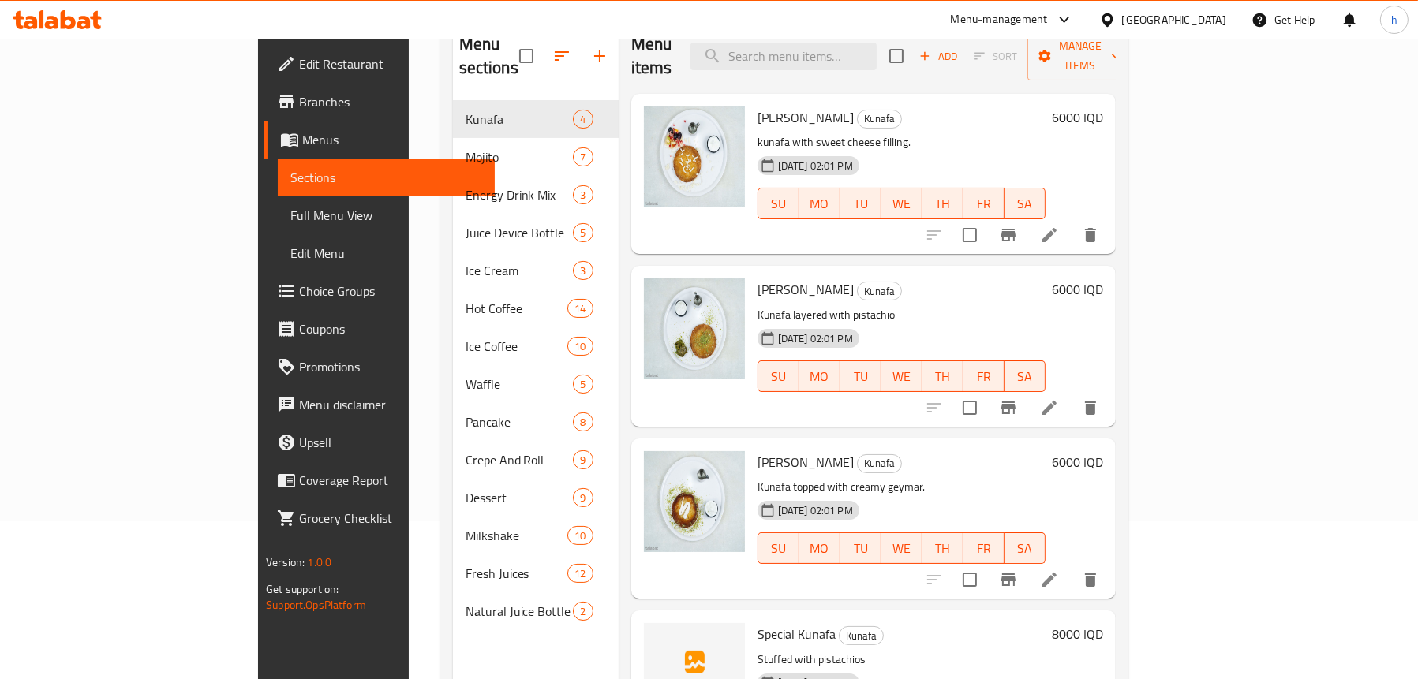
click at [290, 211] on span "Full Menu View" at bounding box center [386, 215] width 192 height 19
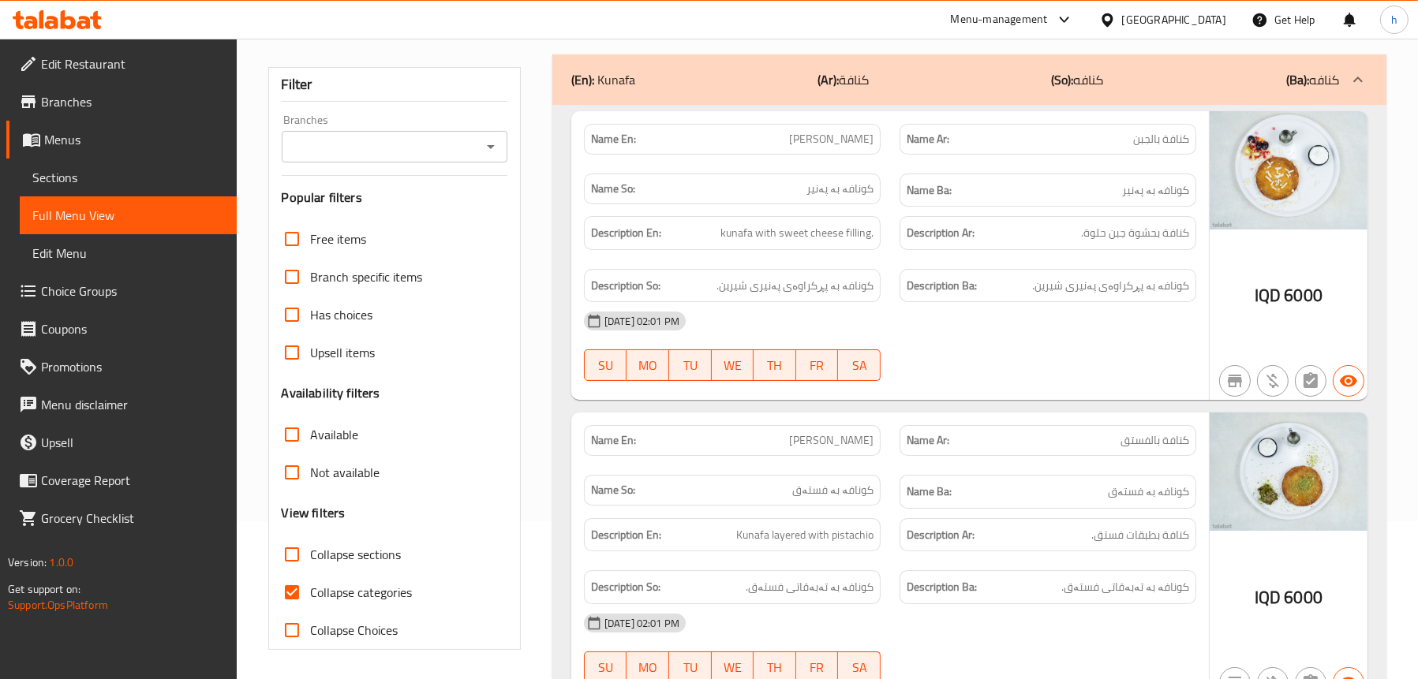
click at [492, 141] on icon "Open" at bounding box center [490, 146] width 19 height 19
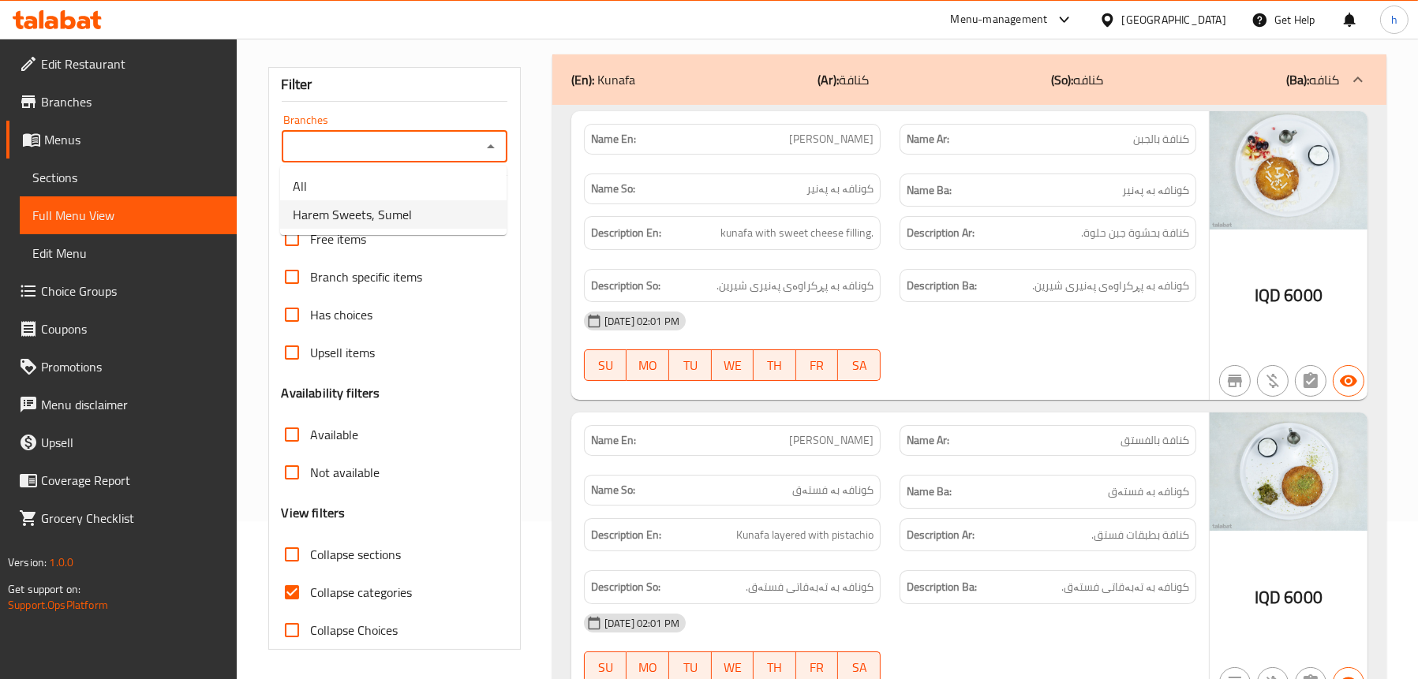
click at [410, 213] on li "Harem Sweets, Sumel" at bounding box center [393, 214] width 226 height 28
type input "Harem Sweets, Sumel"
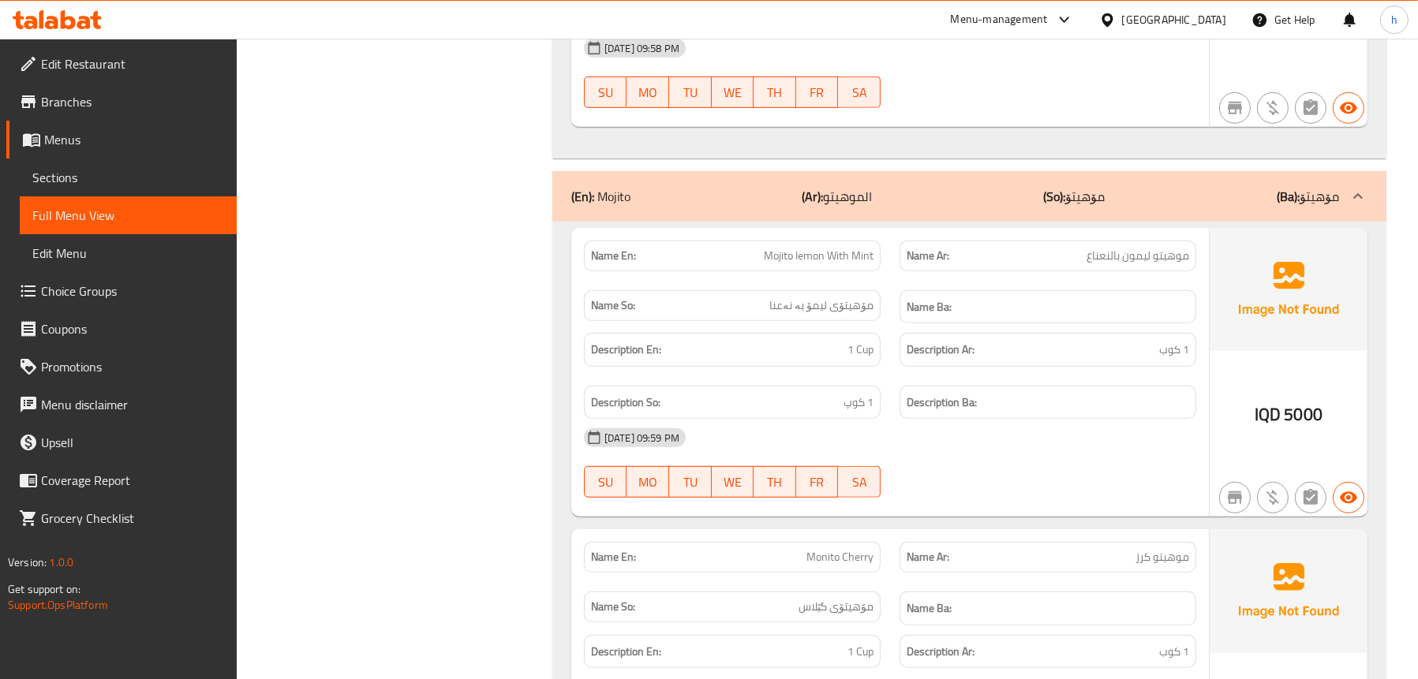
scroll to position [1341, 0]
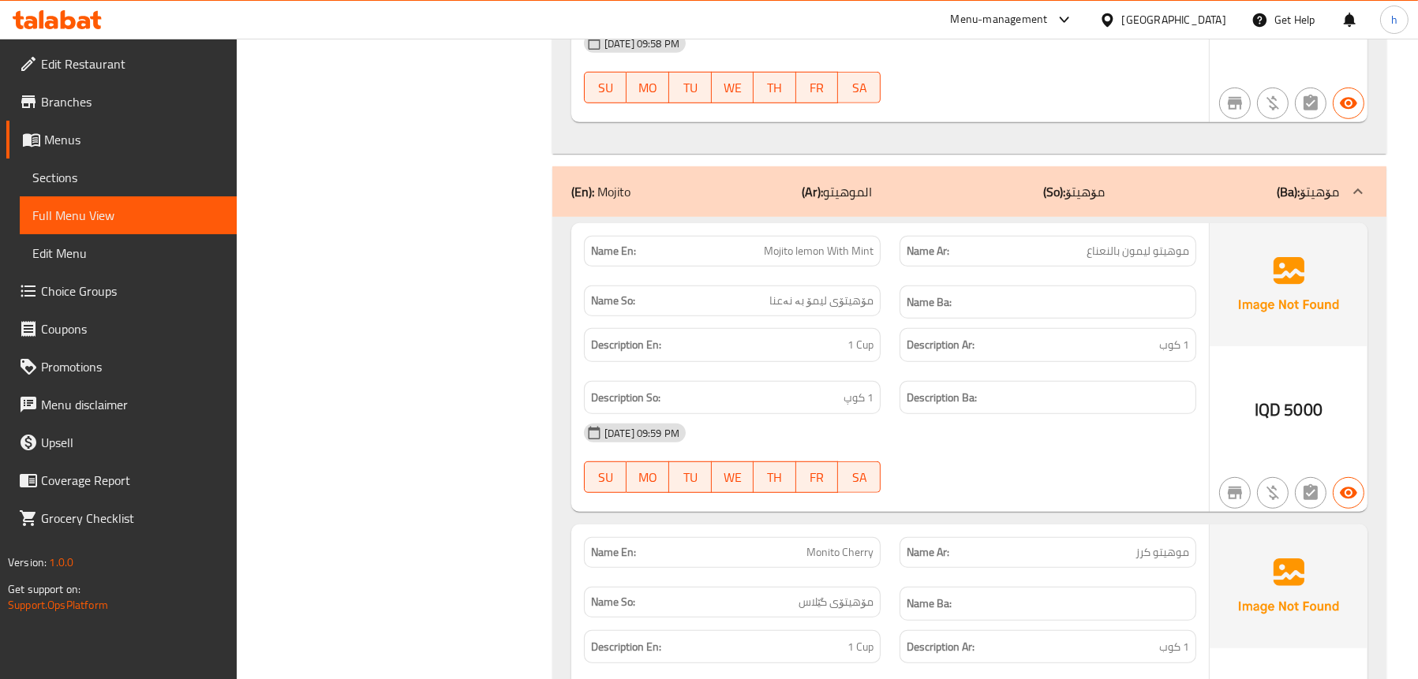
click at [611, 200] on p "(En): Mojito" at bounding box center [600, 191] width 59 height 19
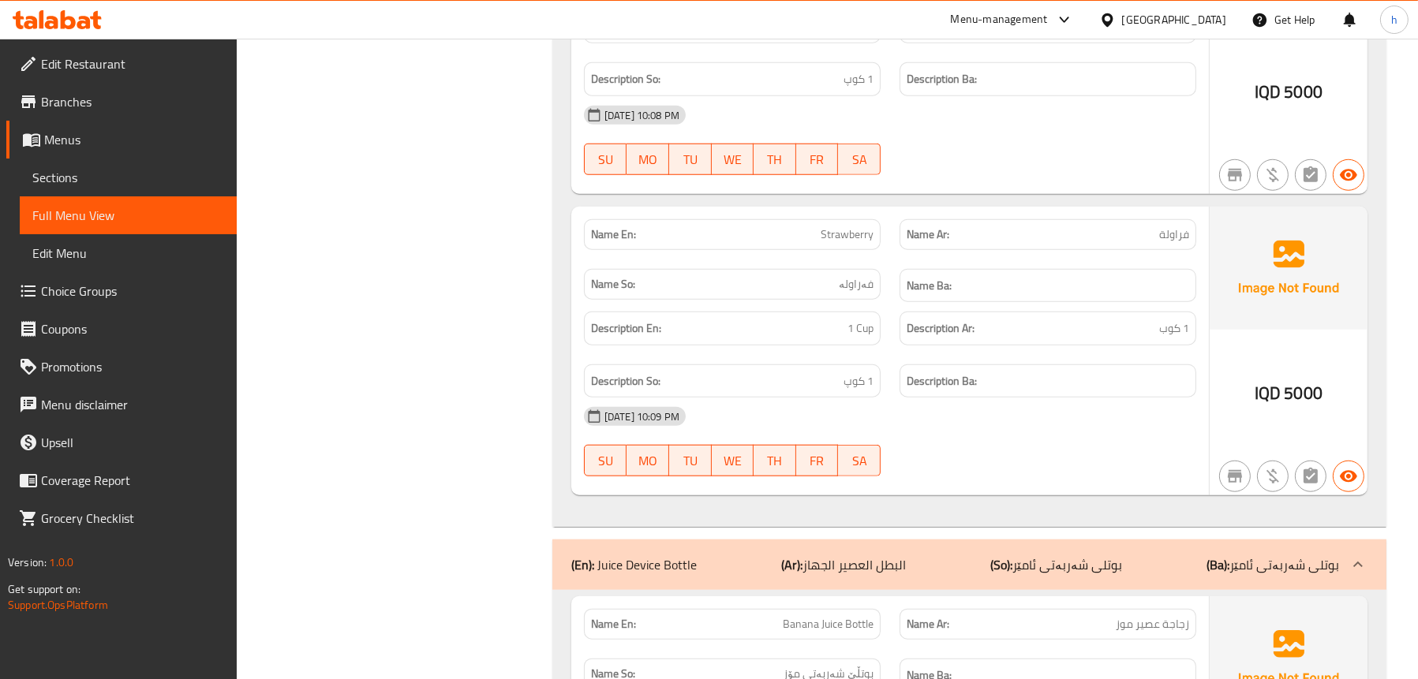
scroll to position [2130, 0]
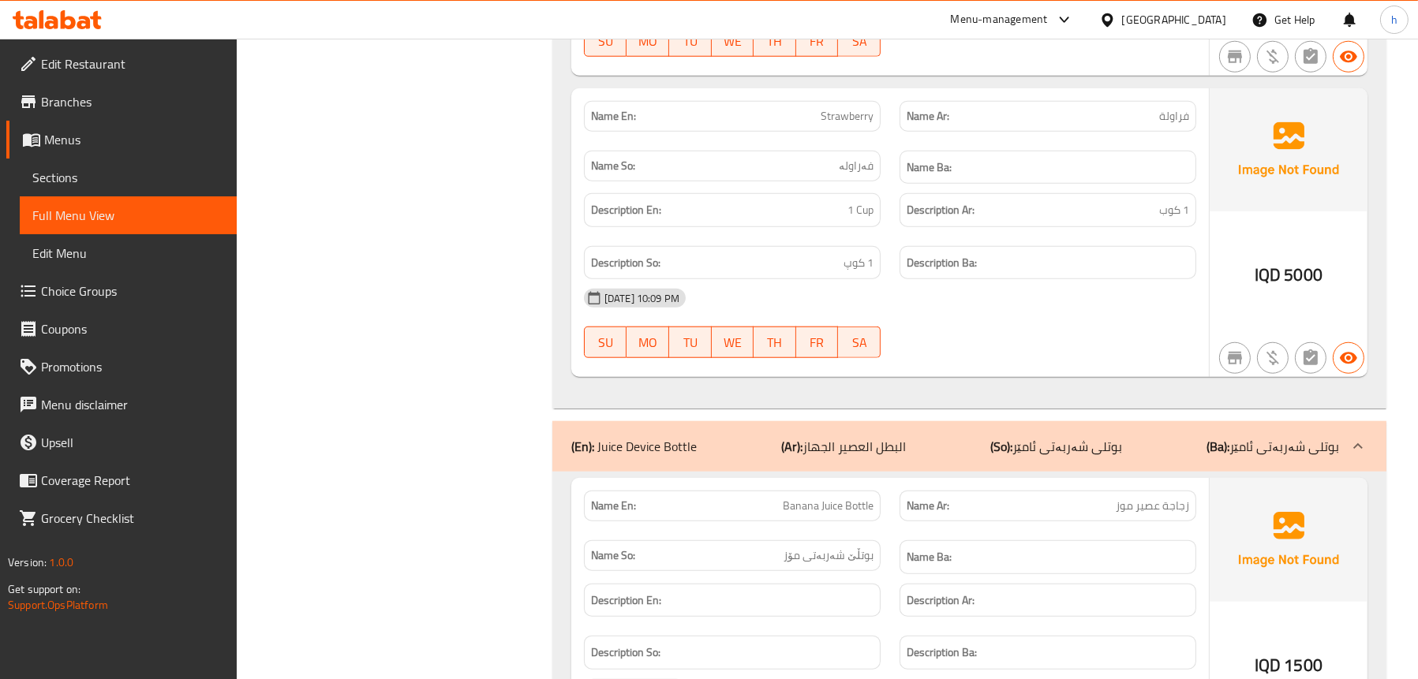
drag, startPoint x: 645, startPoint y: 441, endPoint x: 438, endPoint y: 264, distance: 272.6
click at [645, 441] on p "(En): Juice Device Bottle" at bounding box center [633, 446] width 125 height 19
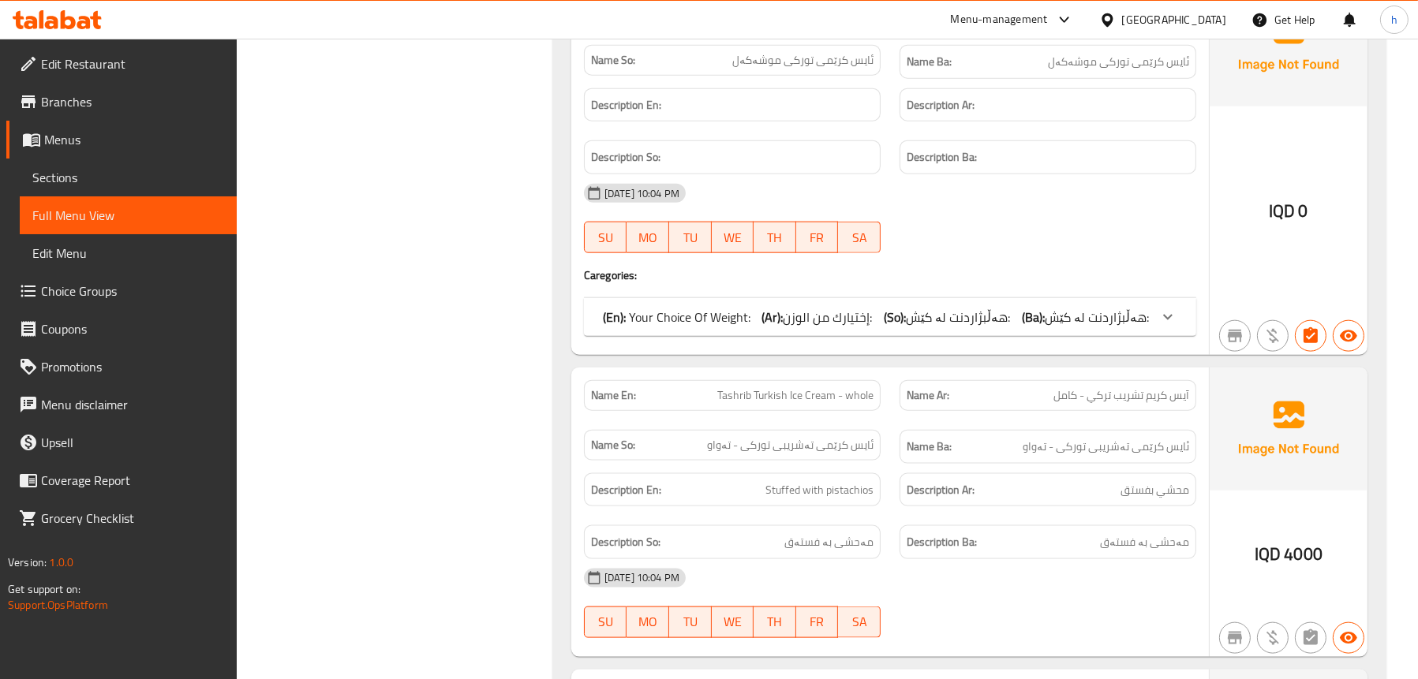
scroll to position [2683, 0]
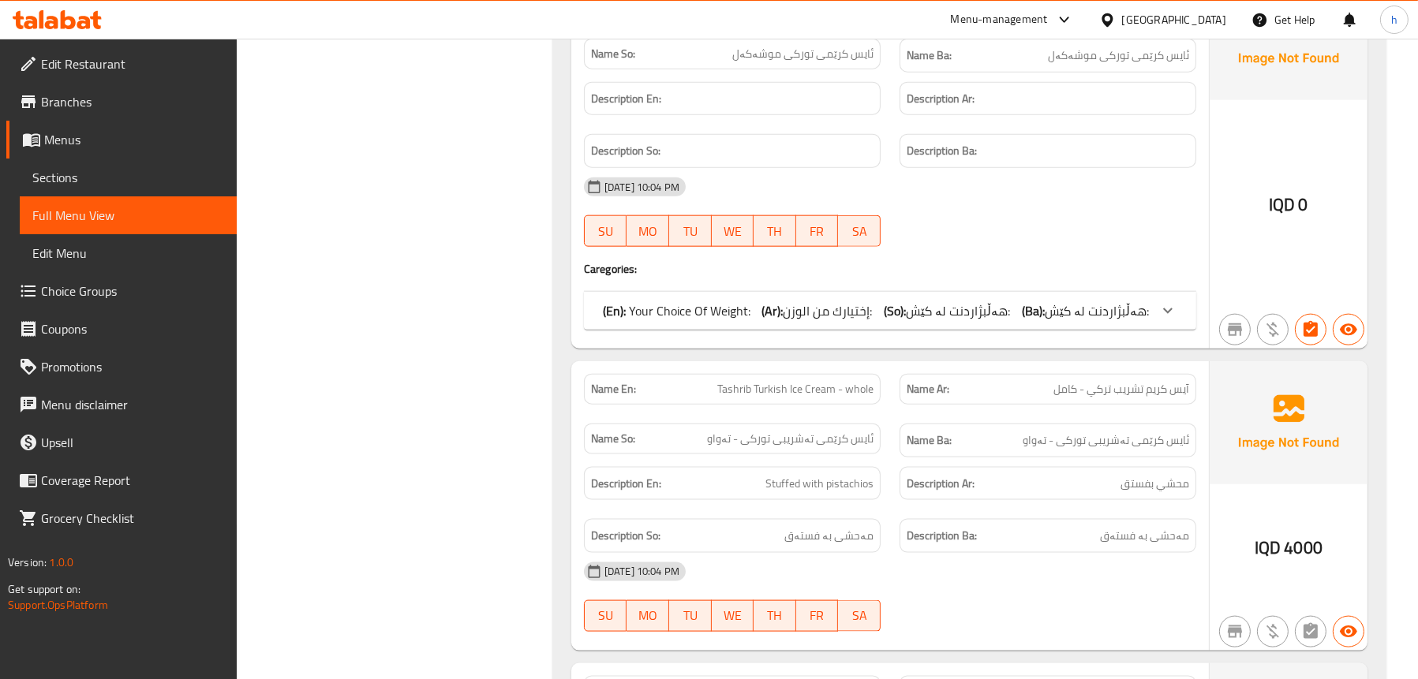
click at [690, 307] on p "(En): Your Choice Of Weight:" at bounding box center [677, 310] width 148 height 19
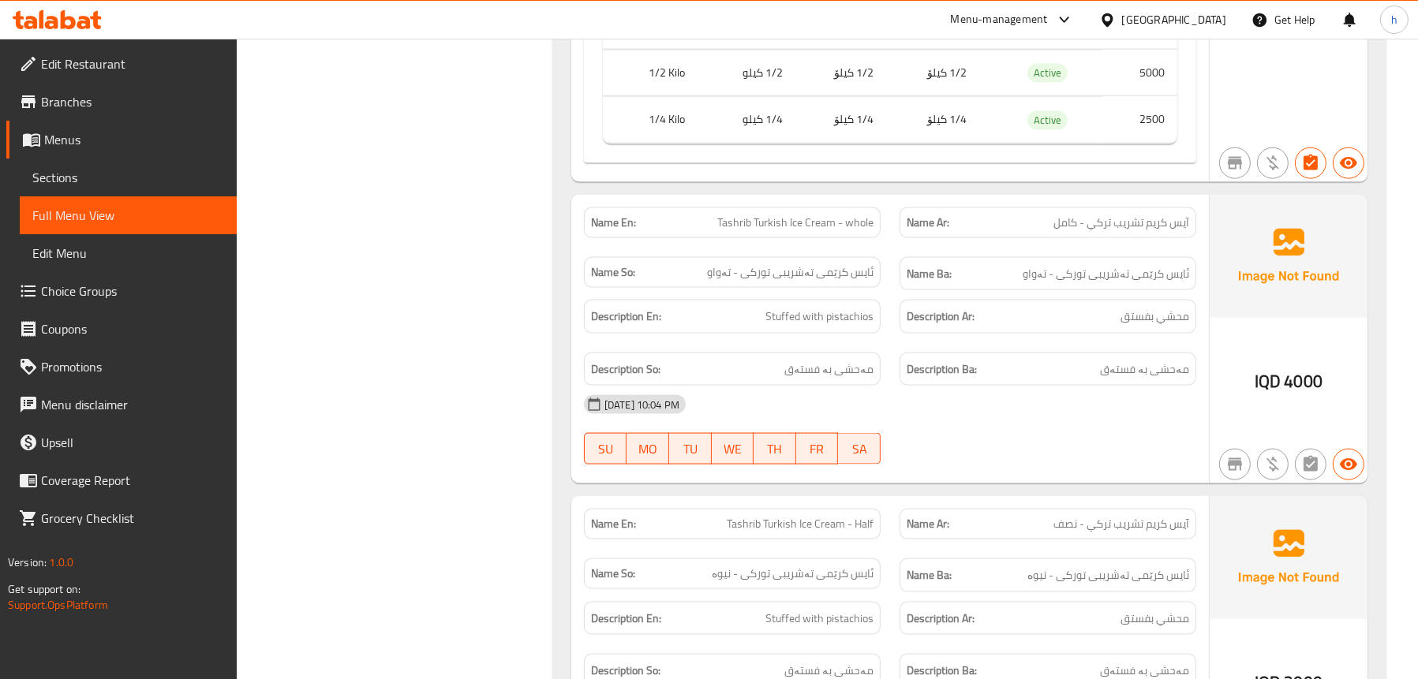
scroll to position [3077, 0]
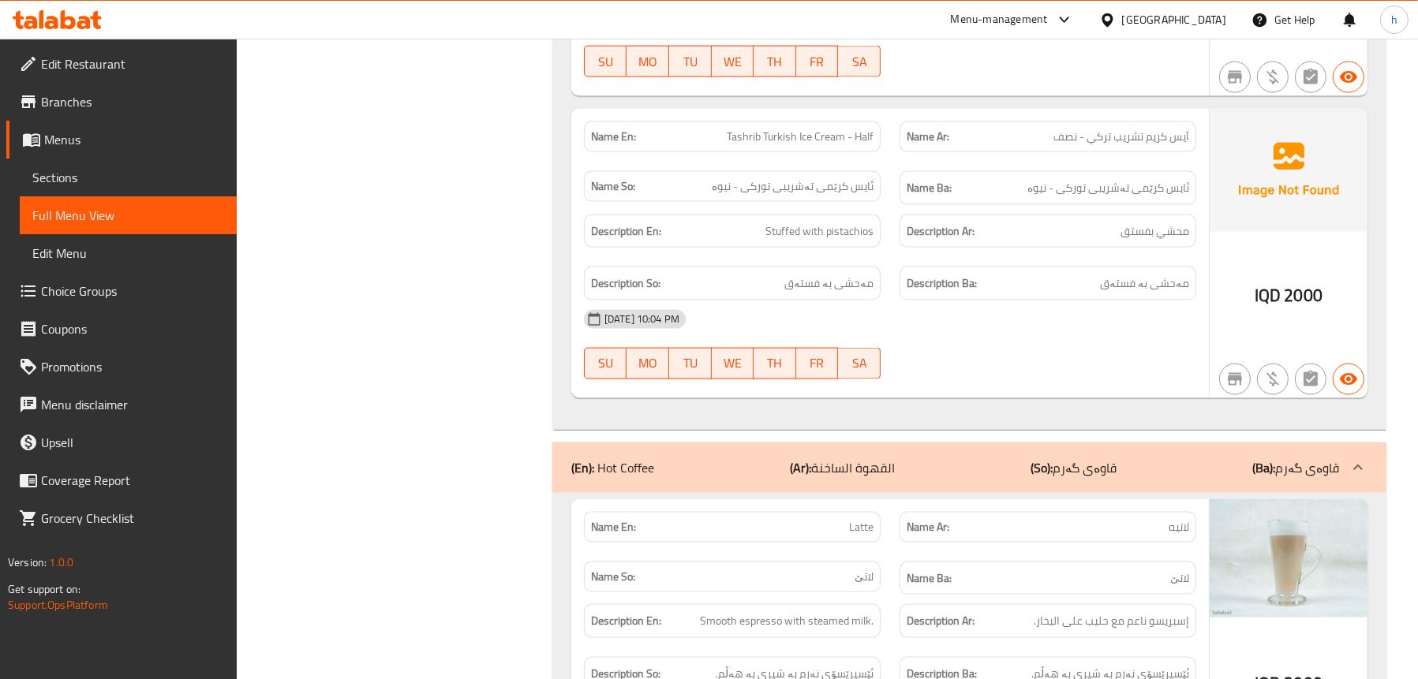
scroll to position [3550, 0]
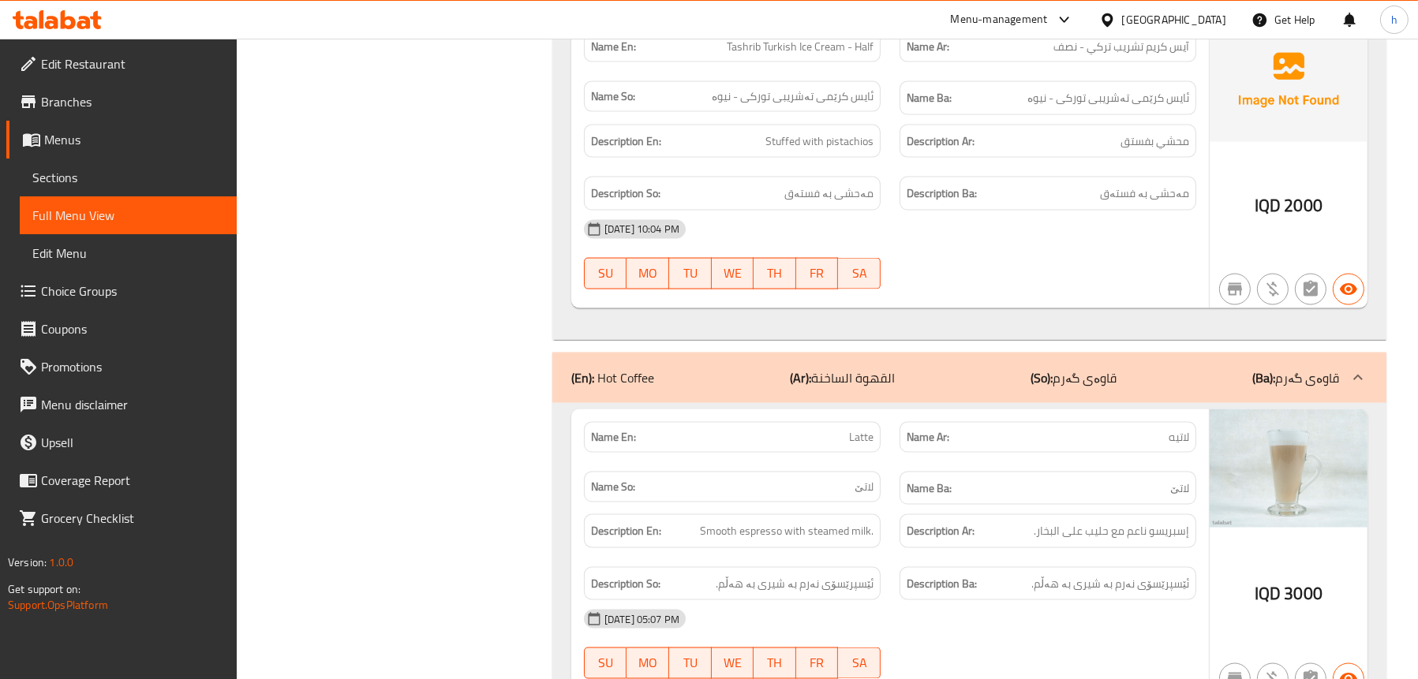
drag, startPoint x: 685, startPoint y: 377, endPoint x: 520, endPoint y: 361, distance: 165.7
click at [685, 377] on div "(En): Hot Coffee (Ar): القهوة الساخنة (So): قاوەی گەرم (Ba): قاوەی گەرم" at bounding box center [955, 377] width 768 height 19
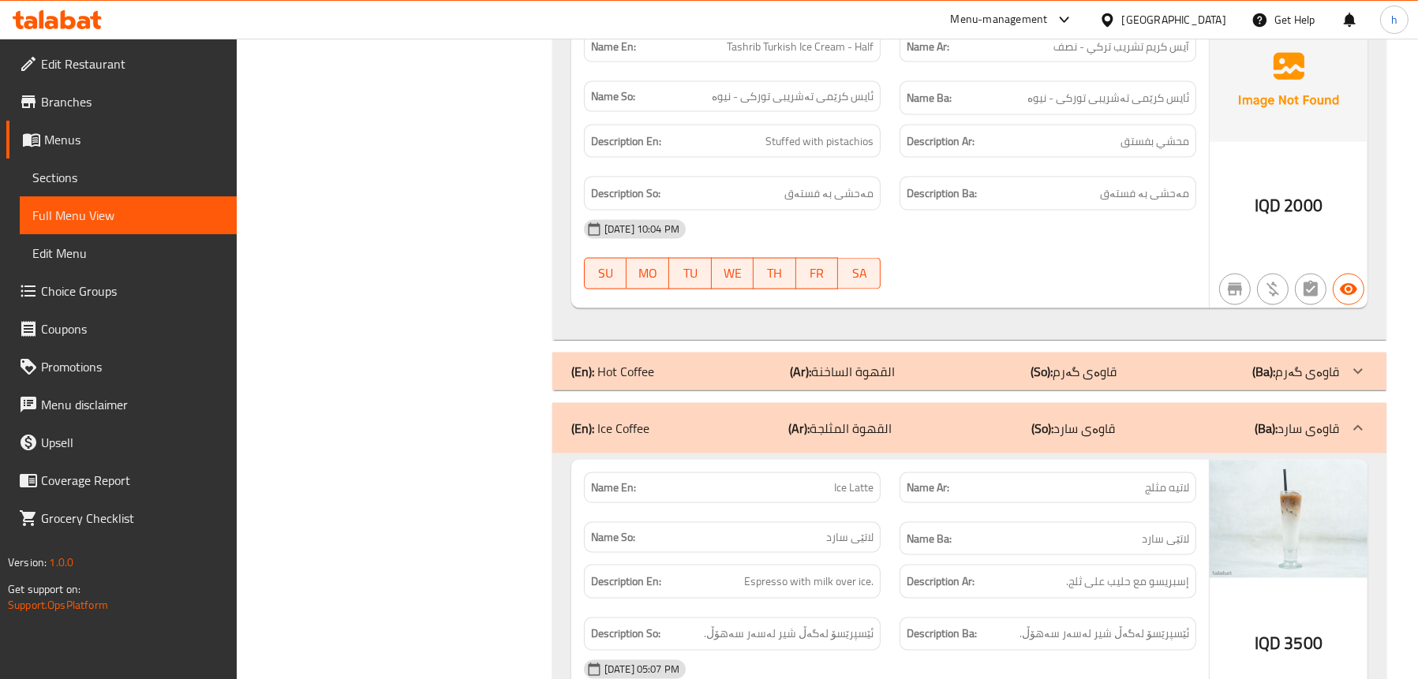
scroll to position [3787, 0]
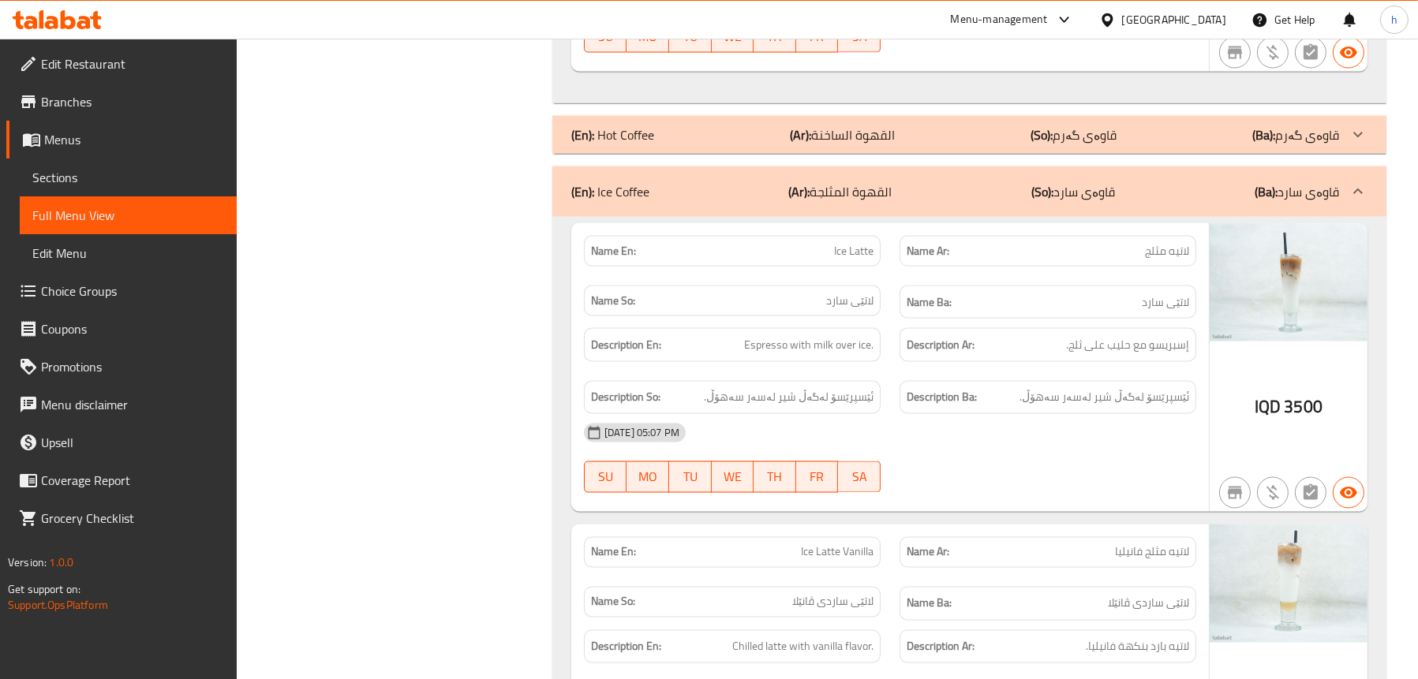
click at [647, 189] on p "(En): Ice Coffee" at bounding box center [610, 191] width 78 height 19
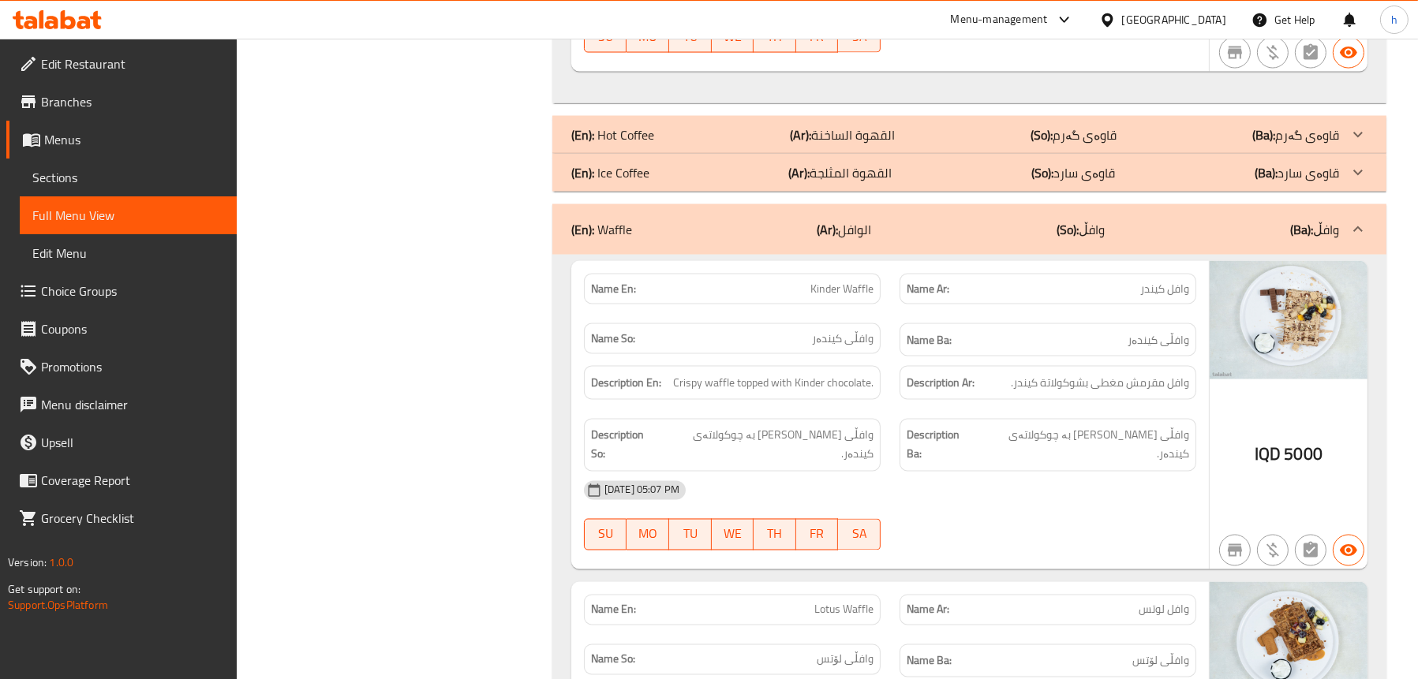
click at [651, 220] on div "(En): Waffle (Ar): الوافل (So): وافڵ (Ba): وافڵ" at bounding box center [955, 229] width 768 height 19
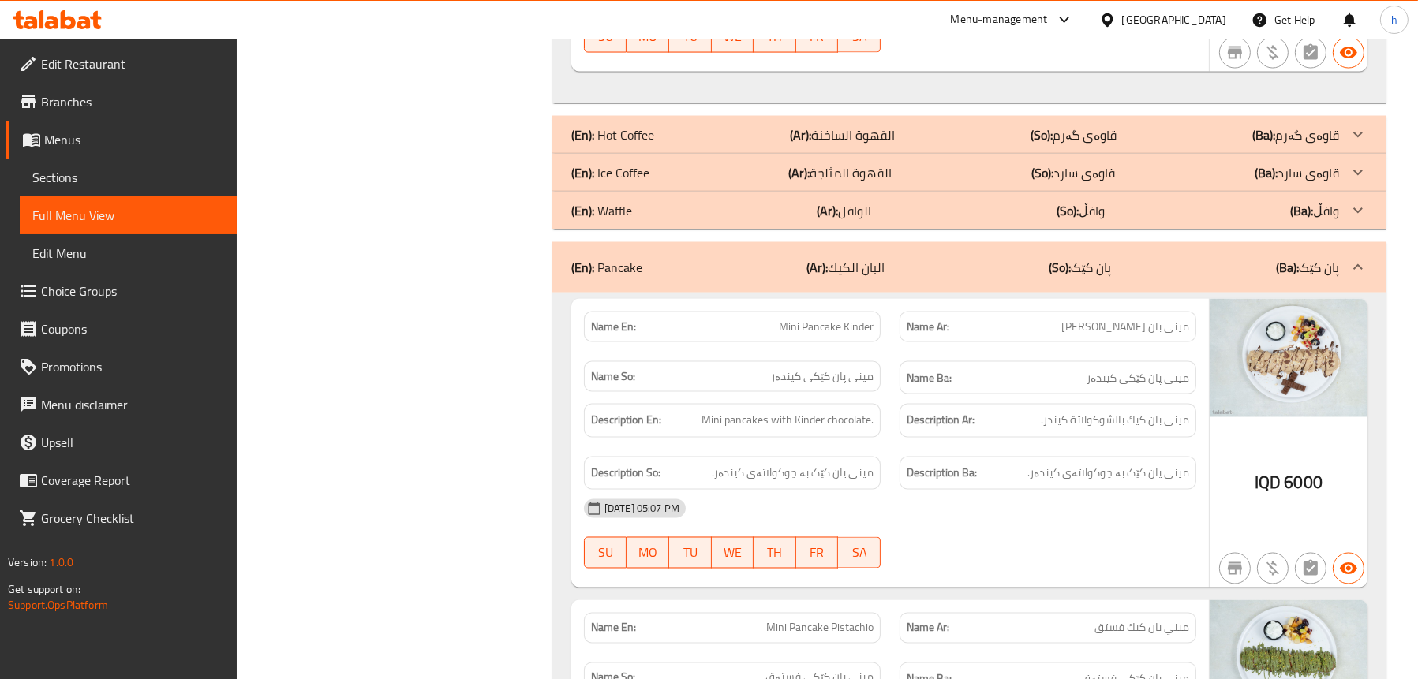
click at [606, 260] on p "(En): Pancake" at bounding box center [606, 267] width 71 height 19
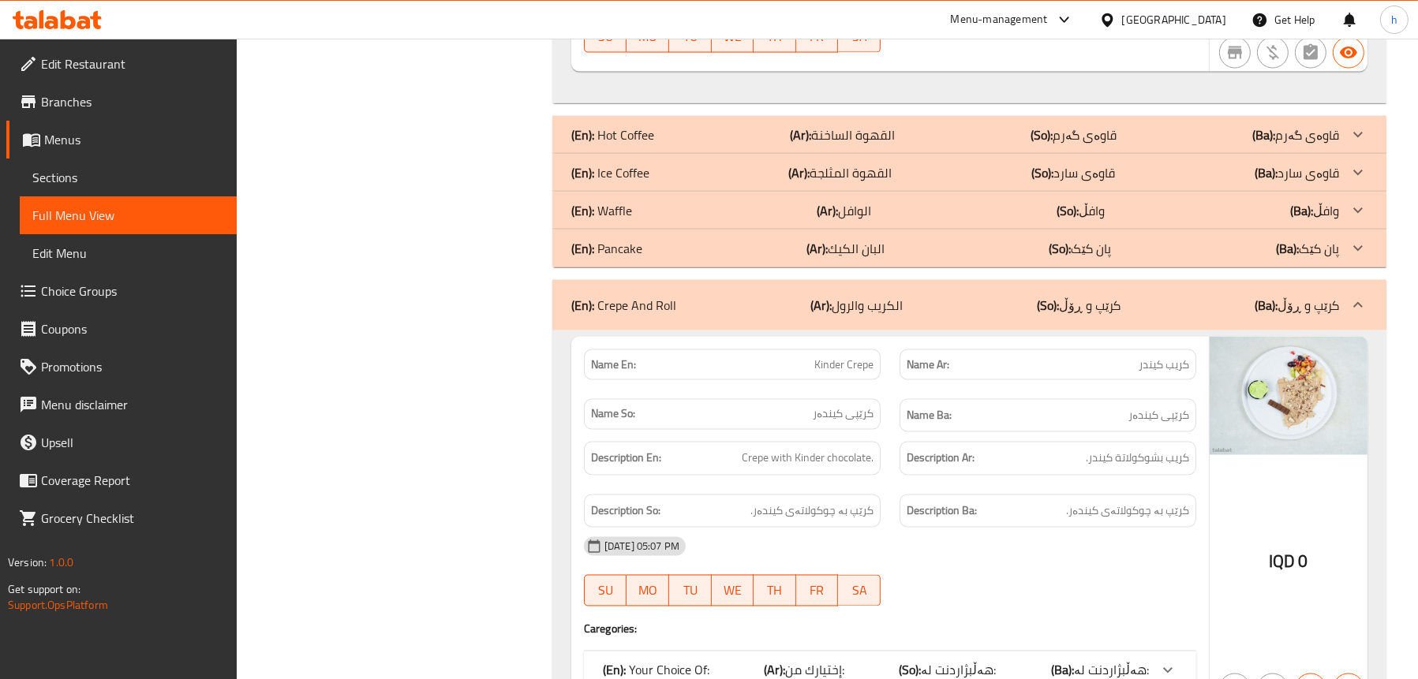
click at [633, 284] on div "(En): Crepe And Roll (Ar): الكريب والرول (So): کرێپ و ڕۆڵ (Ba): کرێپ و ڕۆڵ" at bounding box center [969, 305] width 834 height 50
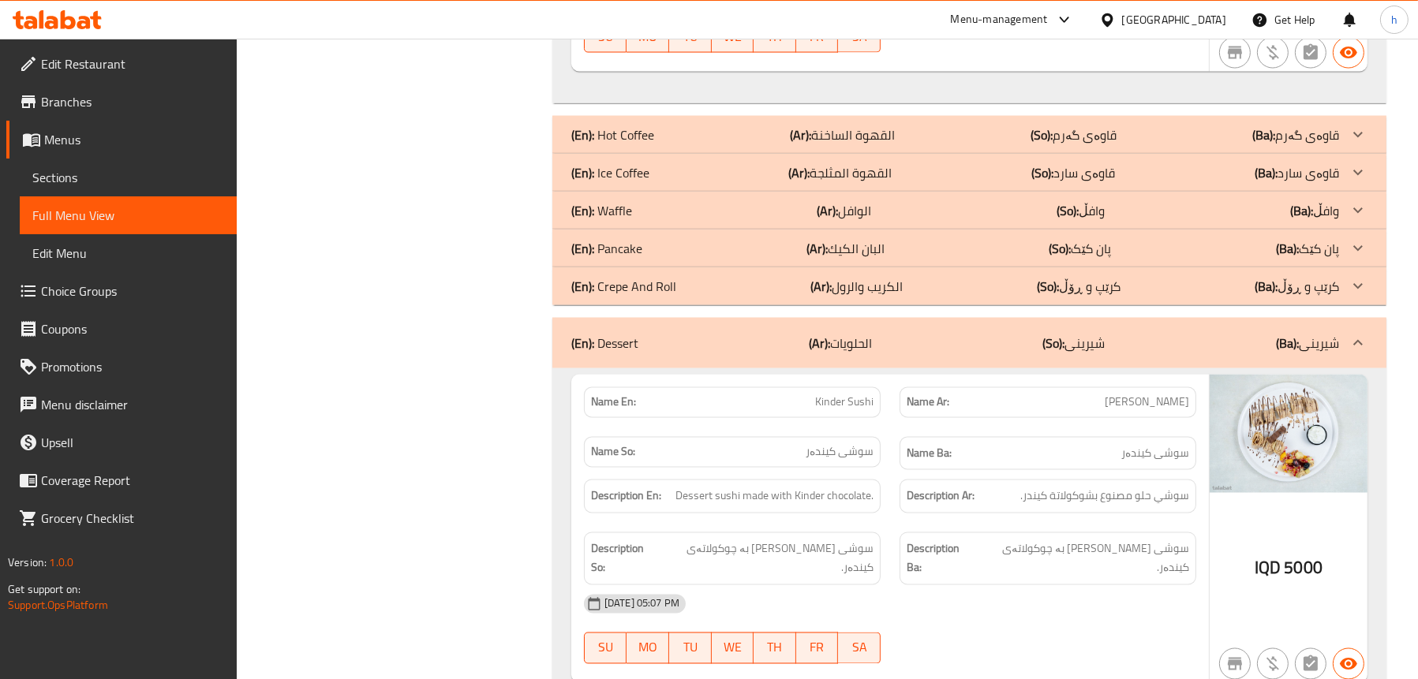
click at [608, 350] on p "(En): Dessert" at bounding box center [604, 343] width 67 height 19
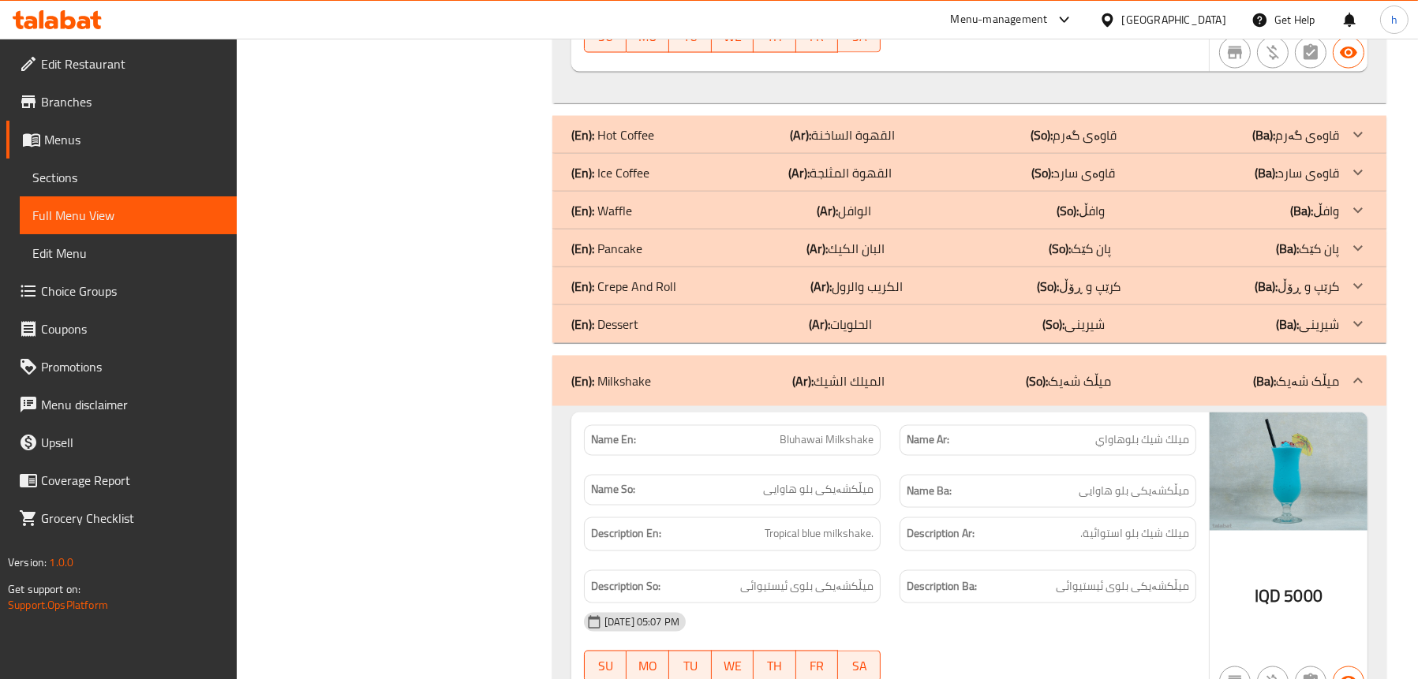
click at [649, 372] on p "(En): Milkshake" at bounding box center [611, 381] width 80 height 19
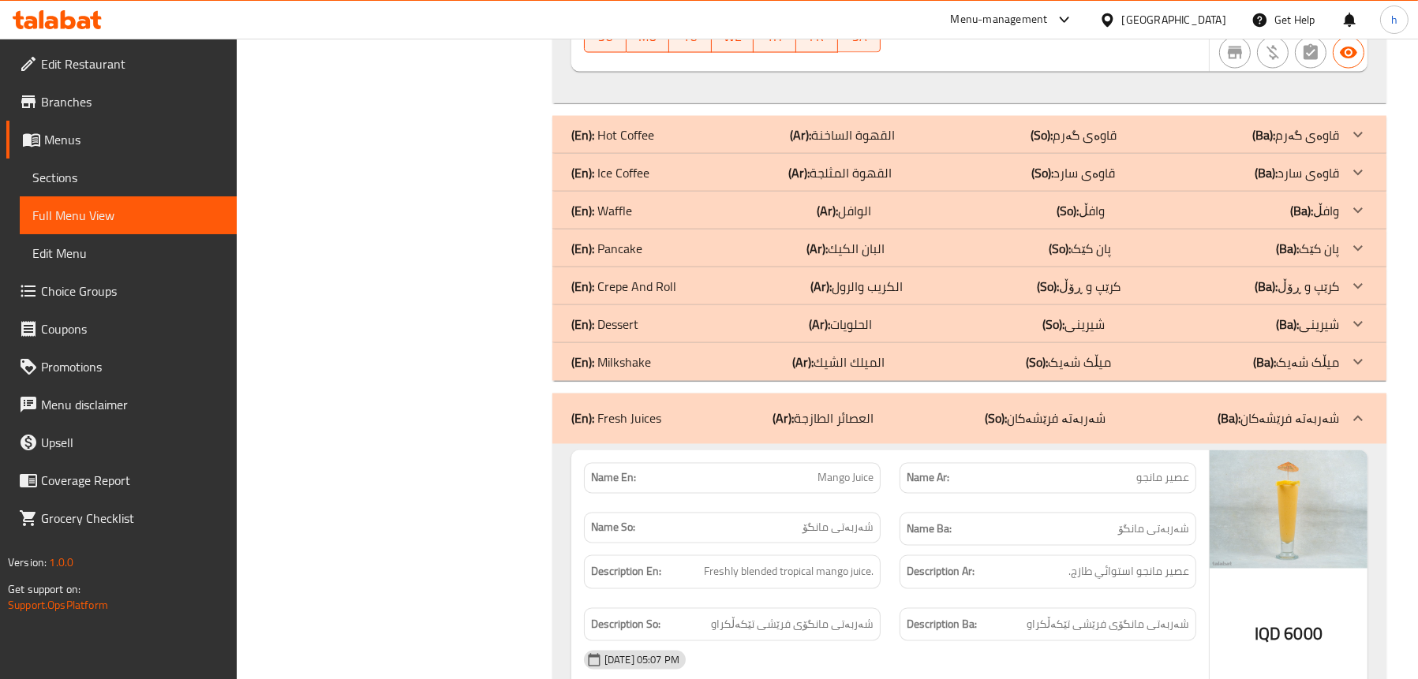
click at [571, 407] on b "(En):" at bounding box center [582, 419] width 23 height 24
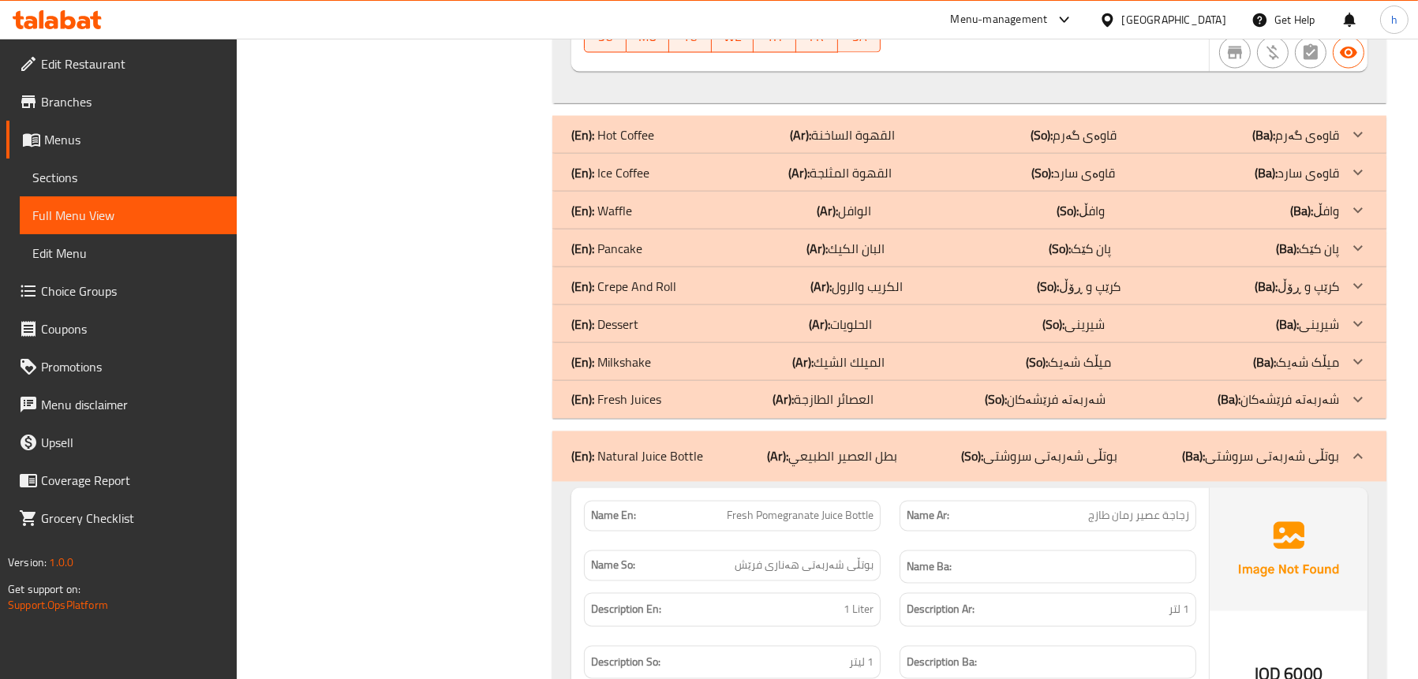
click at [615, 454] on p "(En): Natural Juice Bottle" at bounding box center [637, 456] width 132 height 19
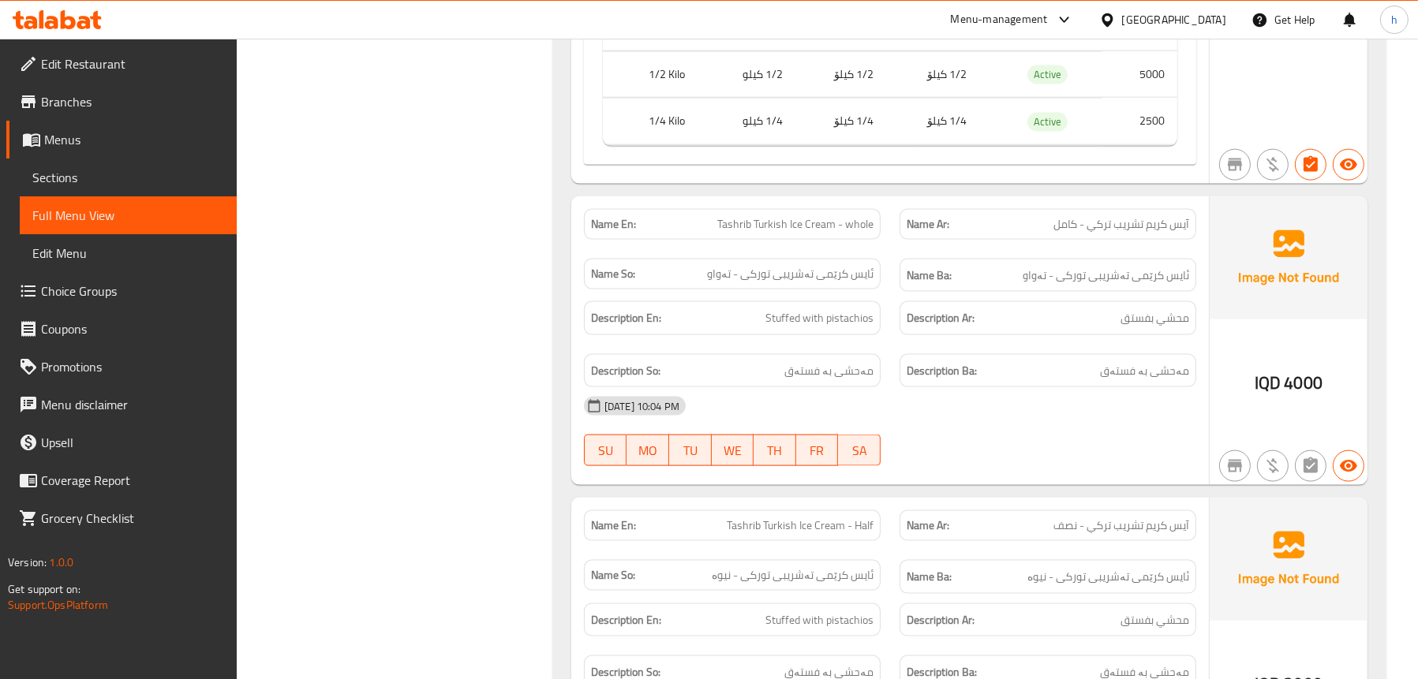
scroll to position [2840, 0]
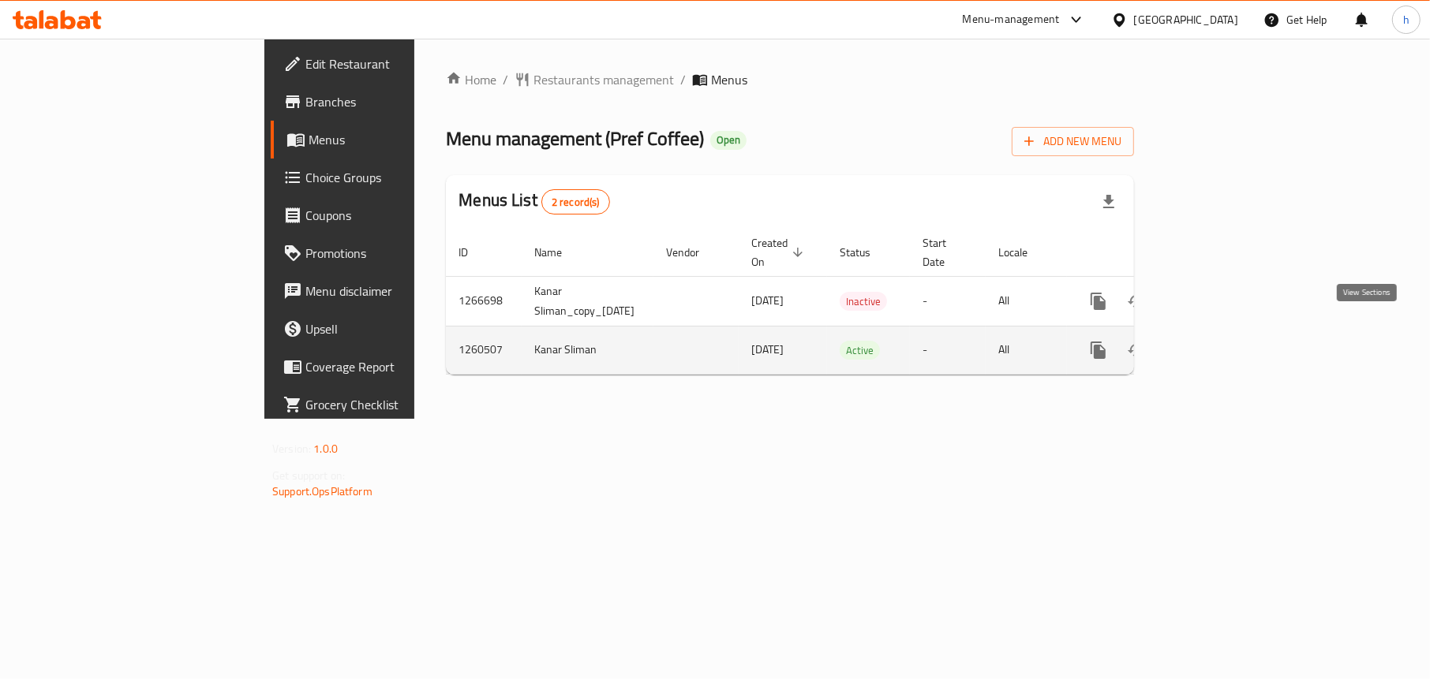
click at [1221, 341] on icon "enhanced table" at bounding box center [1211, 350] width 19 height 19
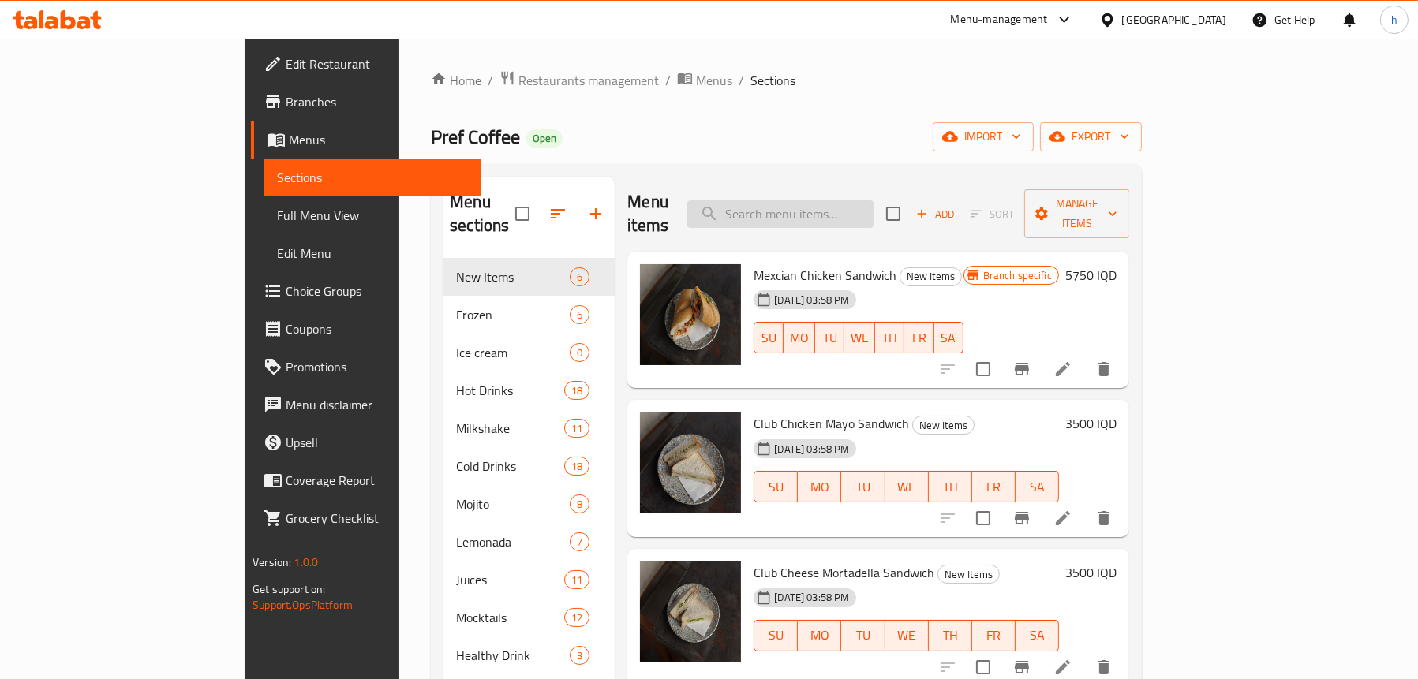
click at [849, 200] on input "search" at bounding box center [780, 214] width 186 height 28
paste input "Chocolate Cheesecake"
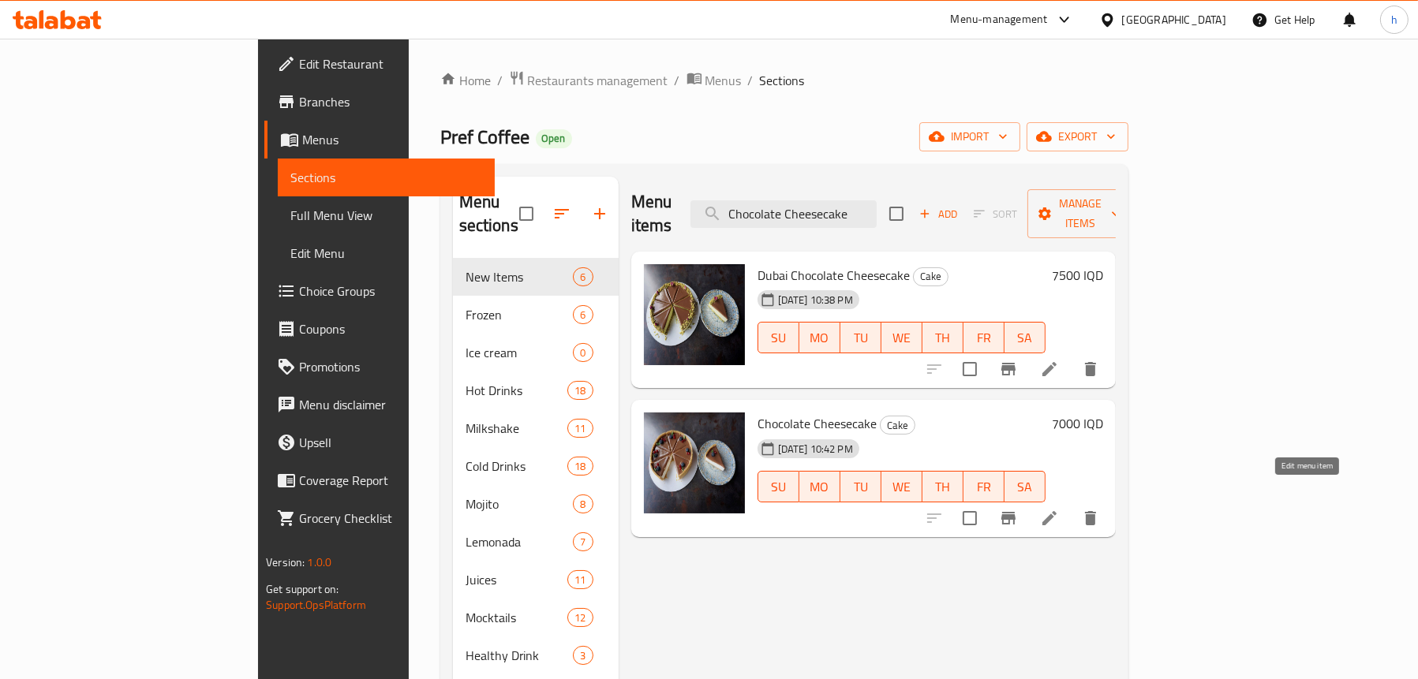
type input "Chocolate Cheesecake"
click at [1059, 509] on icon at bounding box center [1049, 518] width 19 height 19
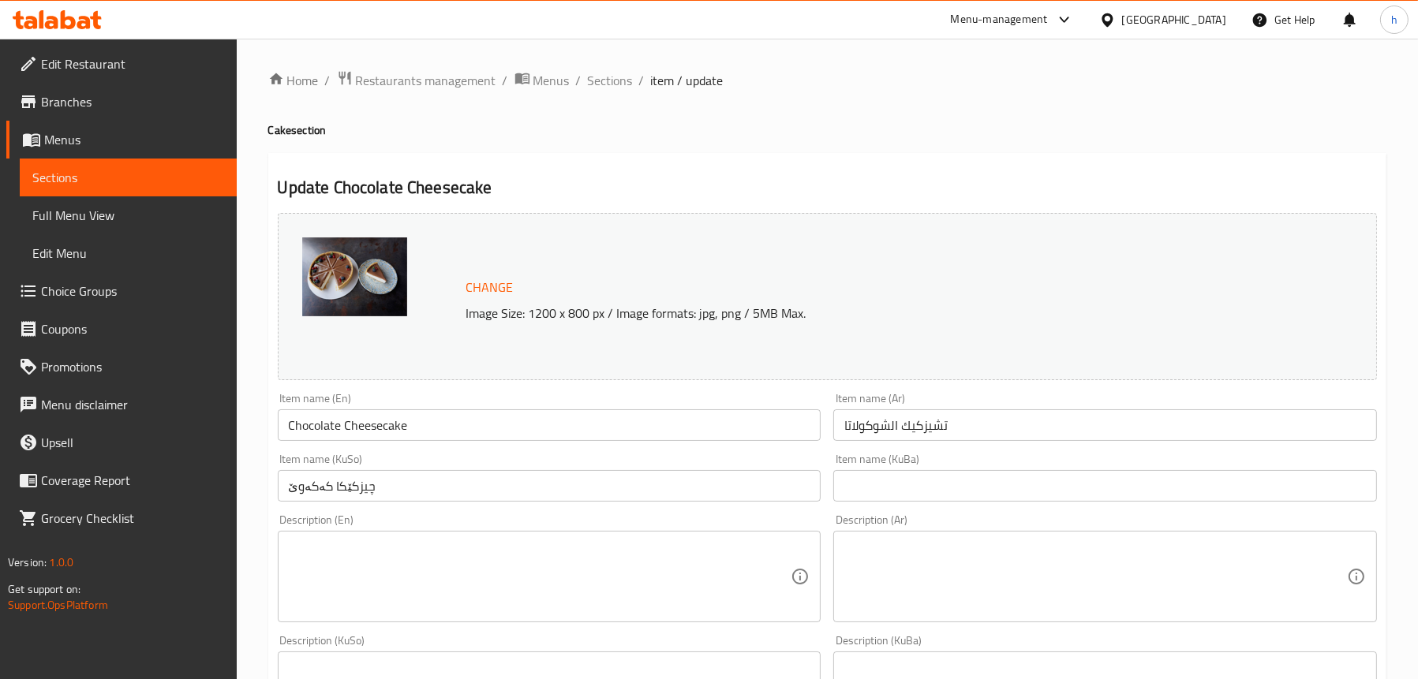
click at [390, 482] on input "چيزكێکا کەکەوێ" at bounding box center [550, 486] width 544 height 32
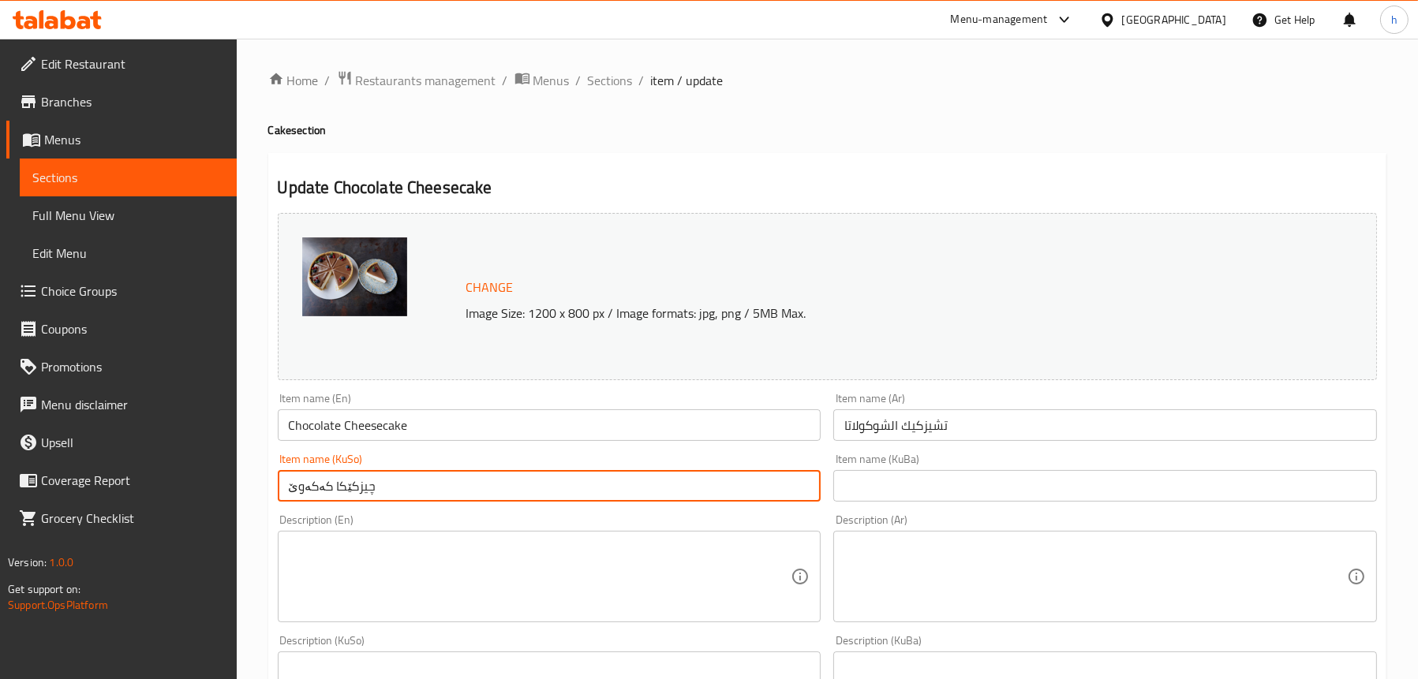
click at [390, 482] on input "چيزكێکا کەکەوێ" at bounding box center [550, 486] width 544 height 32
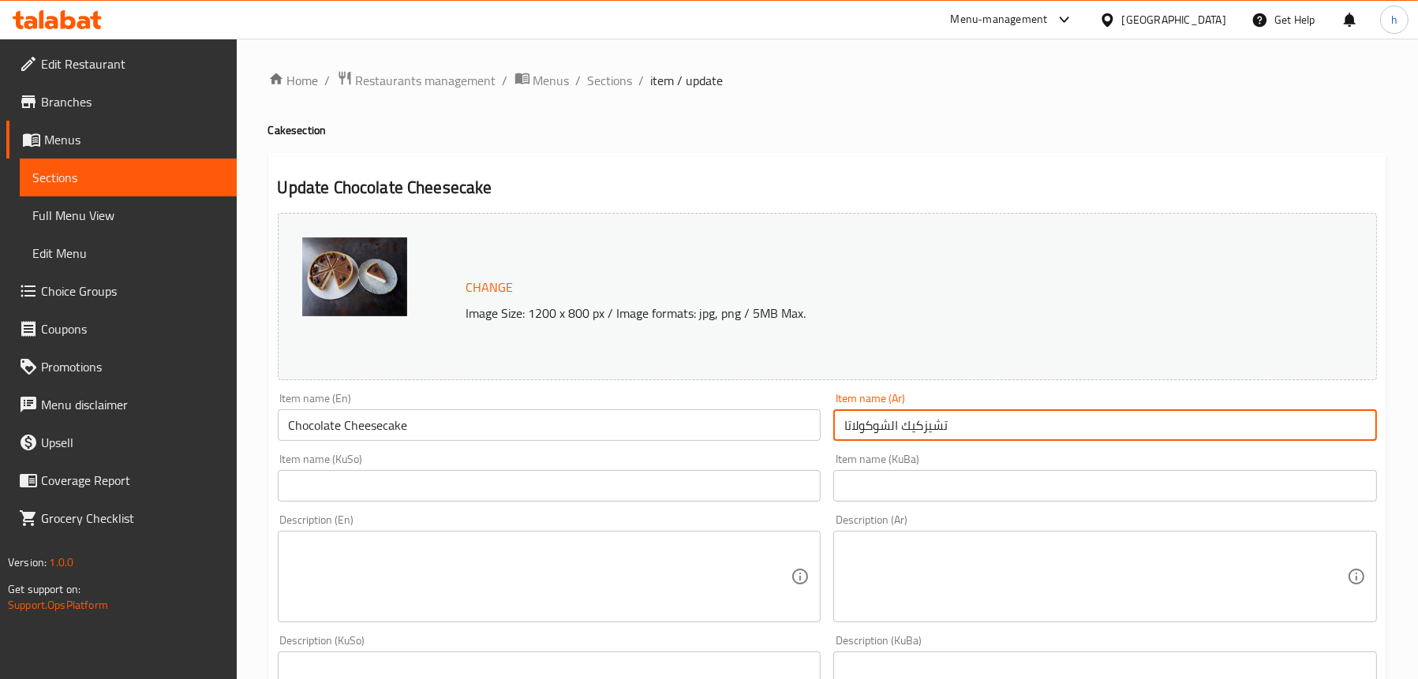
click at [936, 426] on input "تشيزكيك الشوكولاتا" at bounding box center [1105, 425] width 544 height 32
click at [923, 420] on input "تشيزكيك الشوكولاتا" at bounding box center [1105, 425] width 544 height 32
click at [843, 426] on input "تشيزكيك الشوكولاتا" at bounding box center [1105, 425] width 544 height 32
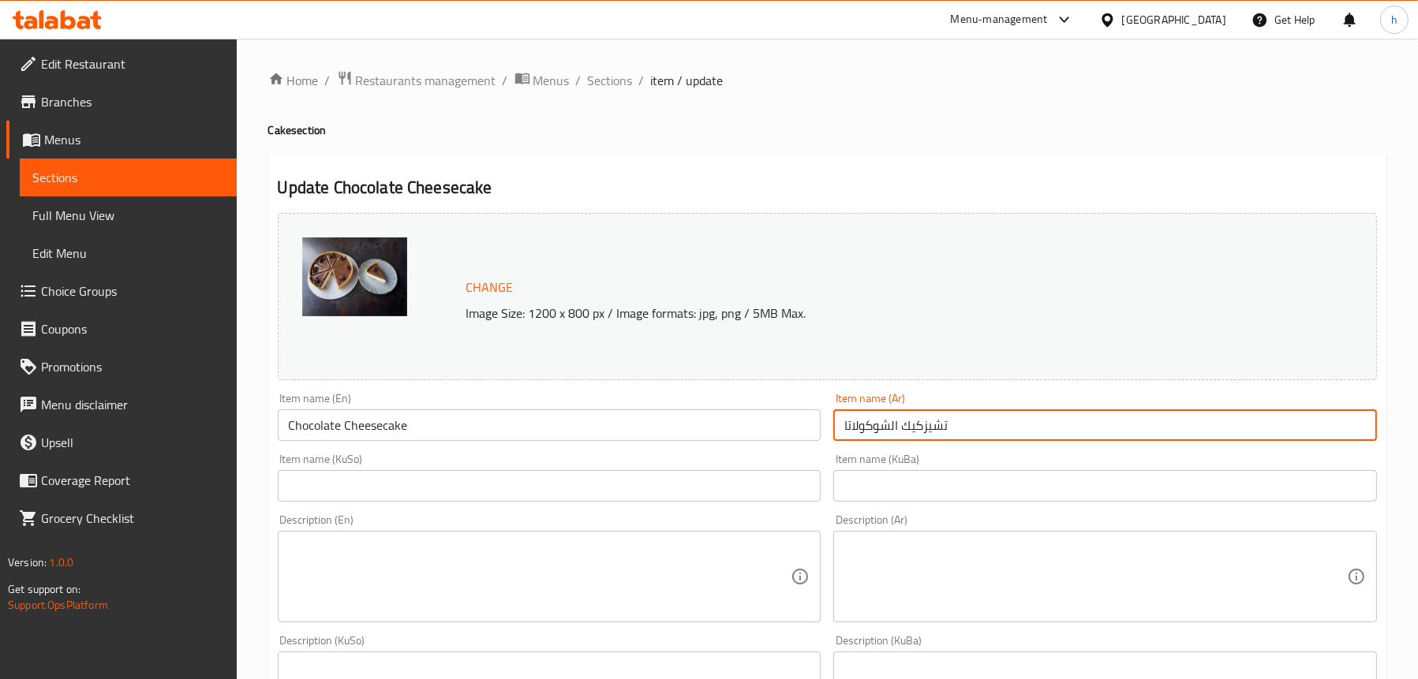
click at [983, 418] on input "تشيزكيك الشوكولاتا" at bounding box center [1105, 425] width 544 height 32
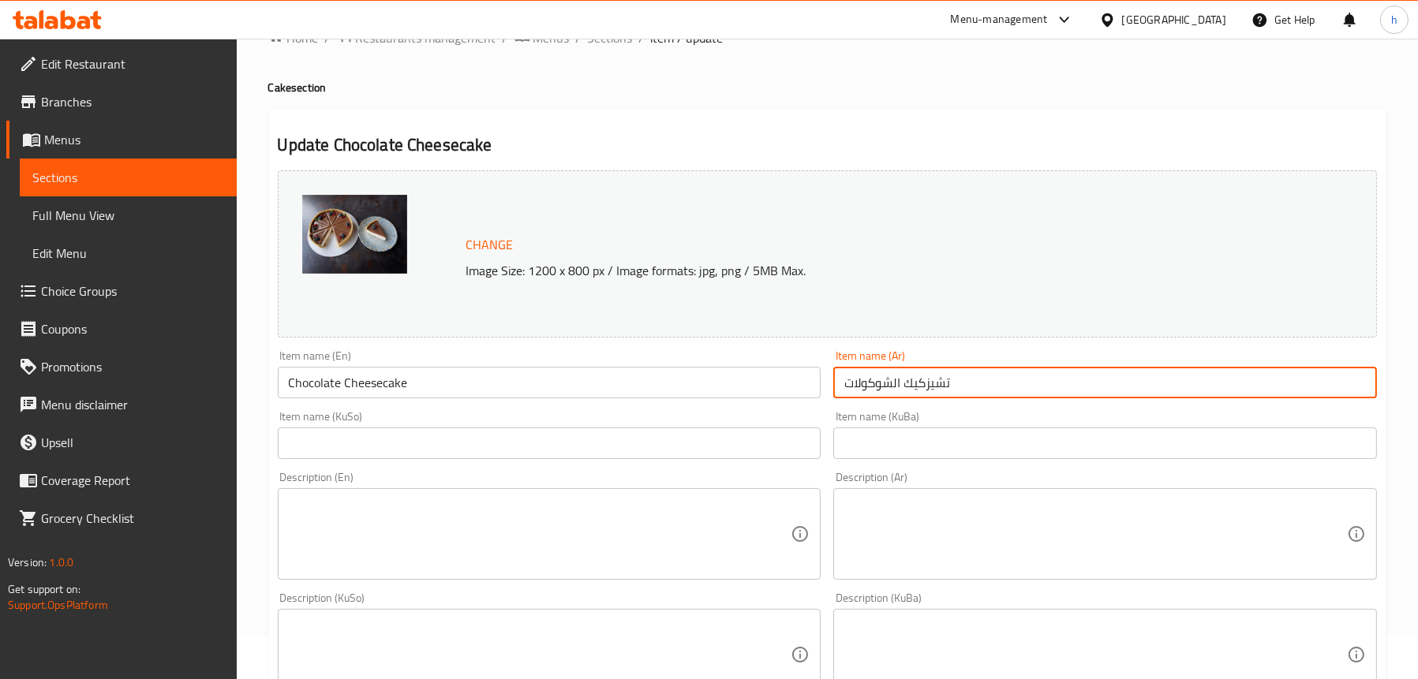
scroll to position [79, 0]
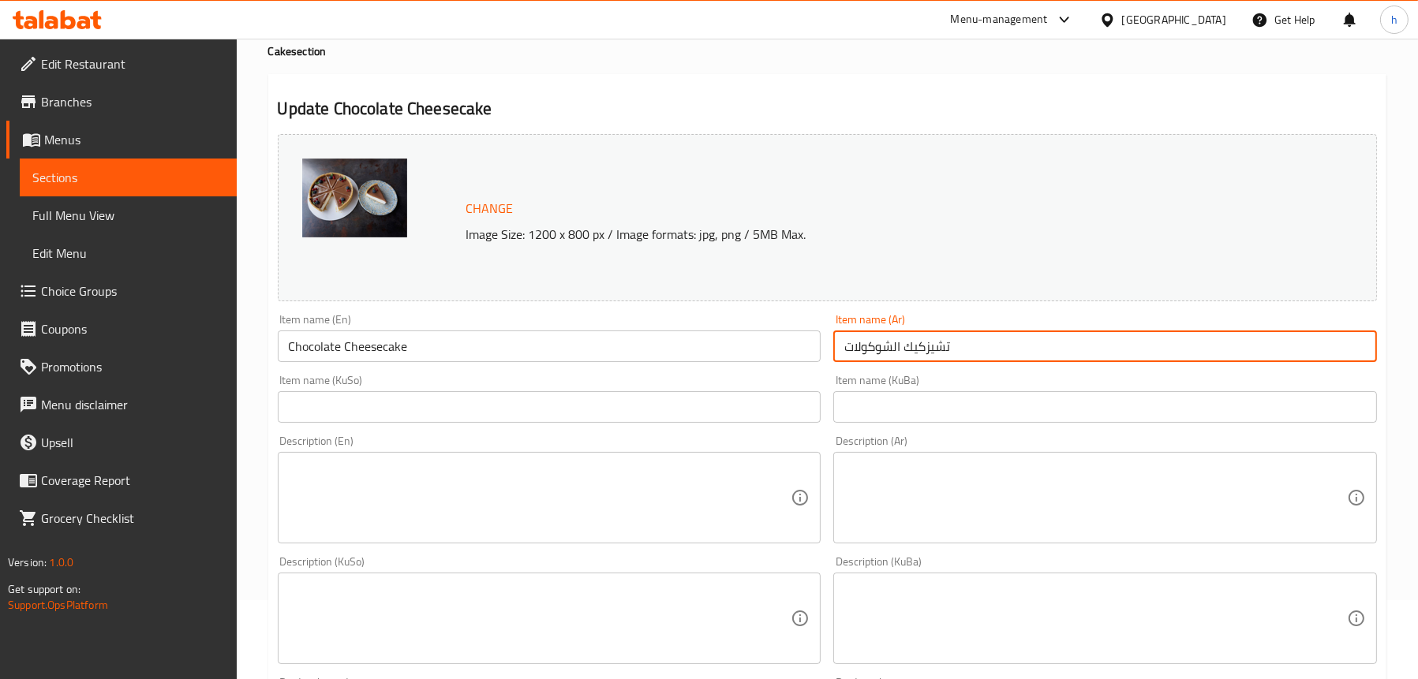
click at [873, 353] on input "تشيزكيك الشوكولات" at bounding box center [1105, 347] width 544 height 32
type input "تشيزكيك الشوكولات"
click at [394, 404] on input "text" at bounding box center [550, 407] width 544 height 32
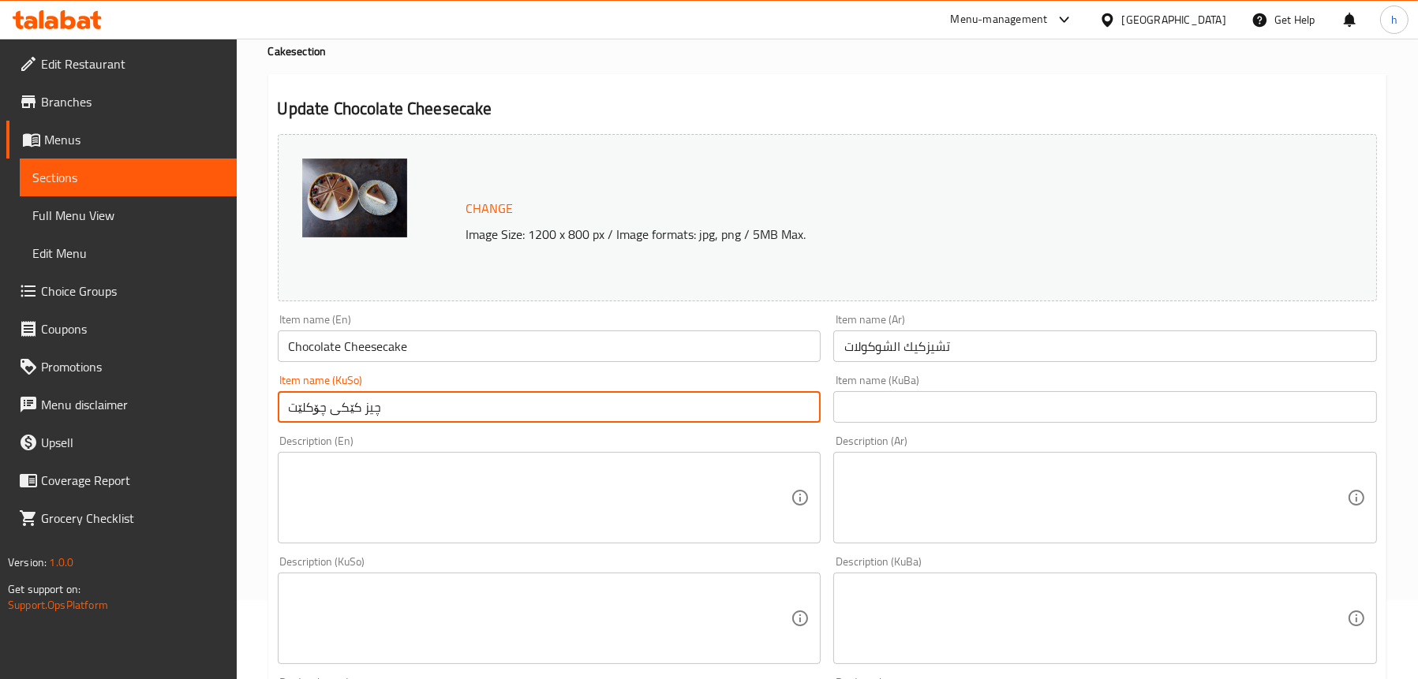
scroll to position [237, 0]
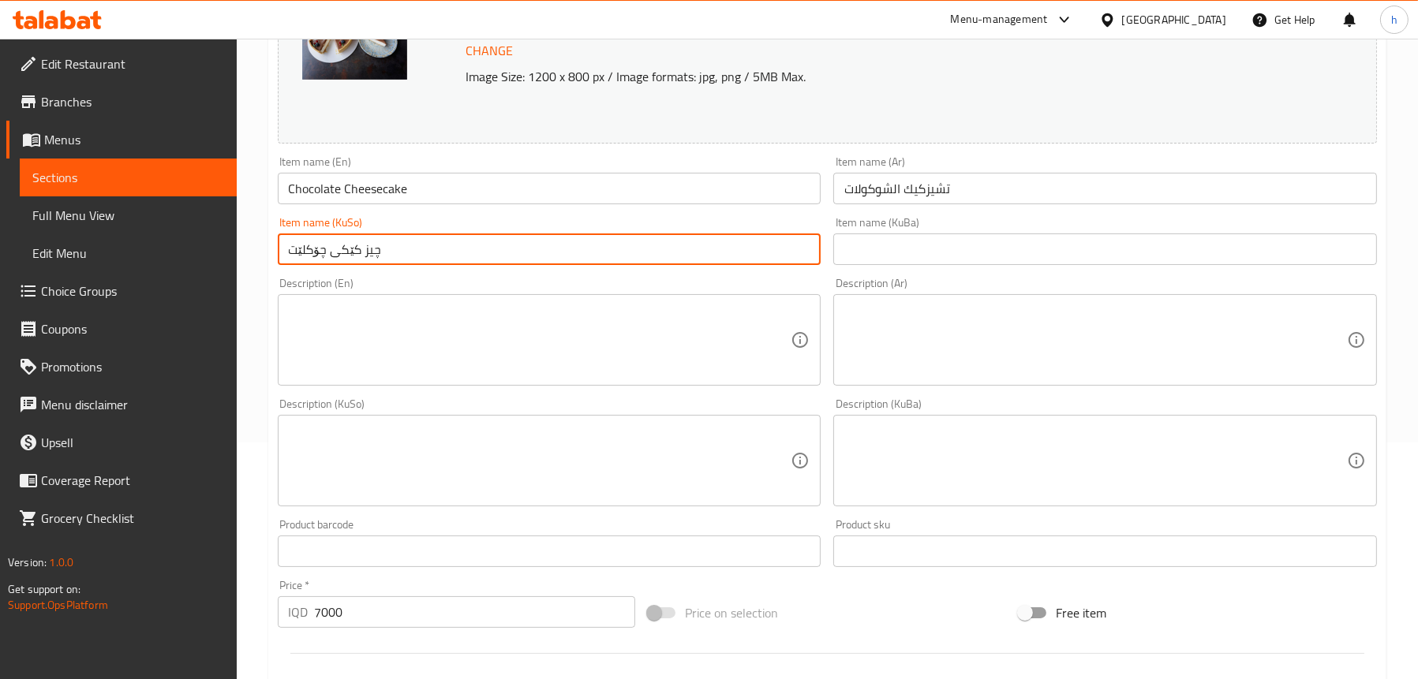
type input "چیز کێکی چۆکلێت"
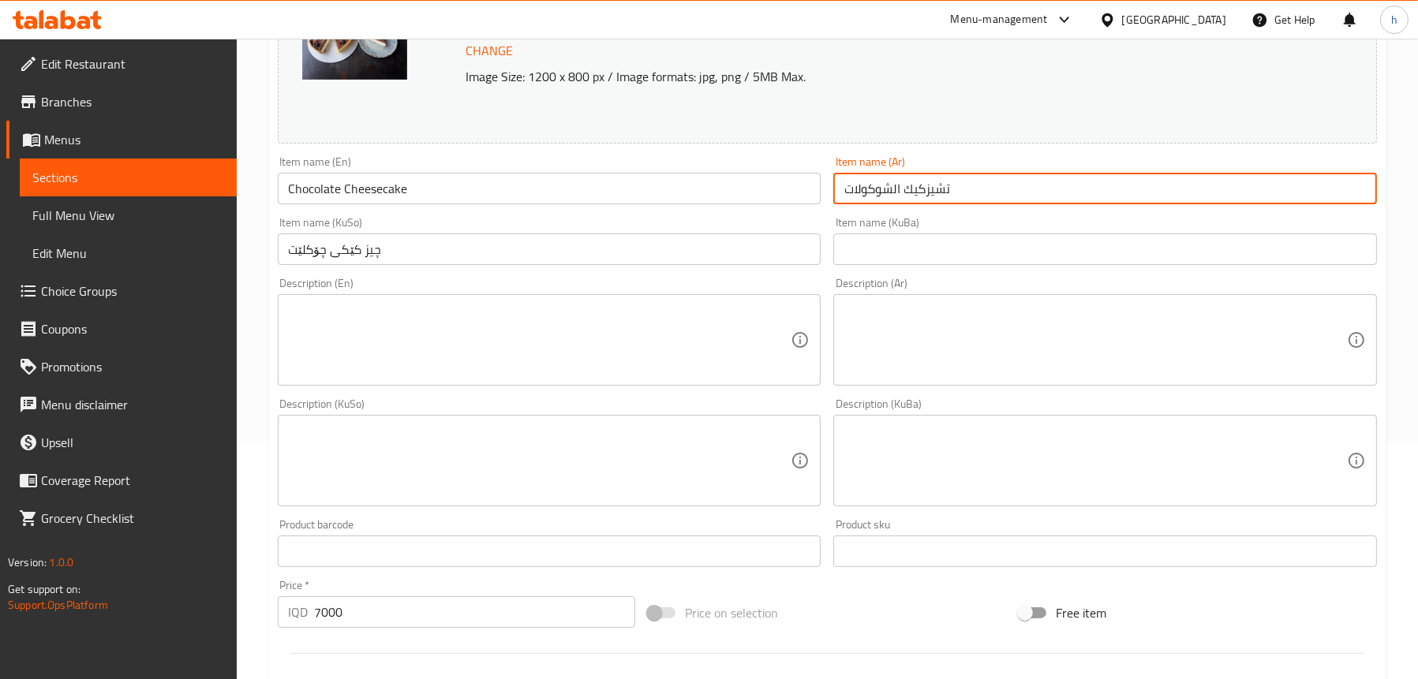
click at [990, 181] on input "تشيزكيك الشوكولات" at bounding box center [1105, 189] width 544 height 32
click at [391, 190] on input "Chocolate Cheesecake" at bounding box center [550, 189] width 544 height 32
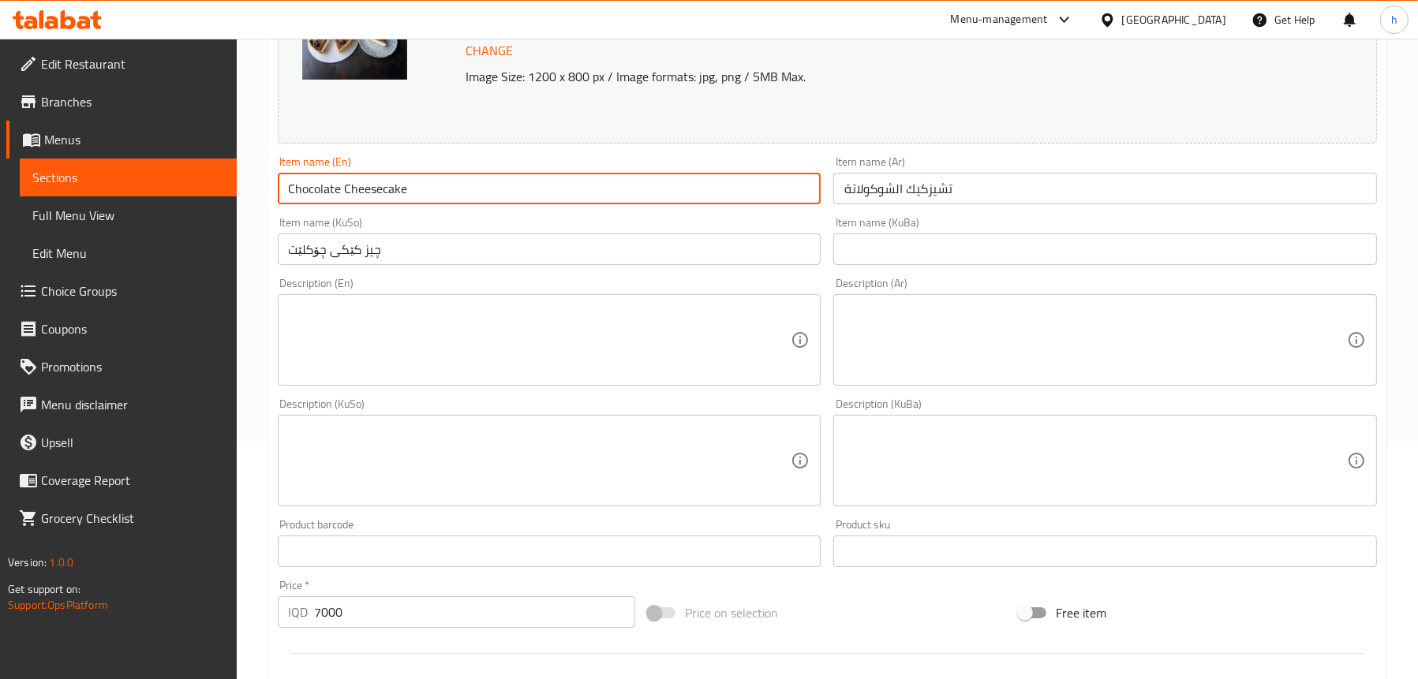
click at [926, 189] on input "تشيزكيك الشوكولاتة" at bounding box center [1105, 189] width 544 height 32
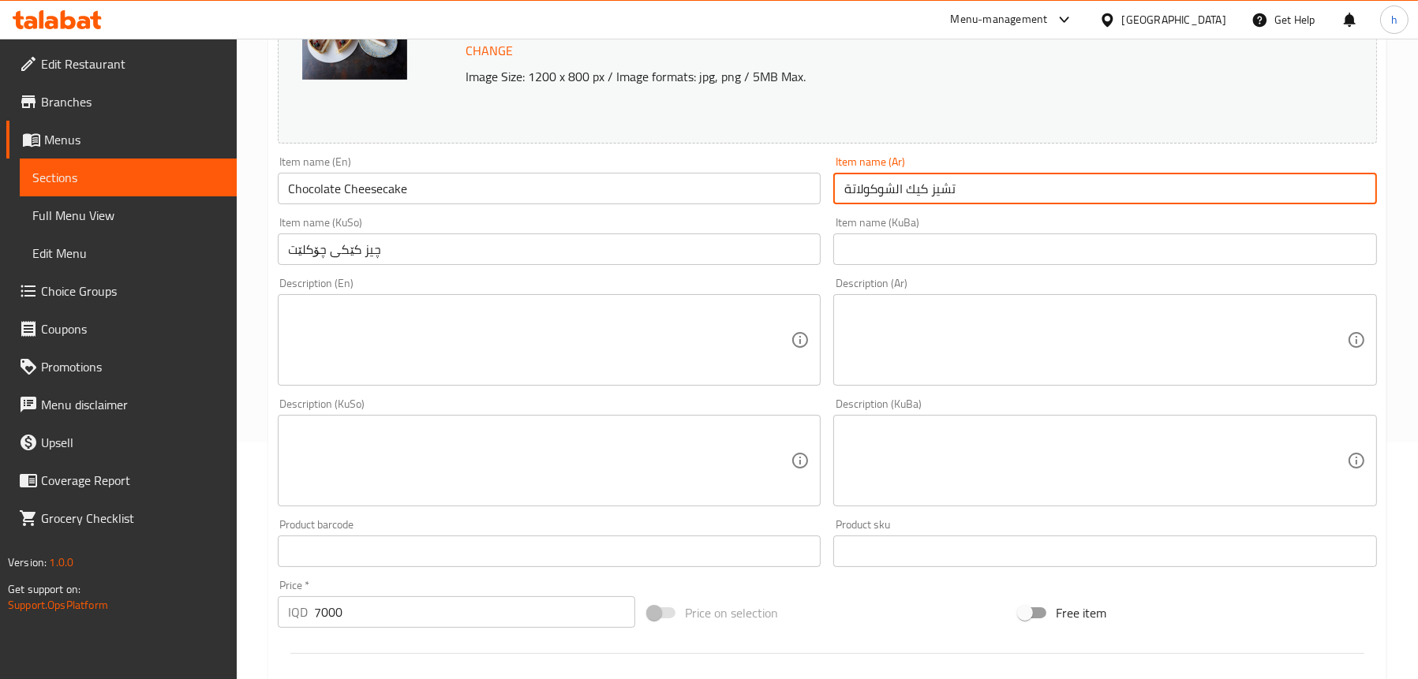
type input "تشيز كيك الشوكولاتة"
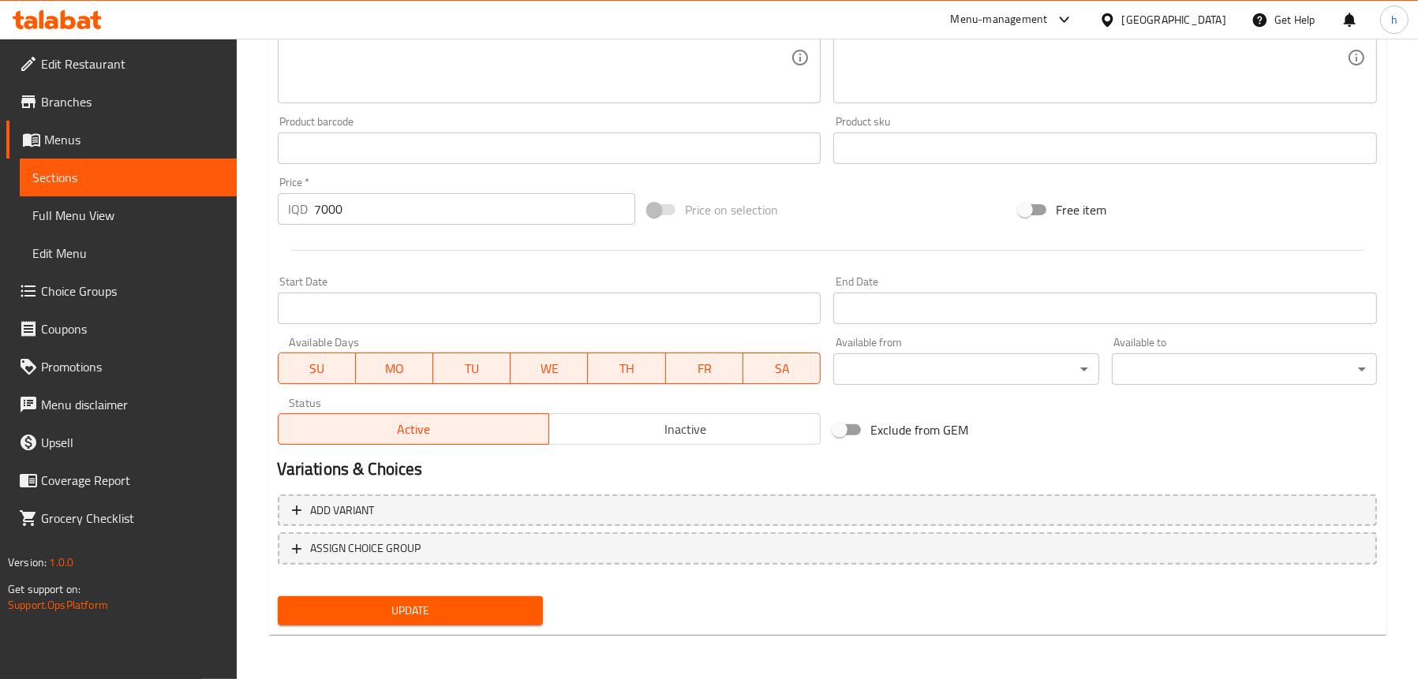
click at [376, 612] on span "Update" at bounding box center [410, 611] width 240 height 20
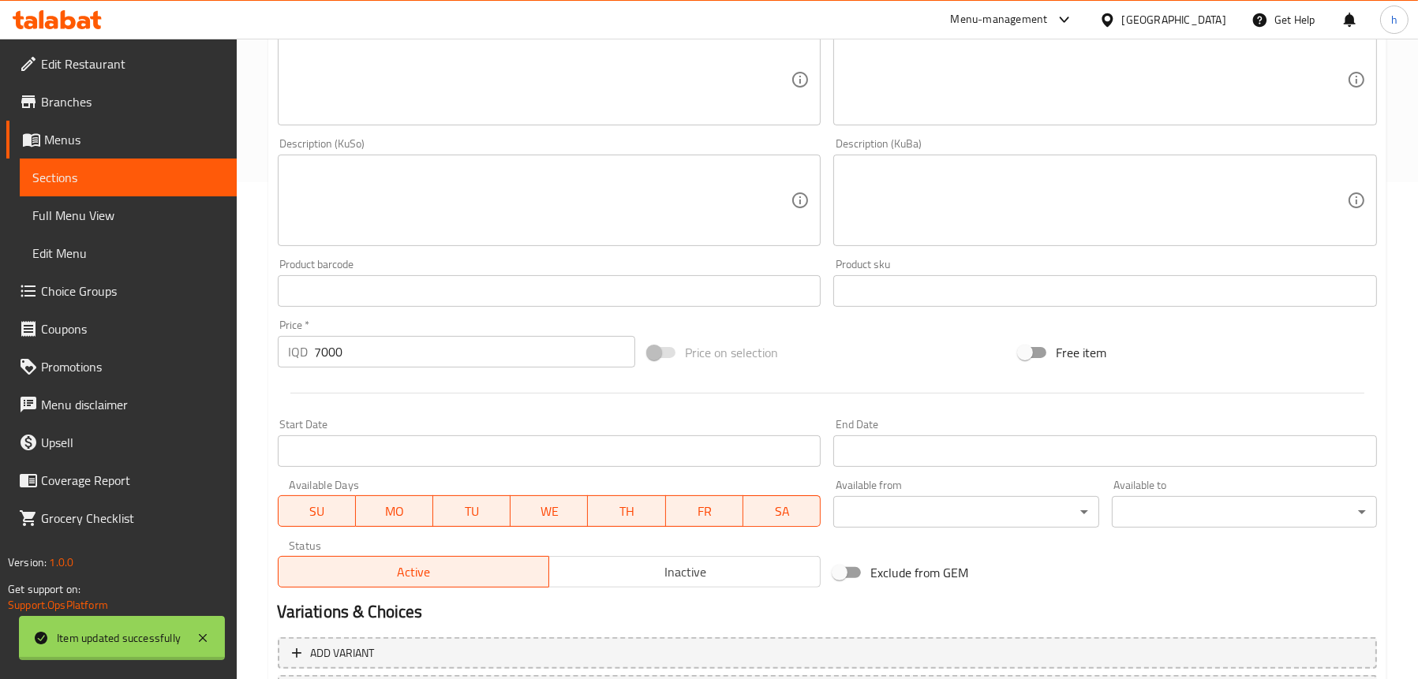
scroll to position [403, 0]
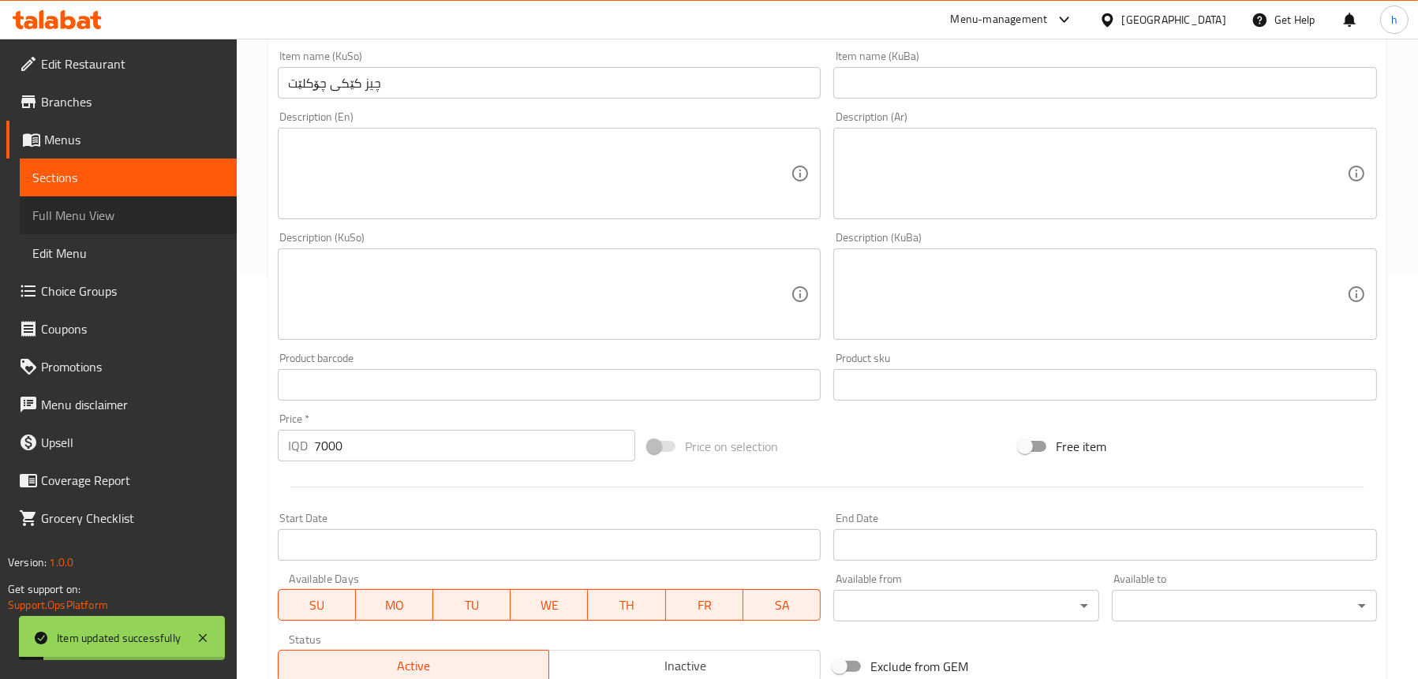
click at [95, 223] on span "Full Menu View" at bounding box center [128, 215] width 192 height 19
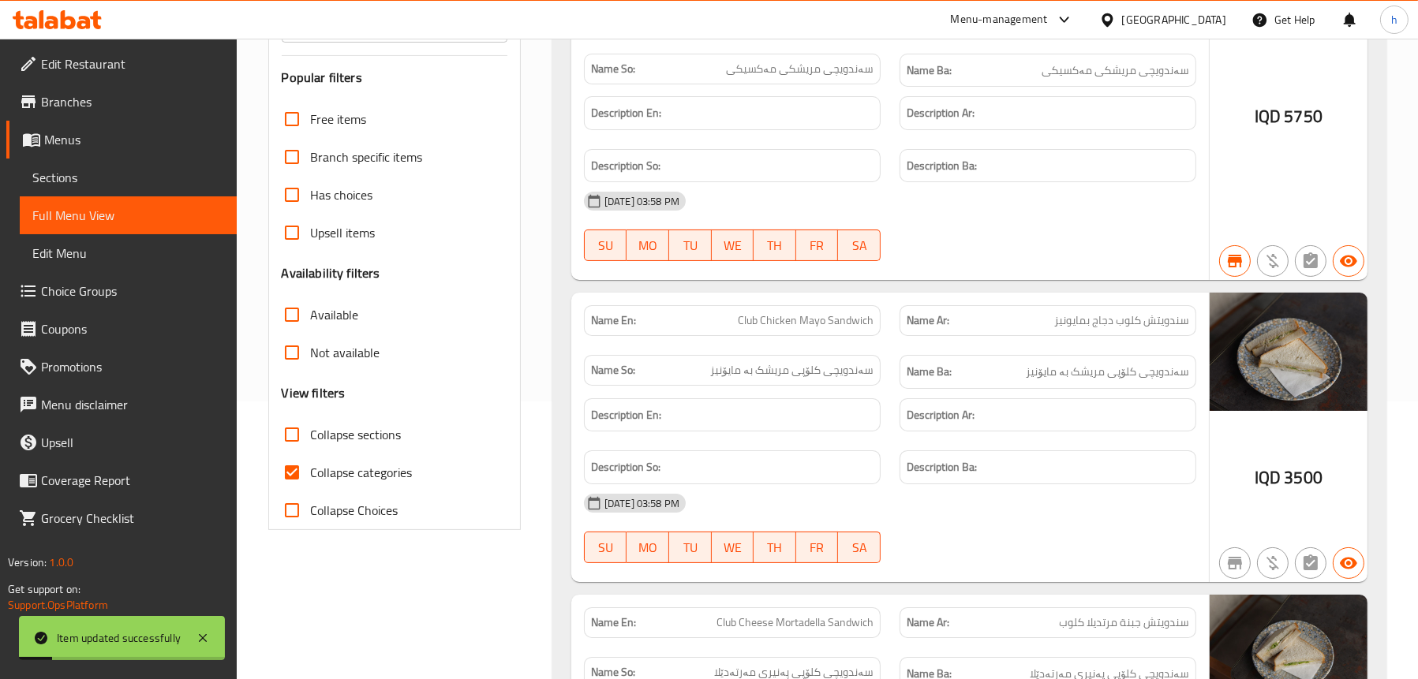
scroll to position [166, 0]
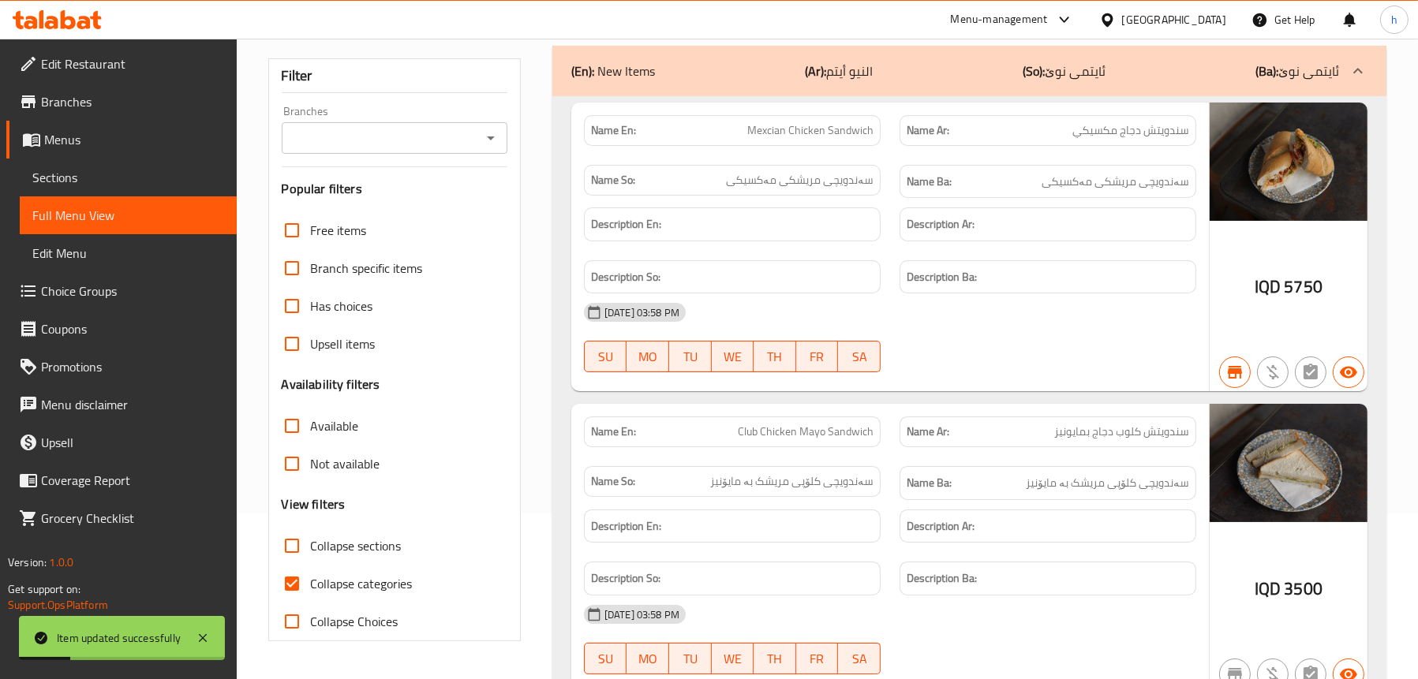
click at [487, 133] on icon "Open" at bounding box center [490, 138] width 19 height 19
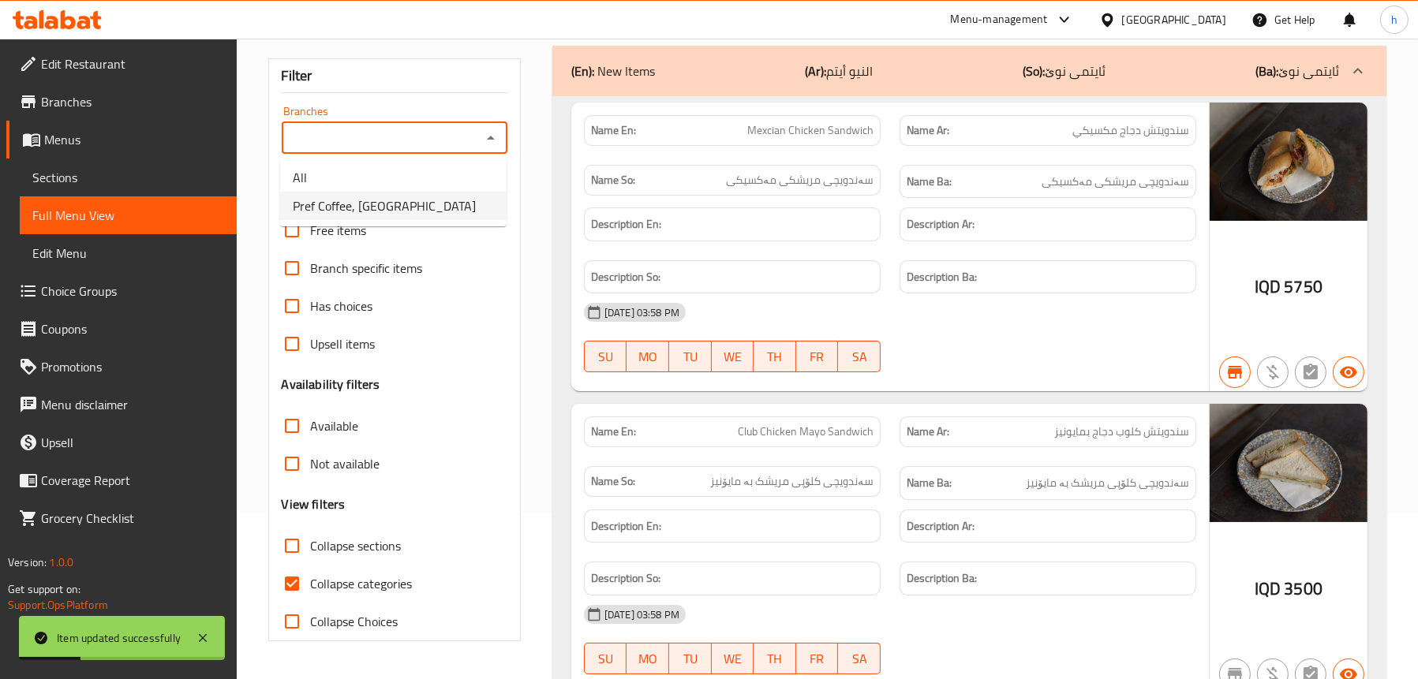
click at [394, 207] on span "Pref Coffee, Malta Street" at bounding box center [384, 205] width 183 height 19
type input "Pref Coffee, Malta Street"
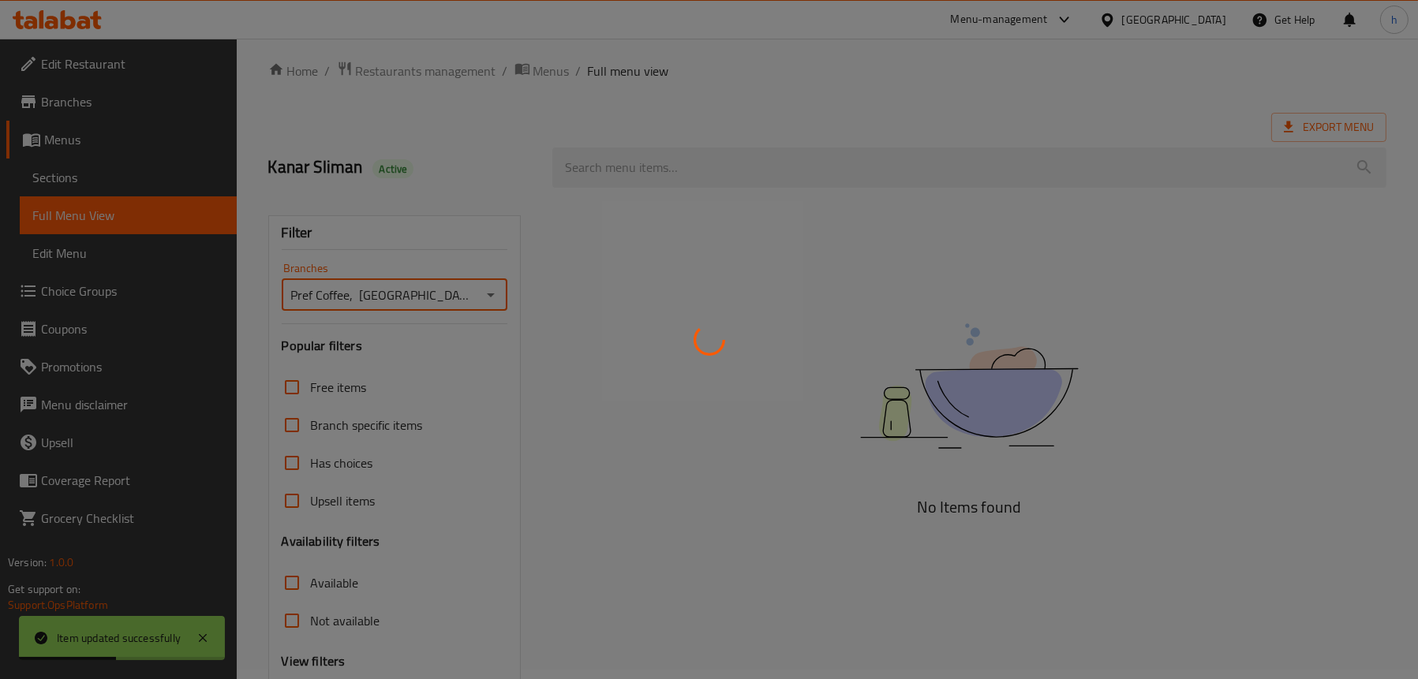
scroll to position [0, 0]
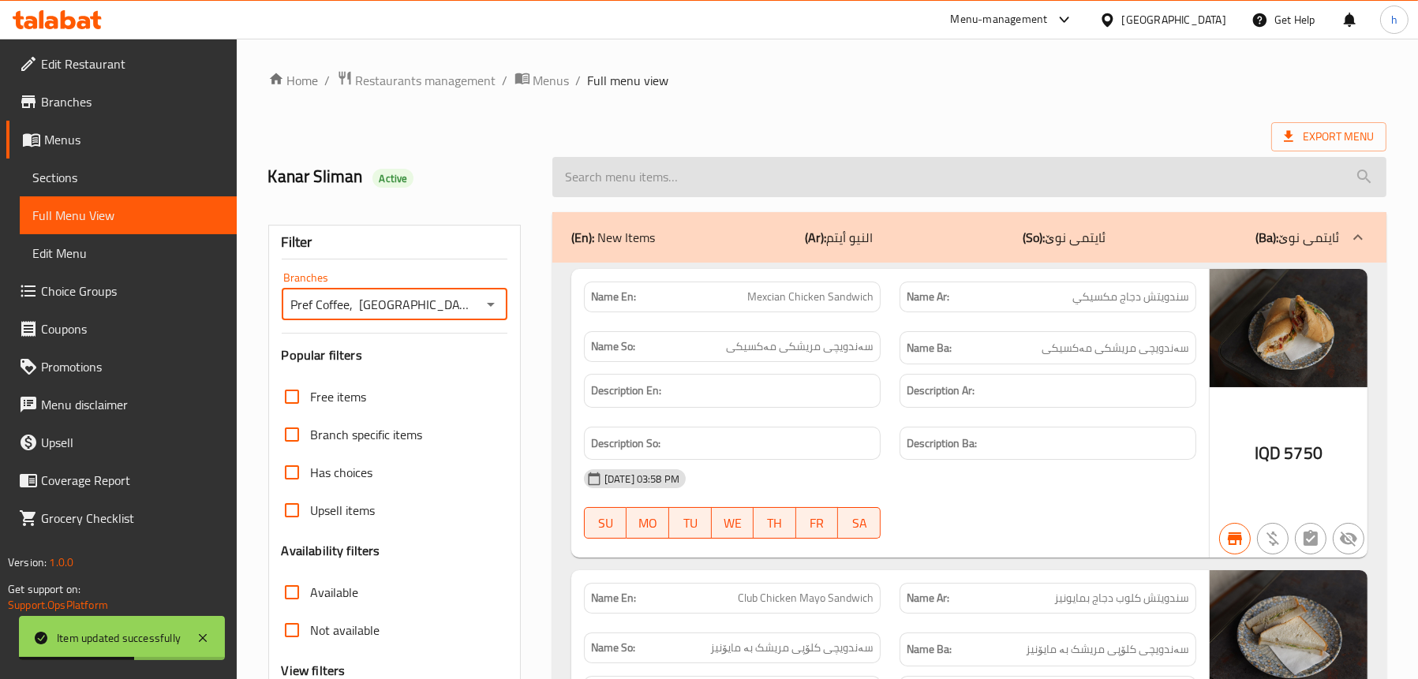
click at [753, 170] on input "search" at bounding box center [969, 177] width 834 height 40
paste input "Cheesecake"
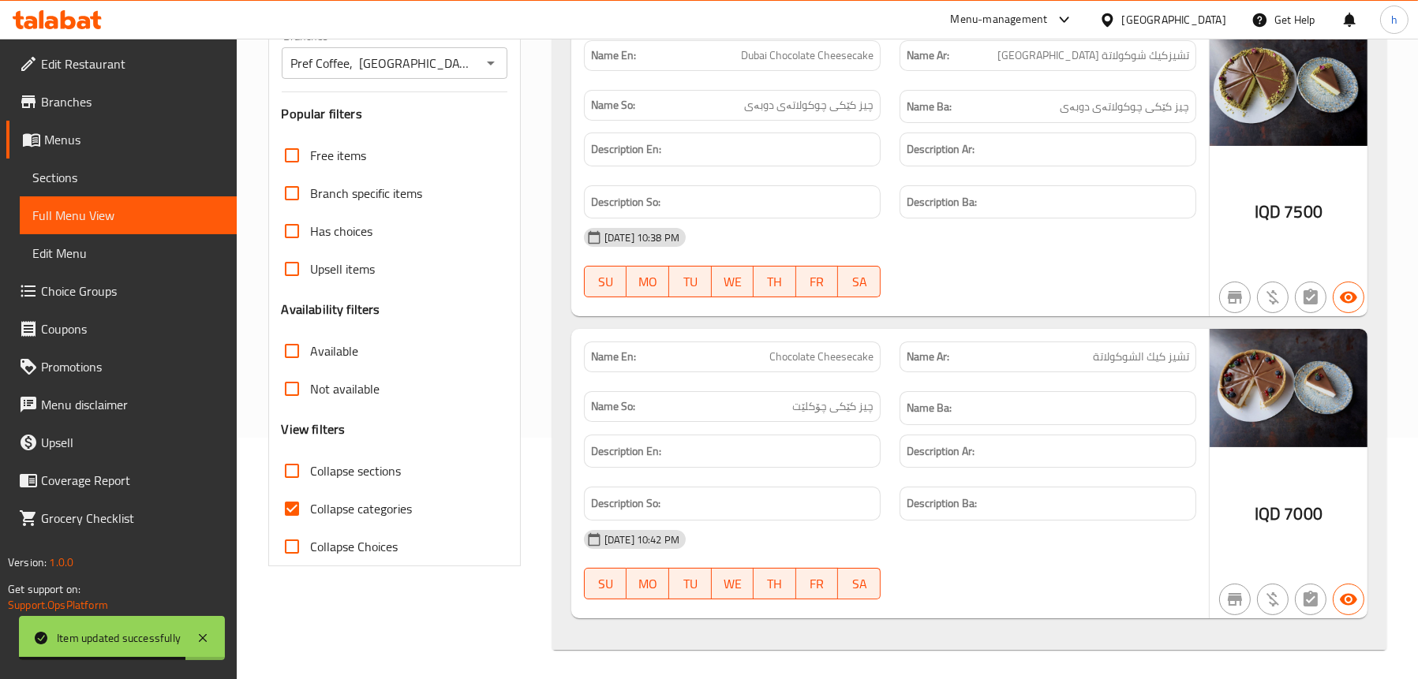
scroll to position [243, 0]
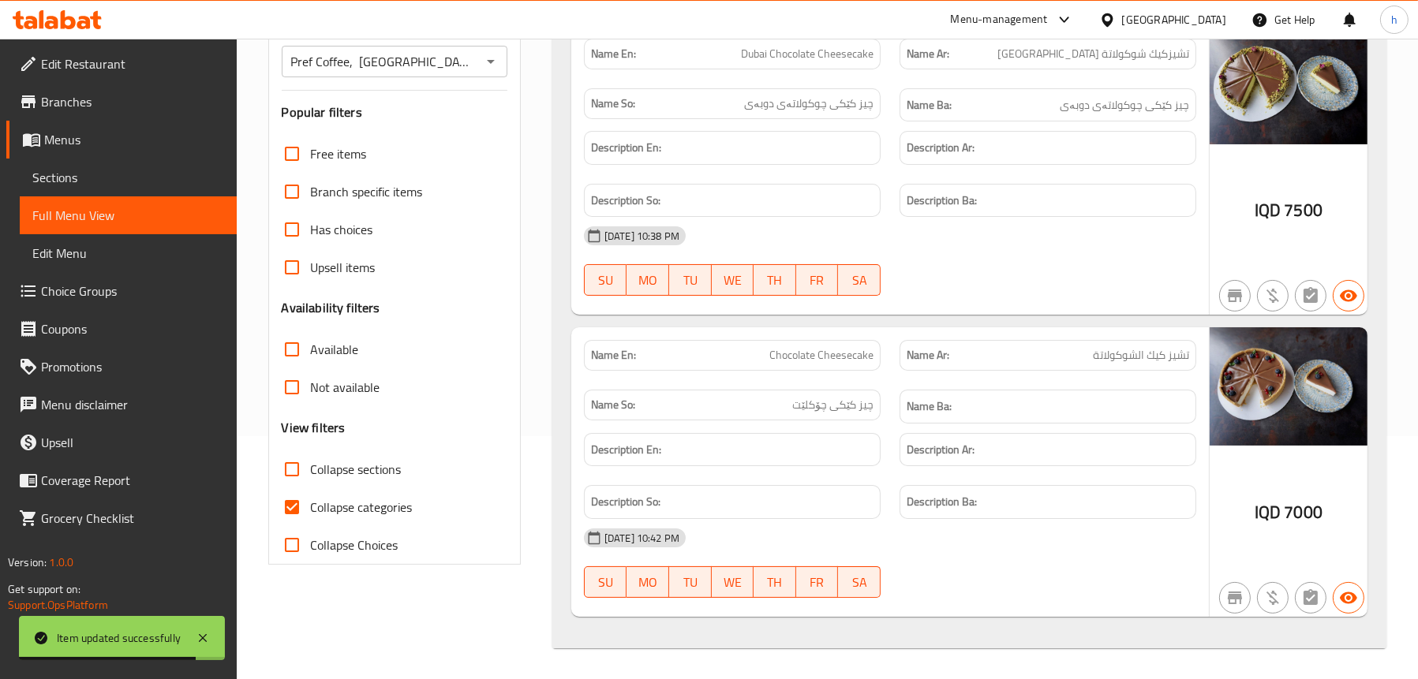
click at [802, 349] on span "Chocolate Cheesecake" at bounding box center [821, 355] width 104 height 17
copy span "Chocolate Cheesecake"
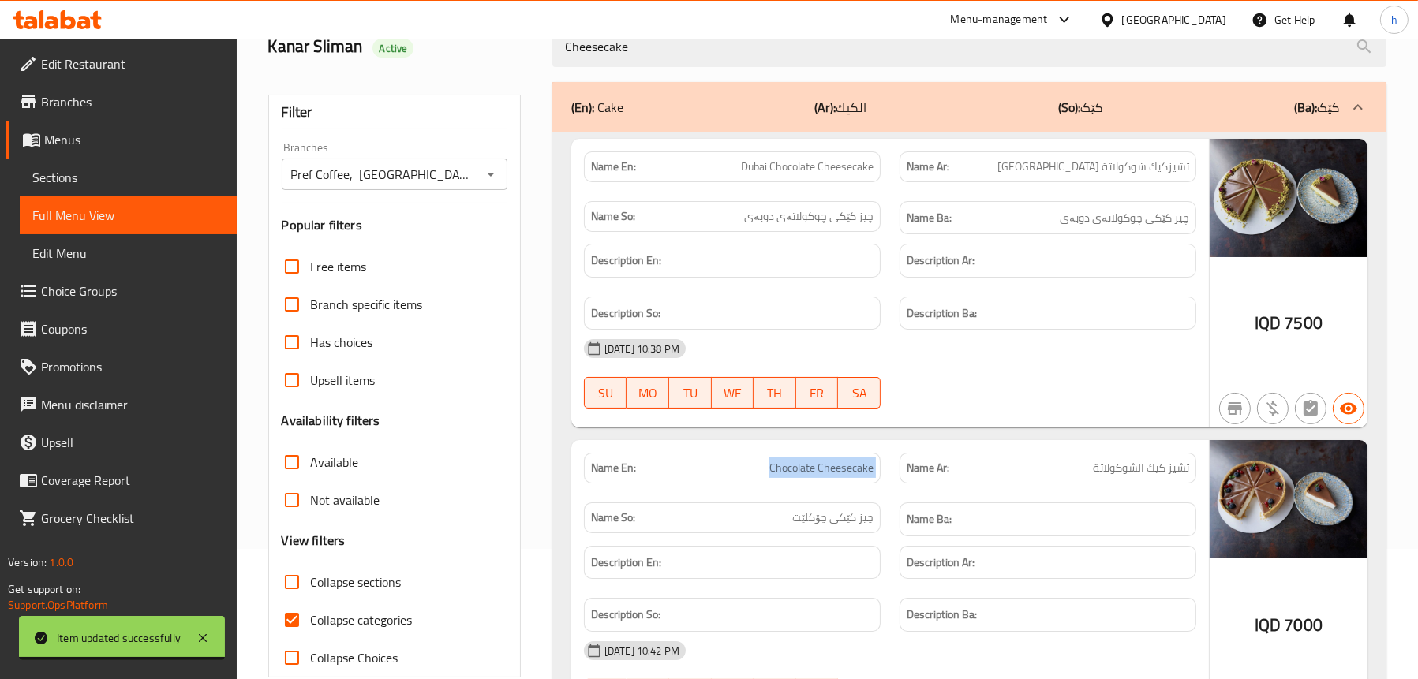
scroll to position [0, 0]
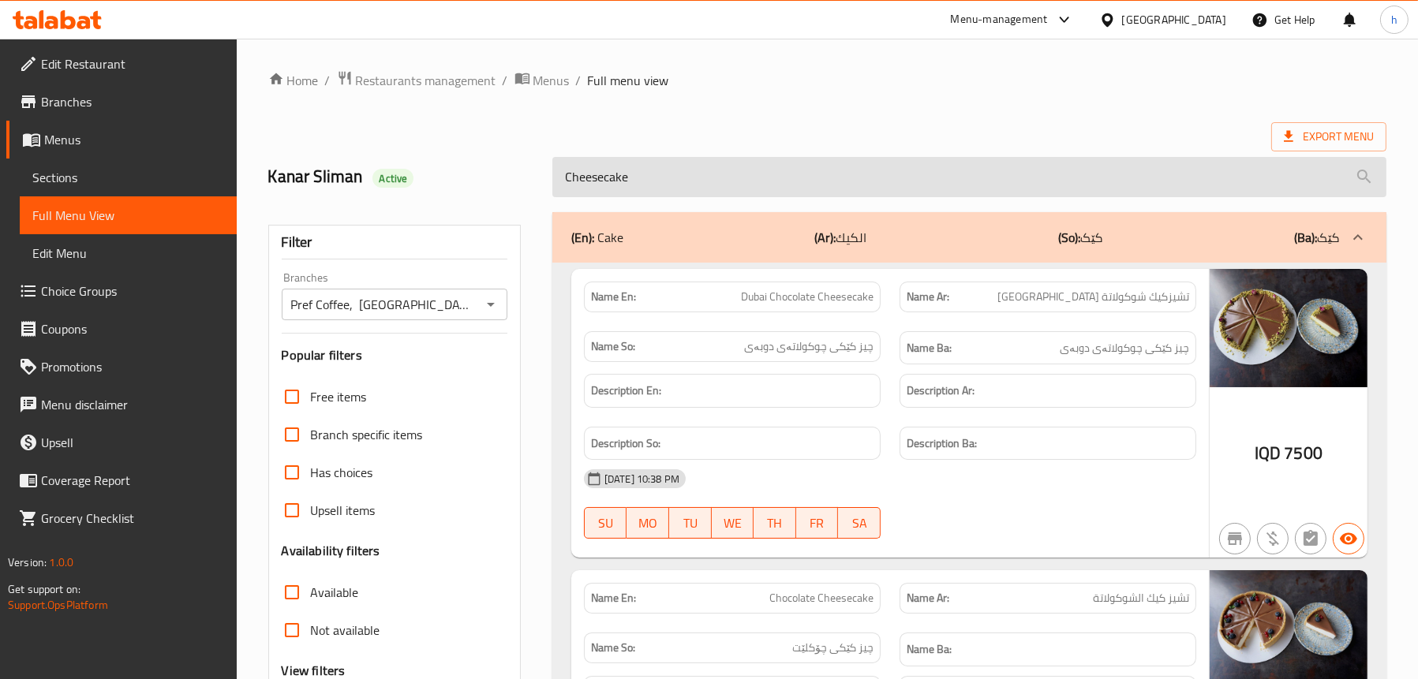
click at [714, 178] on input "Cheesecake" at bounding box center [969, 177] width 834 height 40
paste input "Chocolate"
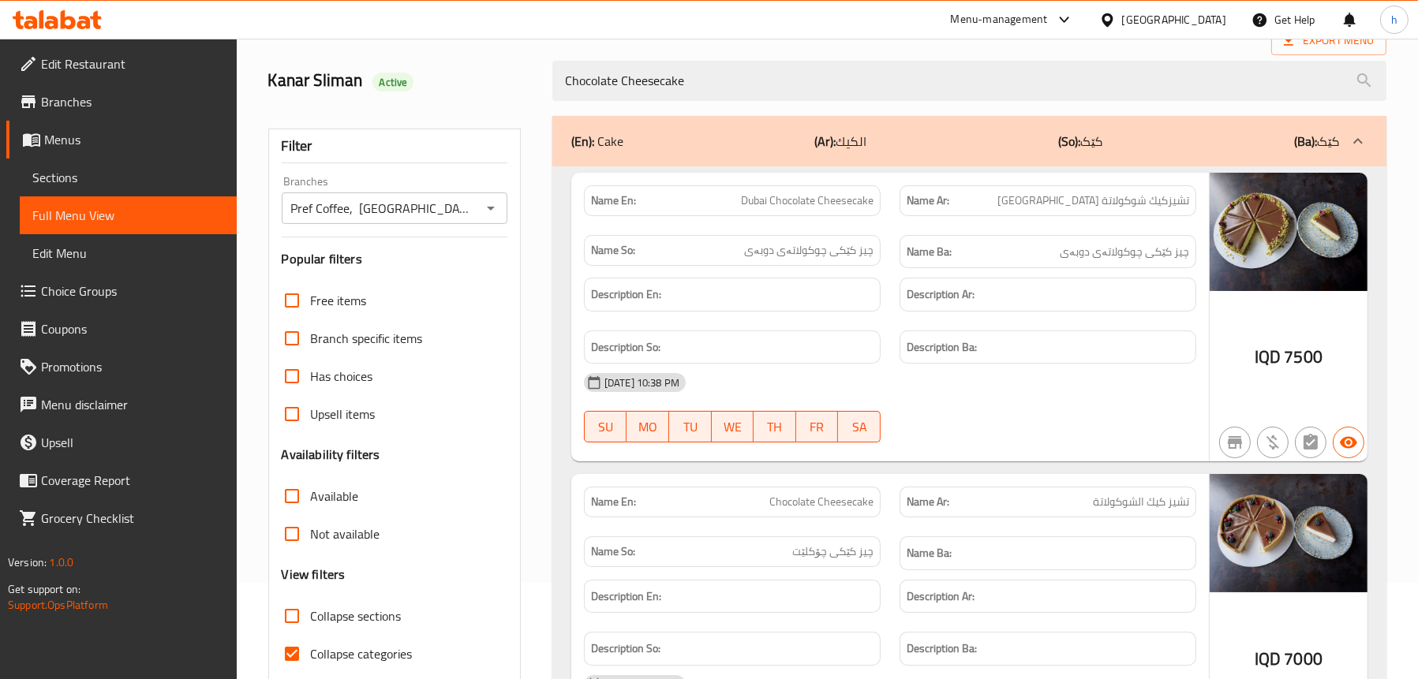
scroll to position [237, 0]
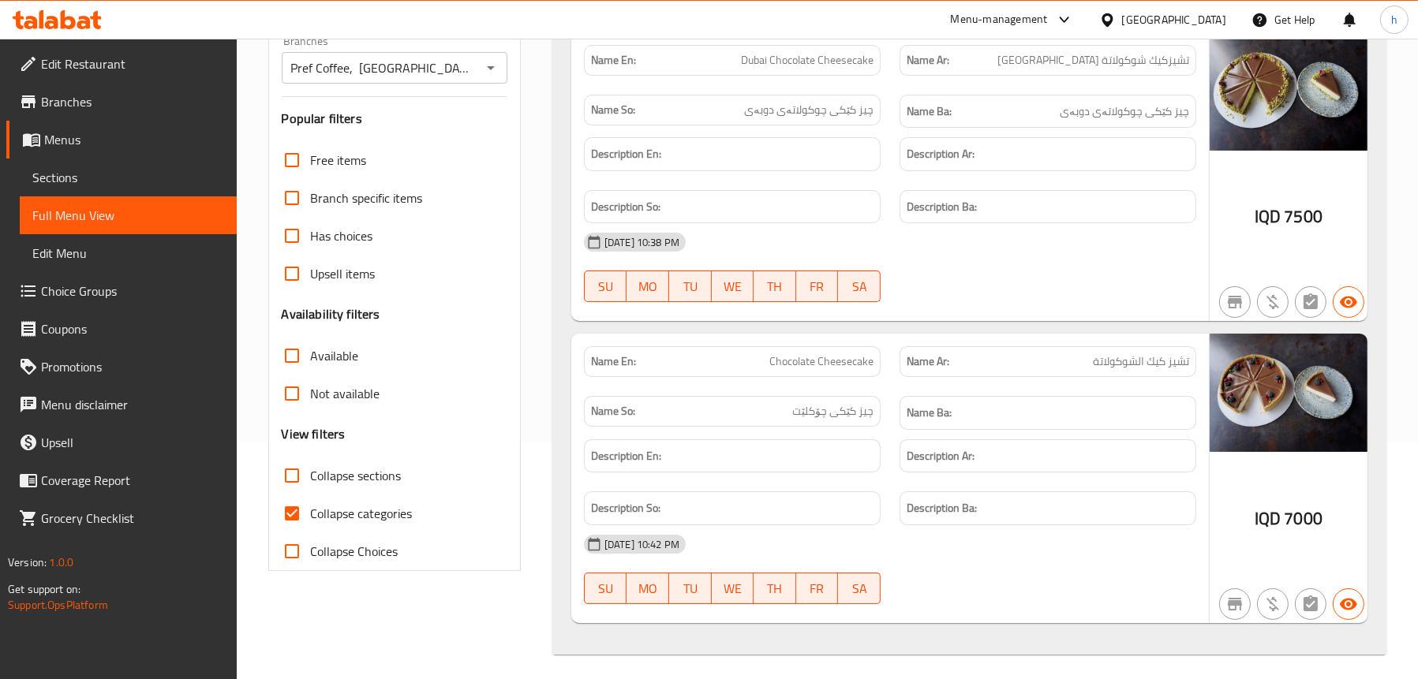
type input "Chocolate Cheesecake"
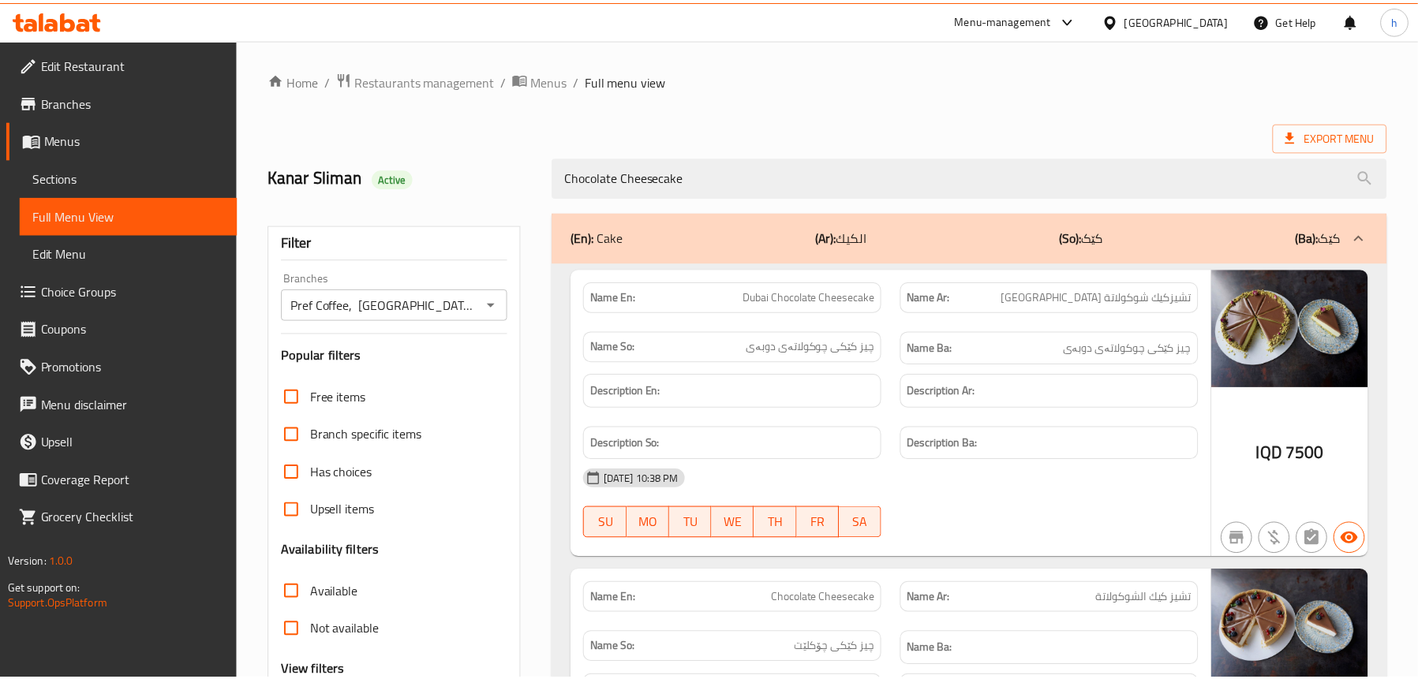
scroll to position [243, 0]
